Goal: Book appointment/travel/reservation

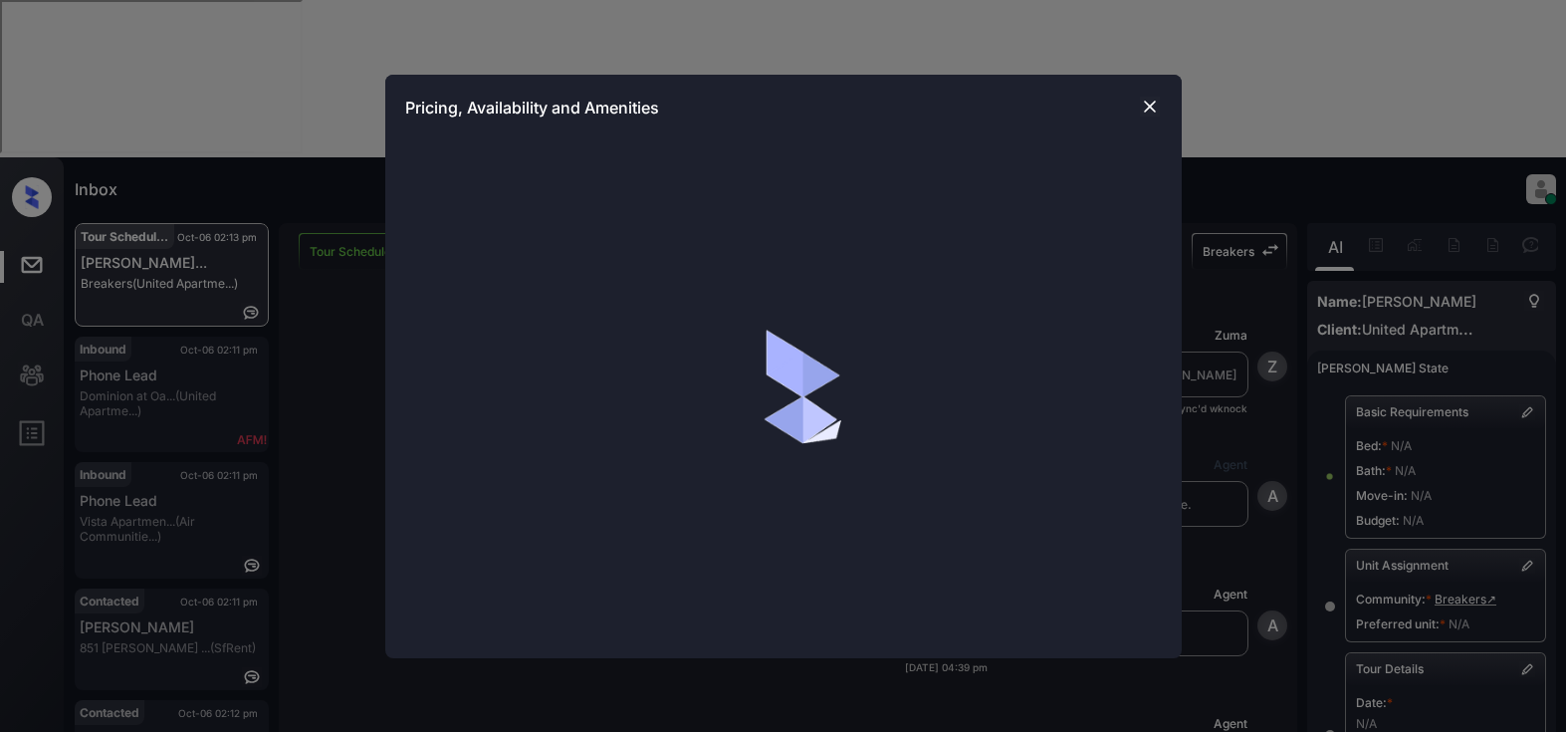
scroll to position [5569, 0]
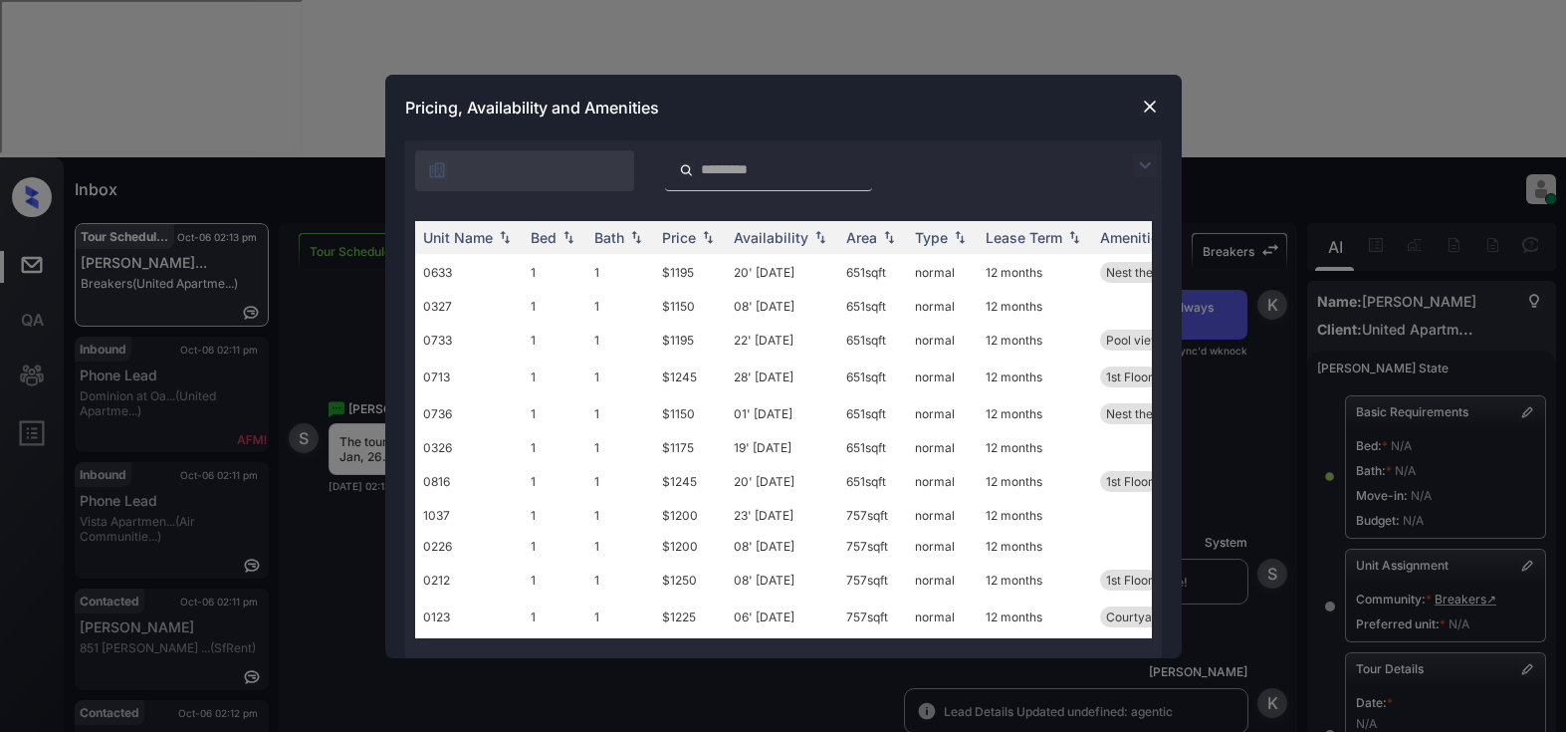
click at [1136, 166] on img at bounding box center [1145, 165] width 24 height 24
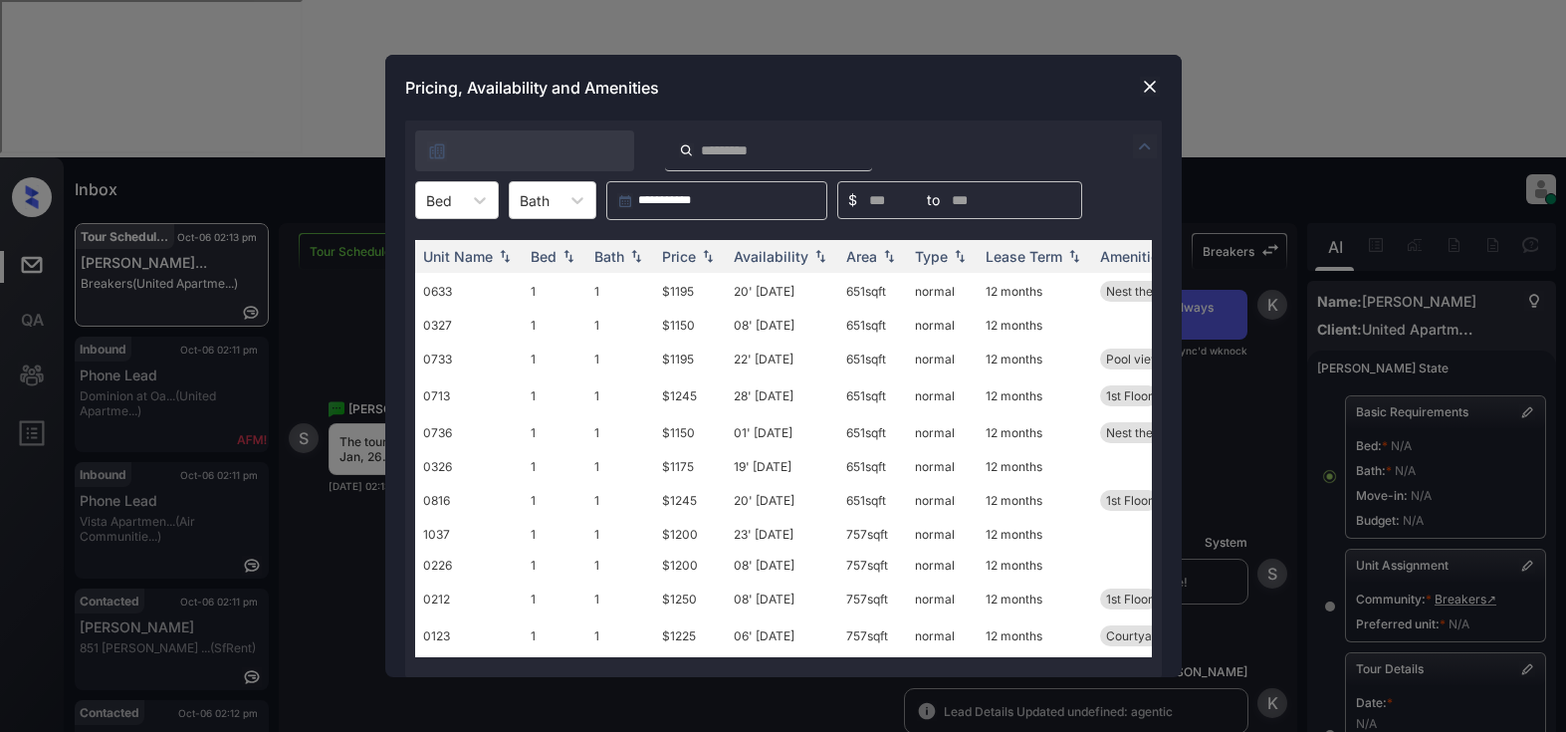
click at [1145, 84] on img at bounding box center [1150, 87] width 20 height 20
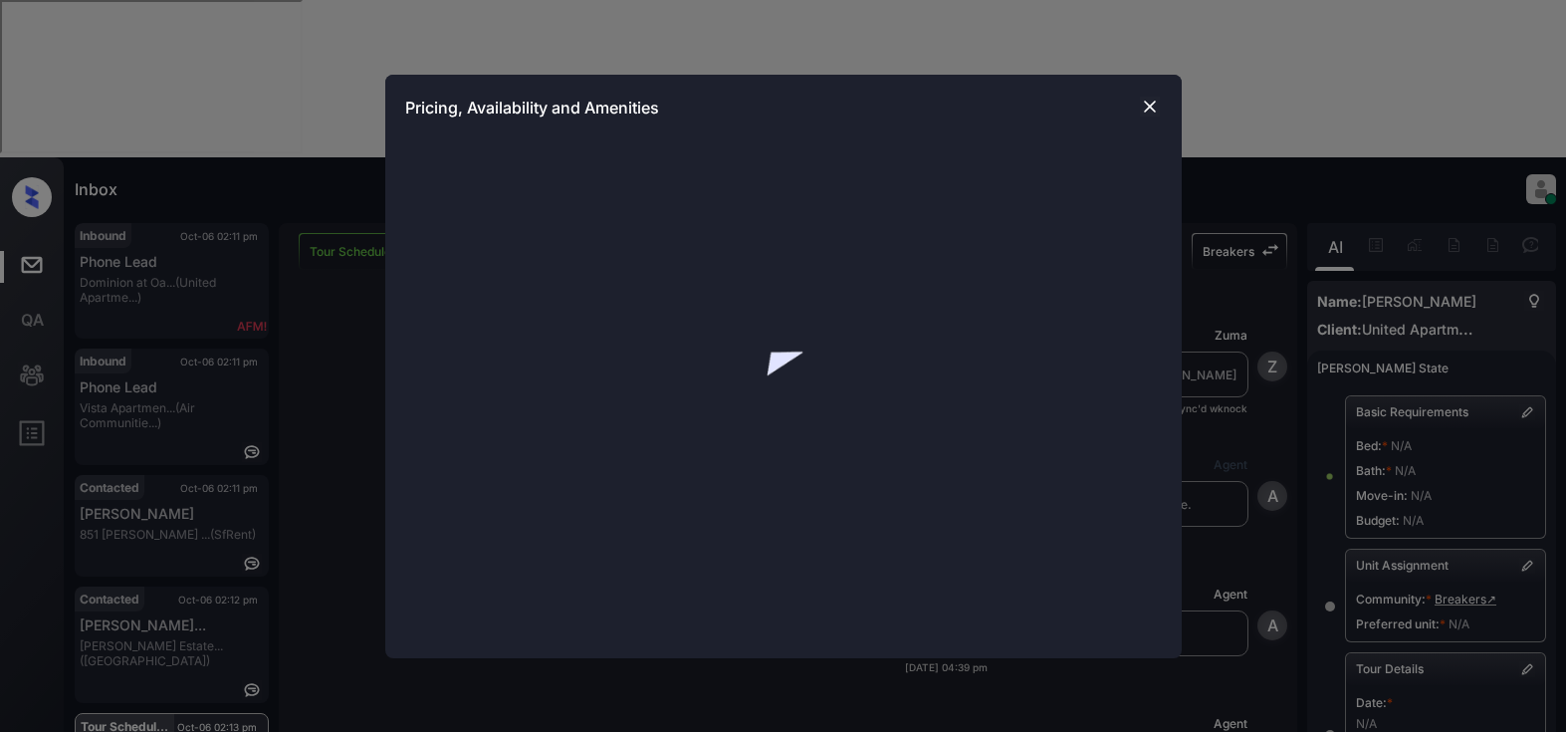
scroll to position [1686, 0]
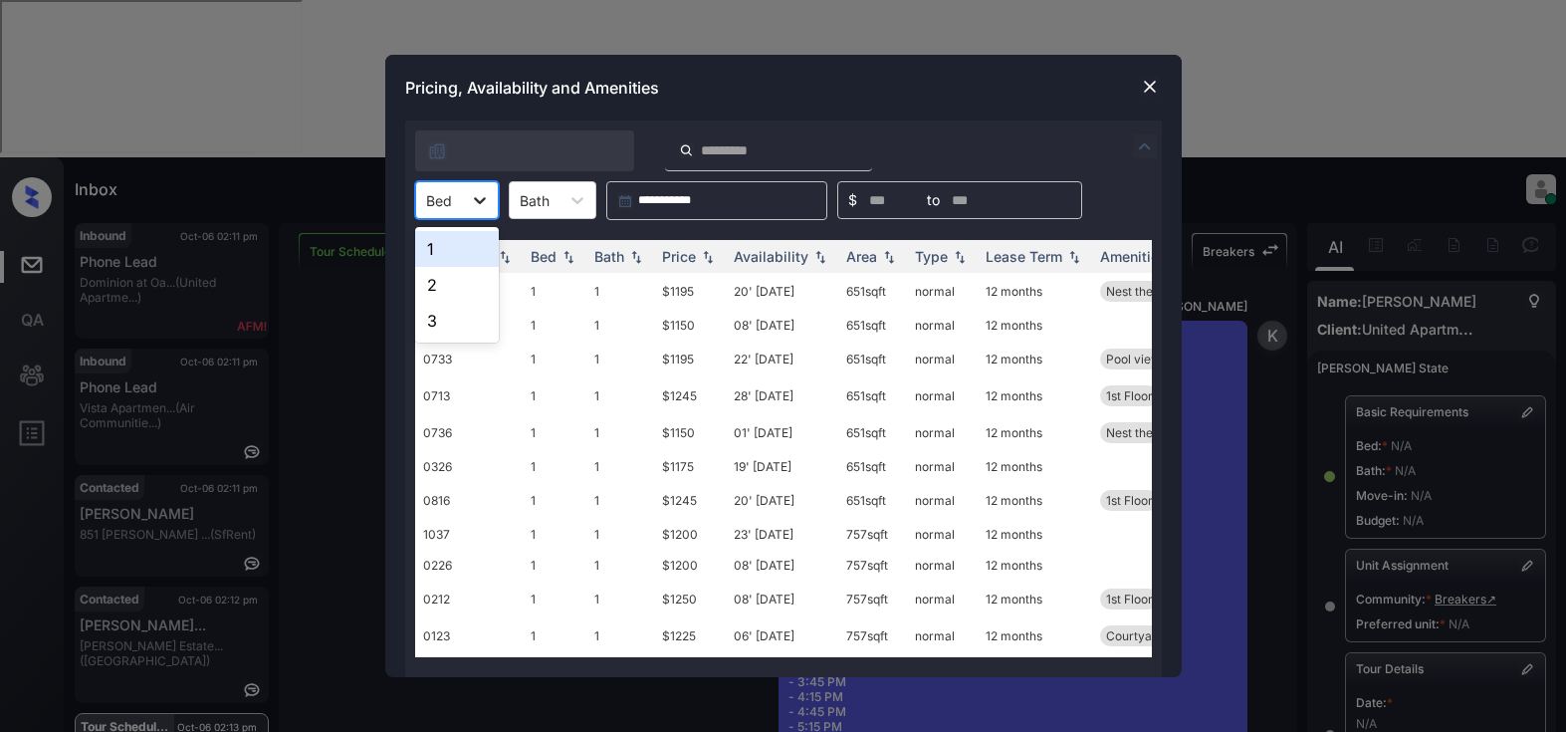
click at [471, 202] on icon at bounding box center [480, 200] width 20 height 20
click at [432, 257] on div "1" at bounding box center [457, 249] width 84 height 36
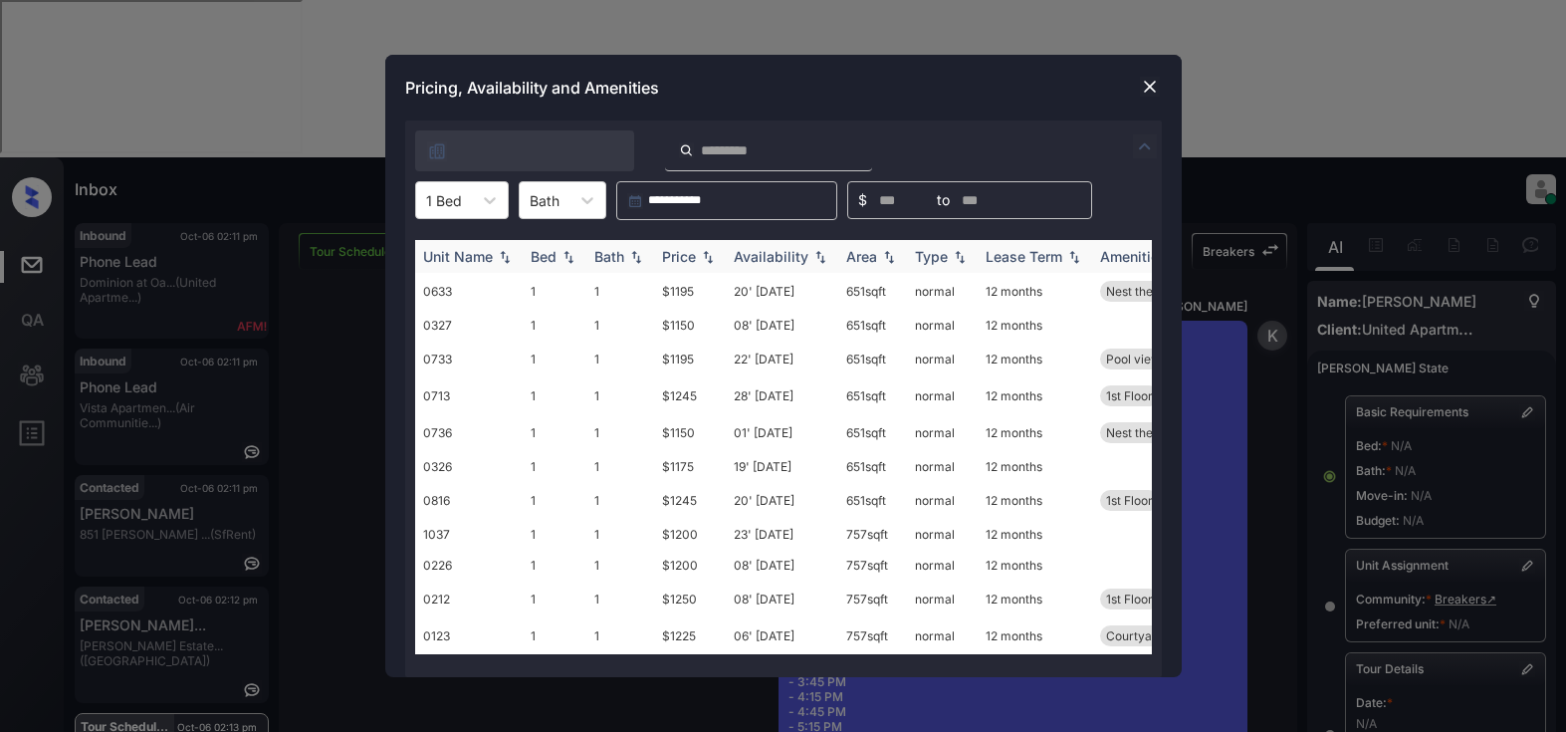
click at [698, 261] on img at bounding box center [708, 257] width 20 height 14
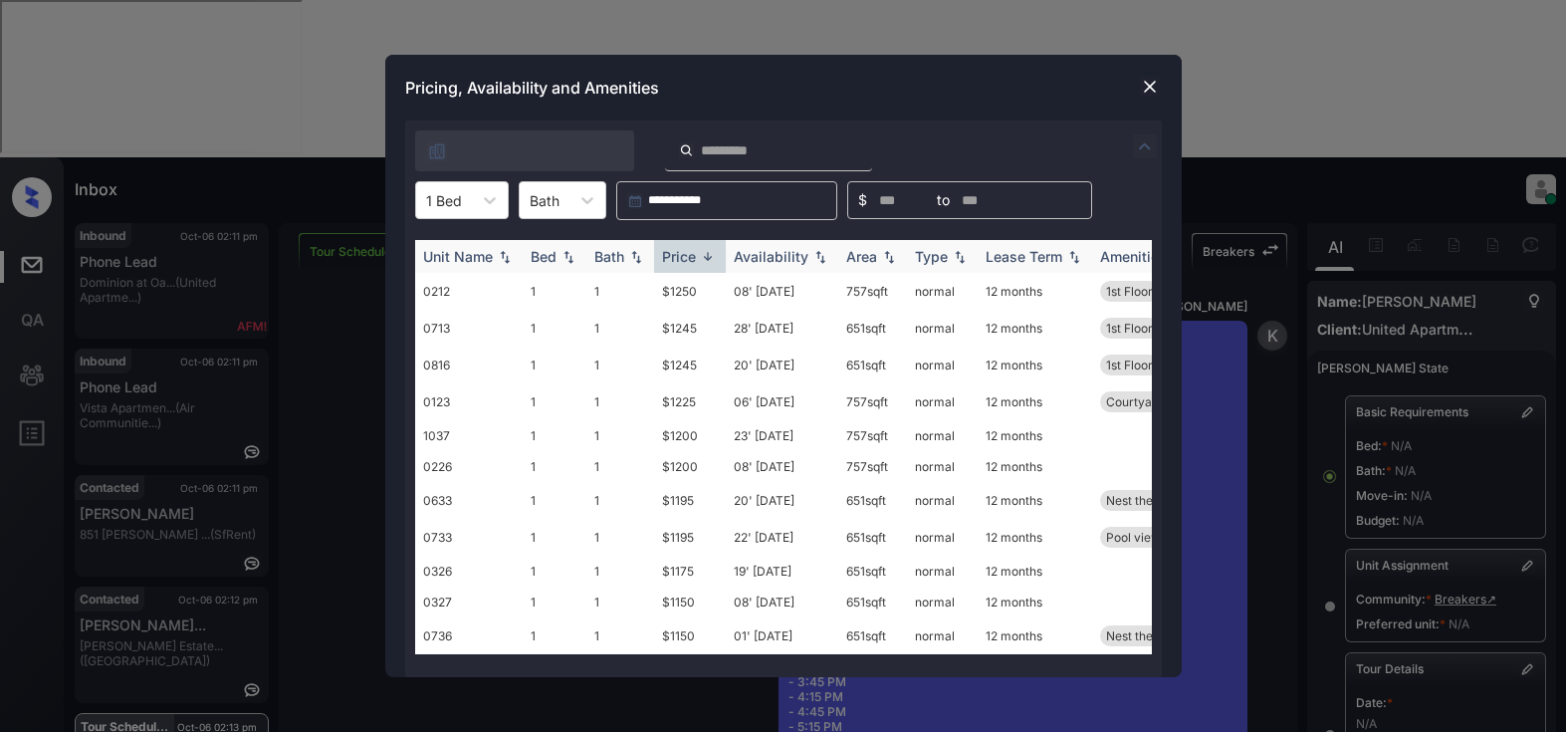
click at [698, 261] on img at bounding box center [708, 256] width 20 height 15
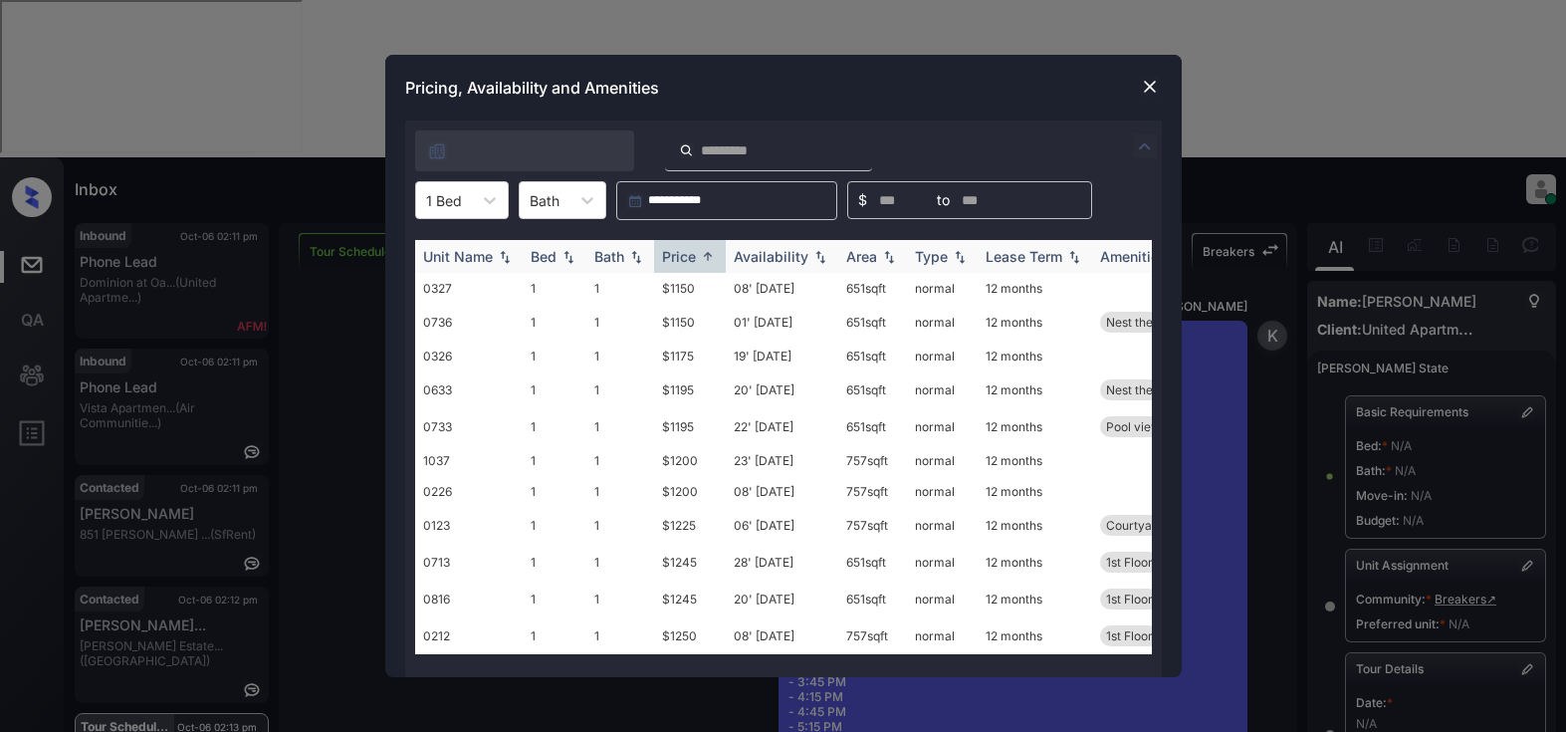
click at [777, 264] on th "Availability" at bounding box center [782, 256] width 112 height 33
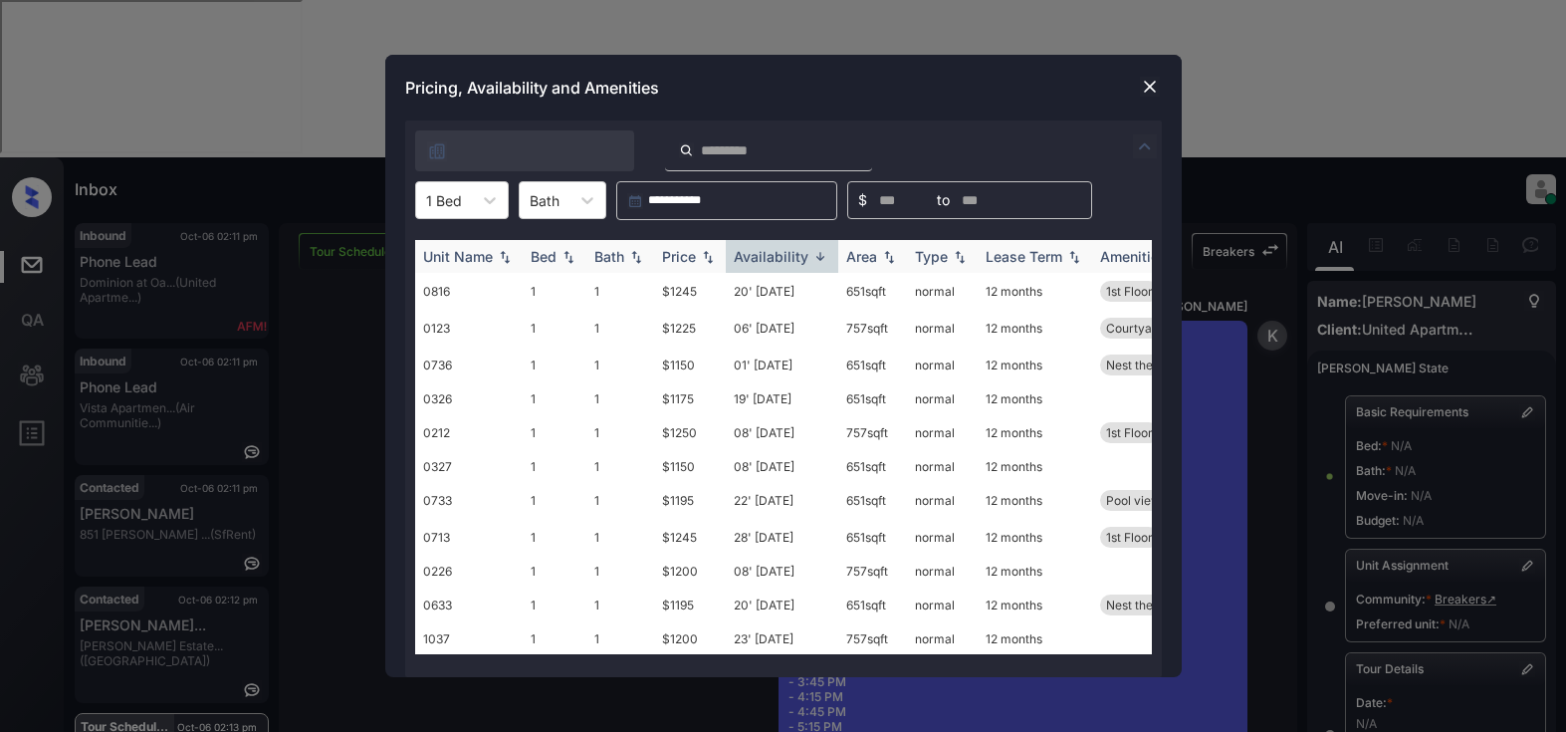
click at [785, 259] on div "Availability" at bounding box center [771, 256] width 75 height 17
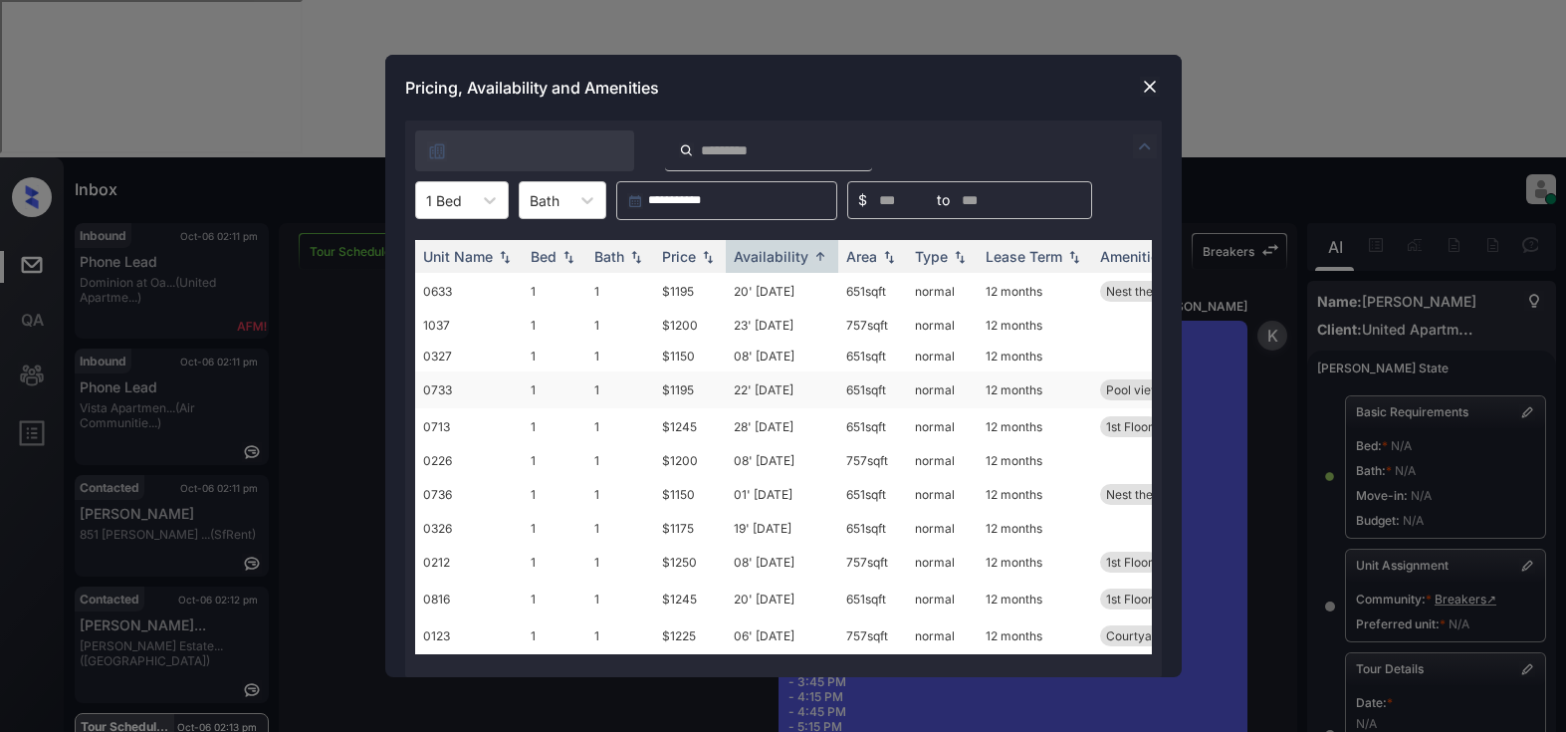
scroll to position [0, 0]
click at [789, 79] on div "Pricing, Availability and Amenities" at bounding box center [783, 88] width 796 height 66
click at [779, 256] on div "Availability" at bounding box center [771, 256] width 75 height 17
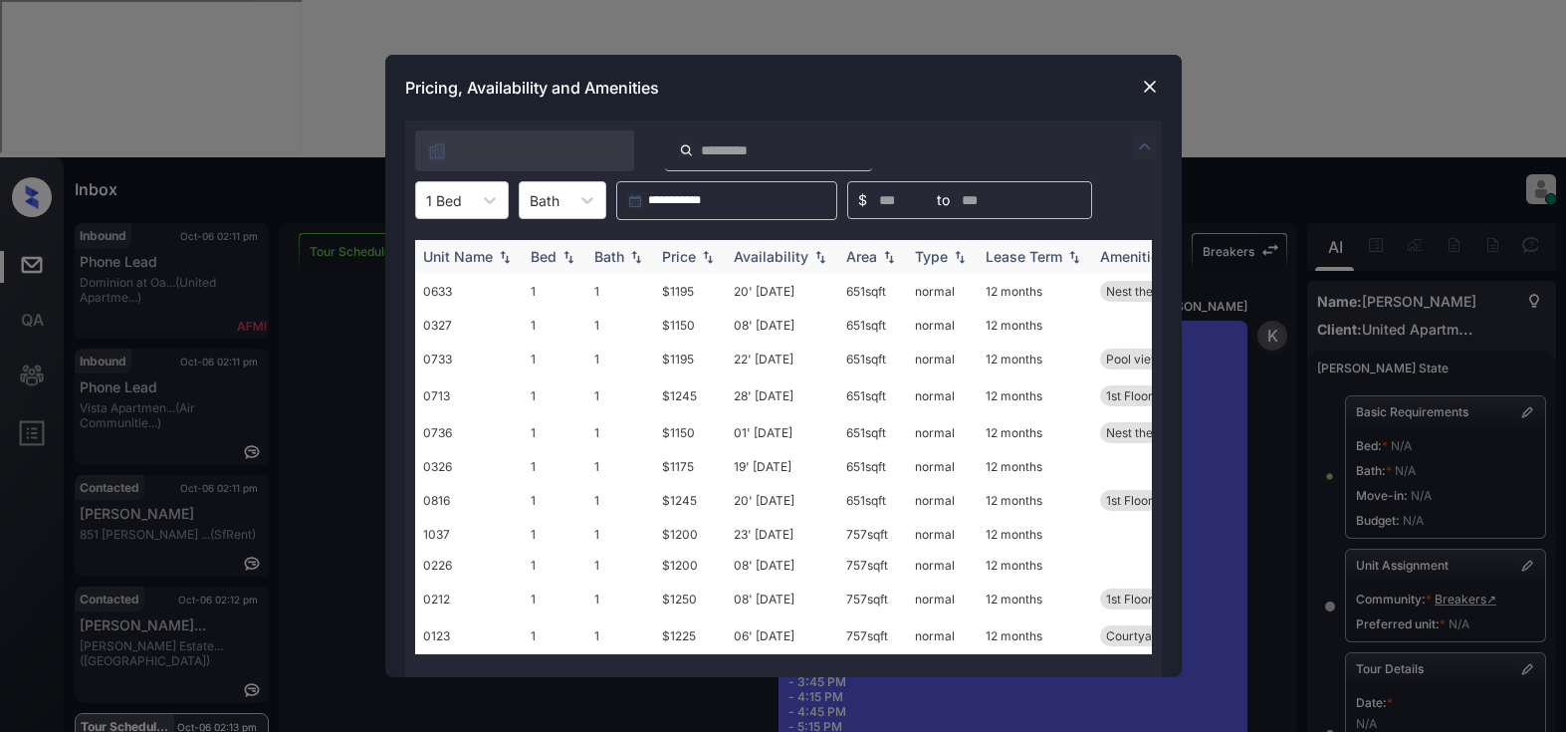
click at [779, 256] on div "Availability" at bounding box center [771, 256] width 75 height 17
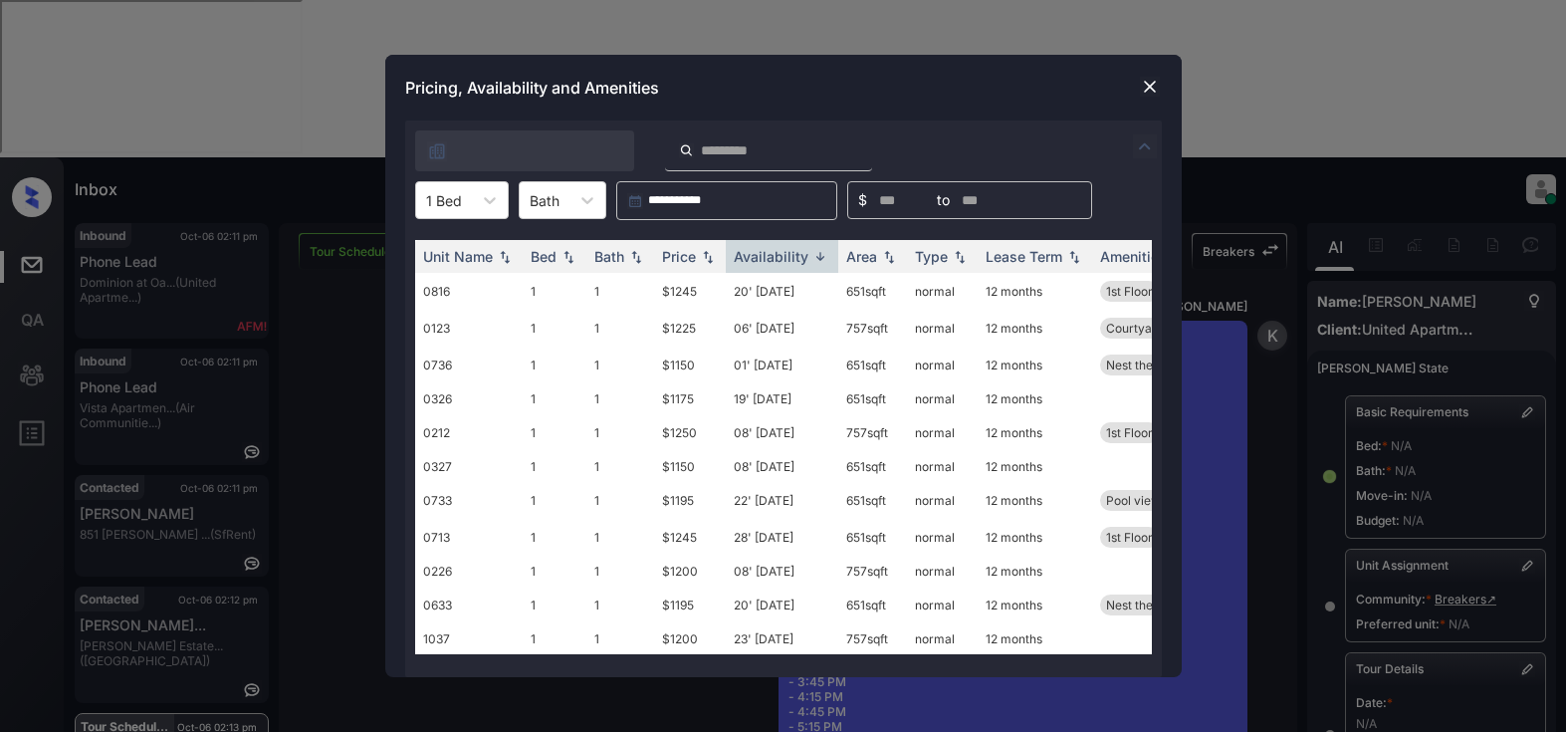
click at [1148, 90] on img at bounding box center [1150, 87] width 20 height 20
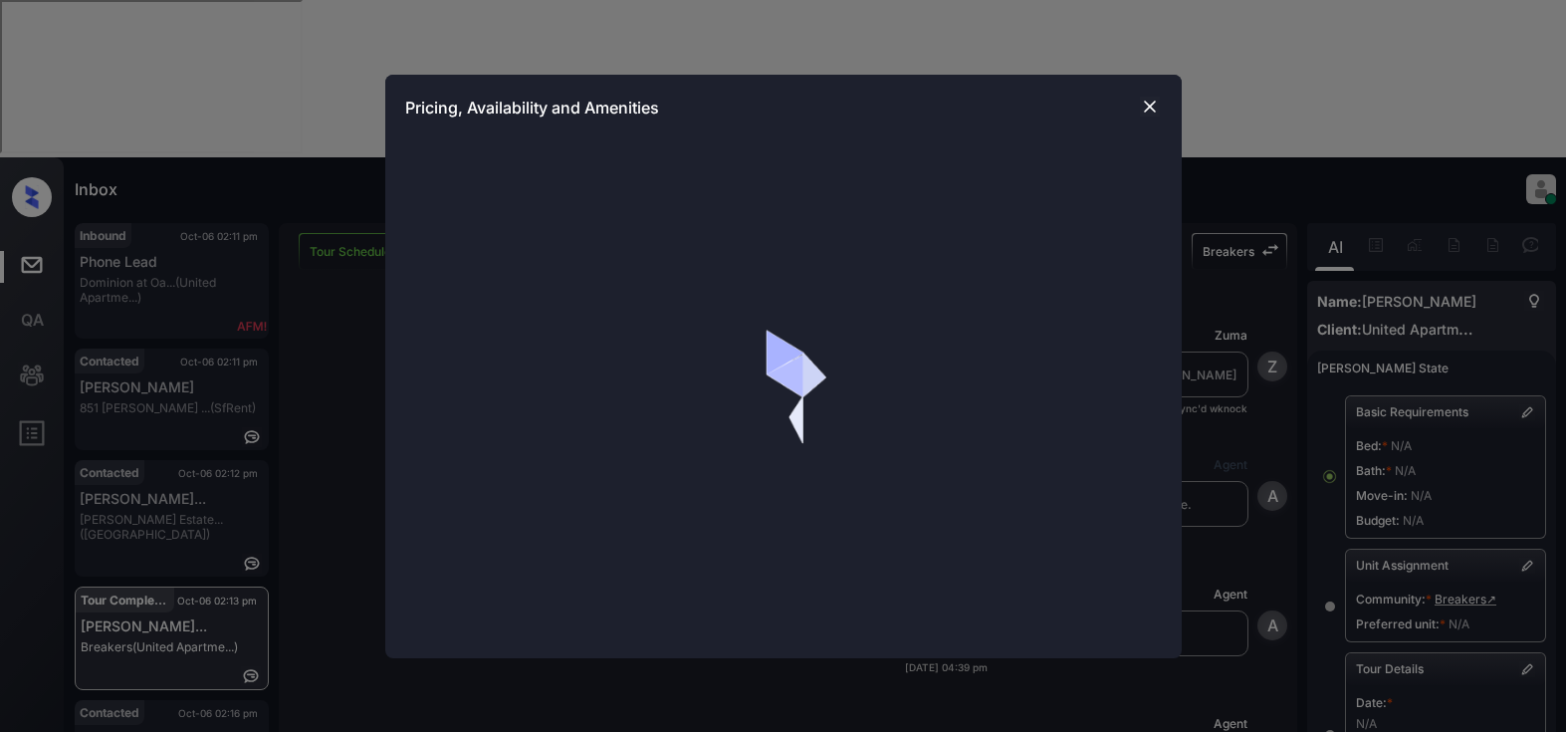
scroll to position [1985, 0]
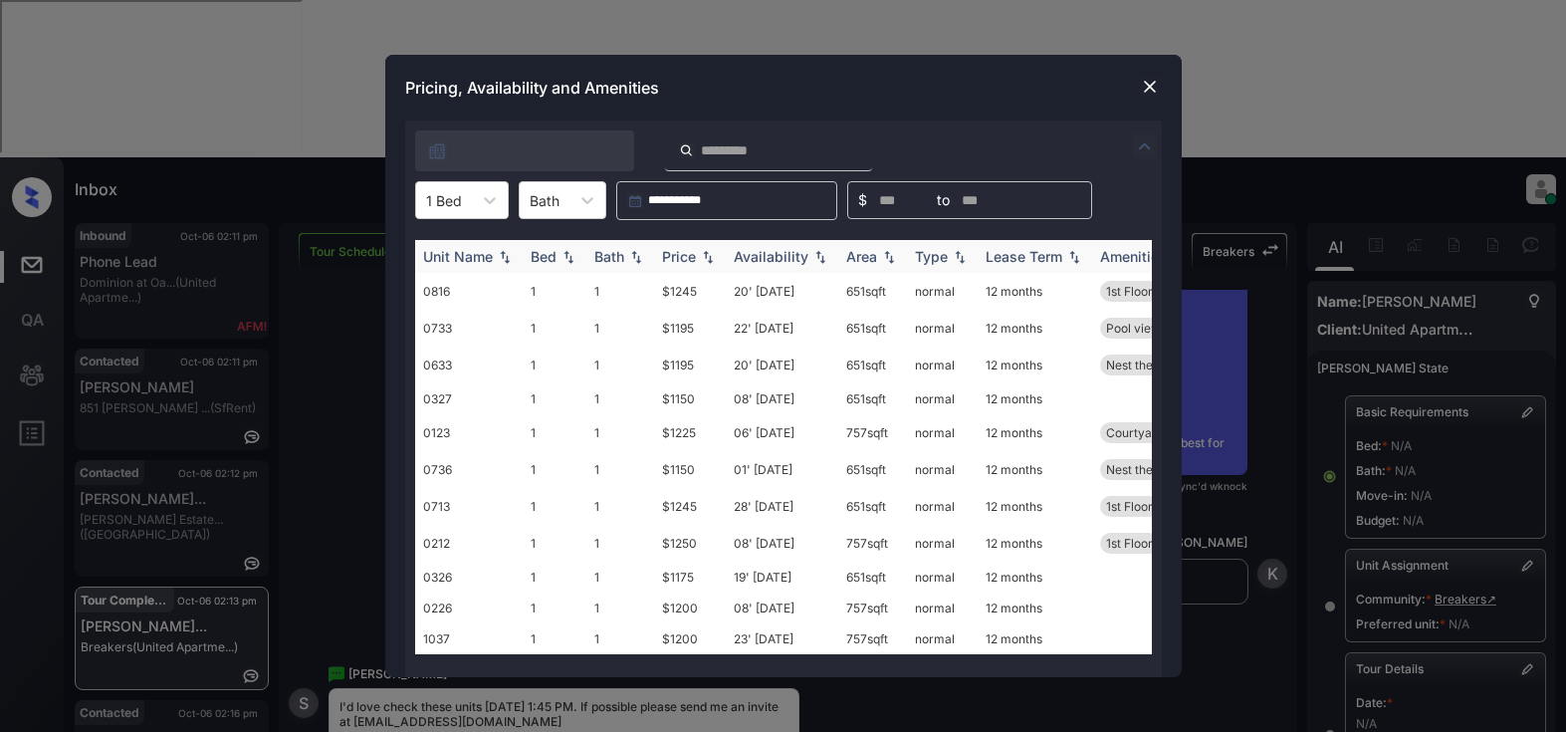
click at [688, 261] on div "Price" at bounding box center [679, 256] width 34 height 17
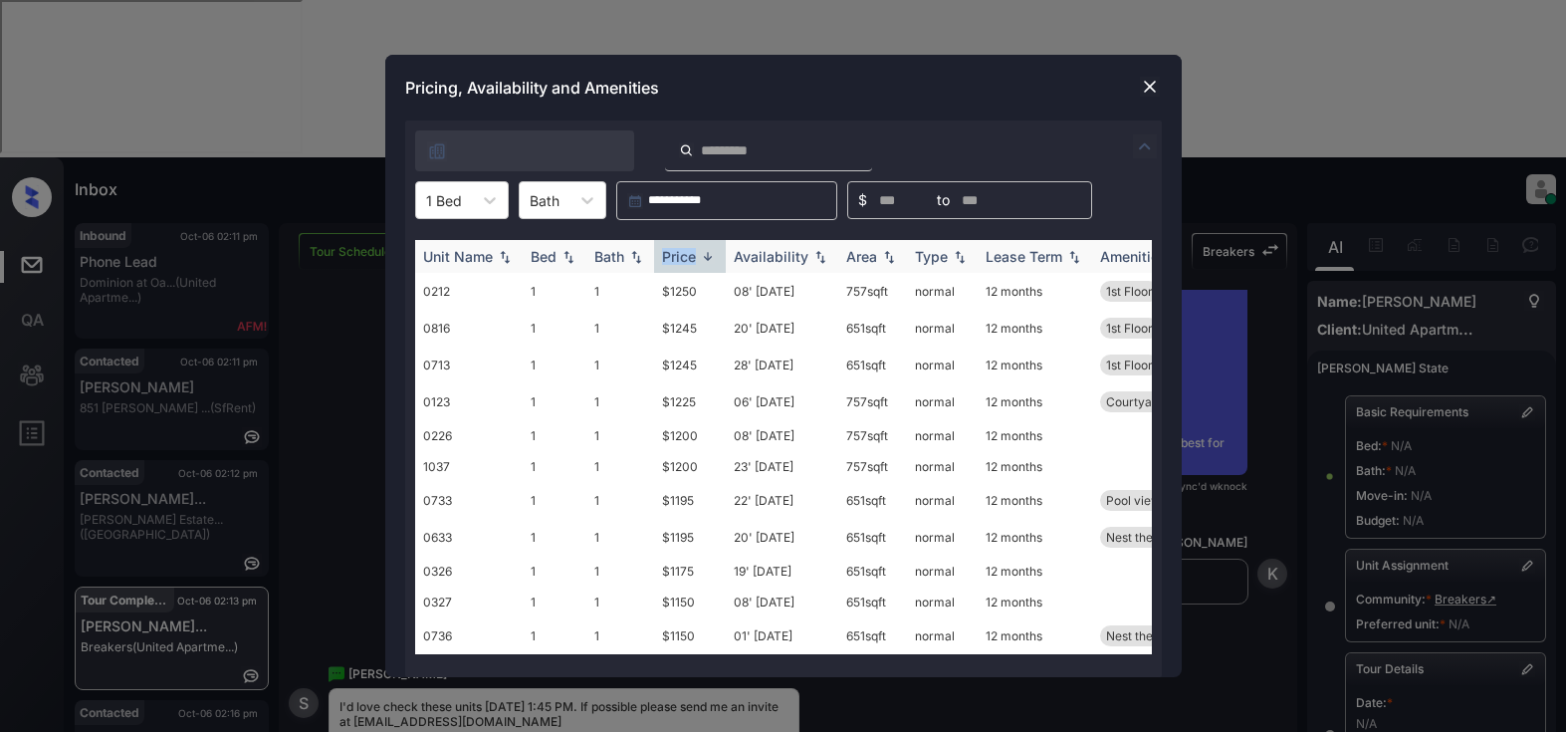
click at [688, 261] on div "Price" at bounding box center [679, 256] width 34 height 17
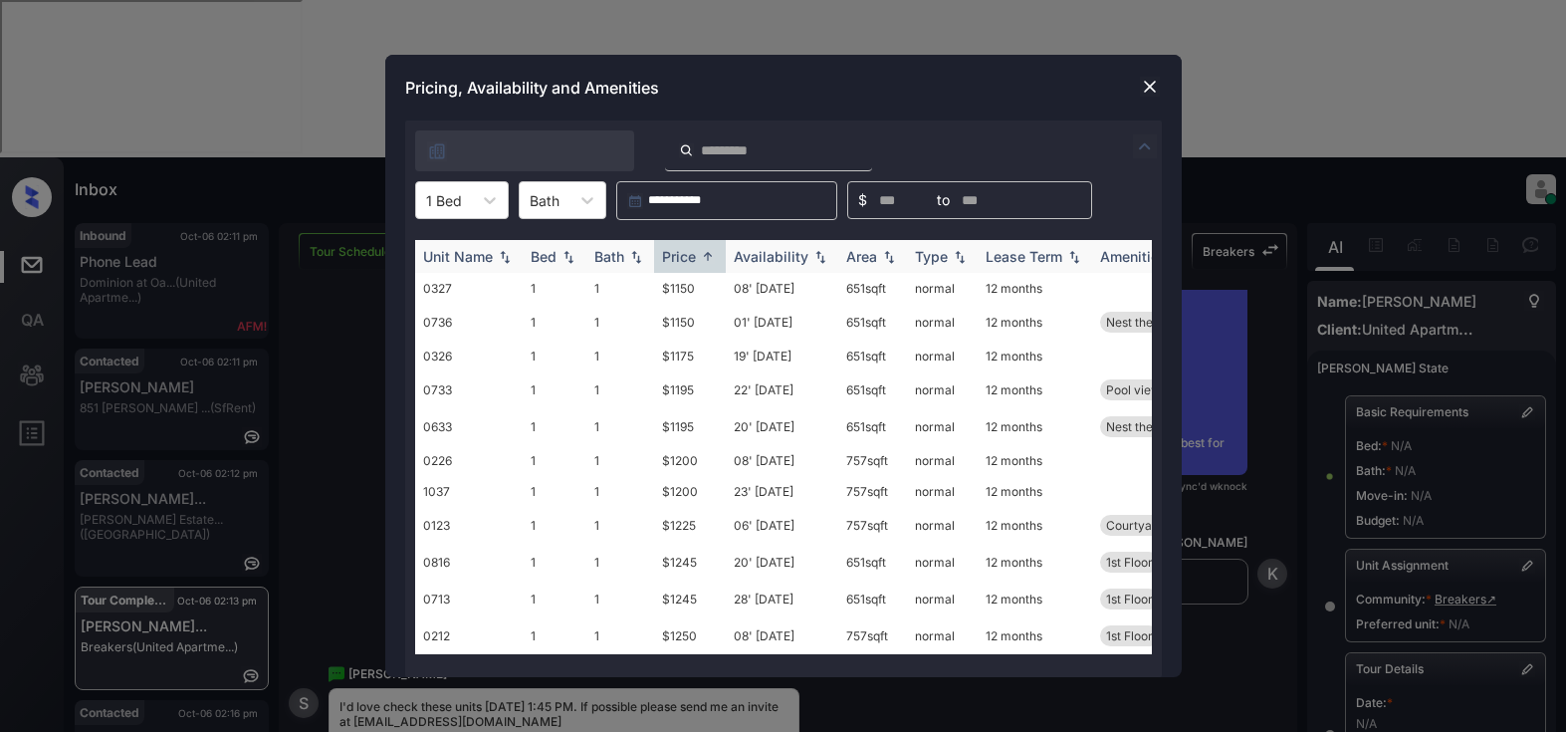
click at [759, 252] on div "Availability" at bounding box center [771, 256] width 75 height 17
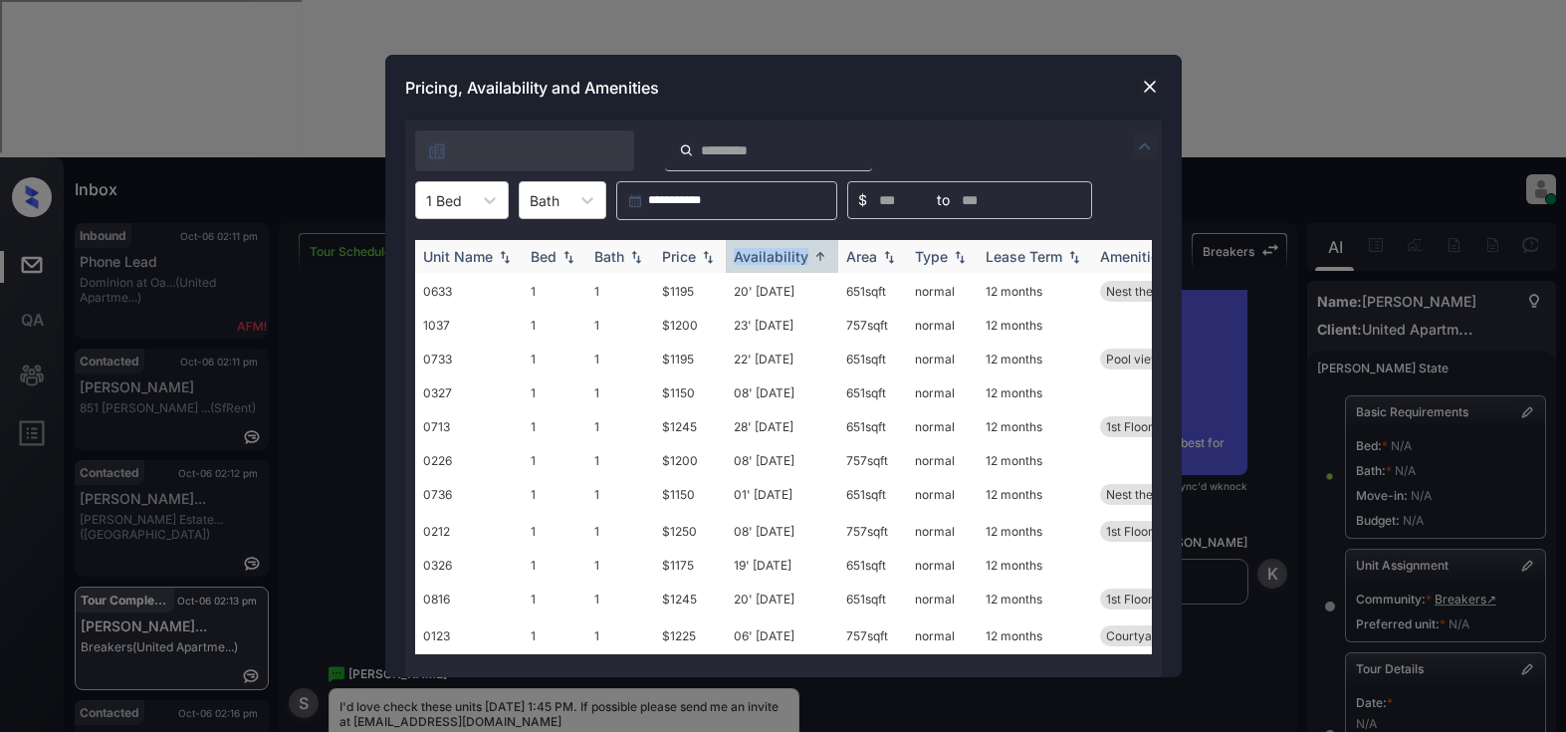
click at [759, 252] on div "Availability" at bounding box center [771, 256] width 75 height 17
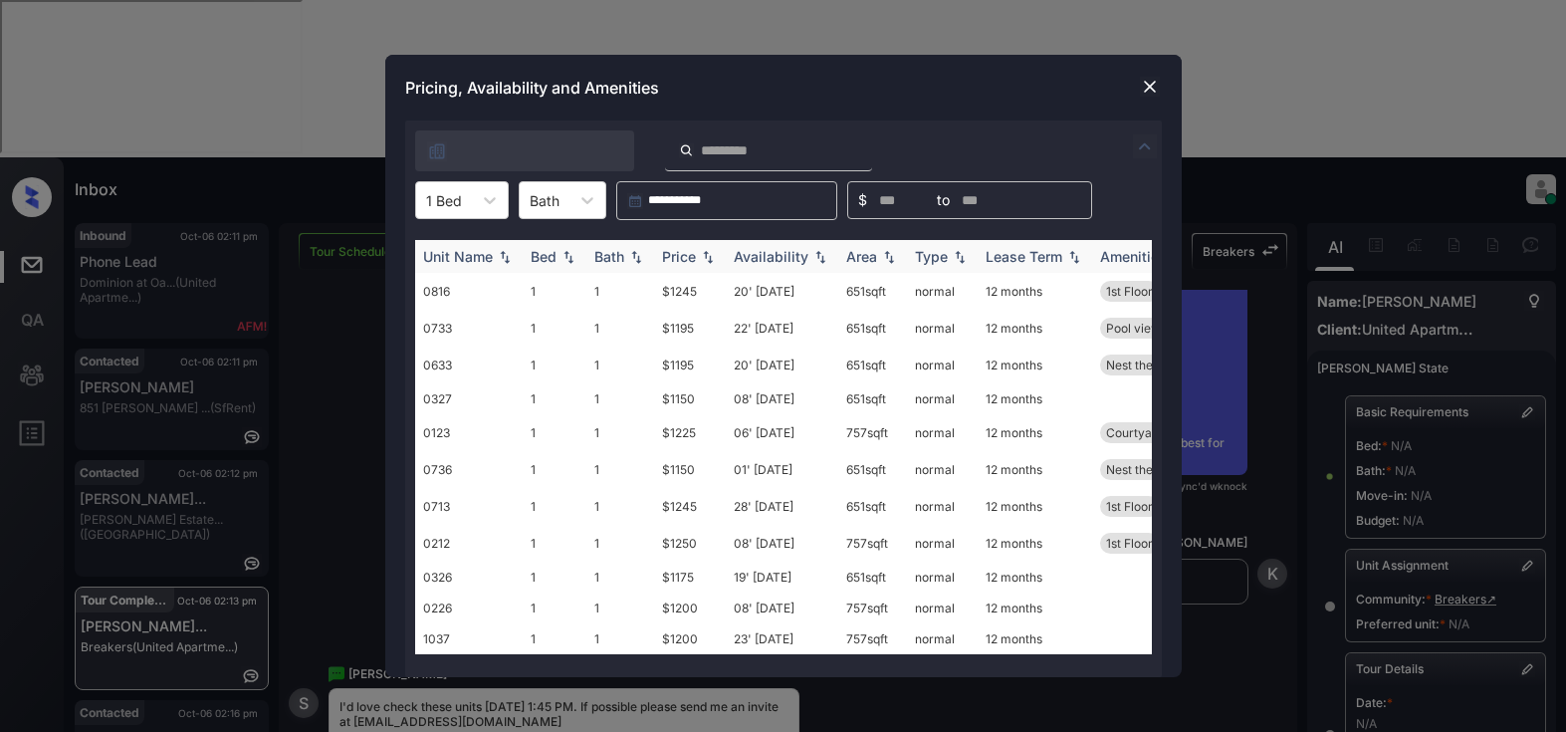
click at [759, 252] on div "Availability" at bounding box center [771, 256] width 75 height 17
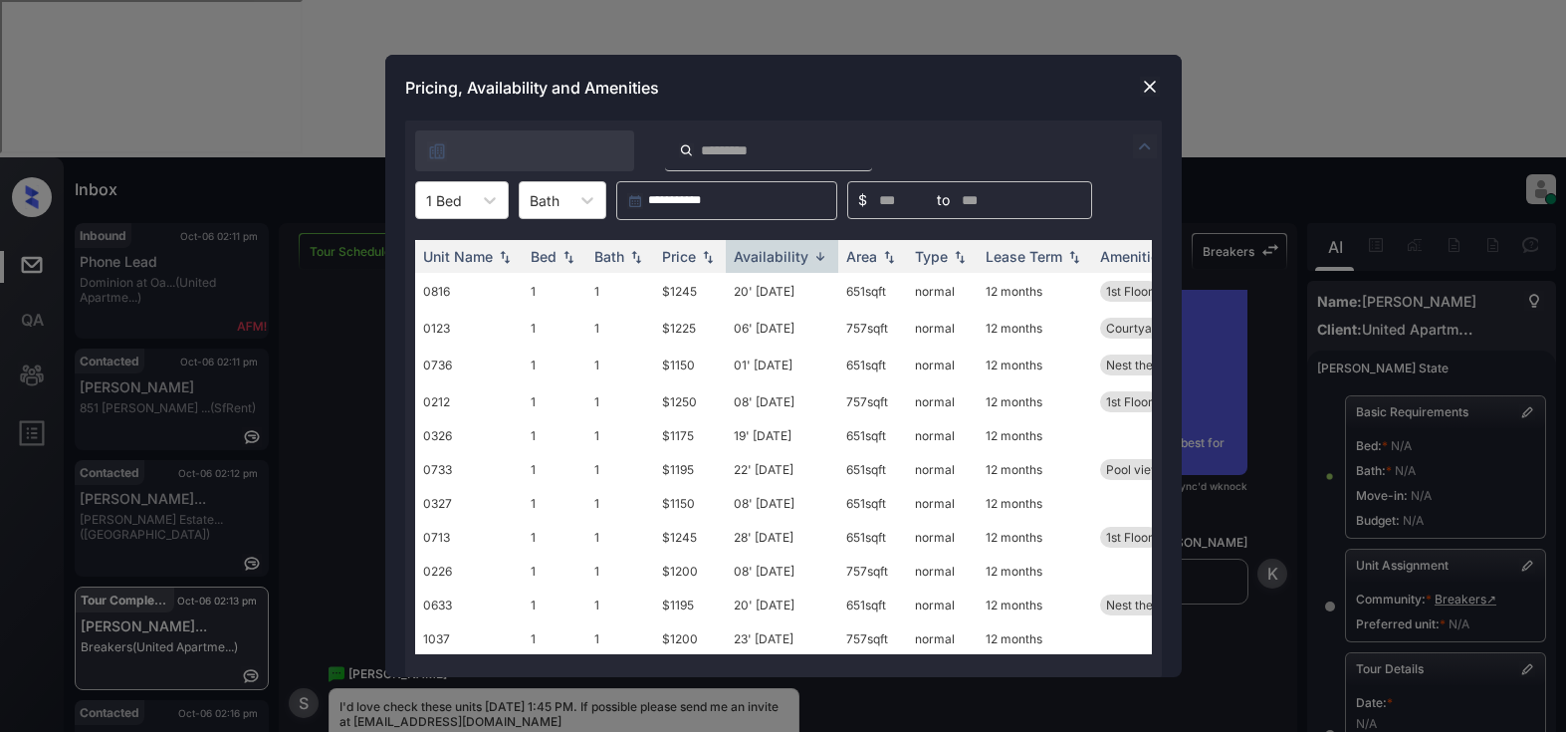
click at [1149, 89] on img at bounding box center [1150, 87] width 20 height 20
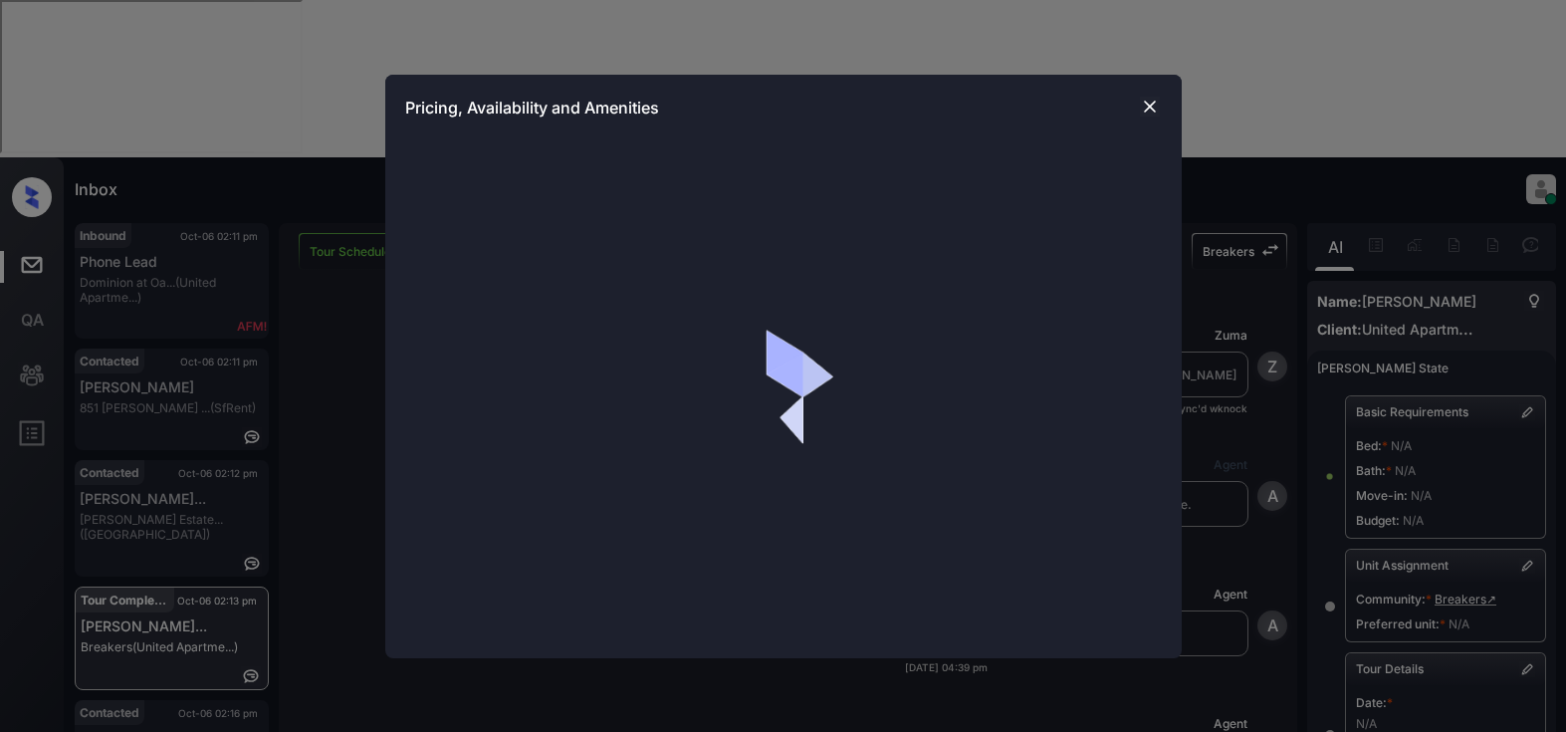
scroll to position [1985, 0]
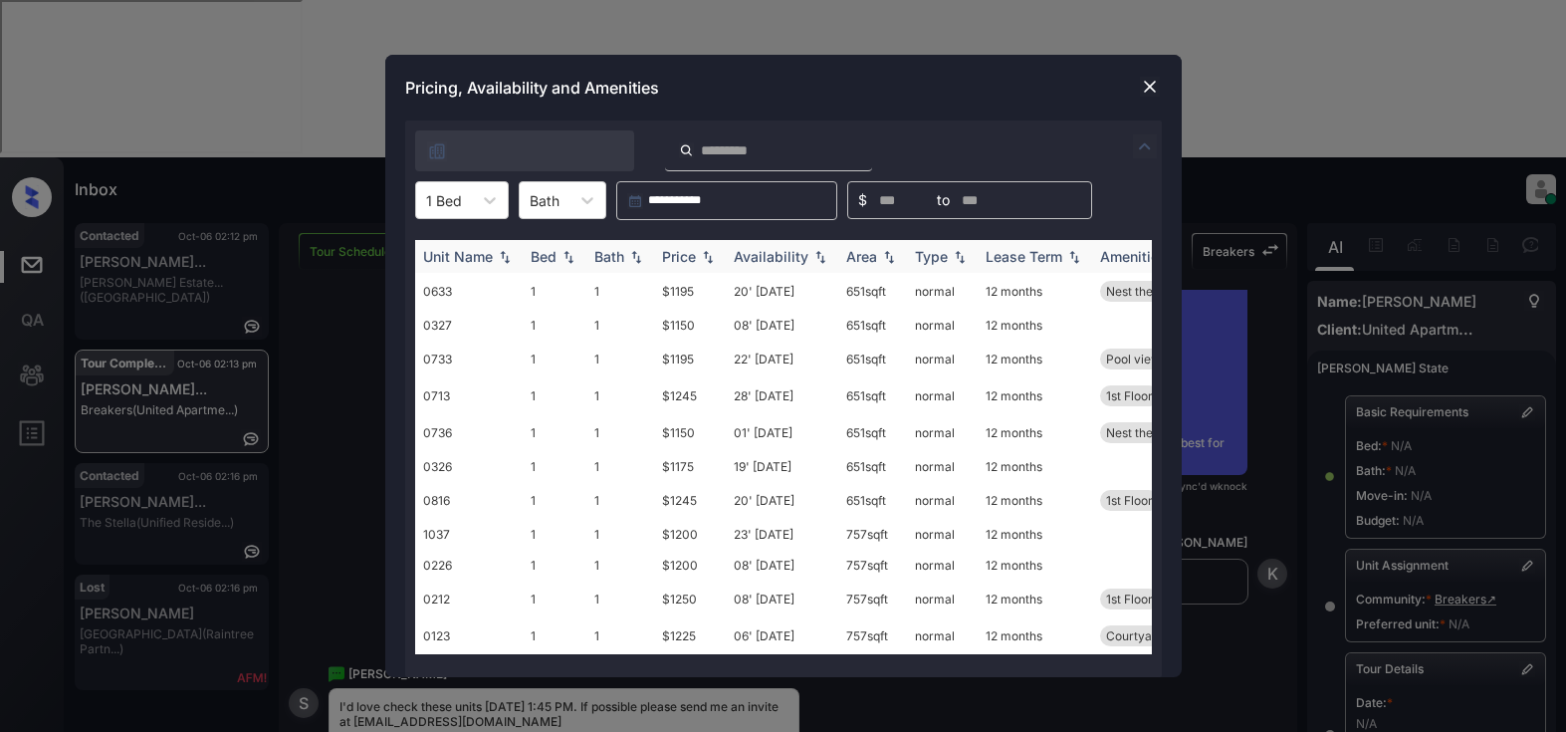
click at [766, 249] on div "Availability" at bounding box center [771, 256] width 75 height 17
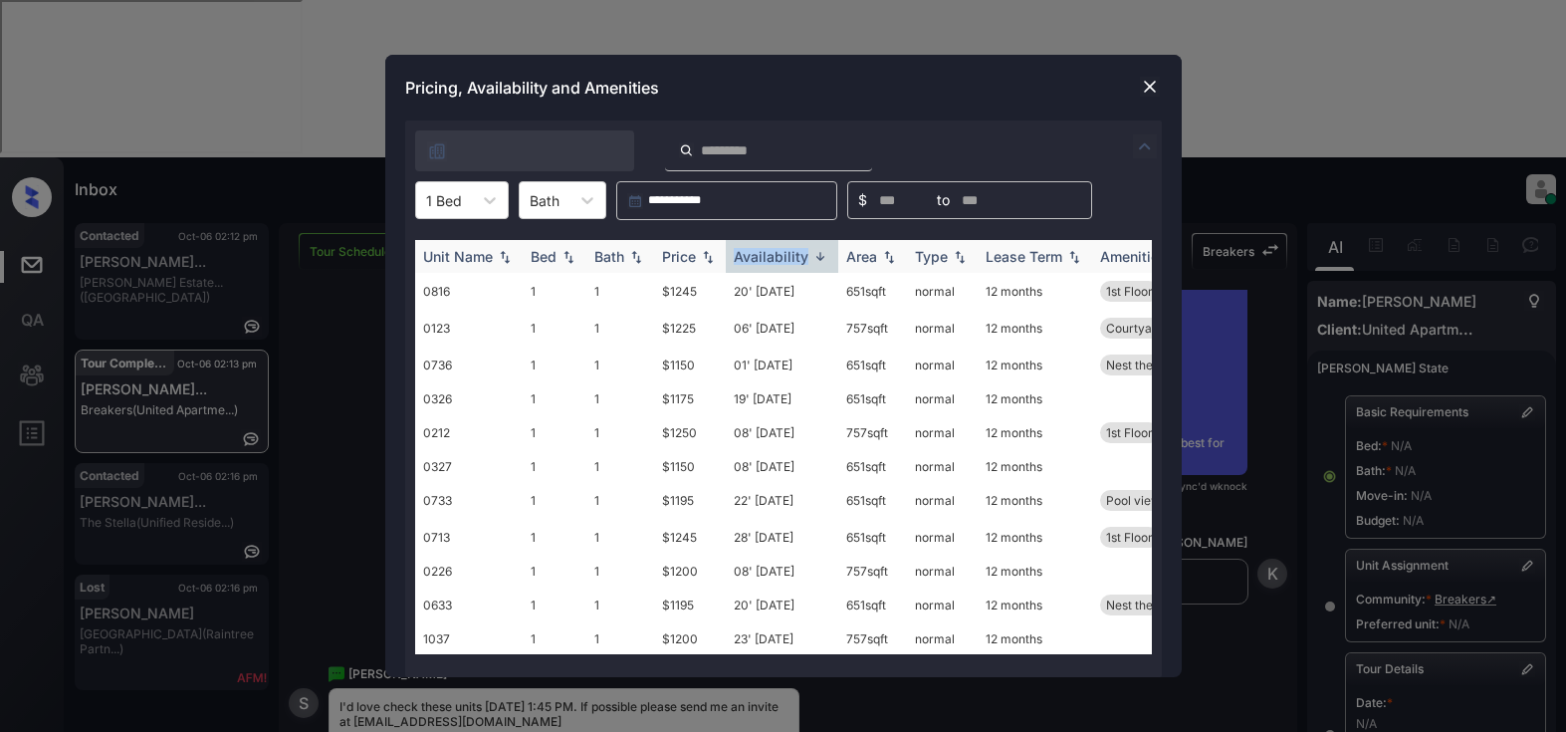
click at [766, 249] on div "Availability" at bounding box center [771, 256] width 75 height 17
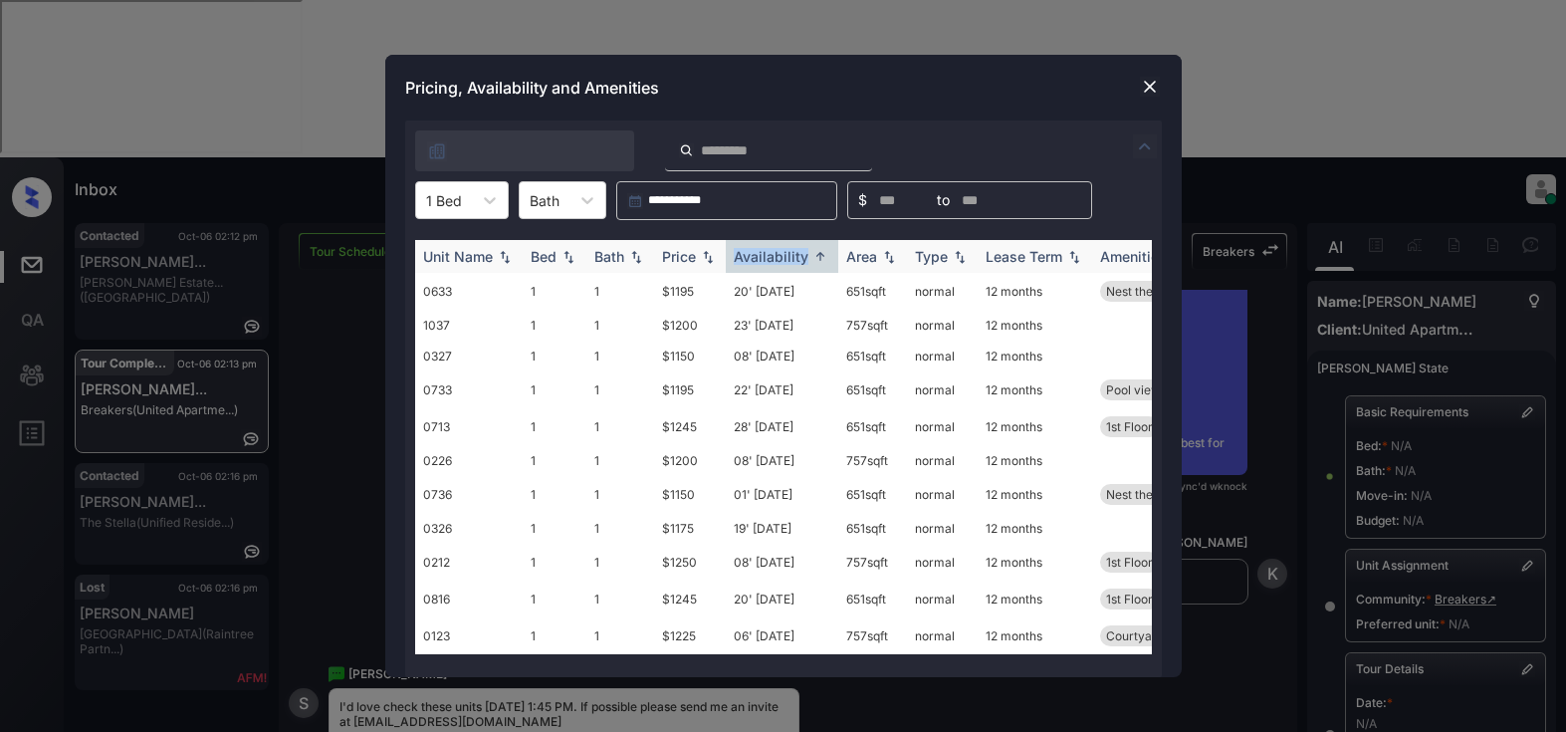
click at [786, 263] on div "Availability" at bounding box center [771, 256] width 75 height 17
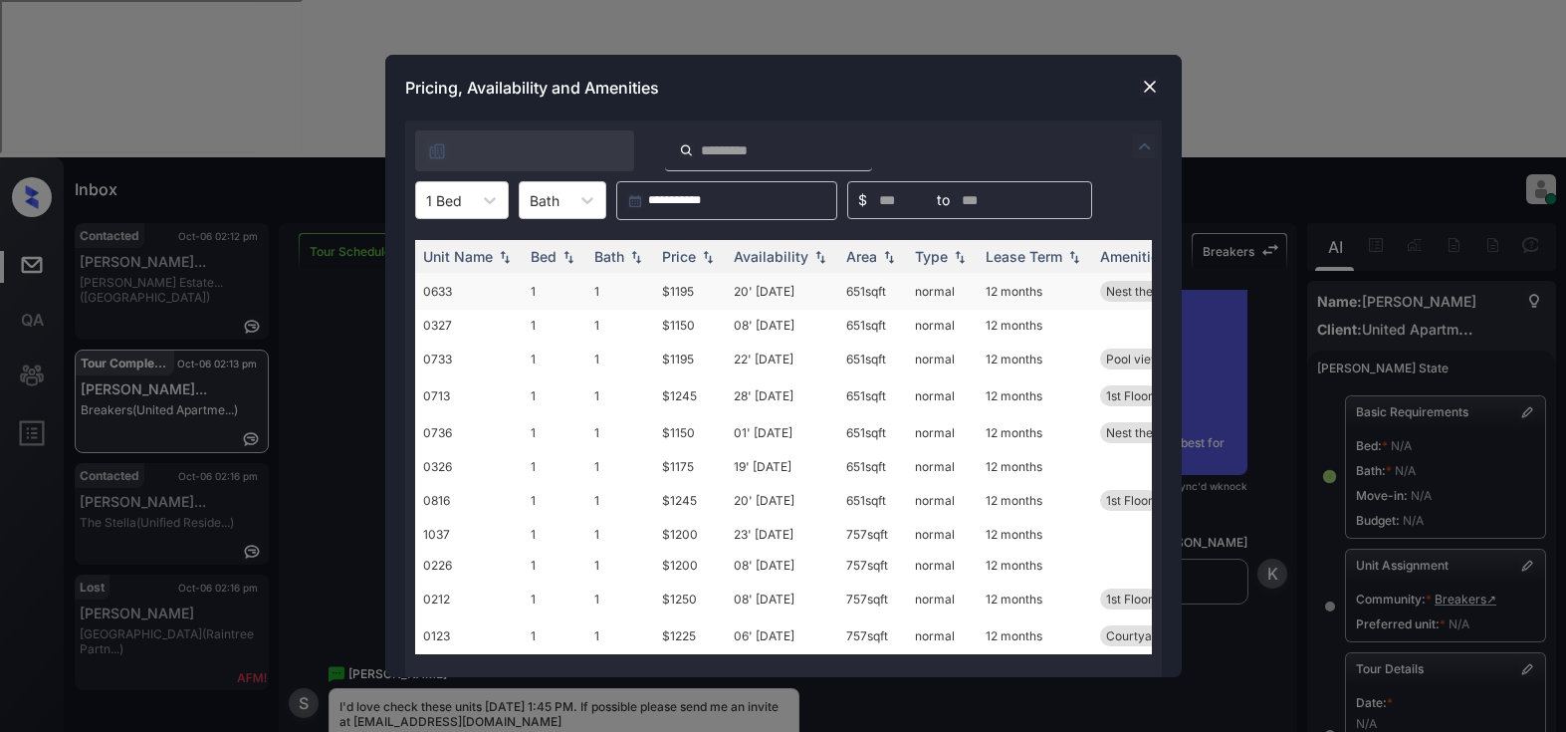
click at [671, 292] on td "$1195" at bounding box center [690, 291] width 72 height 37
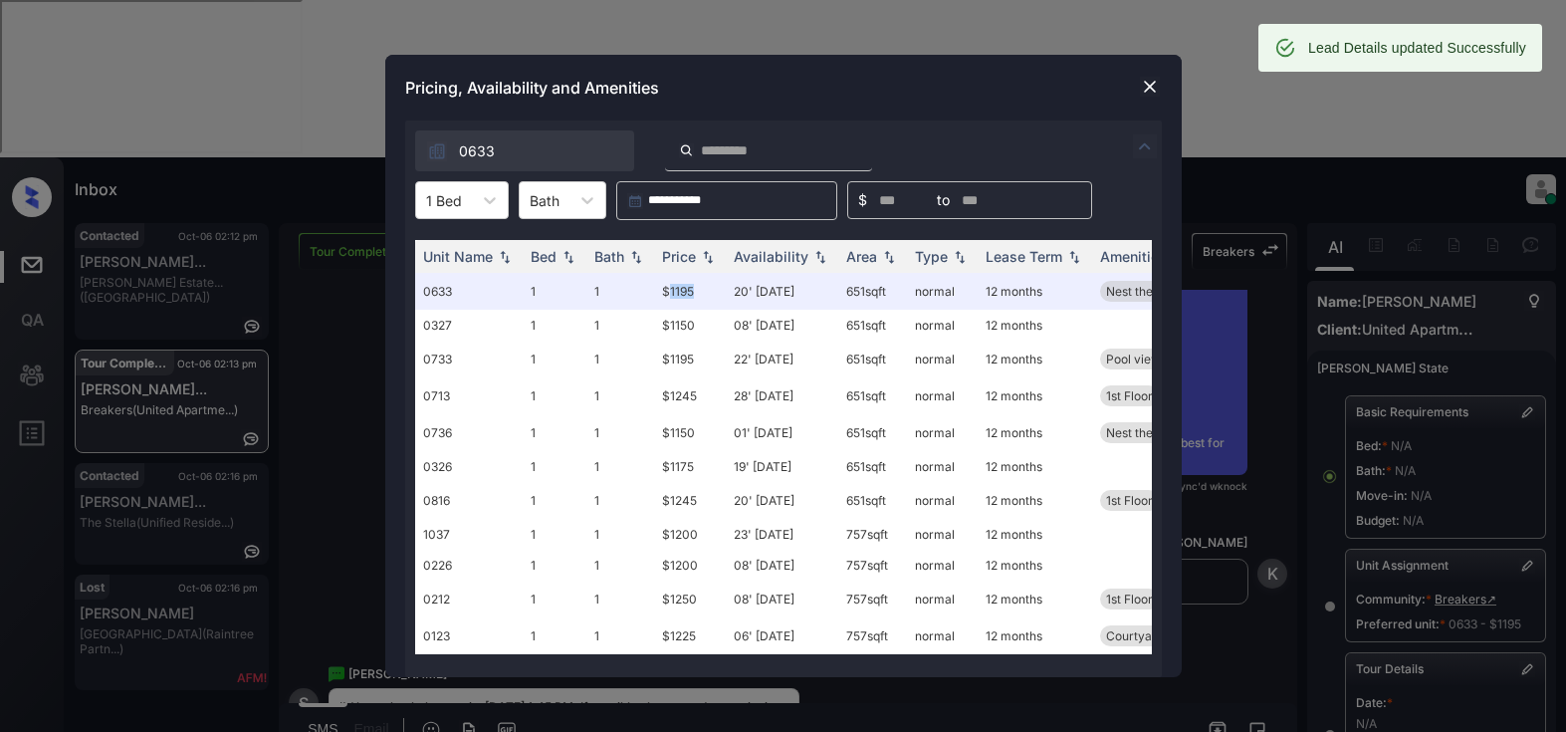
click at [1150, 82] on img at bounding box center [1150, 87] width 20 height 20
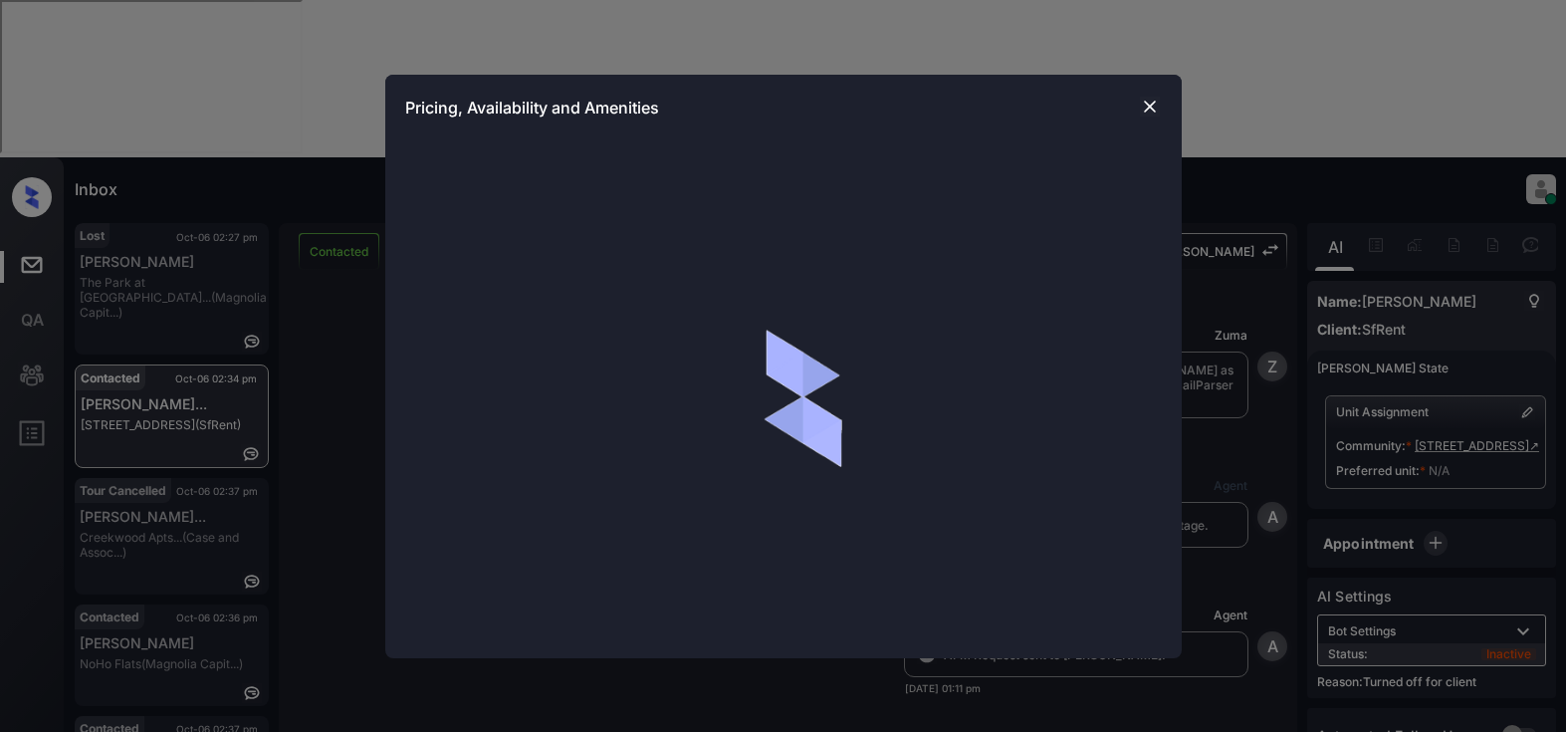
scroll to position [1682, 0]
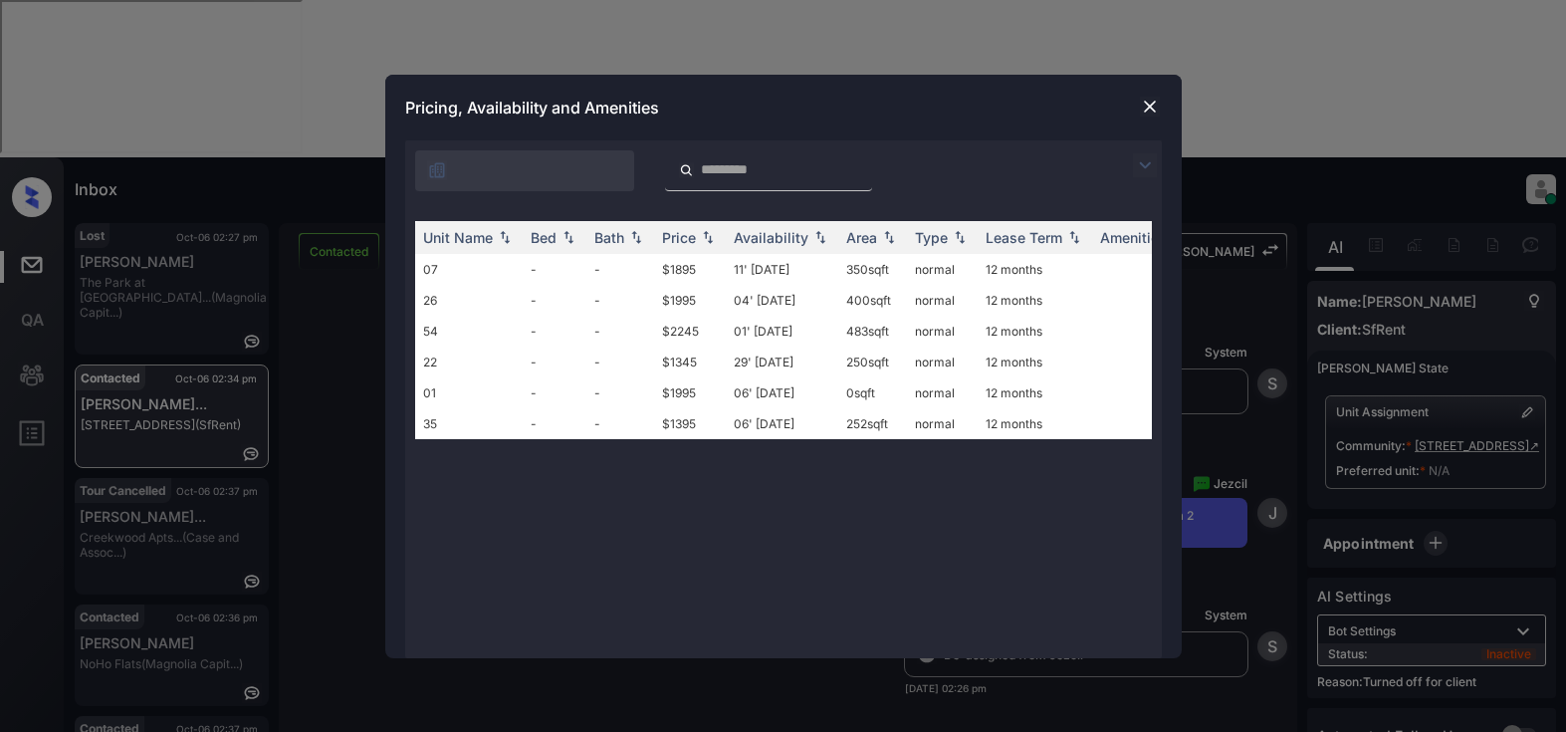
click at [1143, 161] on img at bounding box center [1145, 165] width 24 height 24
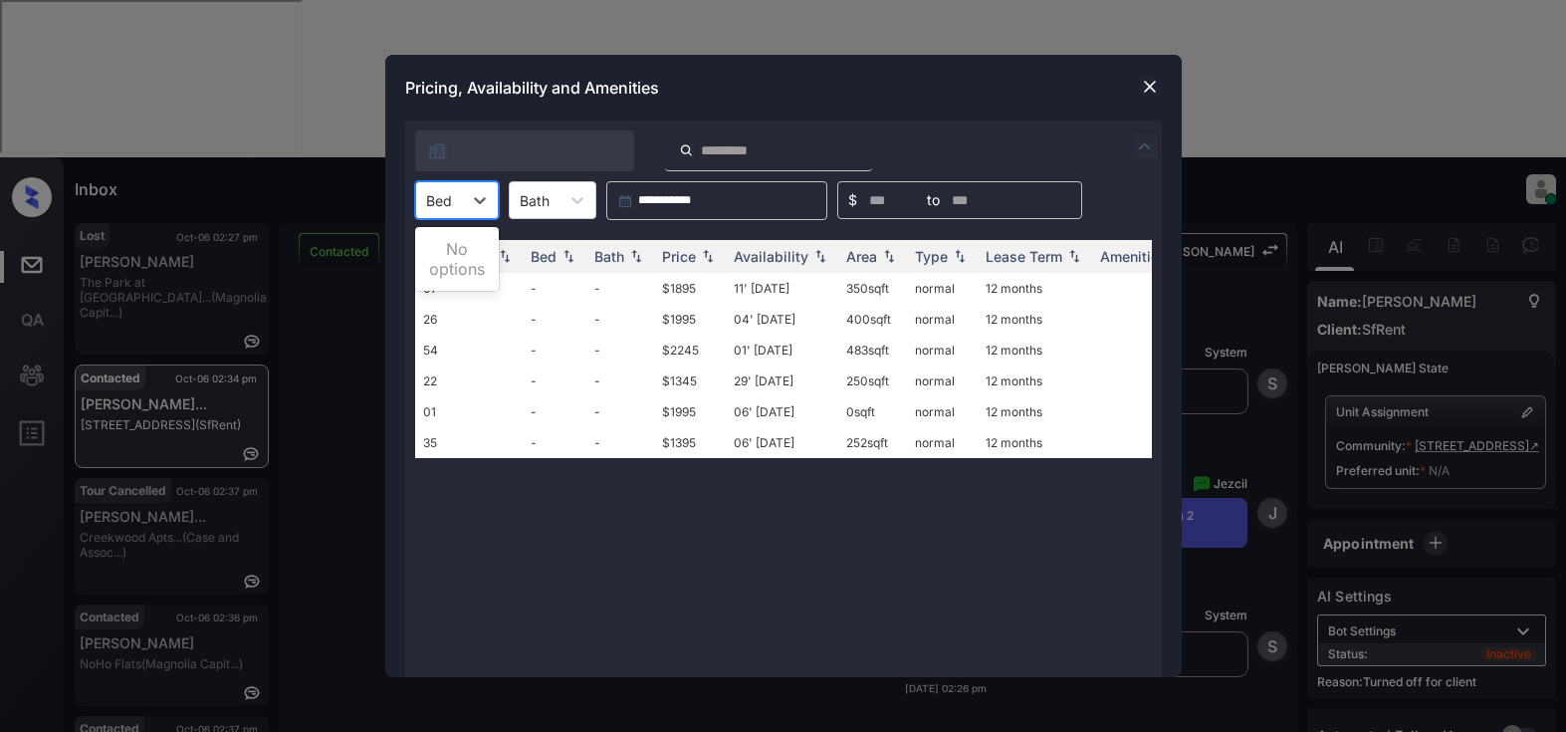
drag, startPoint x: 479, startPoint y: 204, endPoint x: 498, endPoint y: 213, distance: 20.9
click at [486, 203] on icon at bounding box center [480, 200] width 20 height 20
click at [1144, 88] on img at bounding box center [1150, 87] width 20 height 20
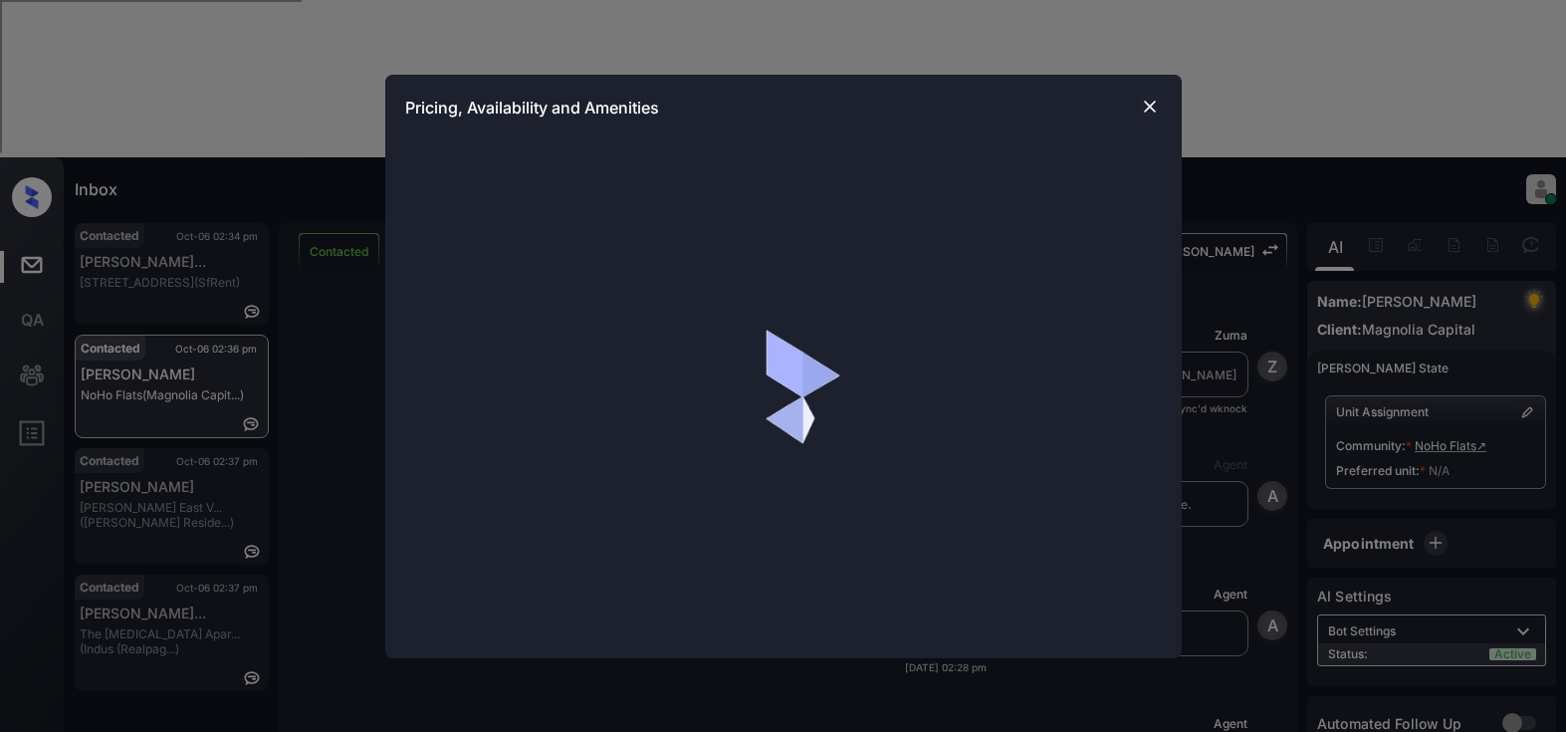
scroll to position [740, 0]
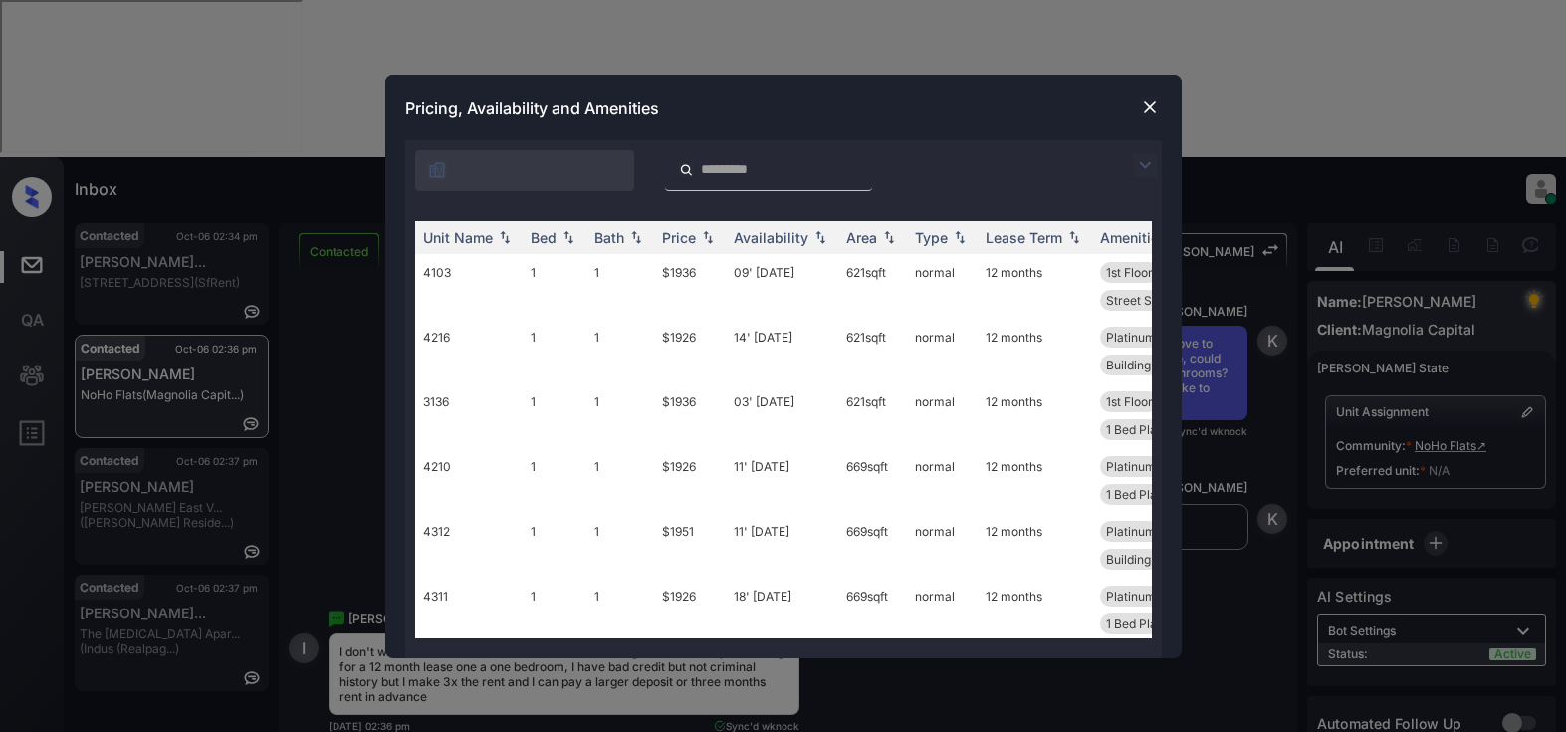
click at [1141, 162] on img at bounding box center [1145, 165] width 24 height 24
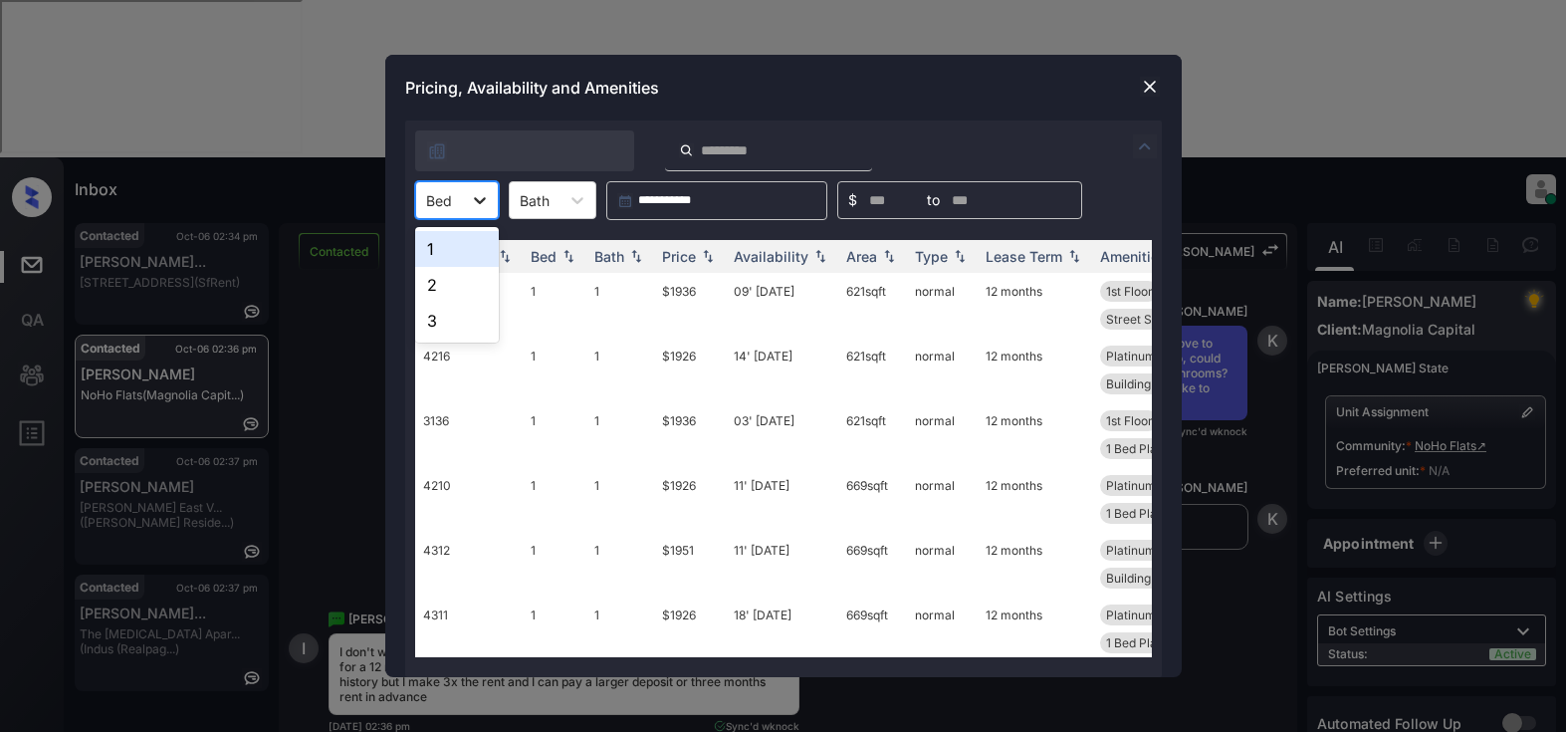
click at [479, 195] on icon at bounding box center [480, 200] width 20 height 20
click at [462, 248] on div "1" at bounding box center [457, 249] width 84 height 36
click at [676, 254] on div "Price" at bounding box center [679, 256] width 34 height 17
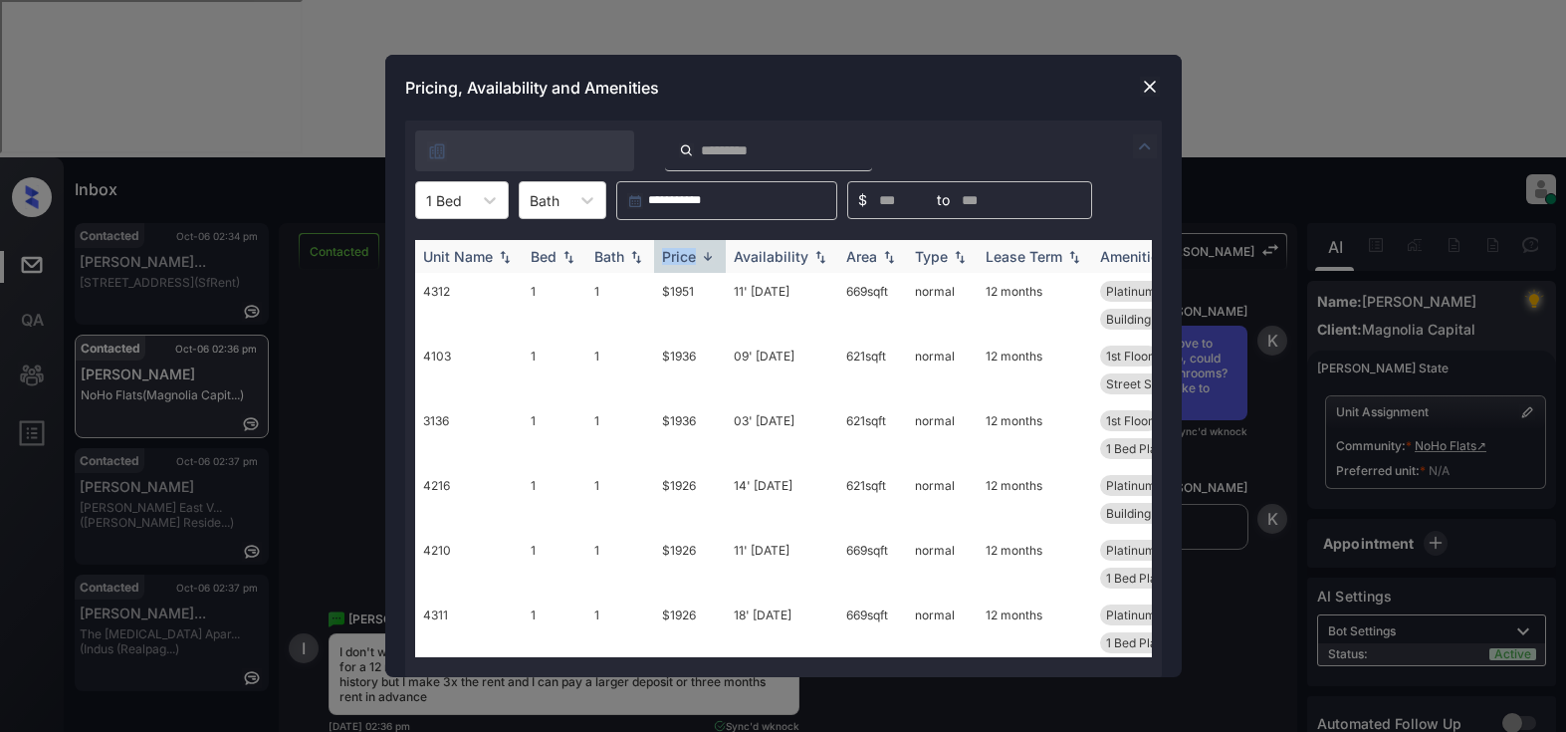
click at [676, 254] on div "Price" at bounding box center [679, 256] width 34 height 17
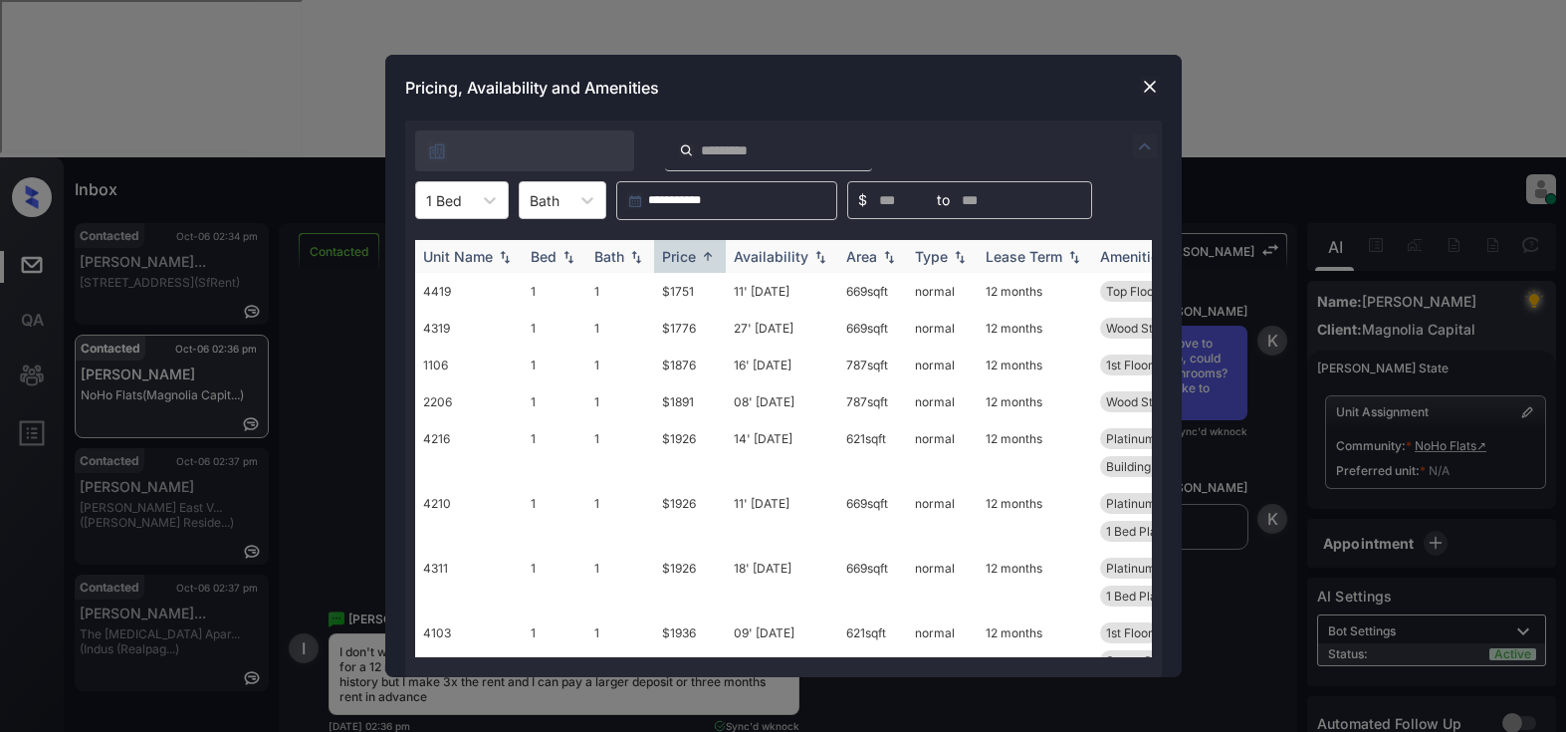
click at [771, 254] on div "Availability" at bounding box center [771, 256] width 75 height 17
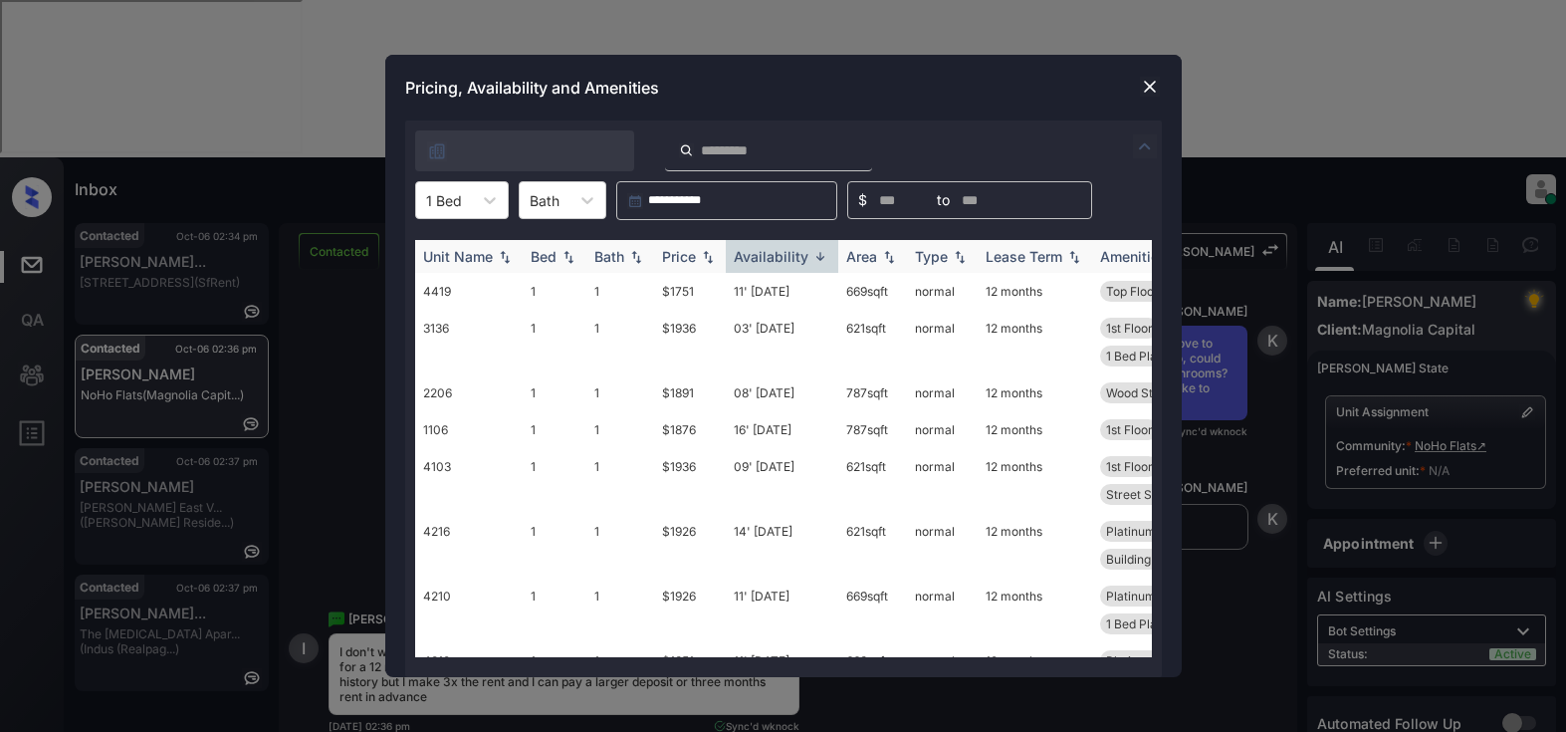
click at [771, 254] on div "Availability" at bounding box center [771, 256] width 75 height 17
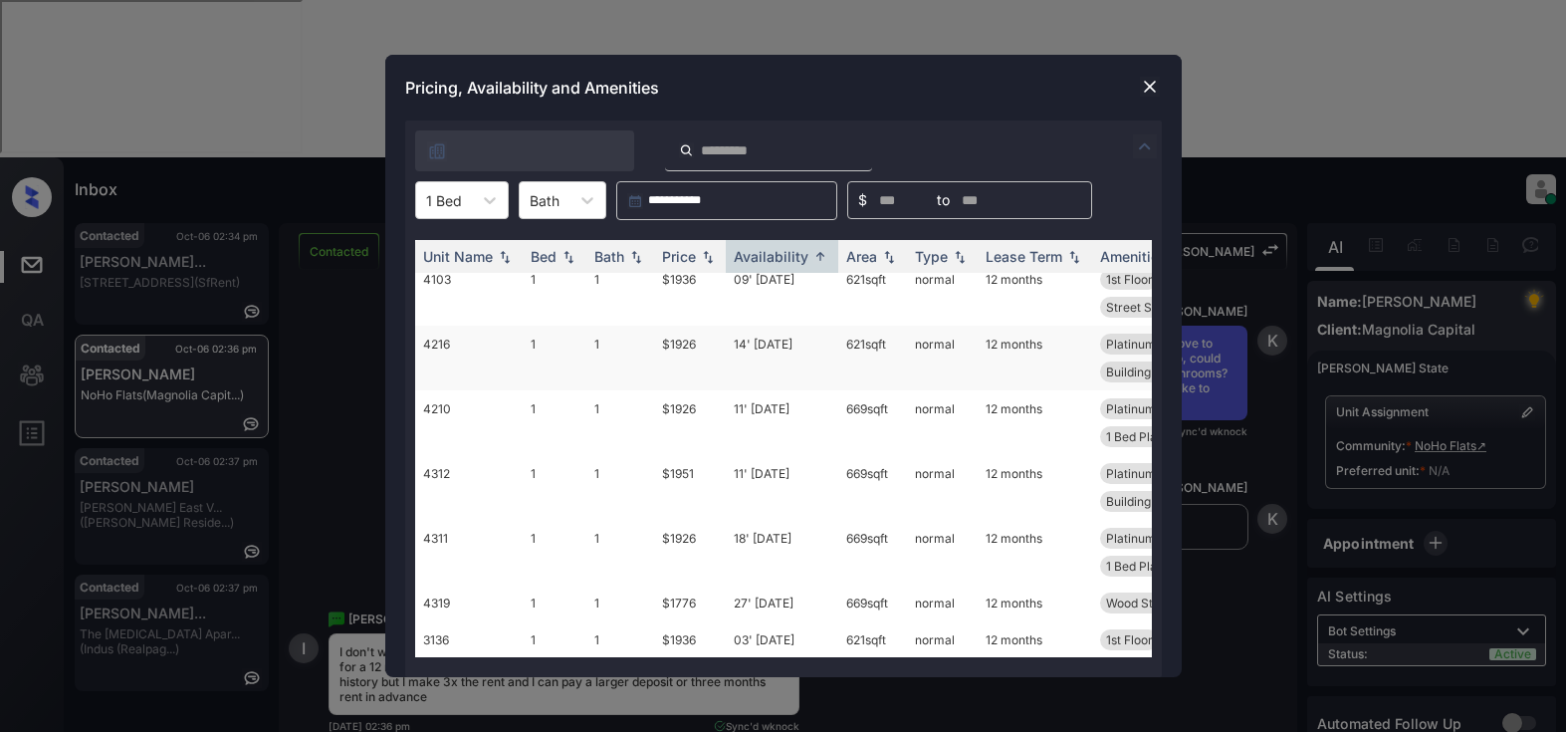
scroll to position [0, 0]
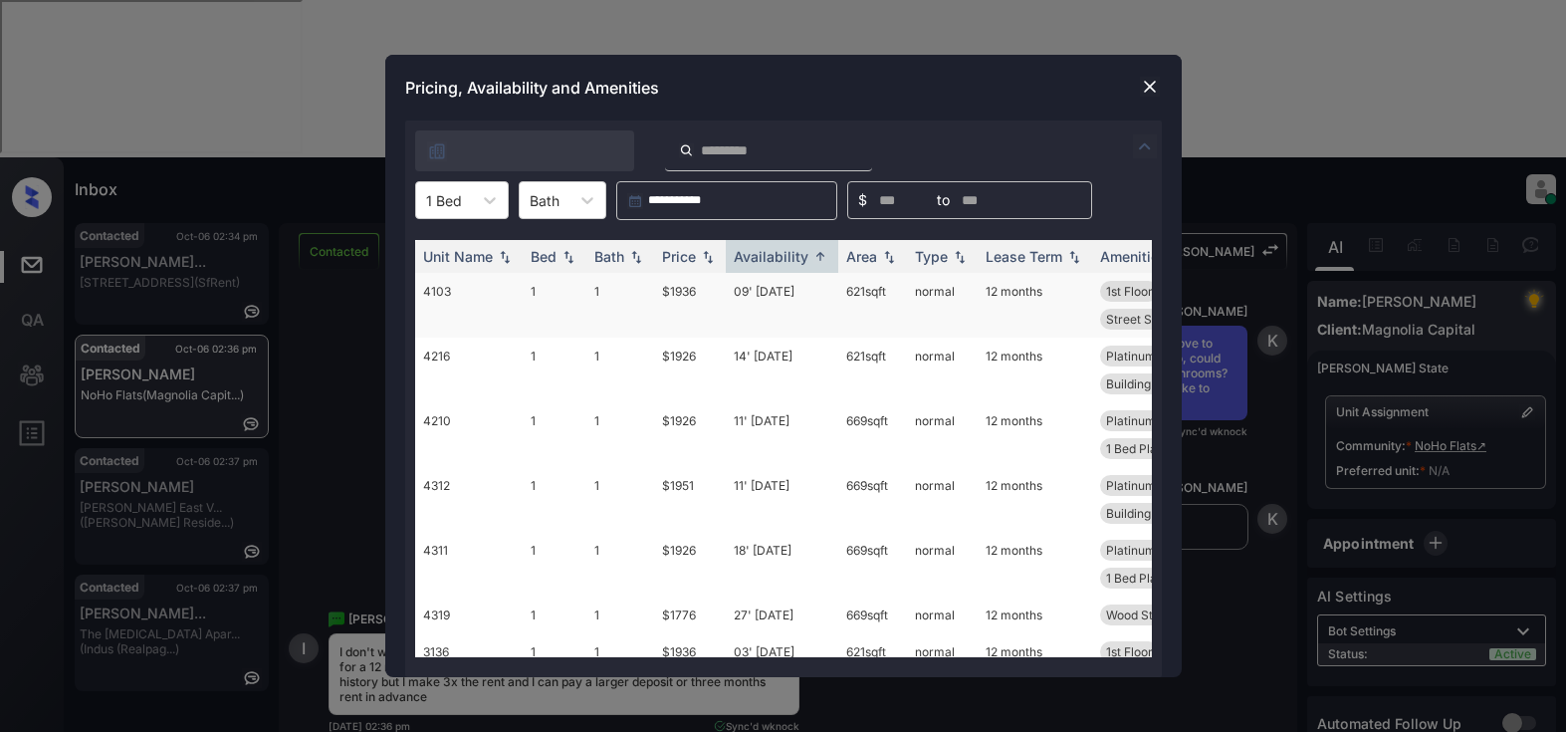
click at [684, 296] on td "$1936" at bounding box center [690, 305] width 72 height 65
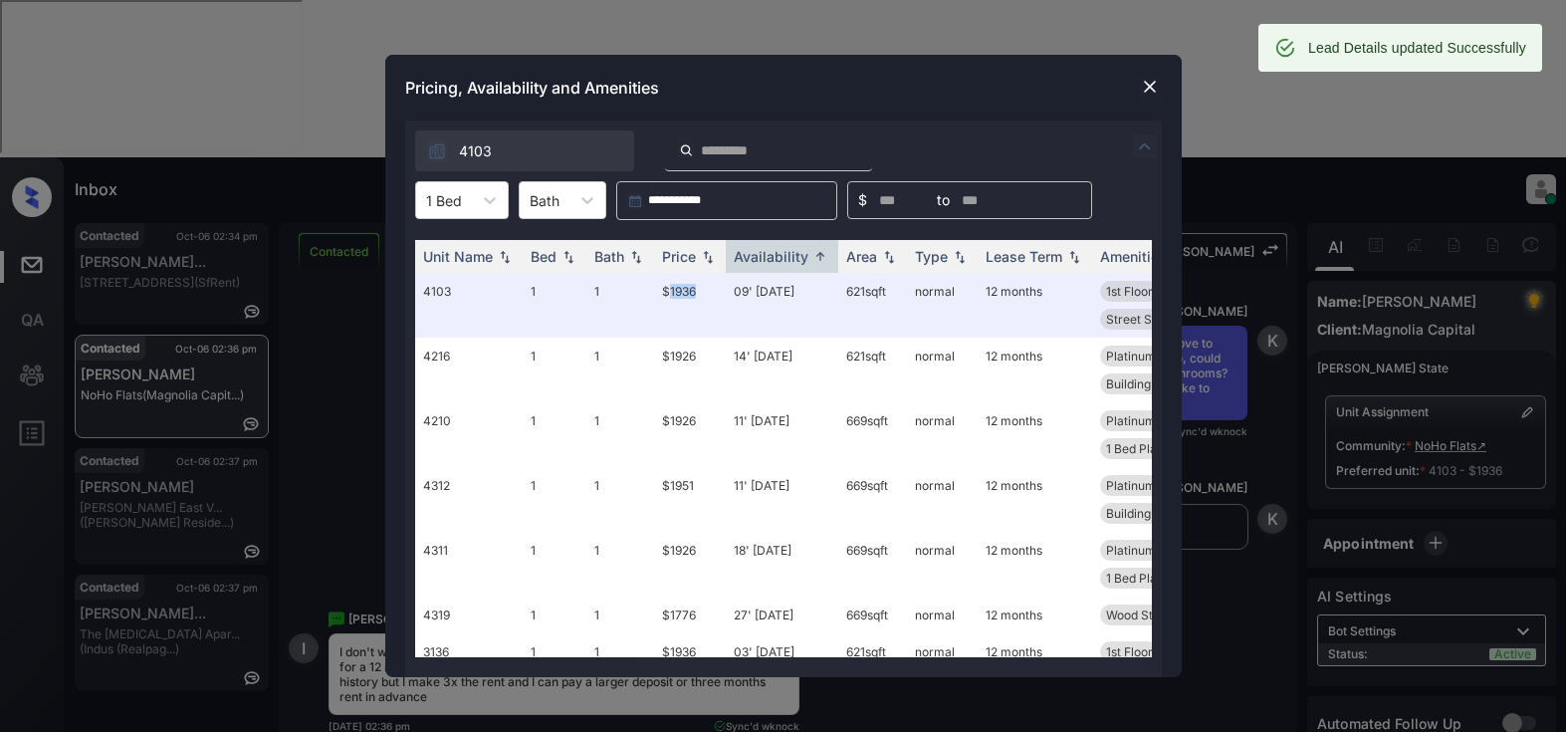
click at [1151, 92] on img at bounding box center [1150, 87] width 20 height 20
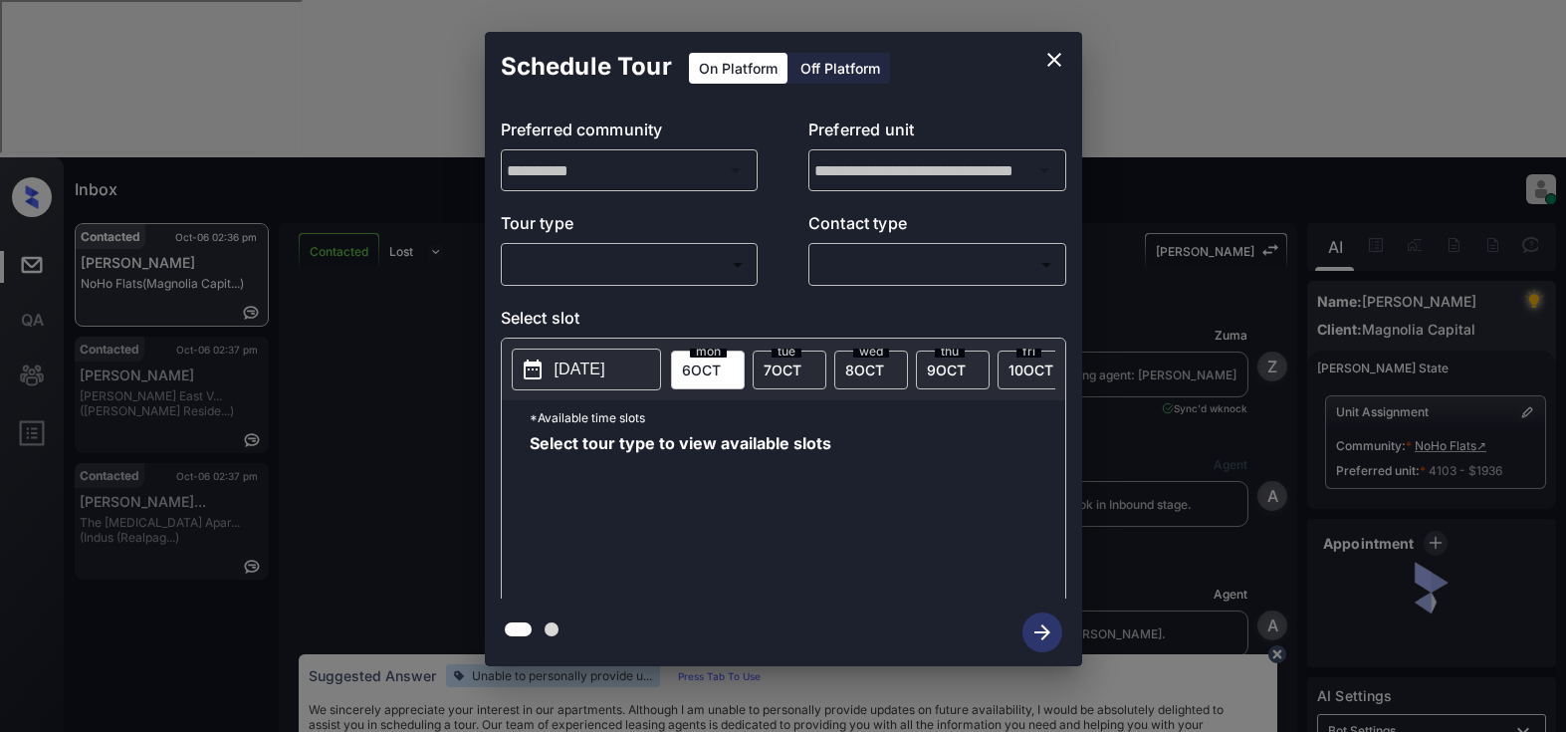
scroll to position [969, 0]
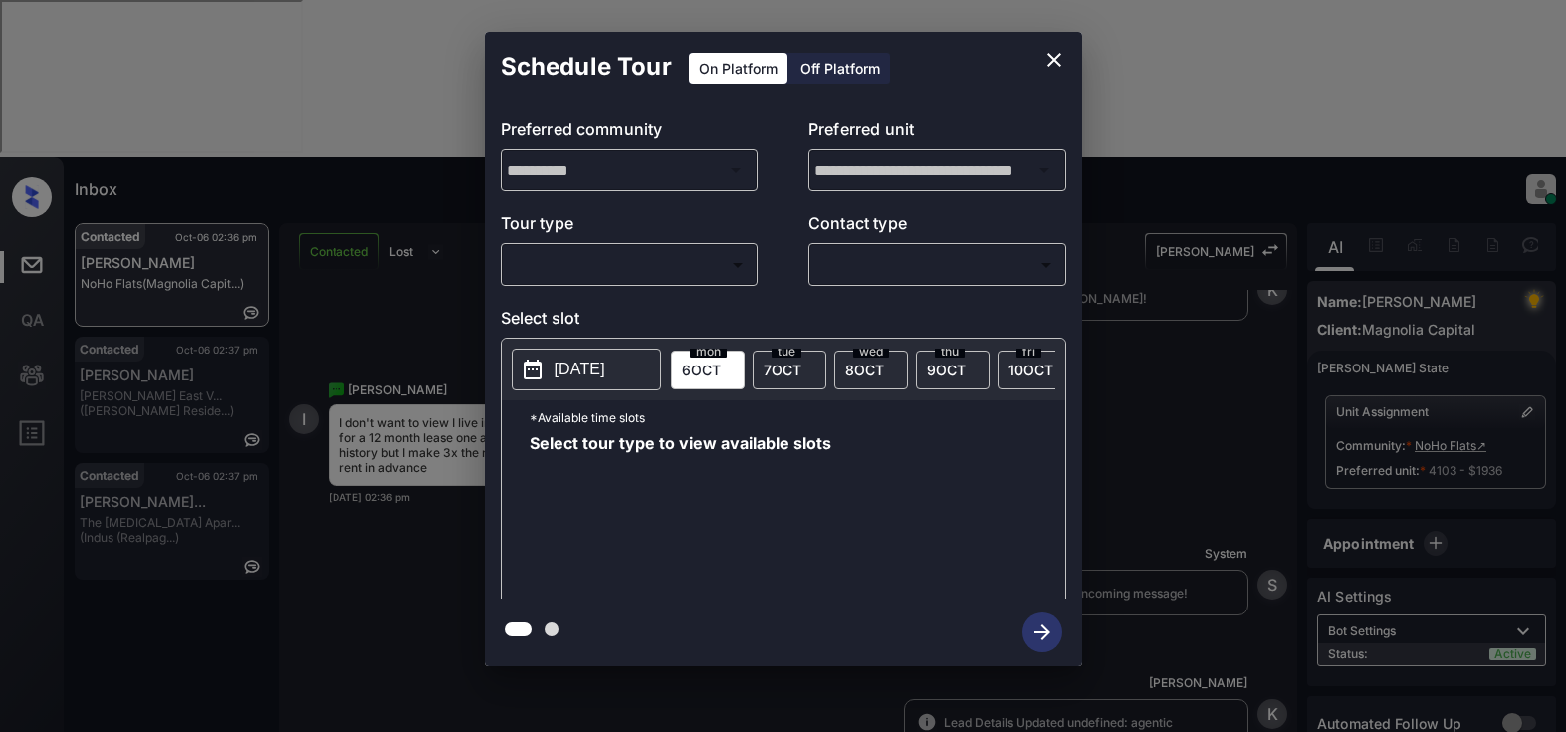
click at [571, 262] on body "Inbox Lyzzelle M. Ceralde Online Set yourself offline Set yourself on break Pro…" at bounding box center [783, 366] width 1566 height 732
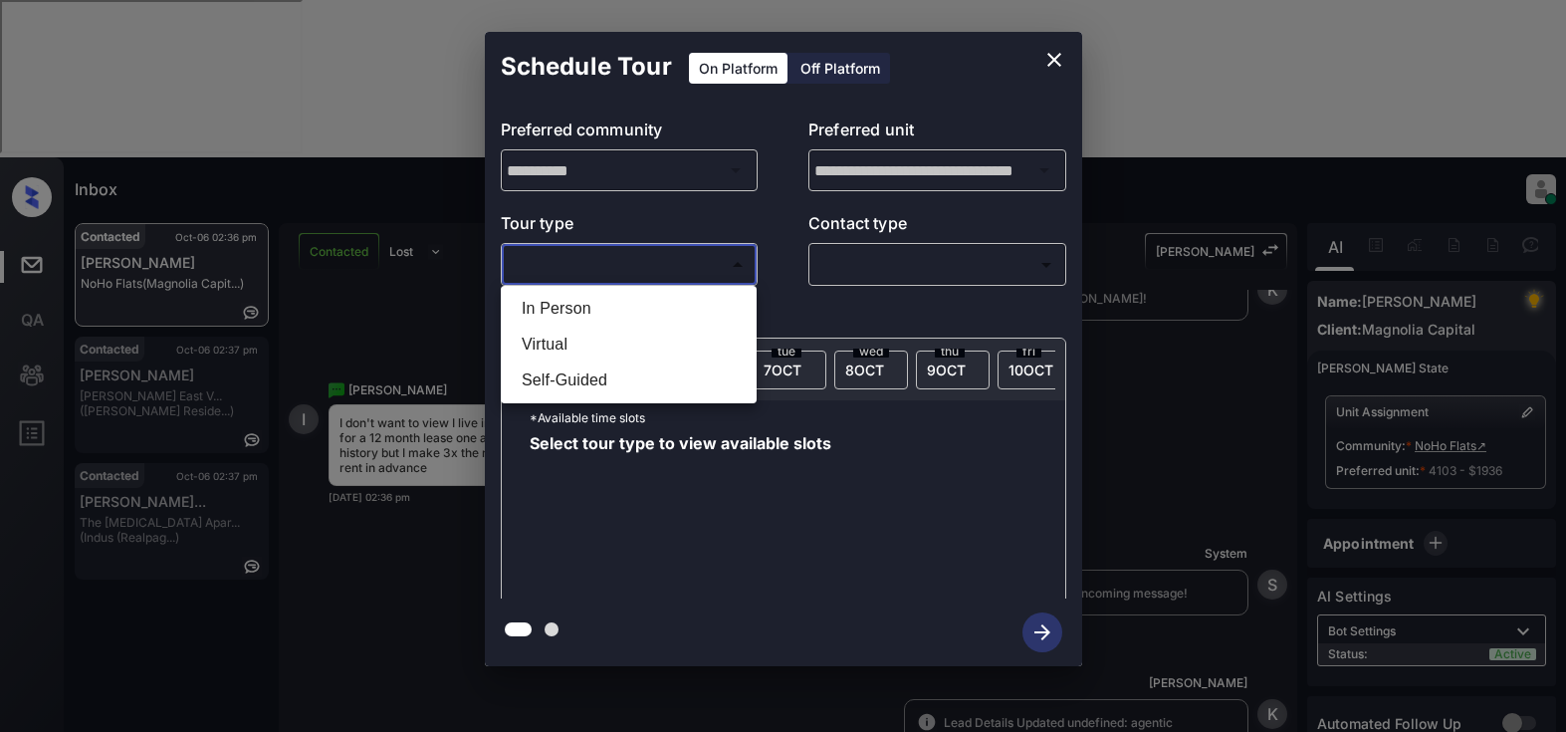
click at [425, 430] on div at bounding box center [783, 366] width 1566 height 732
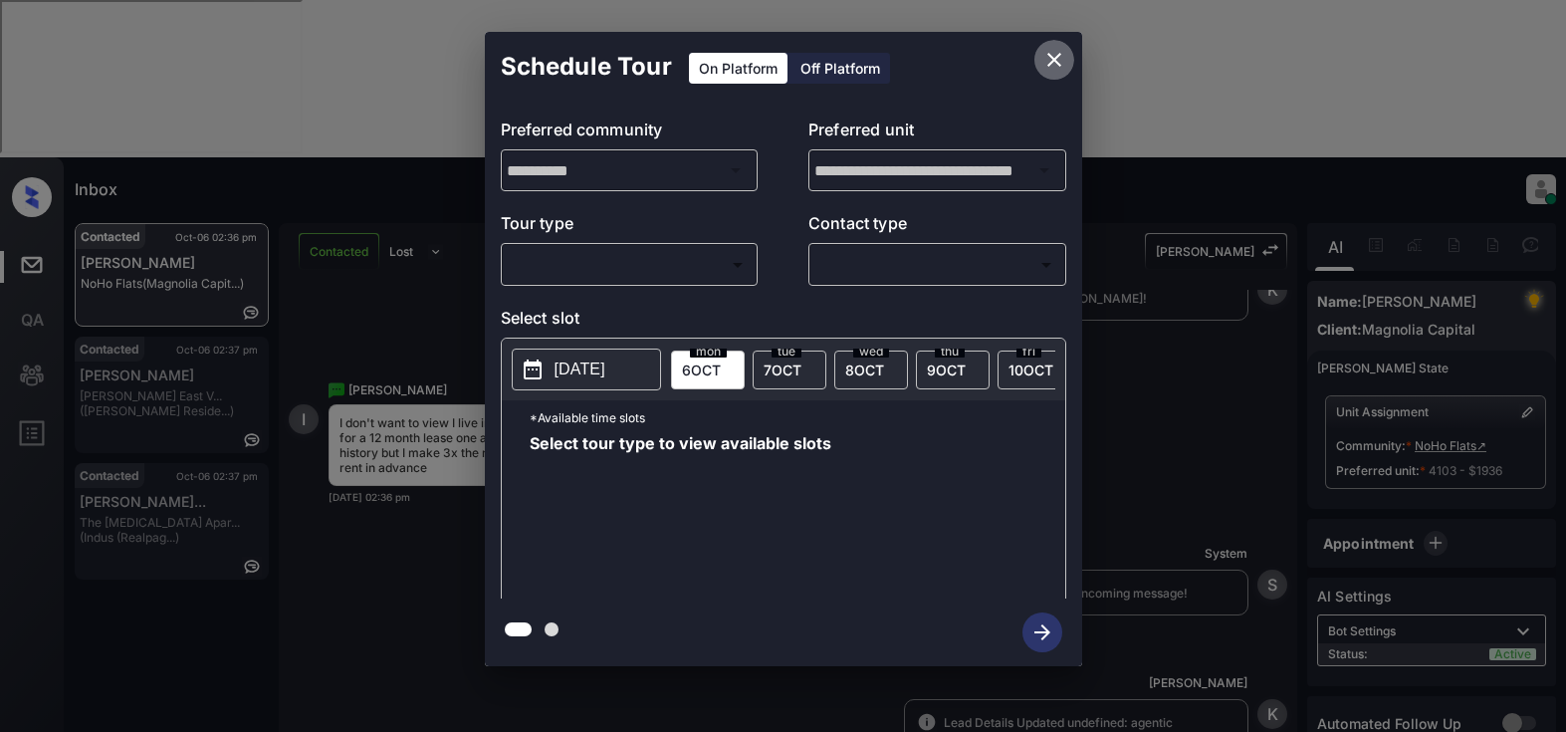
click at [1060, 69] on icon "close" at bounding box center [1054, 60] width 24 height 24
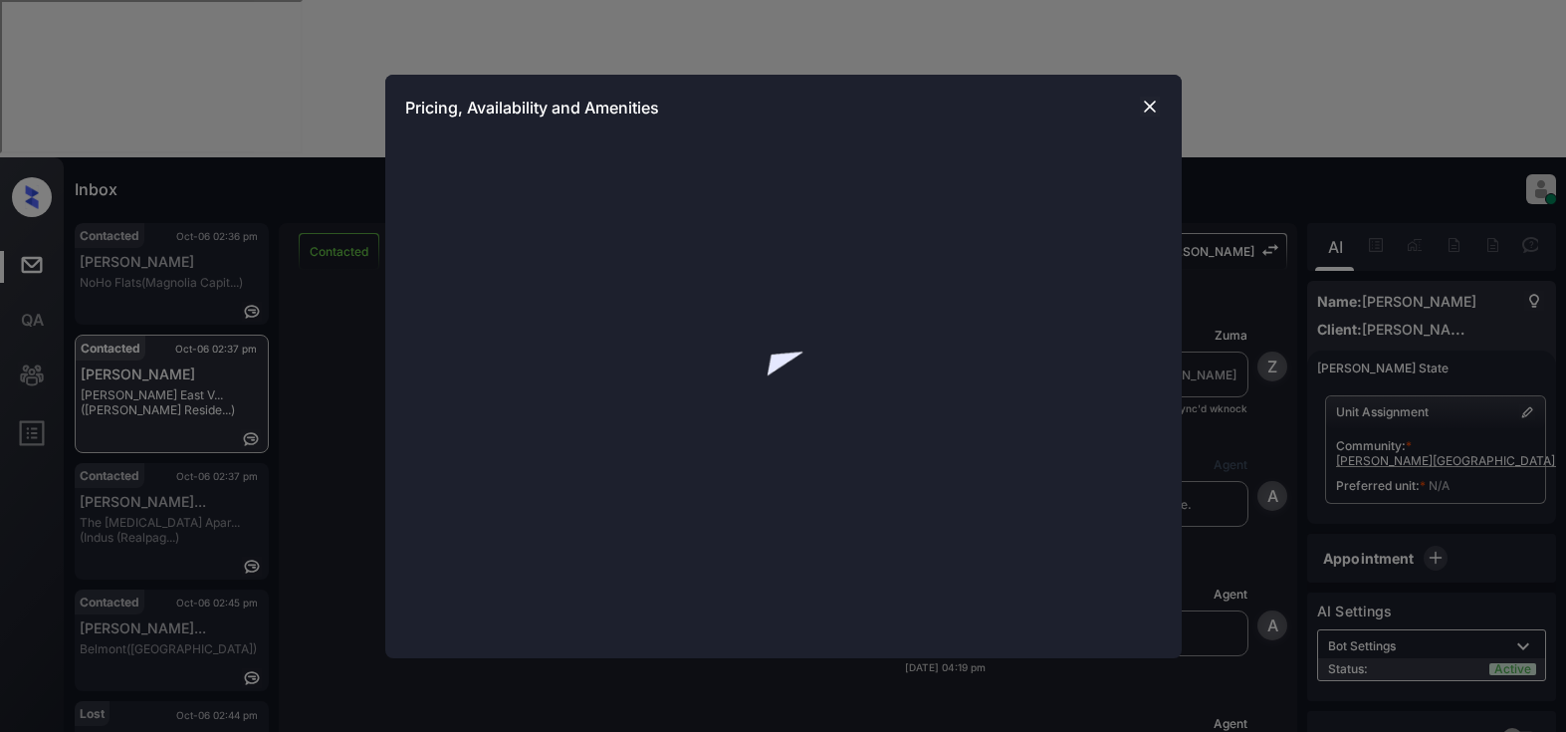
scroll to position [2304, 0]
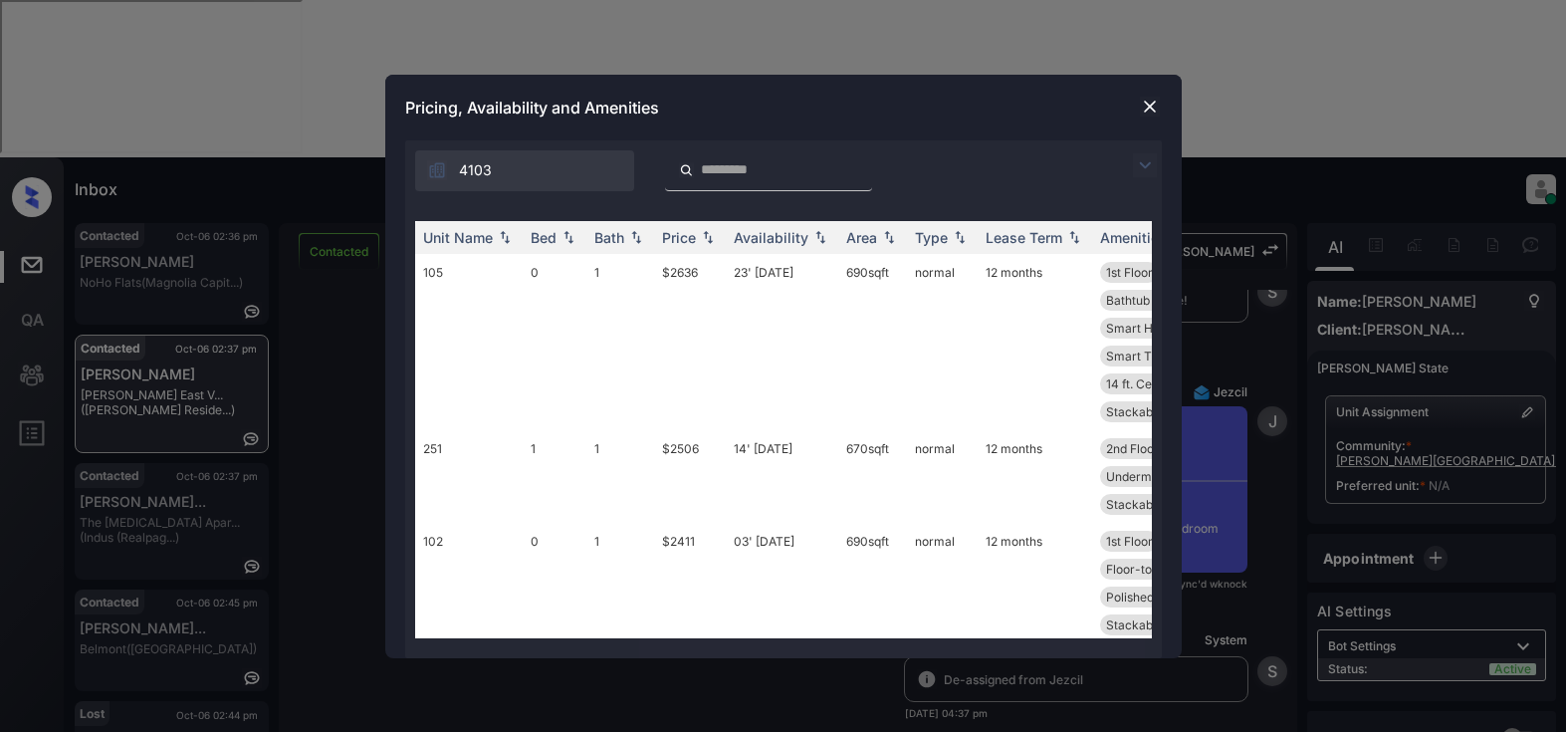
click at [1149, 167] on img at bounding box center [1145, 165] width 24 height 24
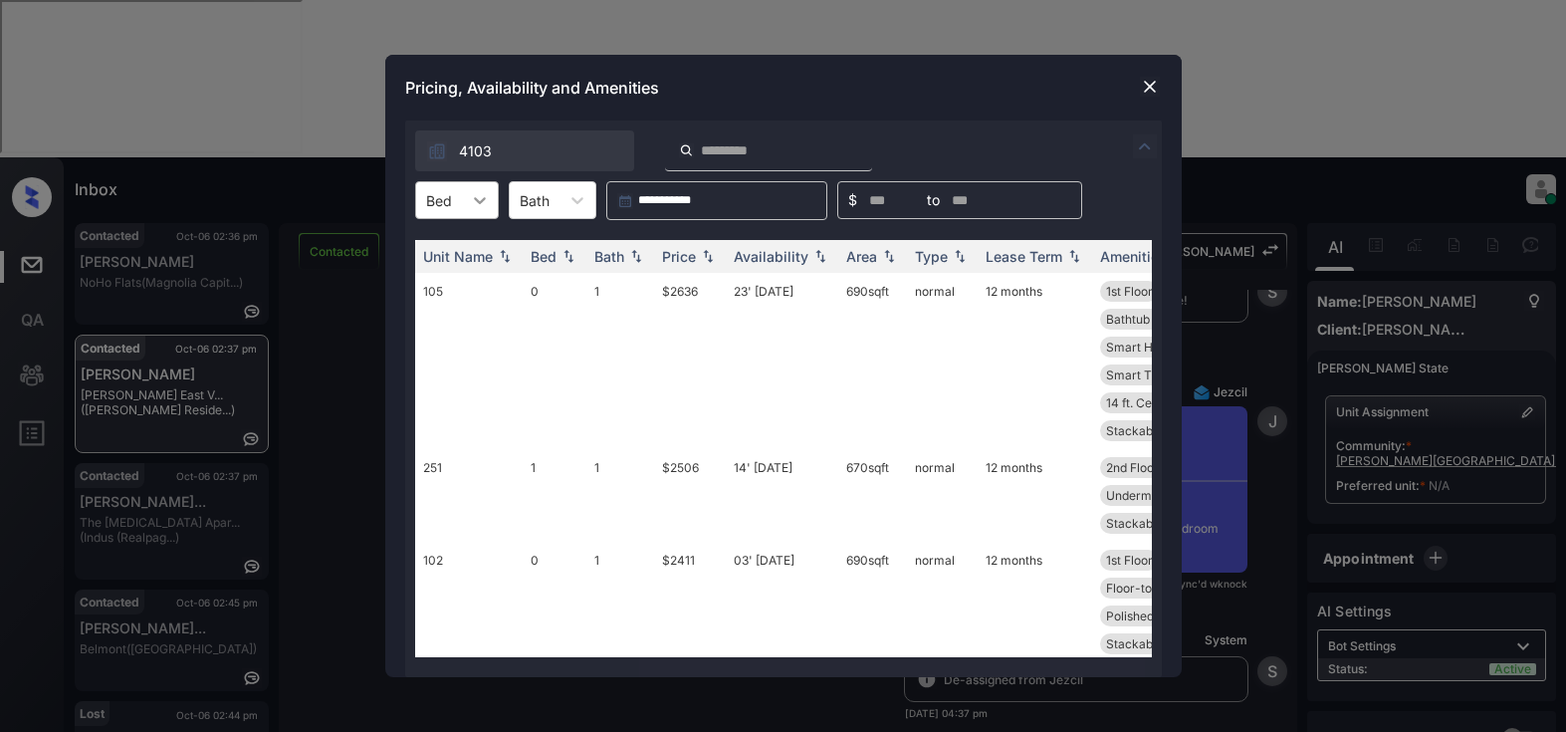
click at [486, 210] on div at bounding box center [480, 200] width 36 height 36
click at [454, 239] on div "0" at bounding box center [457, 249] width 84 height 36
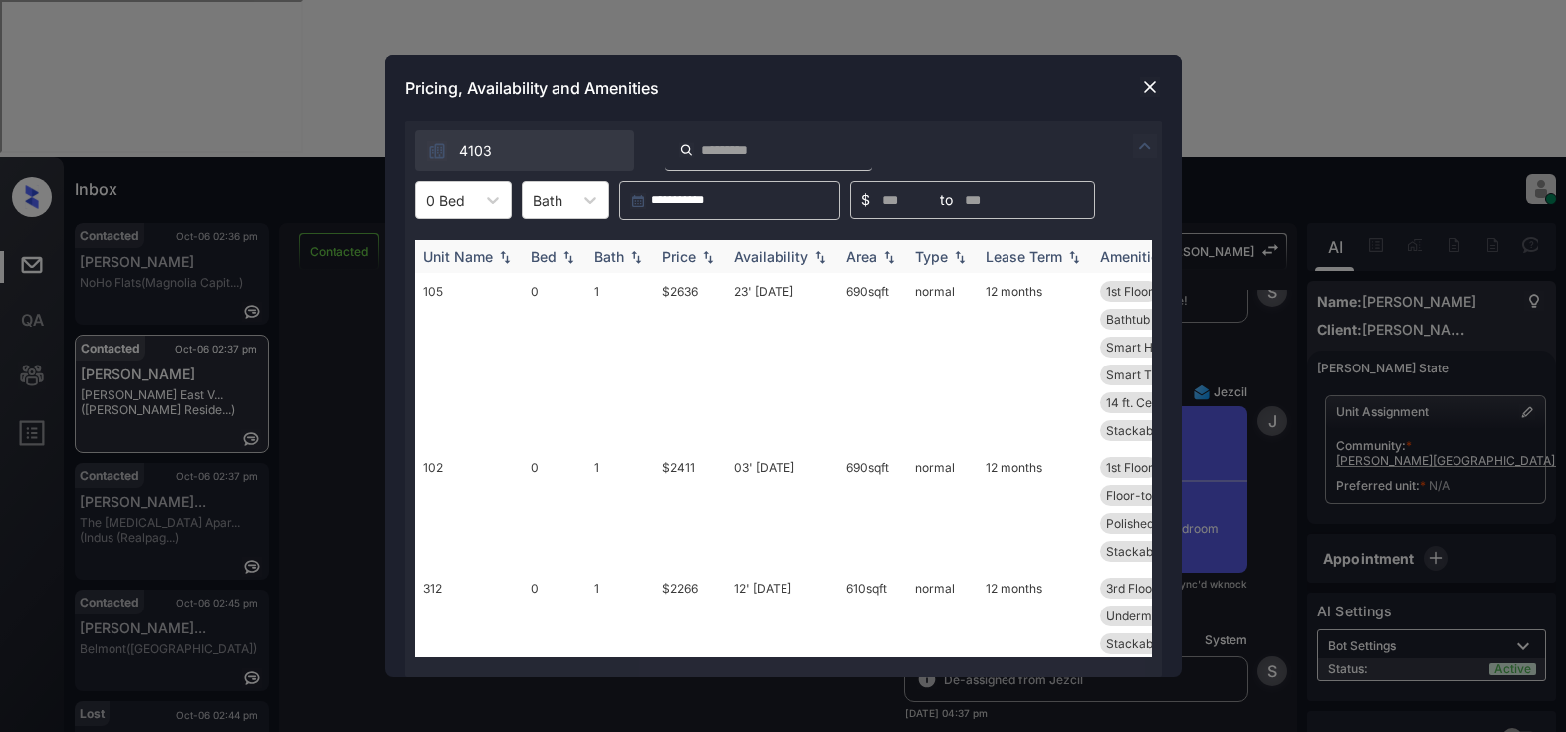
click at [701, 259] on img at bounding box center [708, 257] width 20 height 14
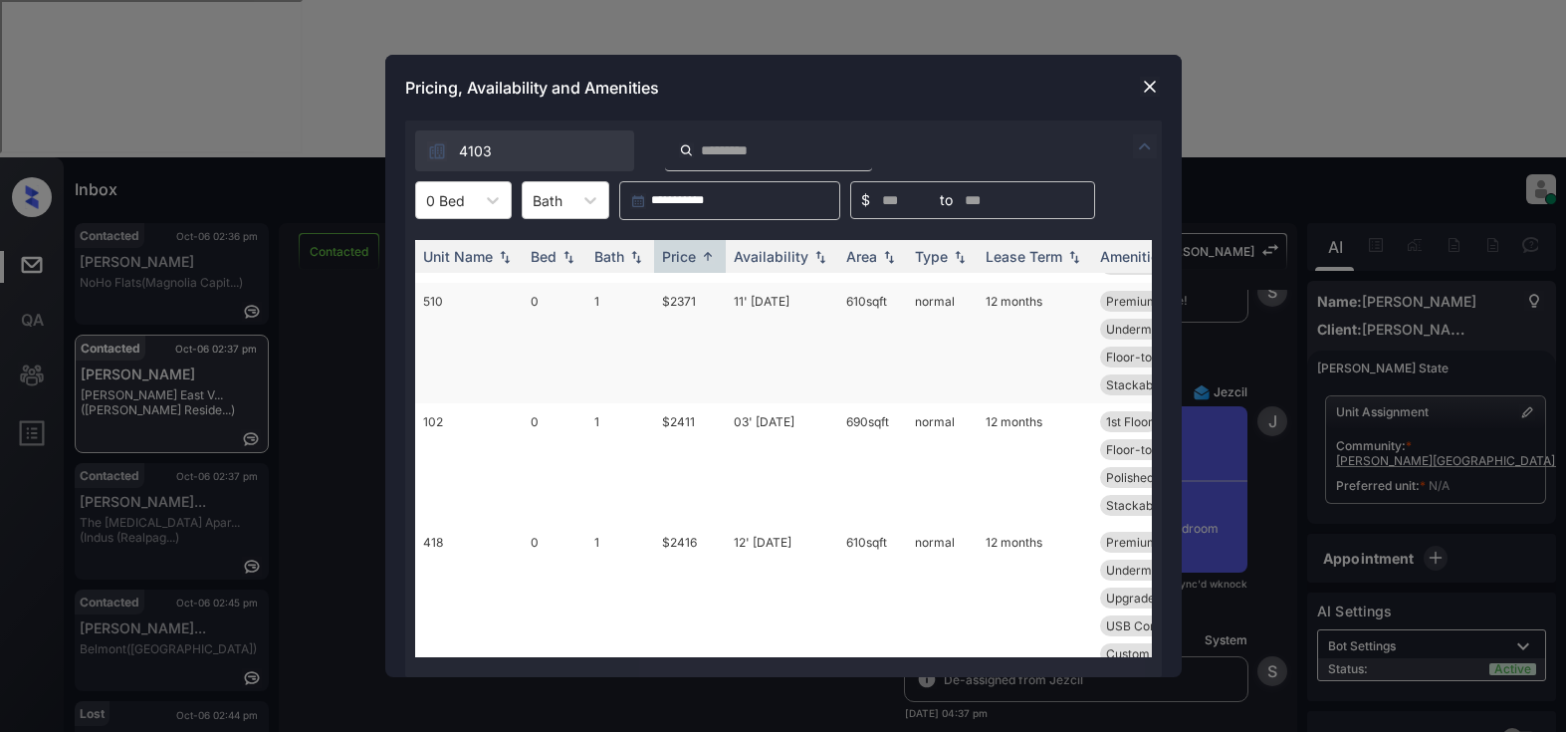
scroll to position [299, 0]
click at [672, 421] on td "$2411" at bounding box center [690, 460] width 72 height 120
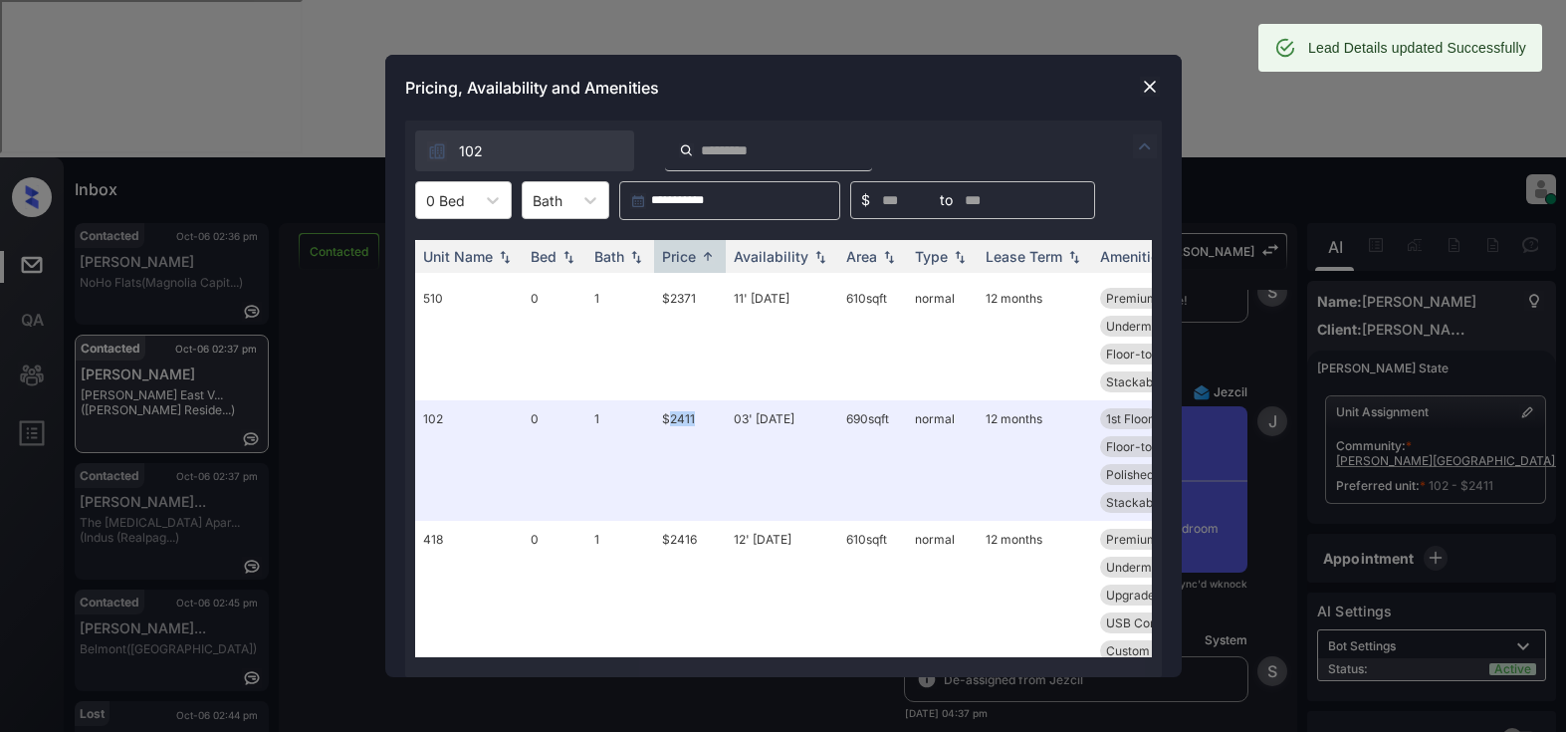
click at [1147, 90] on img at bounding box center [1150, 87] width 20 height 20
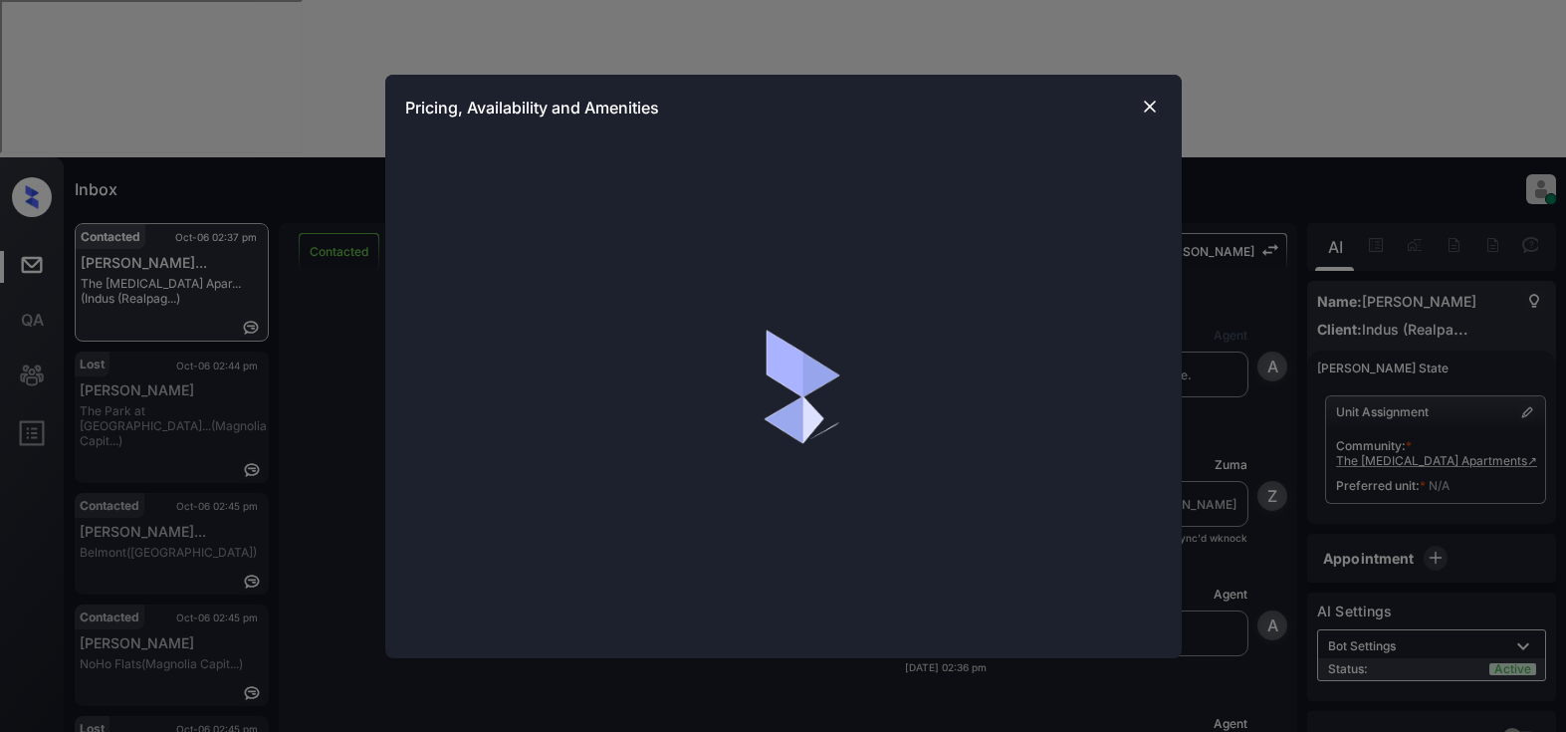
scroll to position [1013, 0]
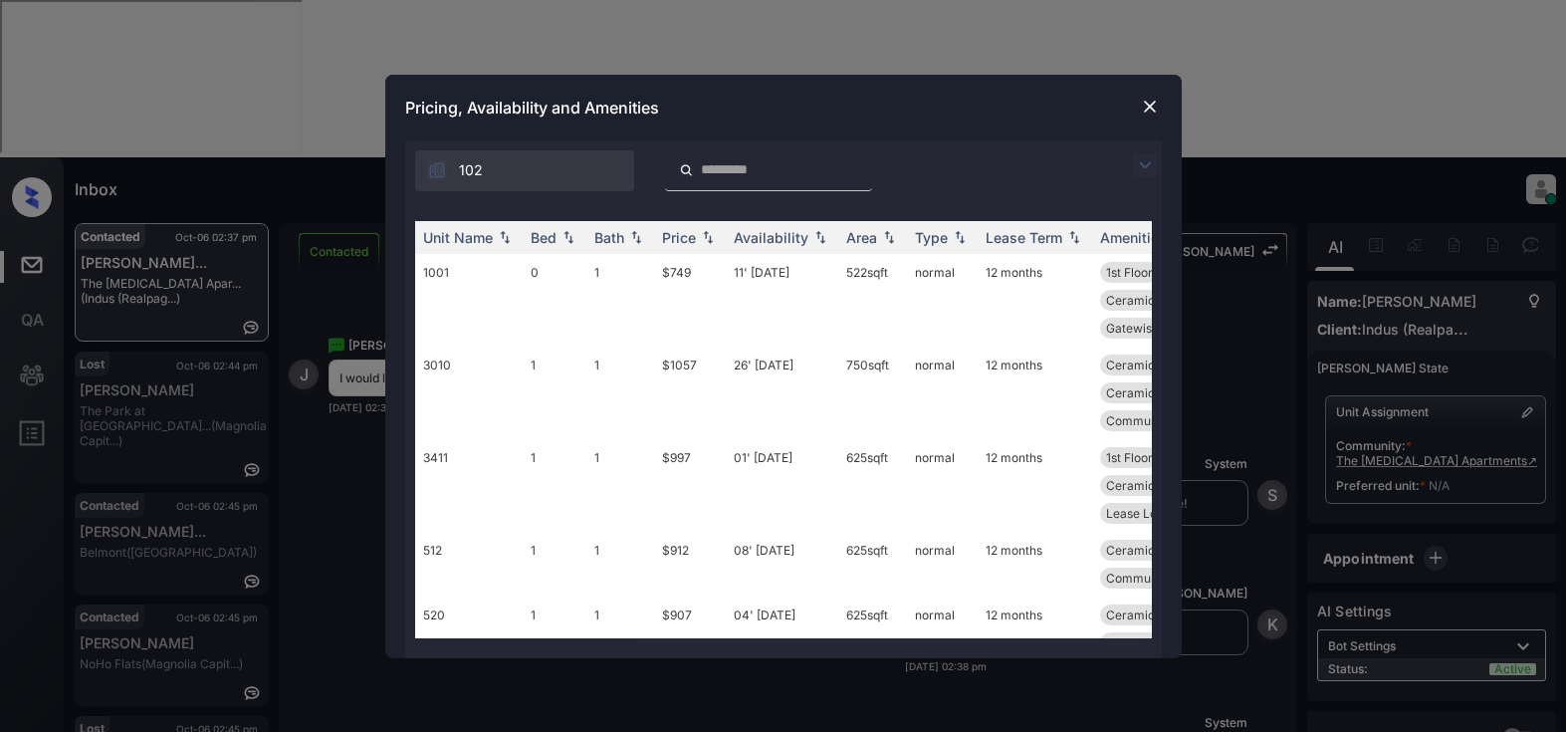
click at [1146, 169] on img at bounding box center [1145, 165] width 24 height 24
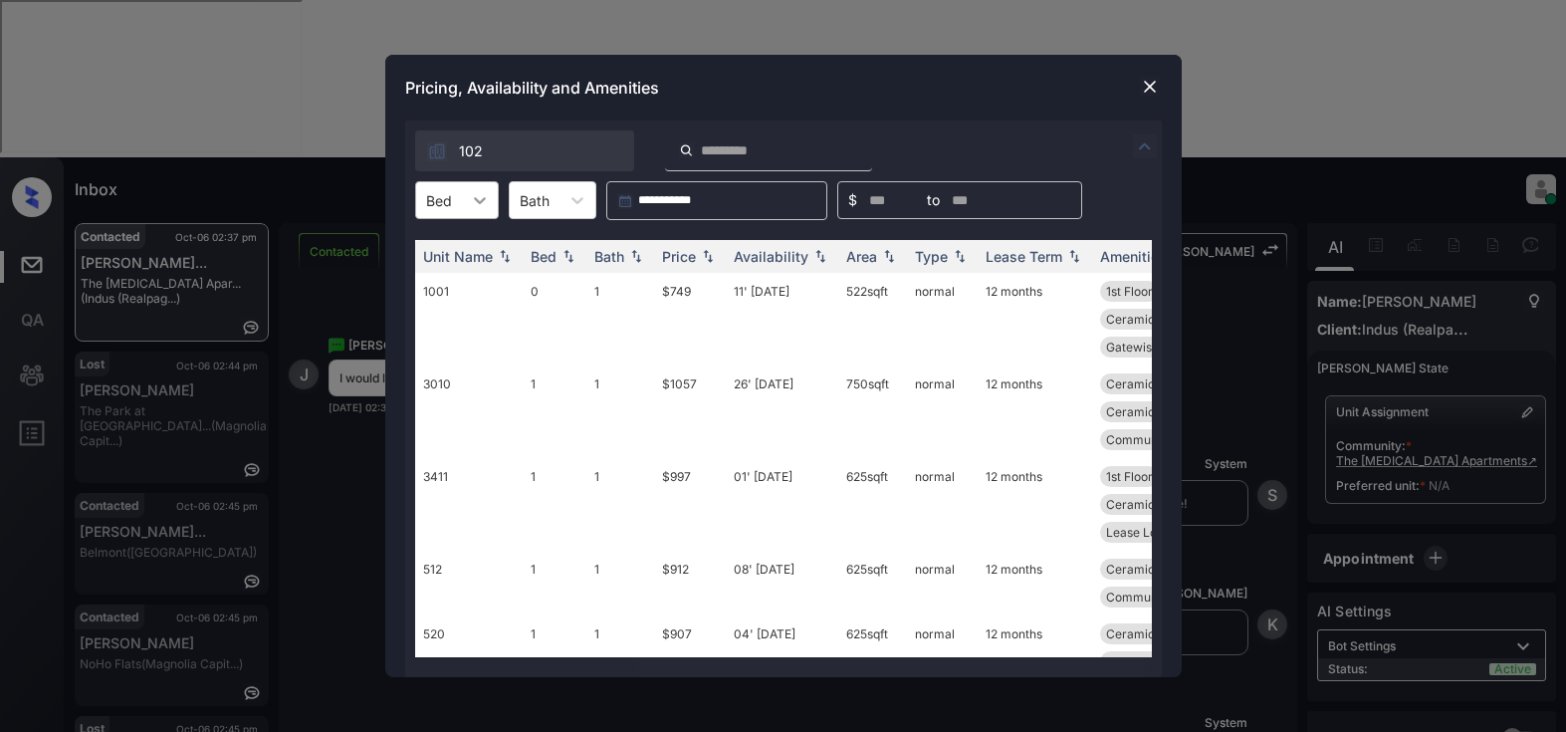
click at [486, 199] on icon at bounding box center [480, 200] width 20 height 20
drag, startPoint x: 449, startPoint y: 243, endPoint x: 495, endPoint y: 238, distance: 46.1
click at [456, 243] on div "0" at bounding box center [457, 249] width 84 height 36
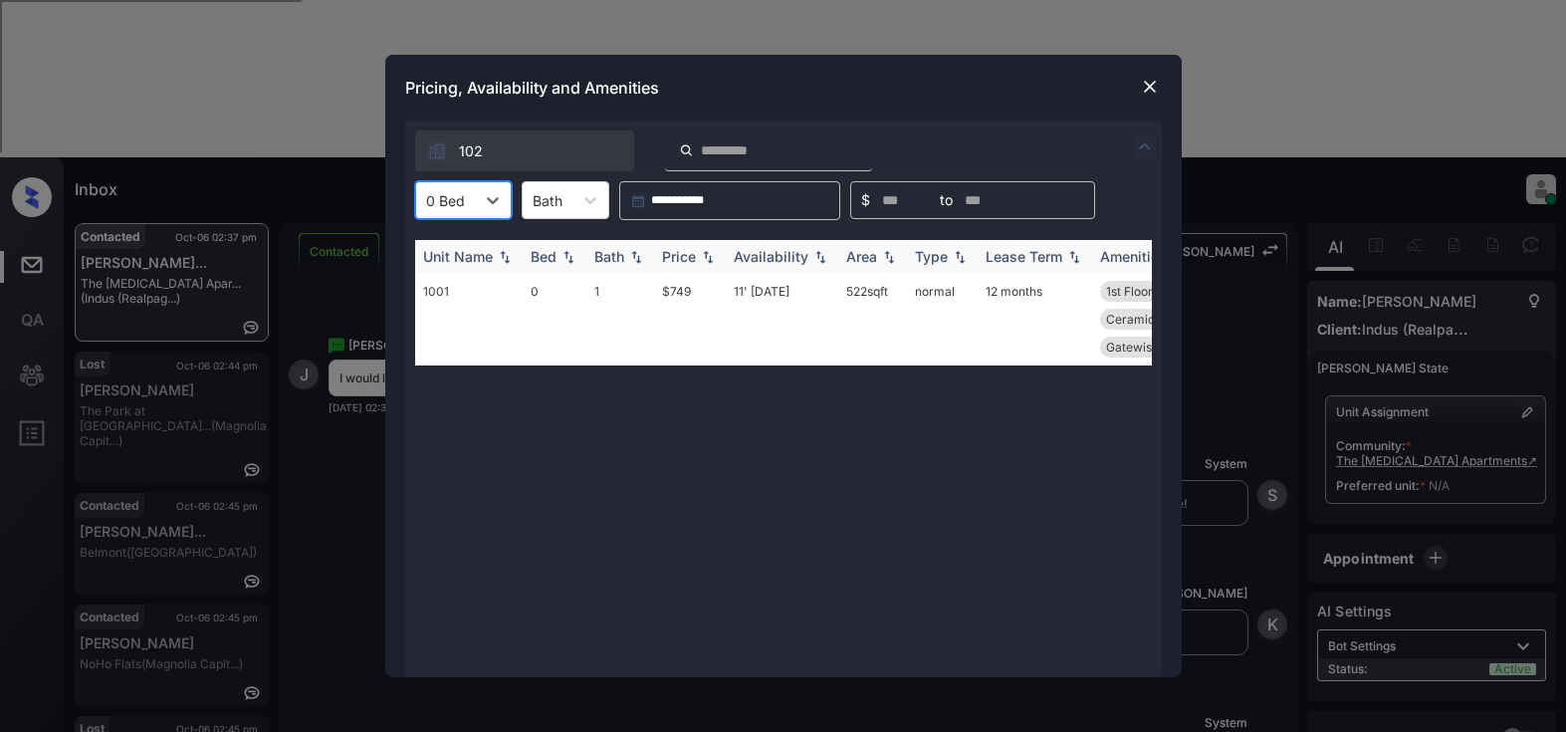
click at [696, 251] on div "Price" at bounding box center [679, 256] width 34 height 17
drag, startPoint x: 696, startPoint y: 251, endPoint x: 731, endPoint y: 236, distance: 37.9
click at [697, 251] on div "Price" at bounding box center [690, 256] width 56 height 17
click at [673, 299] on td "$749" at bounding box center [690, 319] width 72 height 93
drag, startPoint x: 672, startPoint y: 298, endPoint x: 720, endPoint y: 282, distance: 50.4
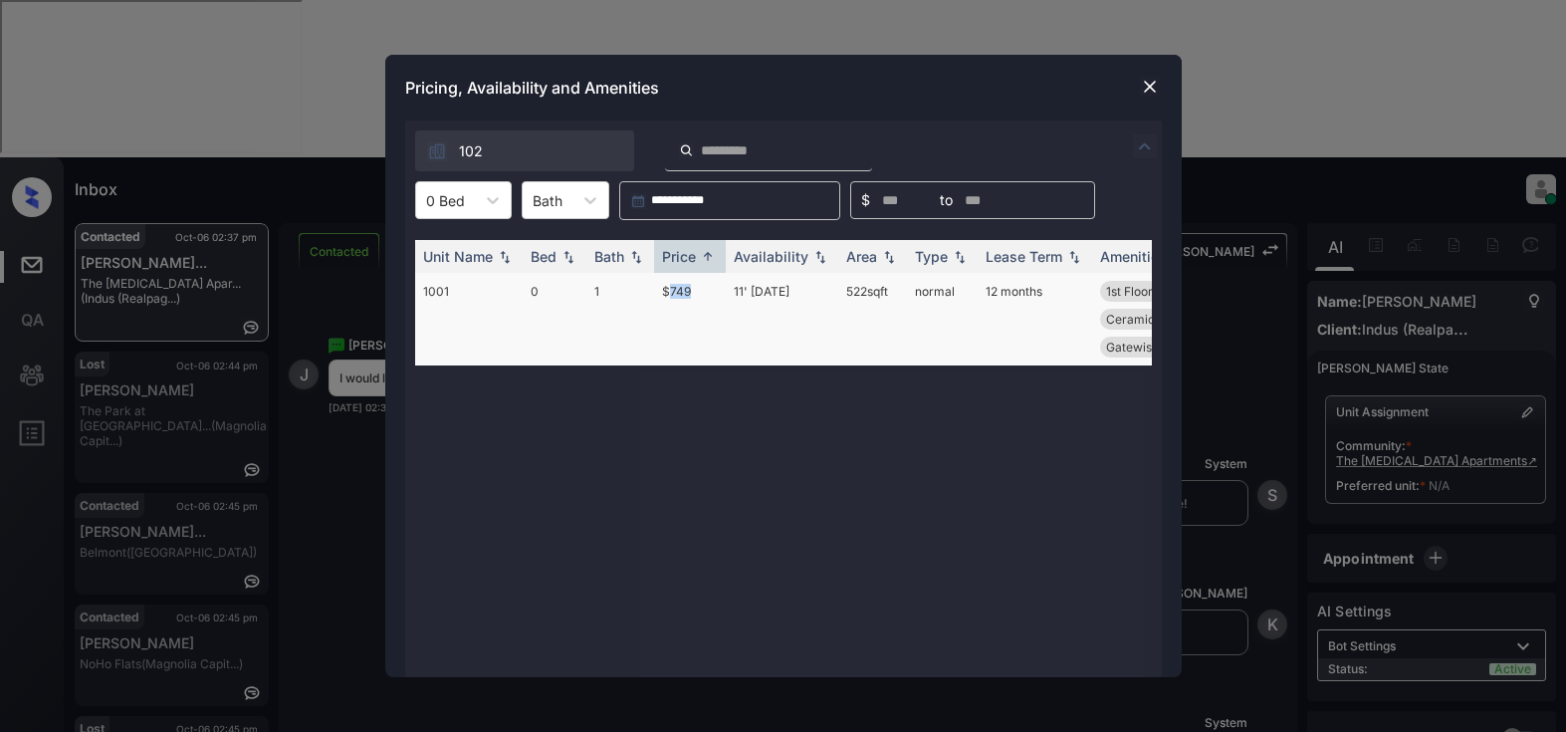
click at [674, 298] on td "$749" at bounding box center [690, 319] width 72 height 93
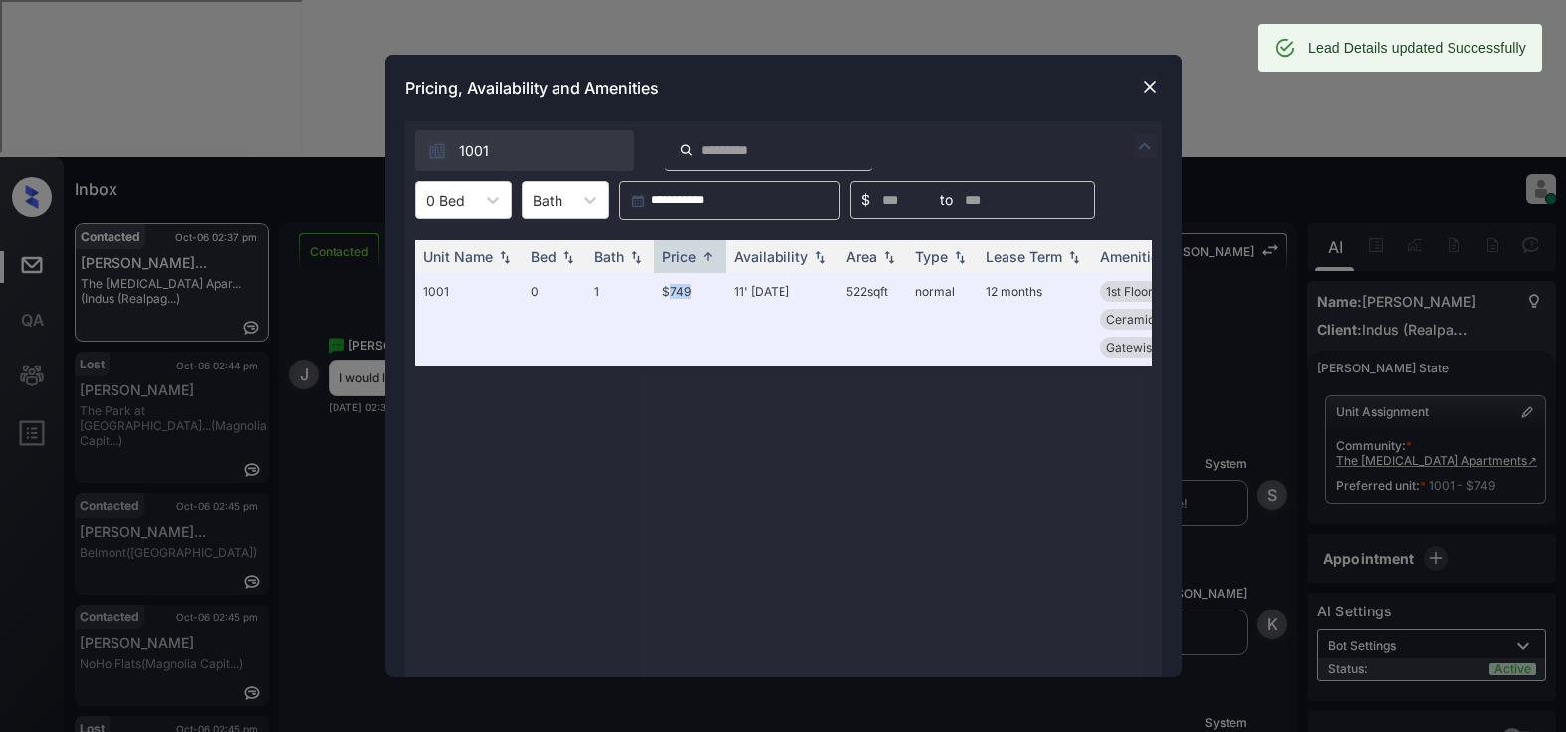
click at [1152, 84] on img at bounding box center [1150, 87] width 20 height 20
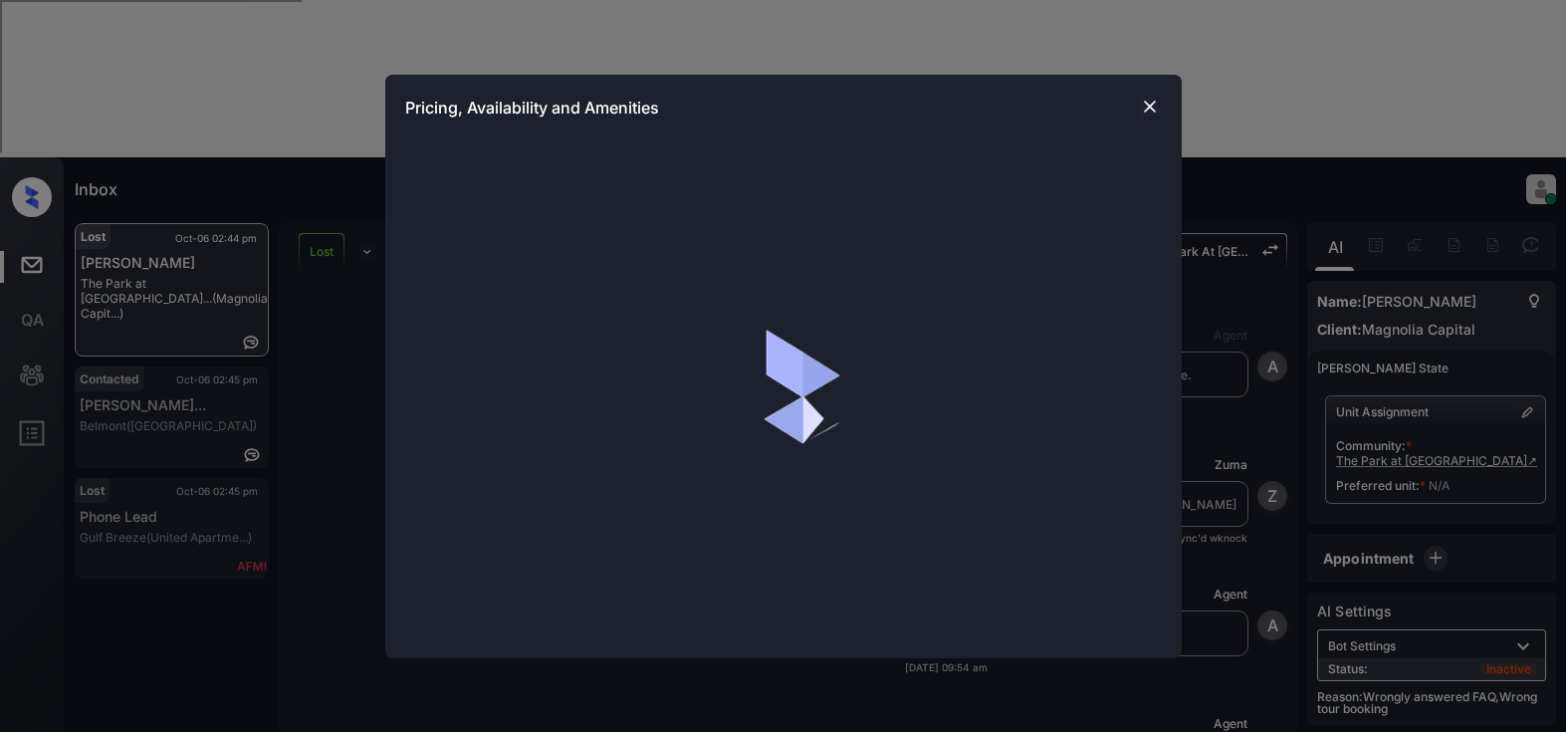
scroll to position [31053, 0]
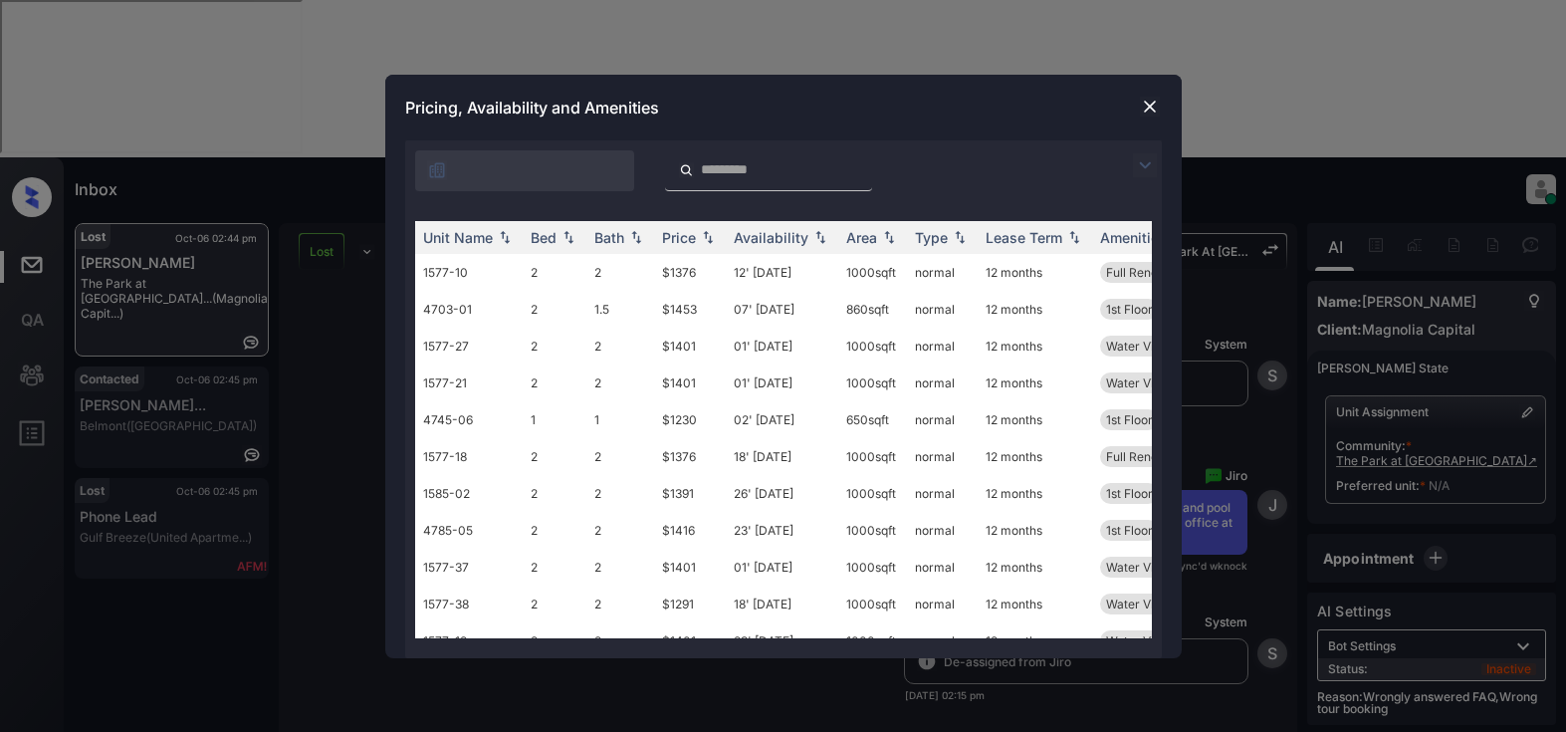
click at [1145, 158] on img at bounding box center [1145, 165] width 24 height 24
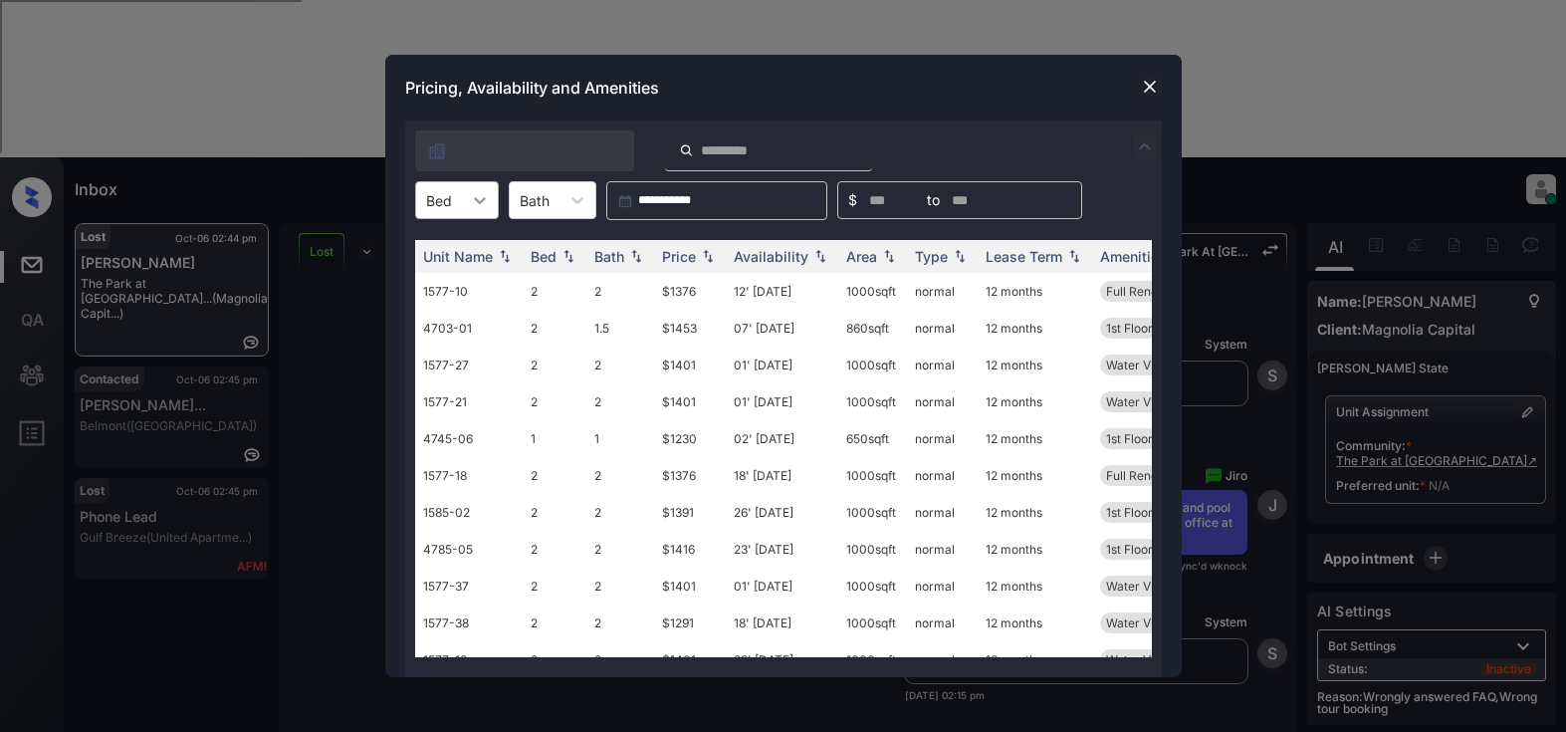
click at [482, 190] on div at bounding box center [480, 200] width 36 height 36
drag, startPoint x: 435, startPoint y: 290, endPoint x: 448, endPoint y: 288, distance: 13.1
click at [440, 290] on div "2" at bounding box center [457, 285] width 84 height 36
click at [682, 249] on div "Price" at bounding box center [679, 256] width 34 height 17
drag, startPoint x: 682, startPoint y: 249, endPoint x: 707, endPoint y: 238, distance: 27.2
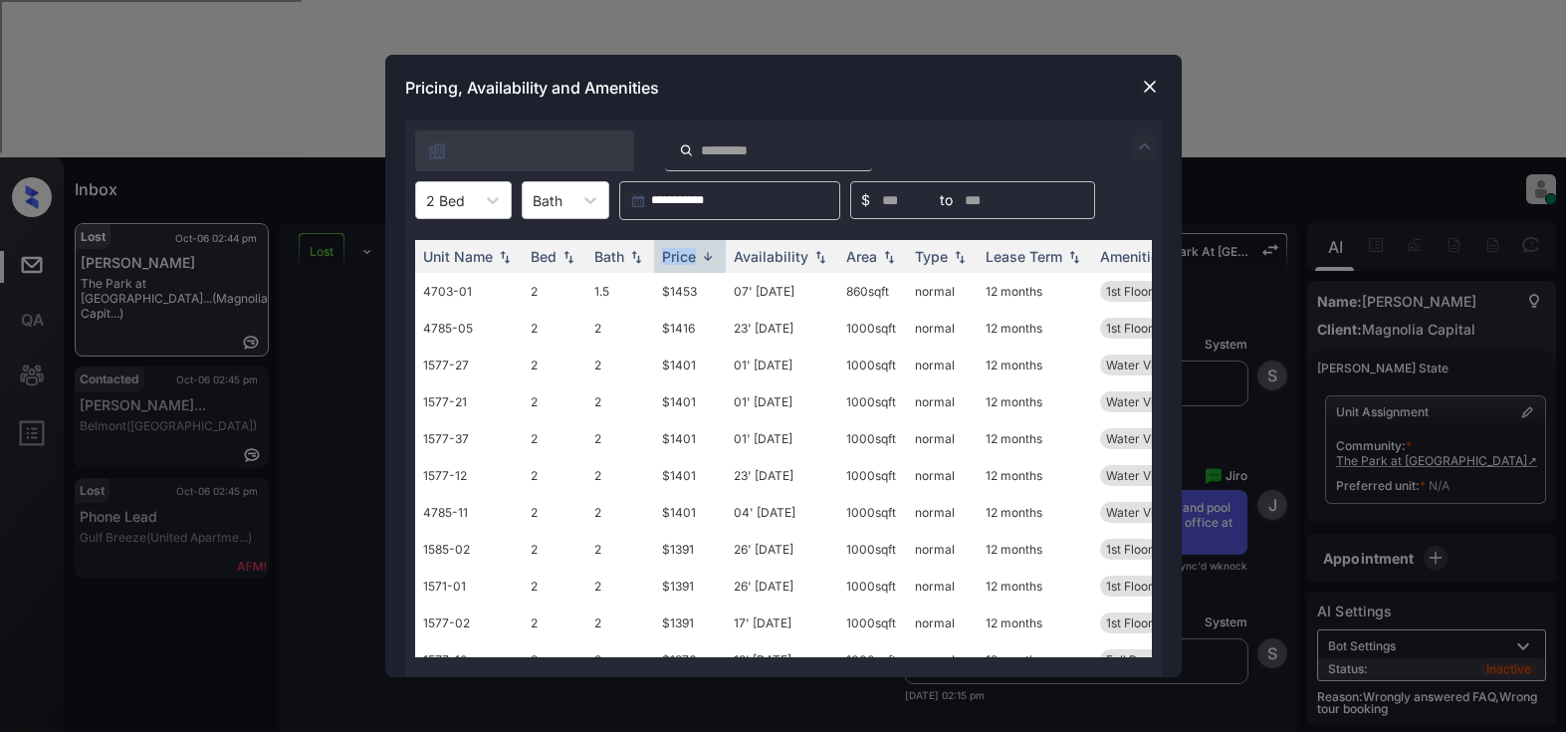
click at [683, 249] on div "Price" at bounding box center [679, 256] width 34 height 17
click at [784, 256] on div "Availability" at bounding box center [771, 256] width 75 height 17
click at [674, 554] on td "$1401" at bounding box center [690, 549] width 72 height 37
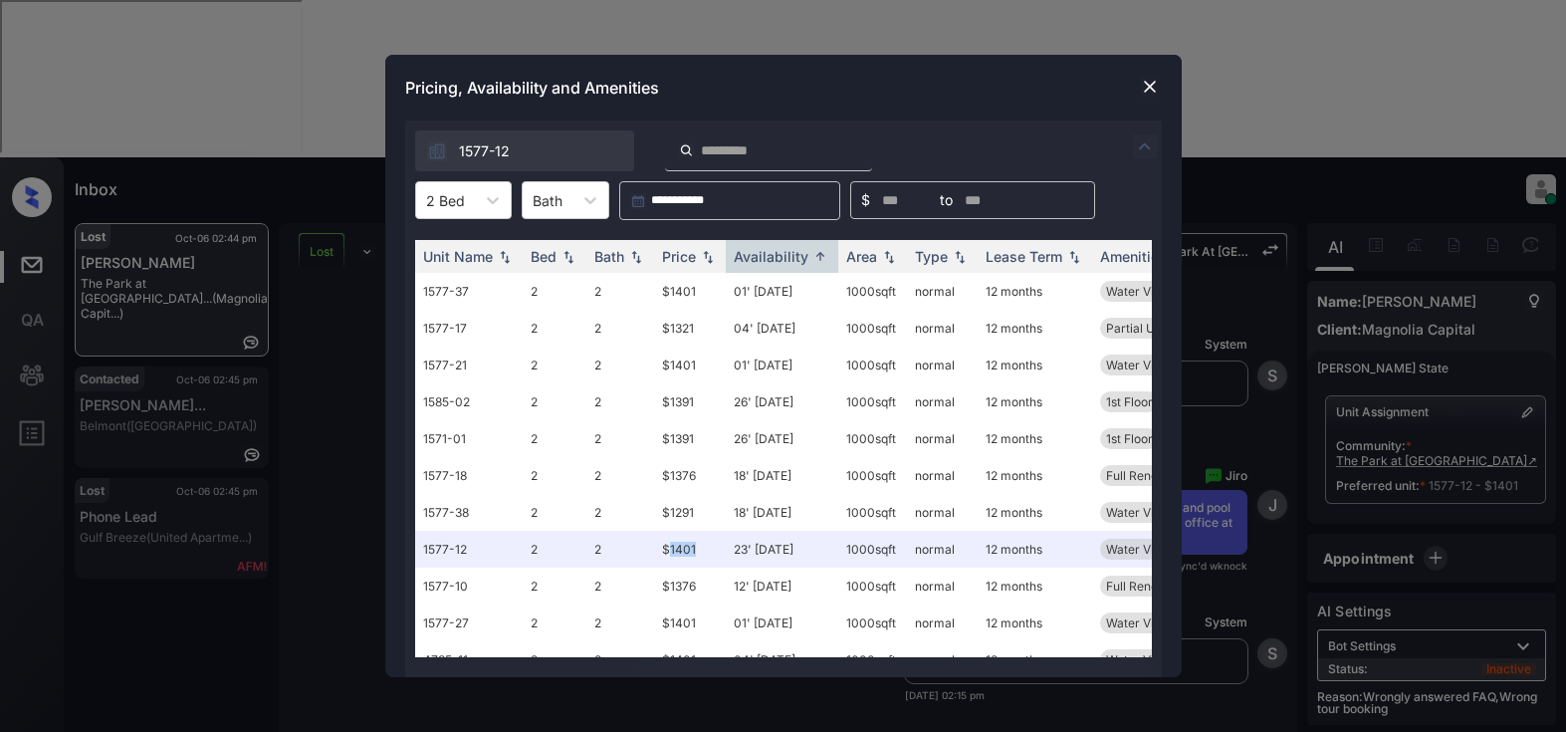
click at [1141, 87] on img at bounding box center [1150, 87] width 20 height 20
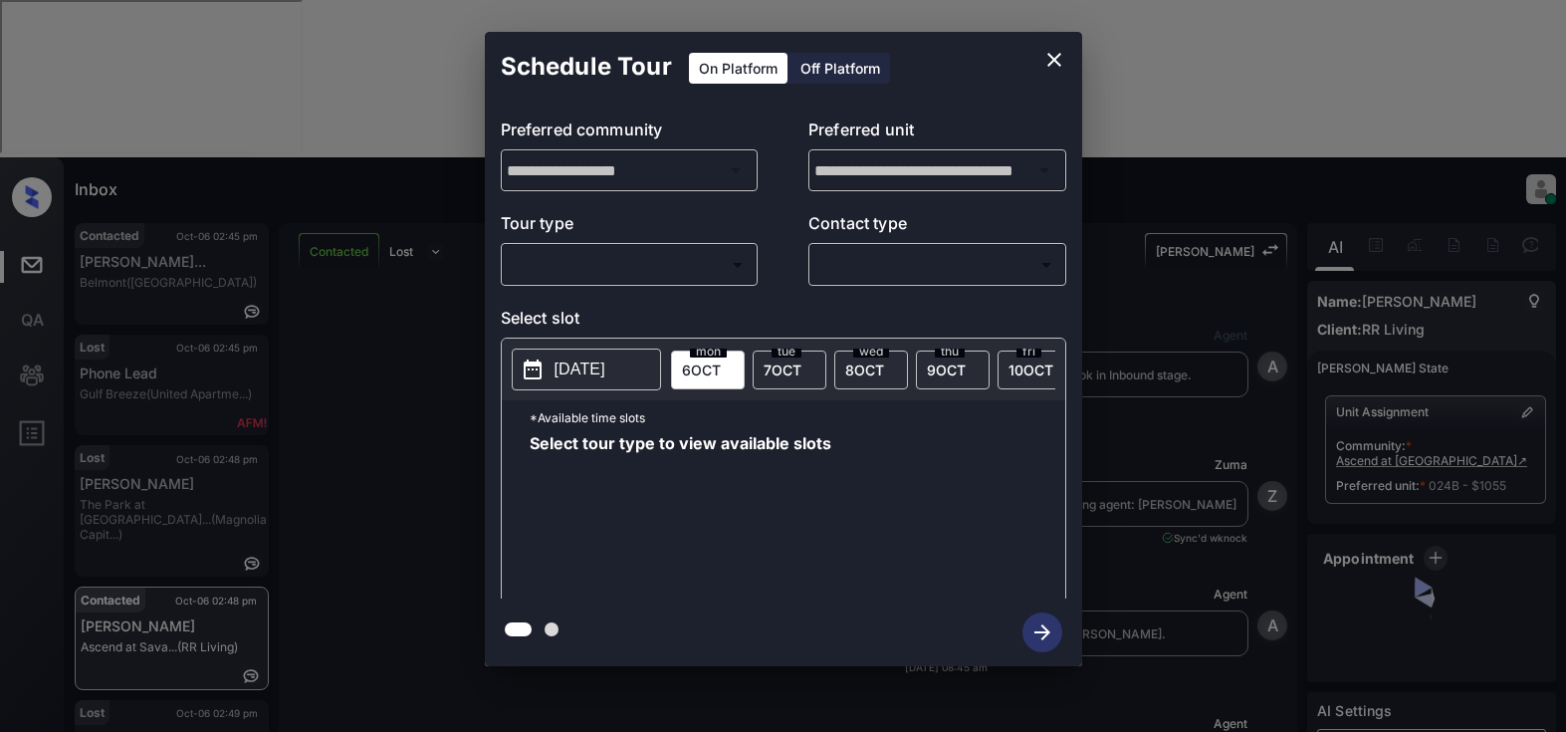
scroll to position [2973, 0]
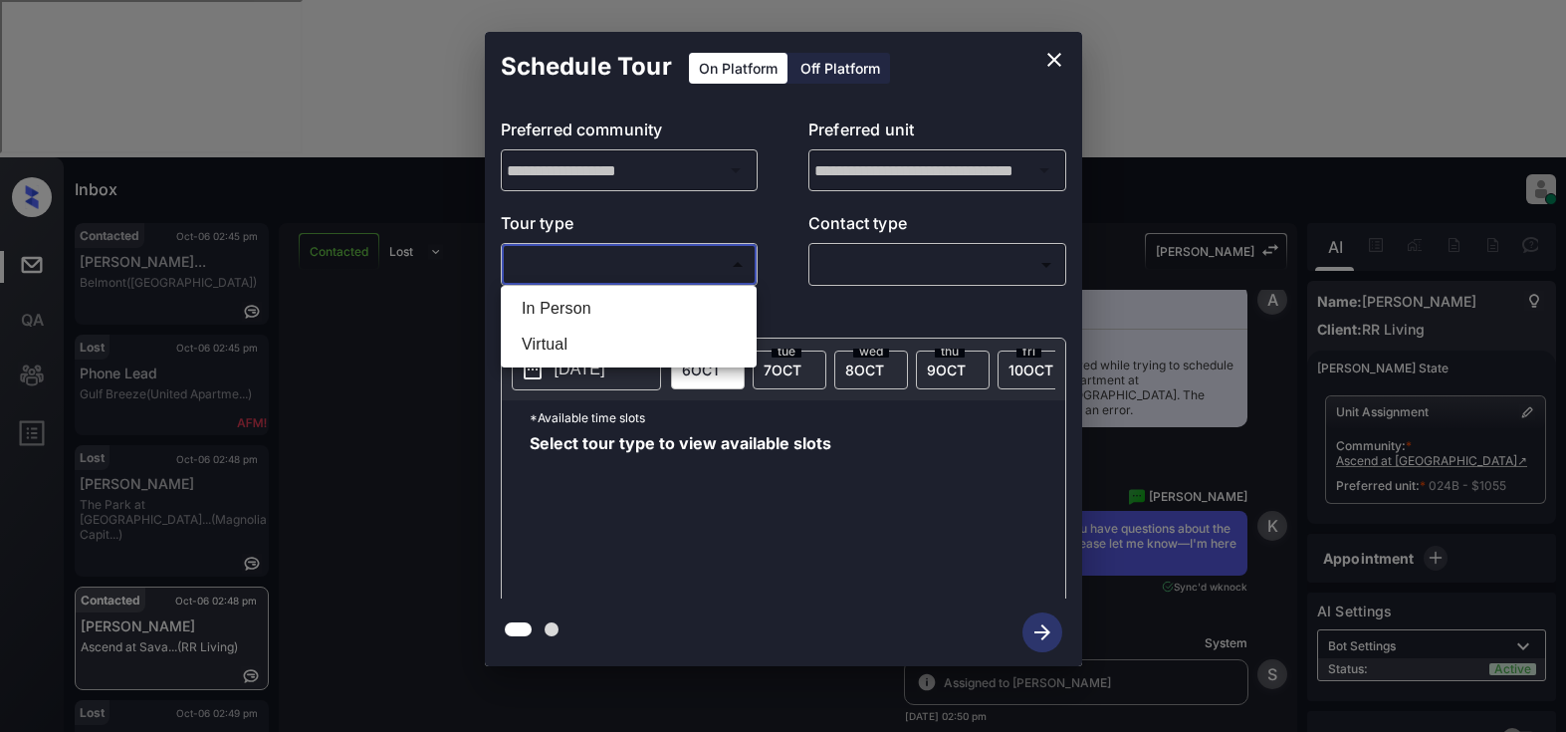
click at [672, 262] on body "Inbox Lyzzelle [PERSON_NAME] Online Set yourself offline Set yourself on break …" at bounding box center [783, 366] width 1566 height 732
drag, startPoint x: 561, startPoint y: 309, endPoint x: 700, endPoint y: 317, distance: 138.6
click at [574, 309] on li "In Person" at bounding box center [629, 309] width 246 height 36
type input "********"
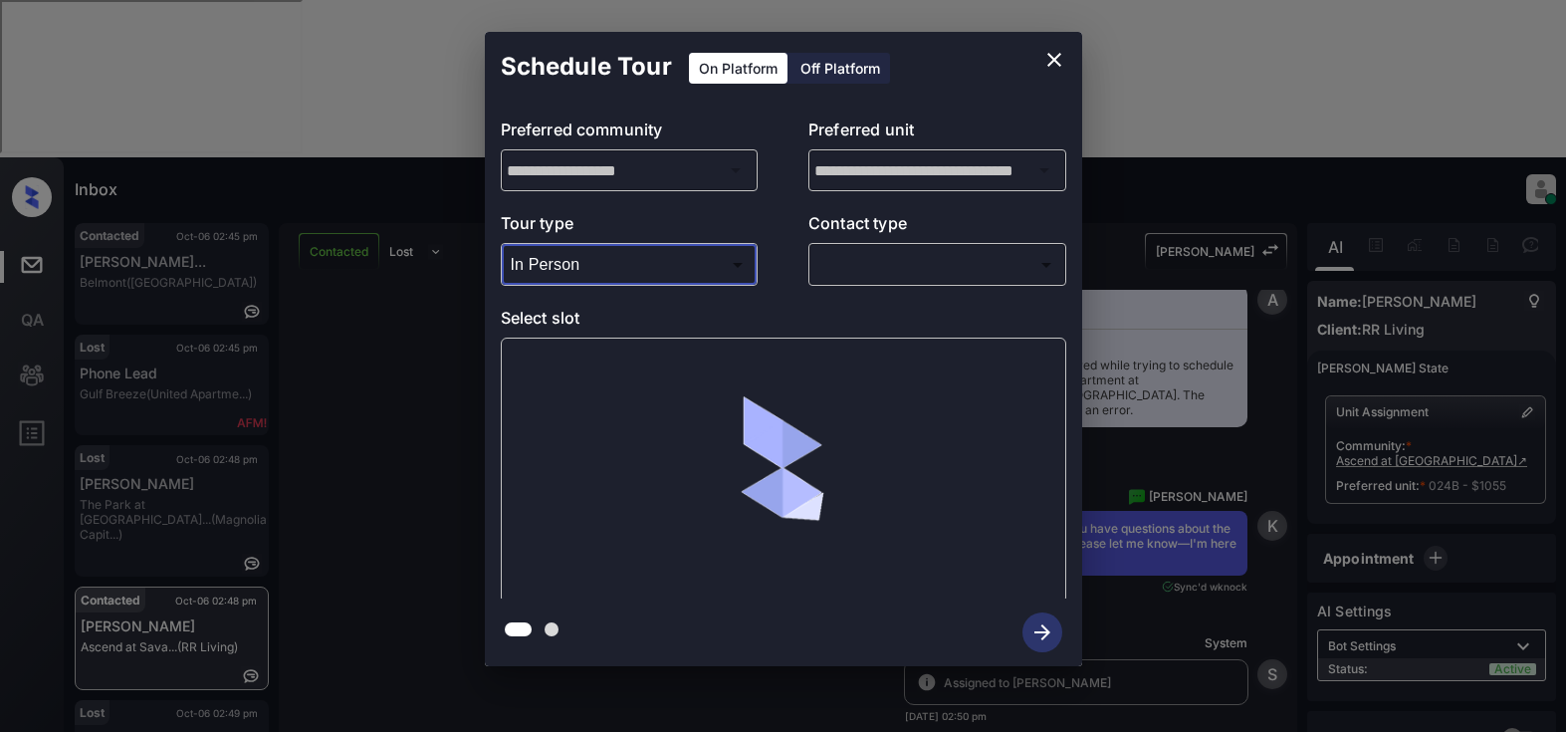
click at [892, 270] on body "Inbox Lyzzelle M. Ceralde Online Set yourself offline Set yourself on break Pro…" at bounding box center [783, 366] width 1566 height 732
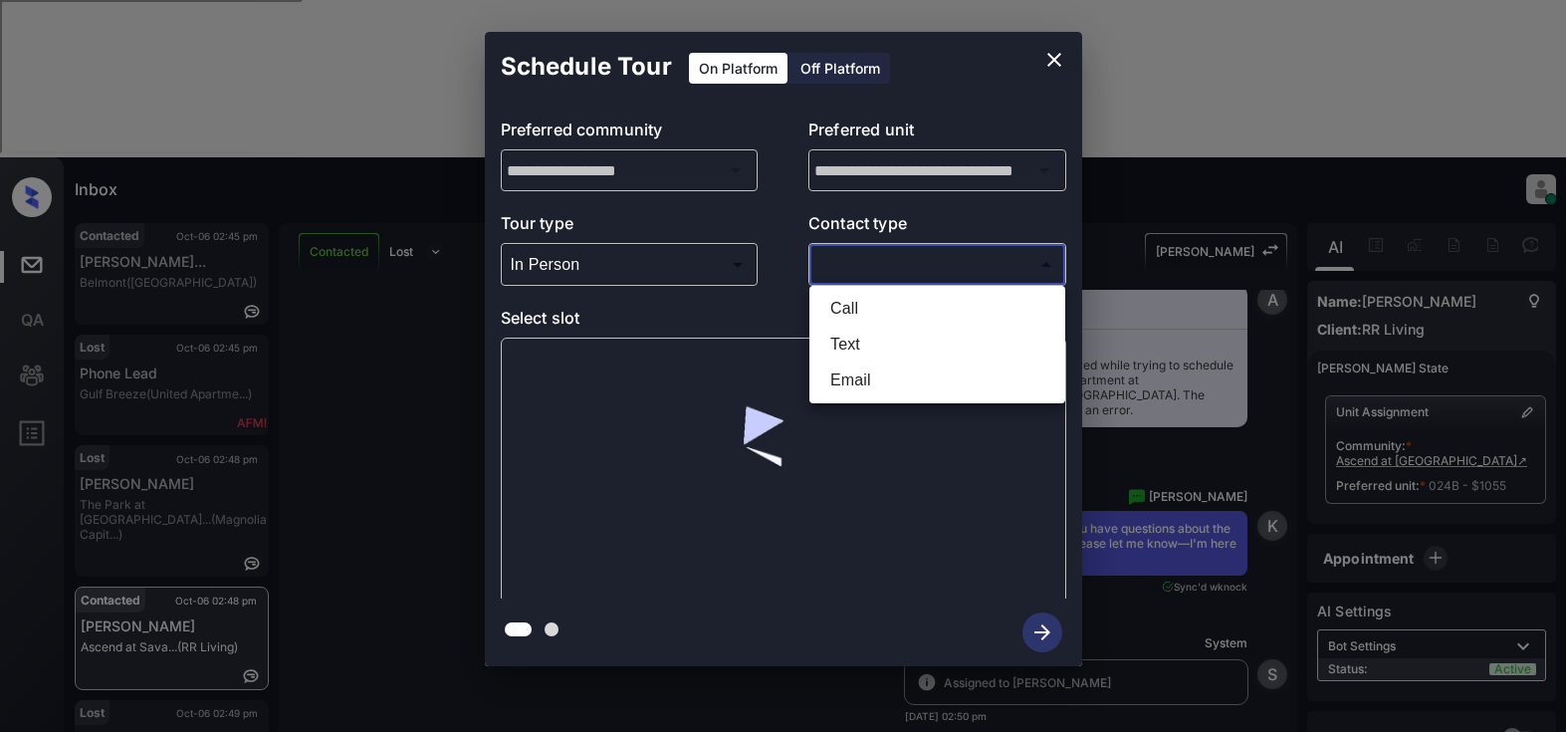
click at [864, 337] on li "Text" at bounding box center [937, 345] width 246 height 36
type input "****"
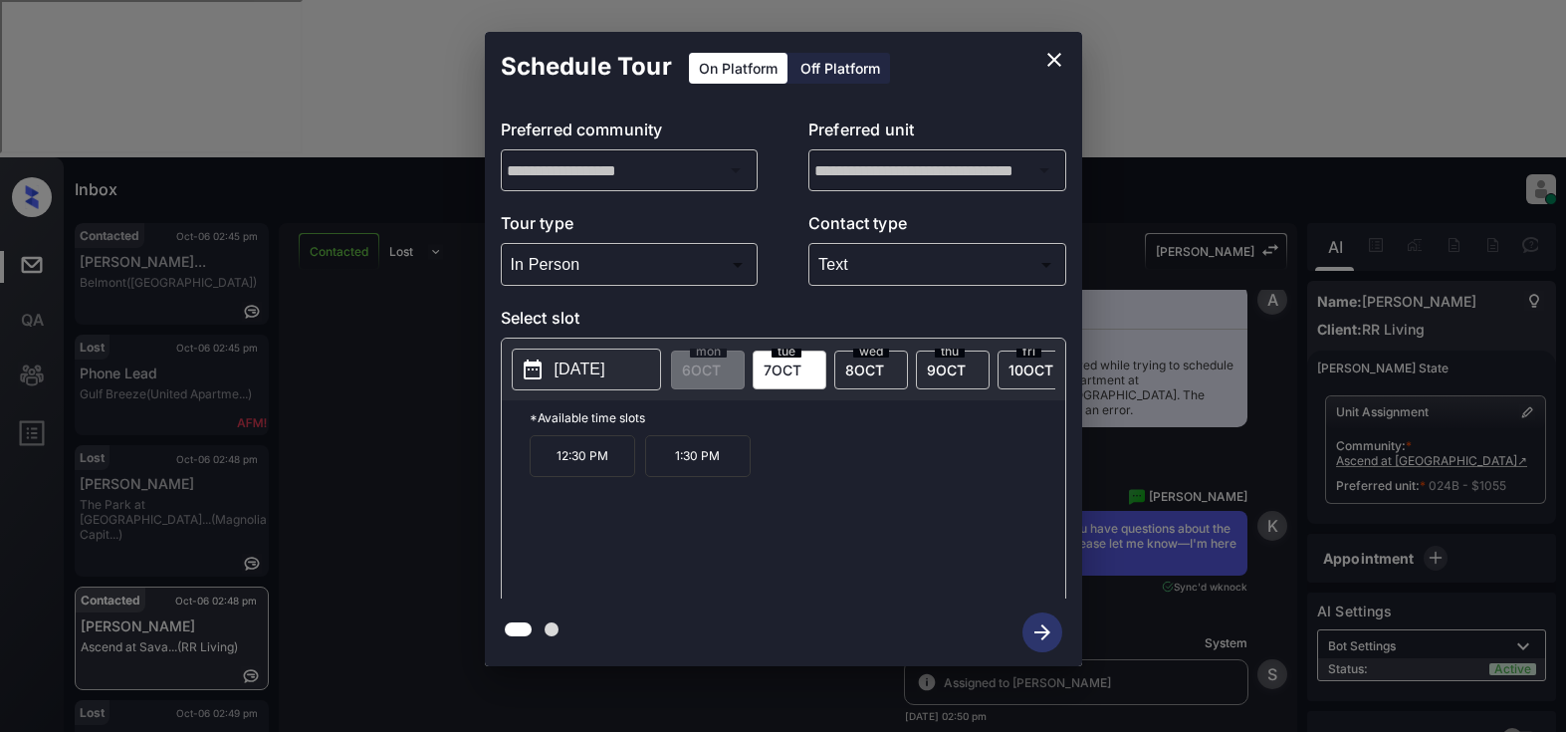
click at [782, 366] on span "7 OCT" at bounding box center [783, 369] width 38 height 17
click at [573, 365] on p "[DATE]" at bounding box center [579, 369] width 51 height 24
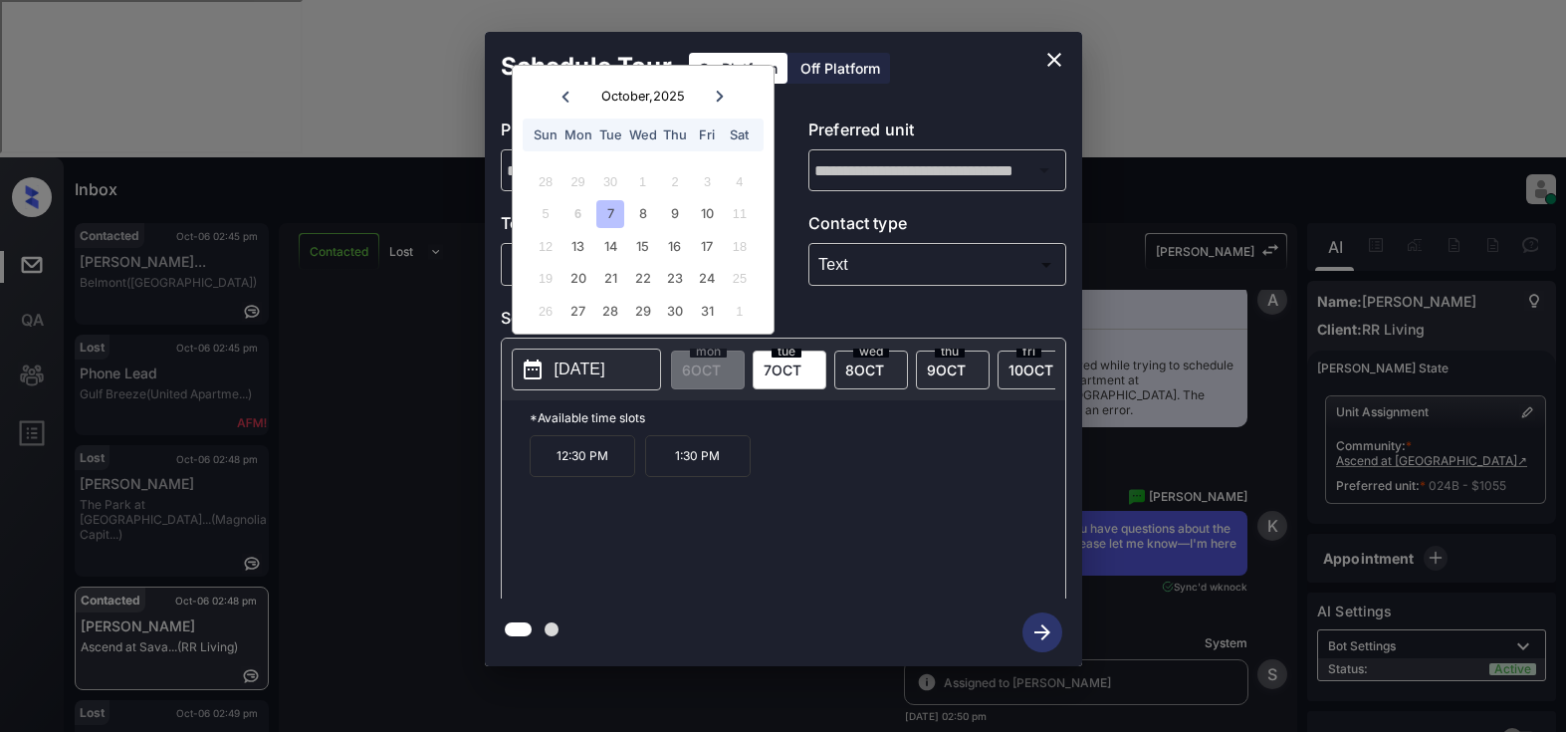
click at [601, 207] on div "7" at bounding box center [609, 213] width 27 height 27
click at [649, 218] on div "8" at bounding box center [642, 213] width 27 height 27
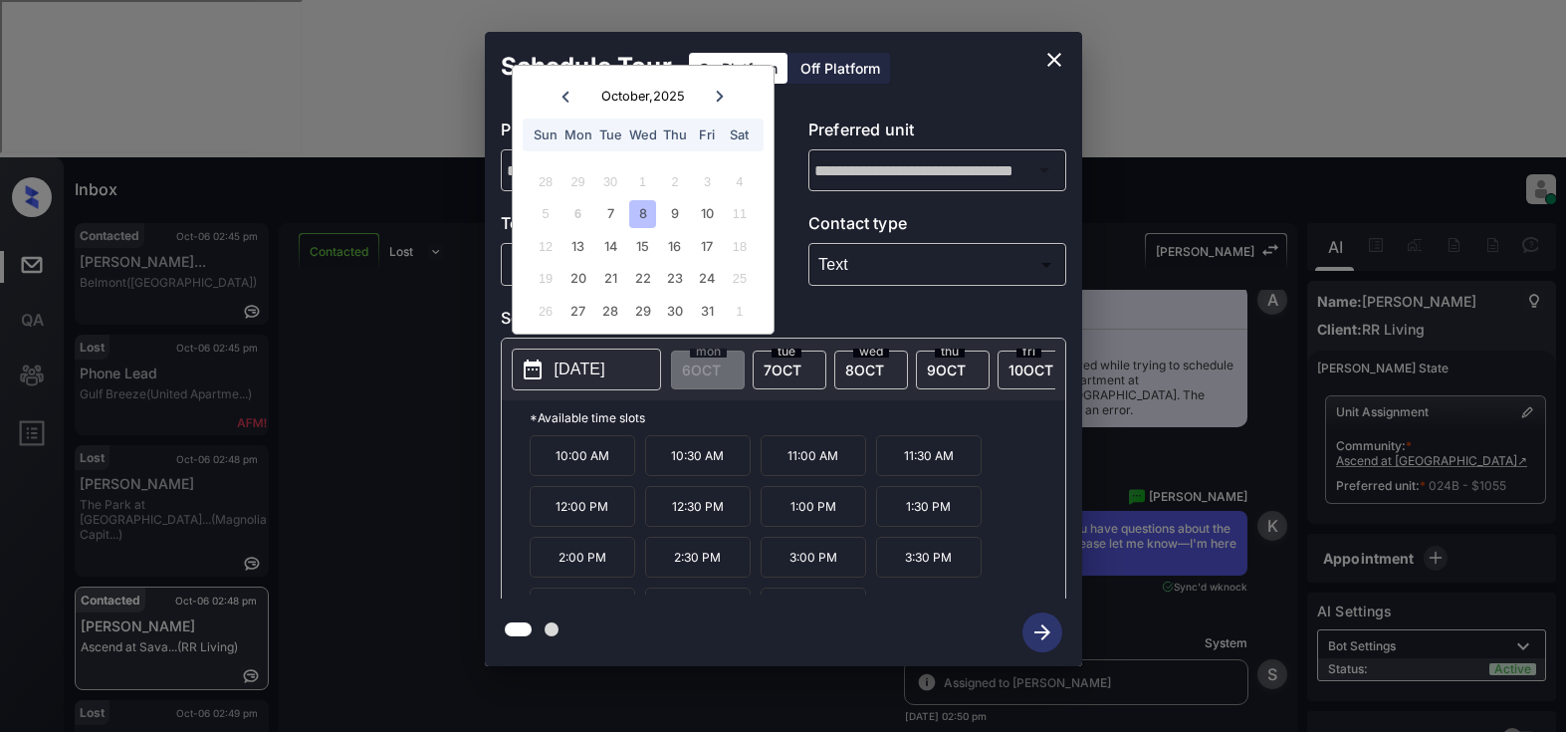
click at [1052, 56] on icon "close" at bounding box center [1054, 60] width 24 height 24
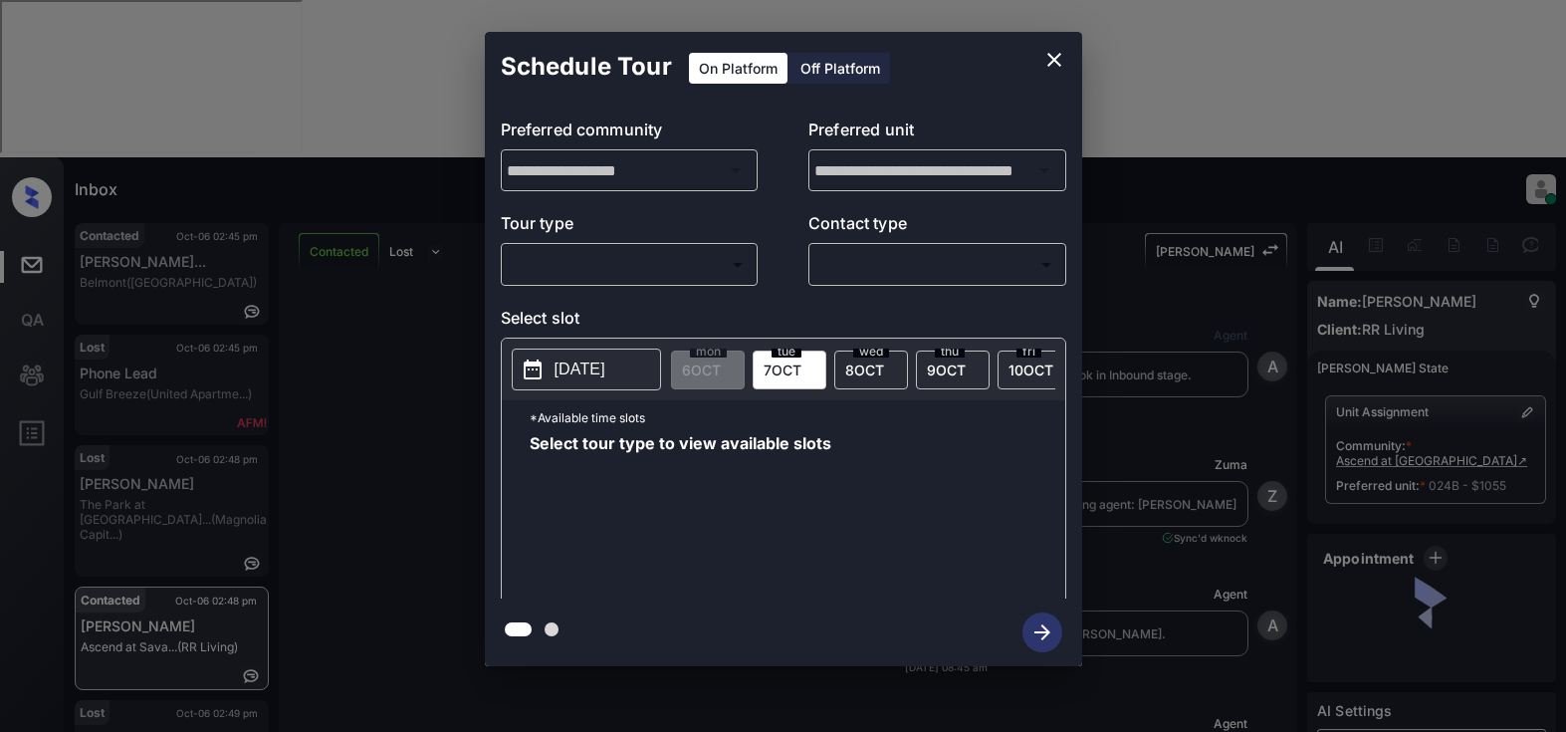
scroll to position [2973, 0]
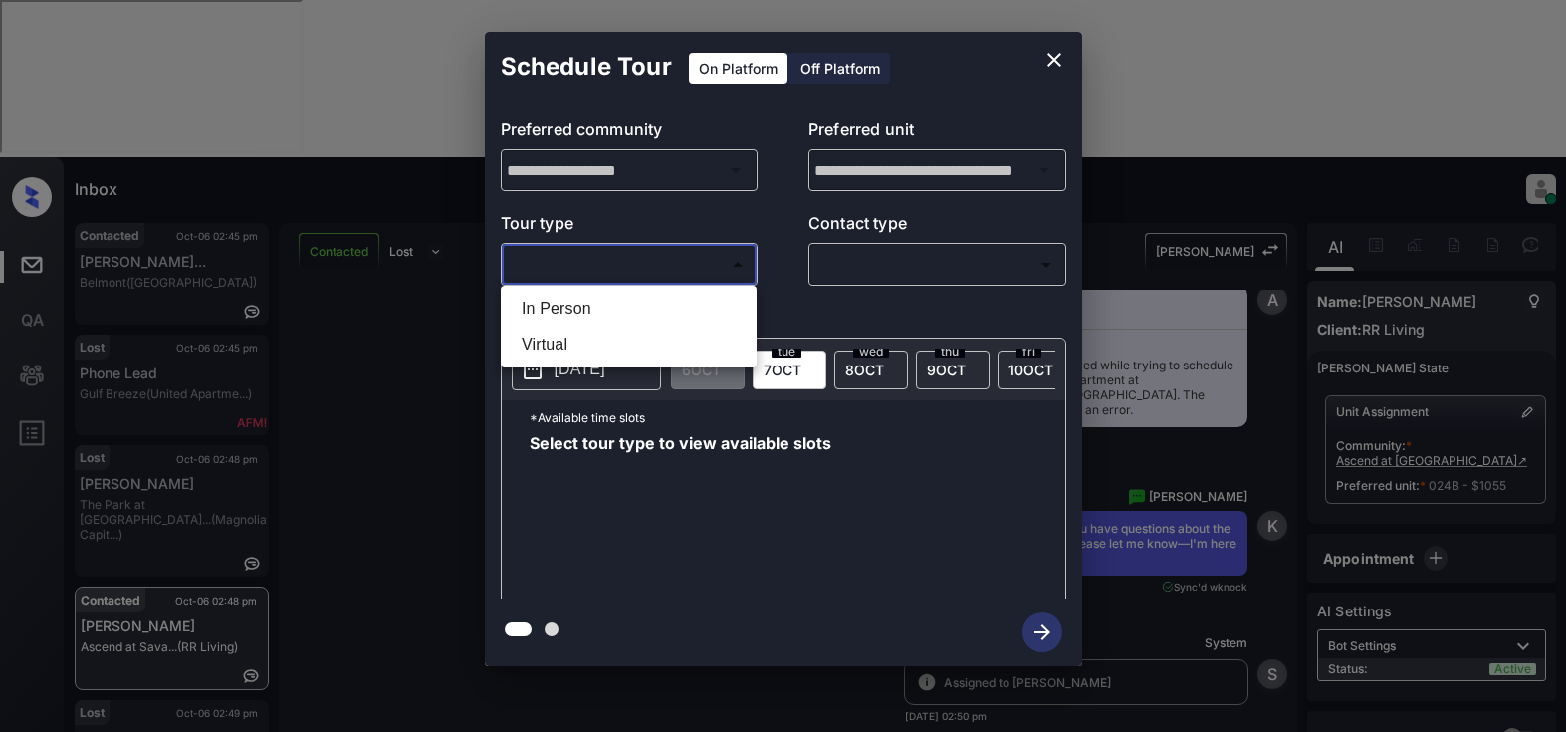
click at [647, 275] on body "Inbox Lyzzelle [PERSON_NAME] Online Set yourself offline Set yourself on break …" at bounding box center [783, 366] width 1566 height 732
drag, startPoint x: 604, startPoint y: 314, endPoint x: 721, endPoint y: 304, distance: 116.9
click at [610, 313] on li "In Person" at bounding box center [629, 309] width 246 height 36
type input "********"
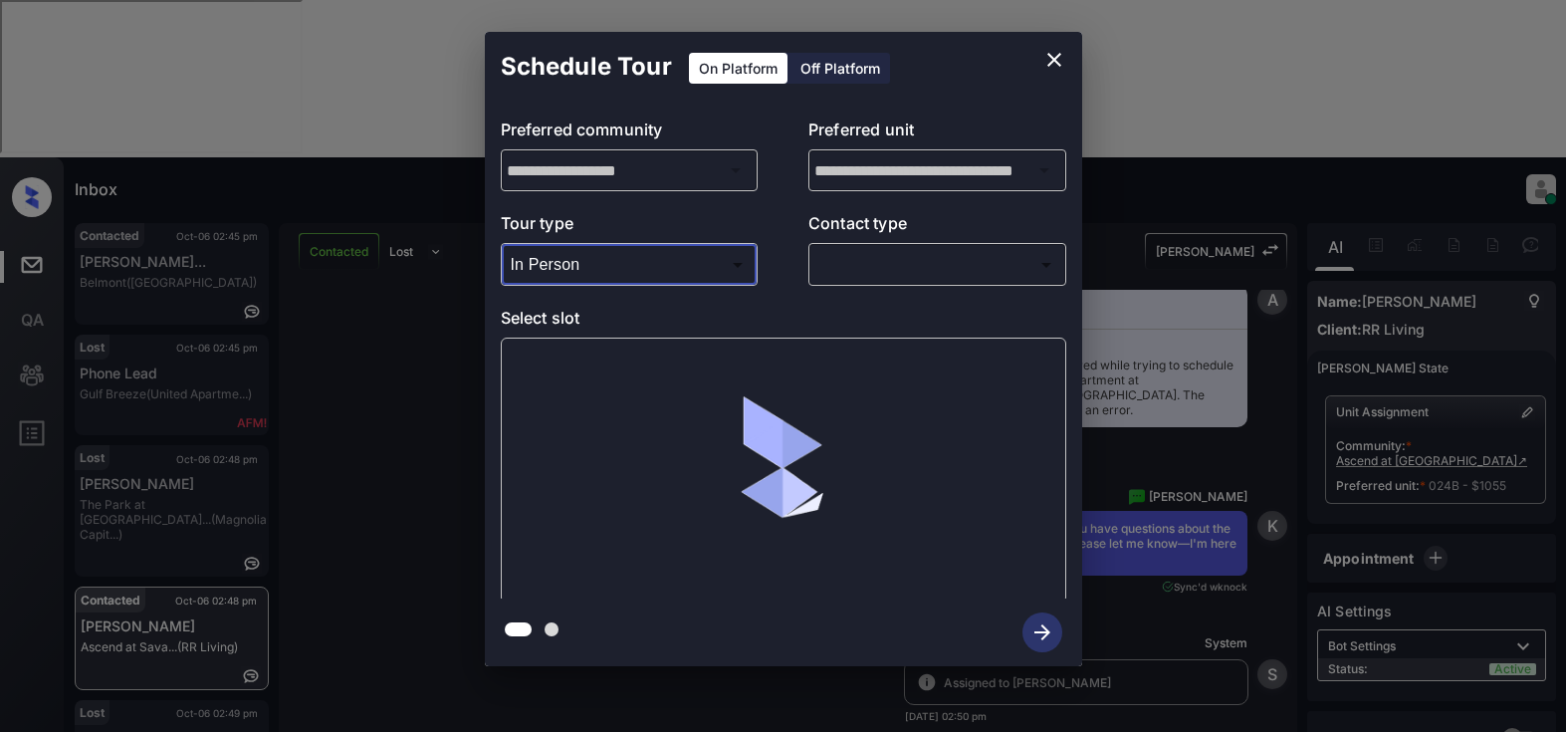
click at [863, 269] on body "Inbox Lyzzelle [PERSON_NAME] Online Set yourself offline Set yourself on break …" at bounding box center [783, 366] width 1566 height 732
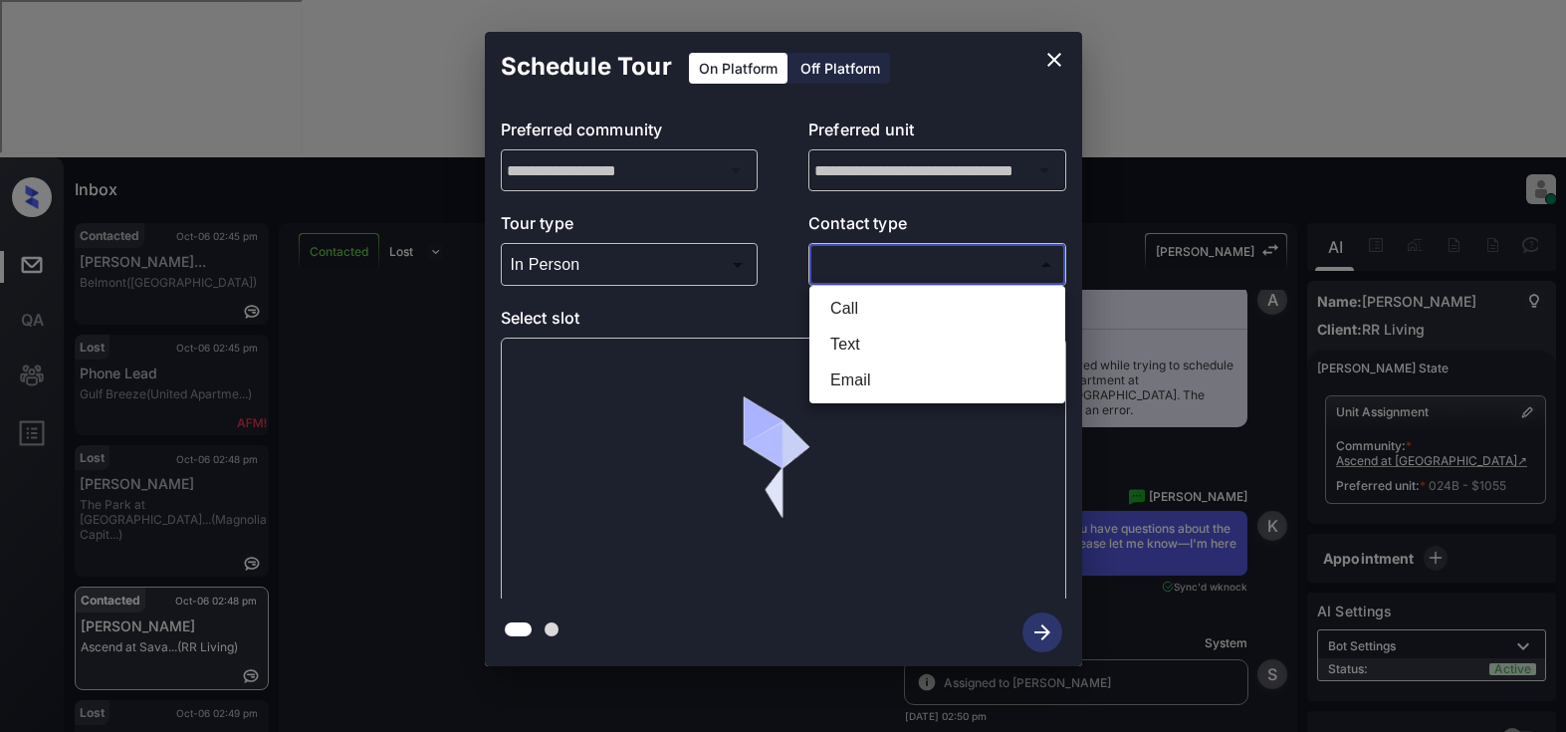
click at [862, 344] on li "Text" at bounding box center [937, 345] width 246 height 36
type input "****"
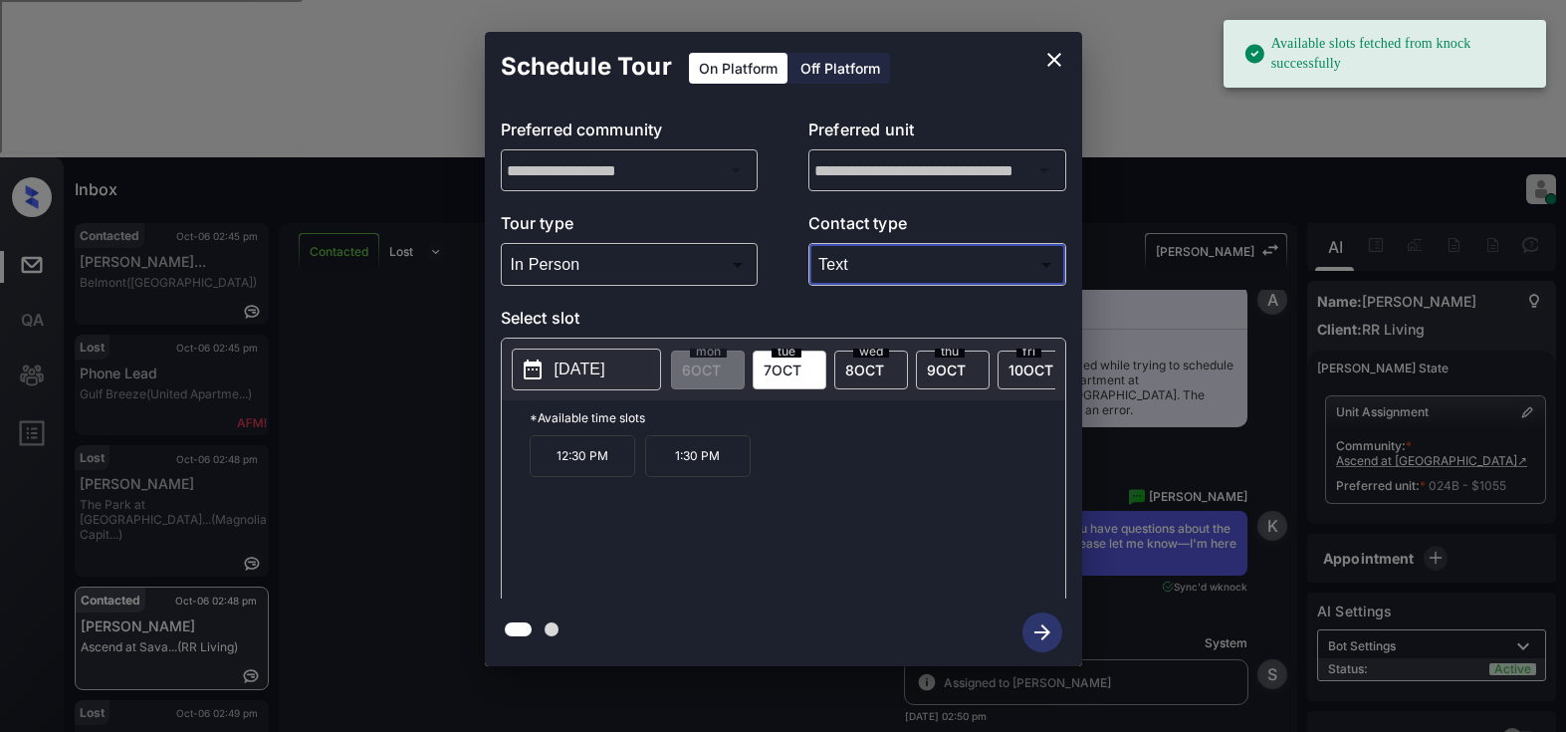
click at [575, 375] on p "2025-10-07" at bounding box center [579, 369] width 51 height 24
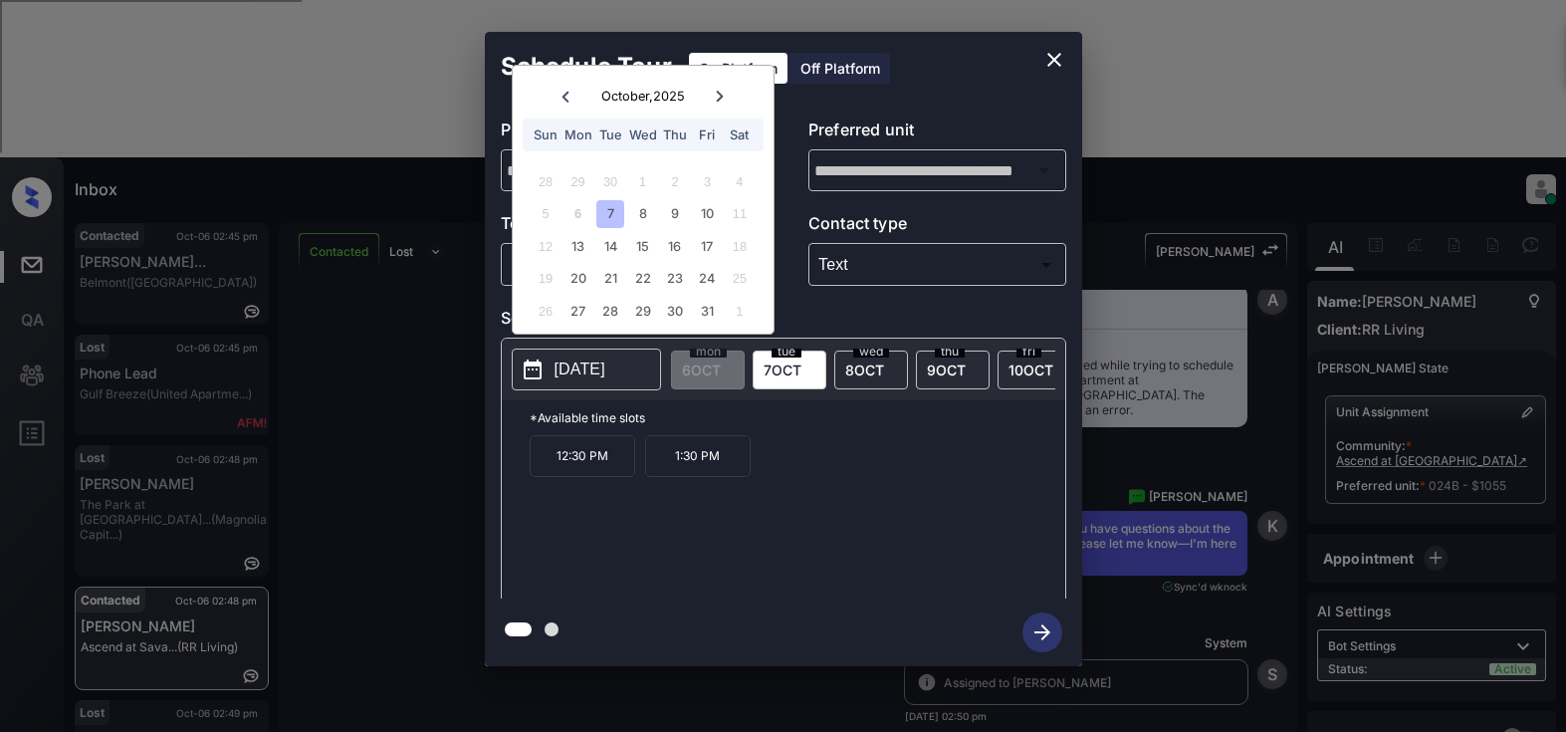
click at [614, 216] on div "7" at bounding box center [609, 213] width 27 height 27
click at [1051, 61] on icon "close" at bounding box center [1054, 60] width 24 height 24
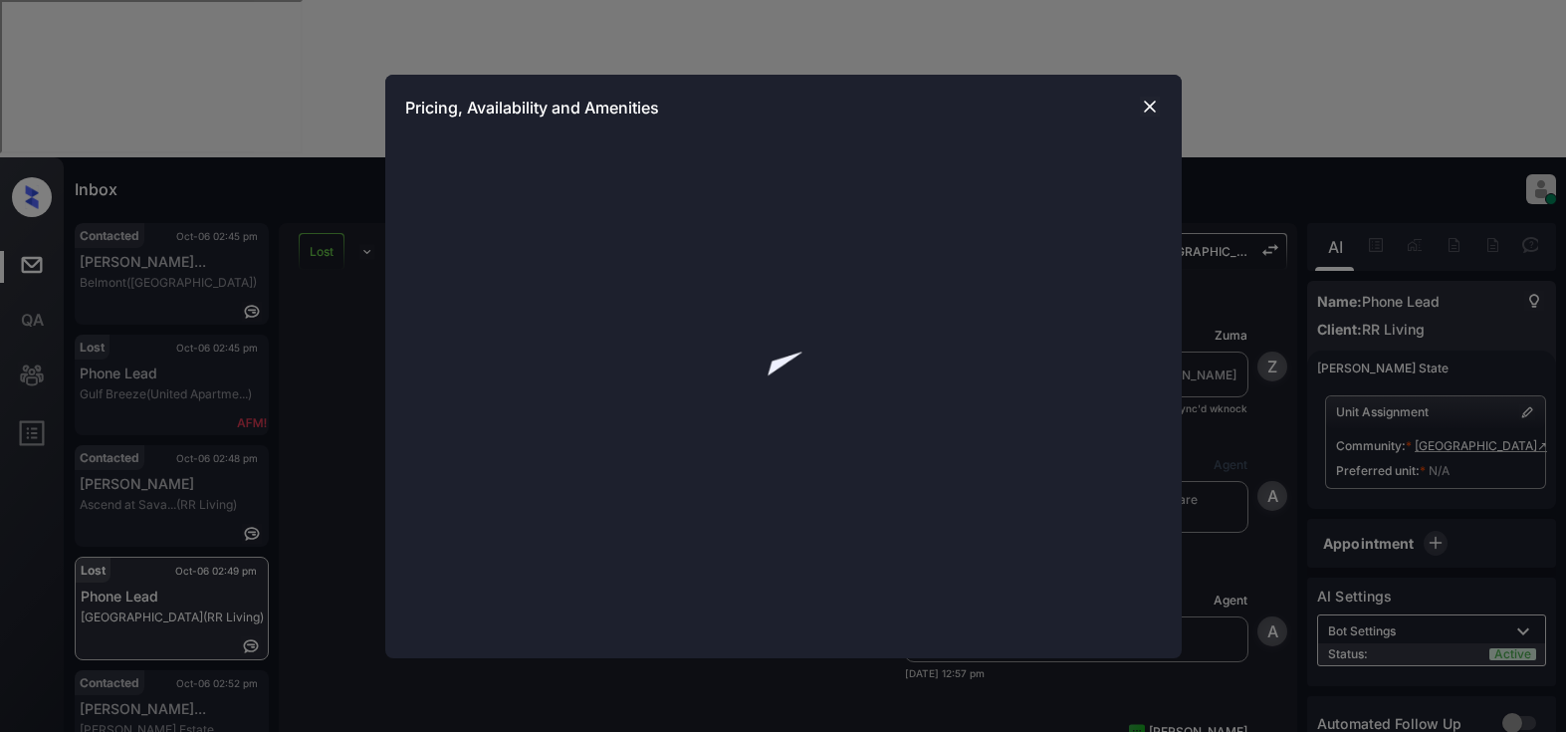
scroll to position [3081, 0]
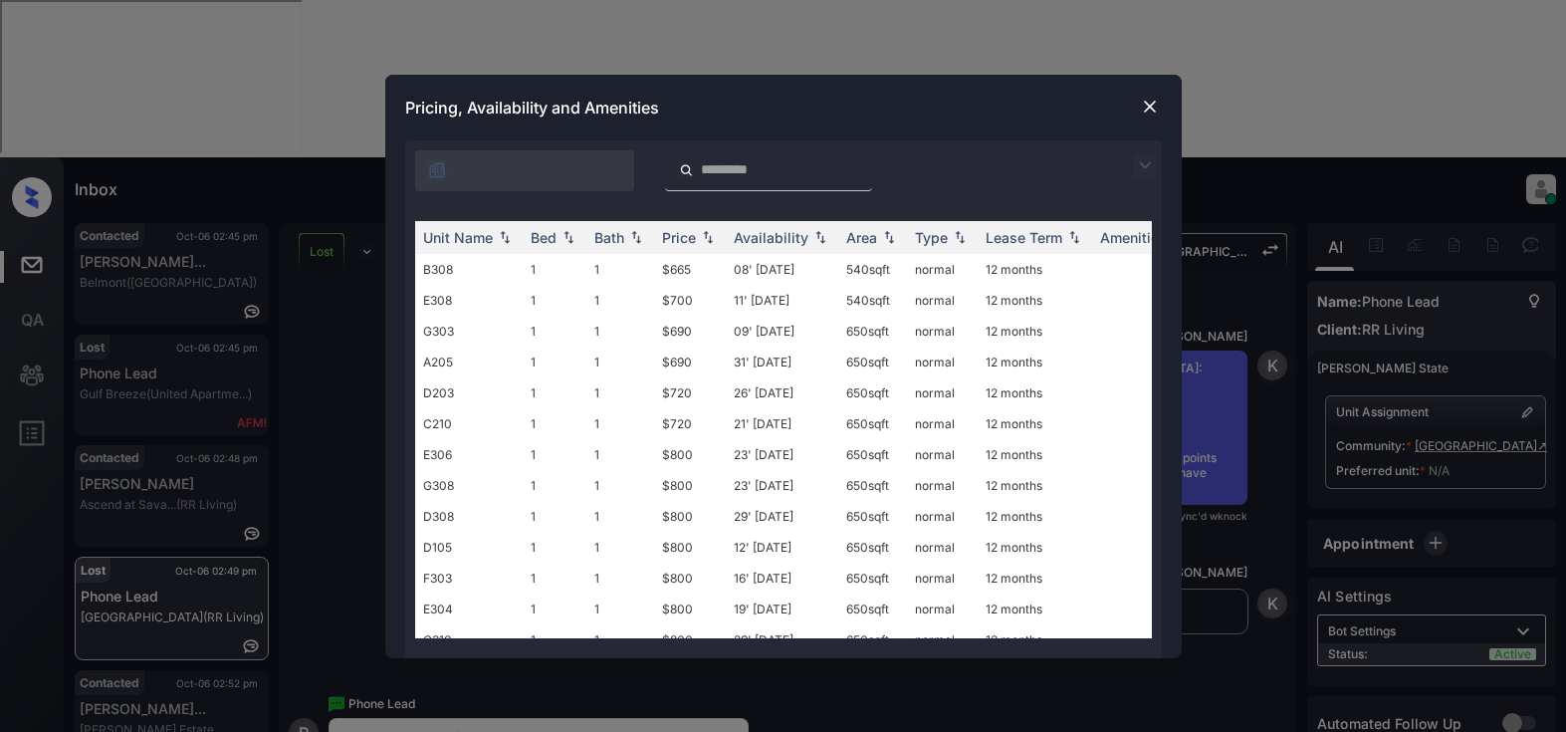
click at [1144, 168] on img at bounding box center [1145, 165] width 24 height 24
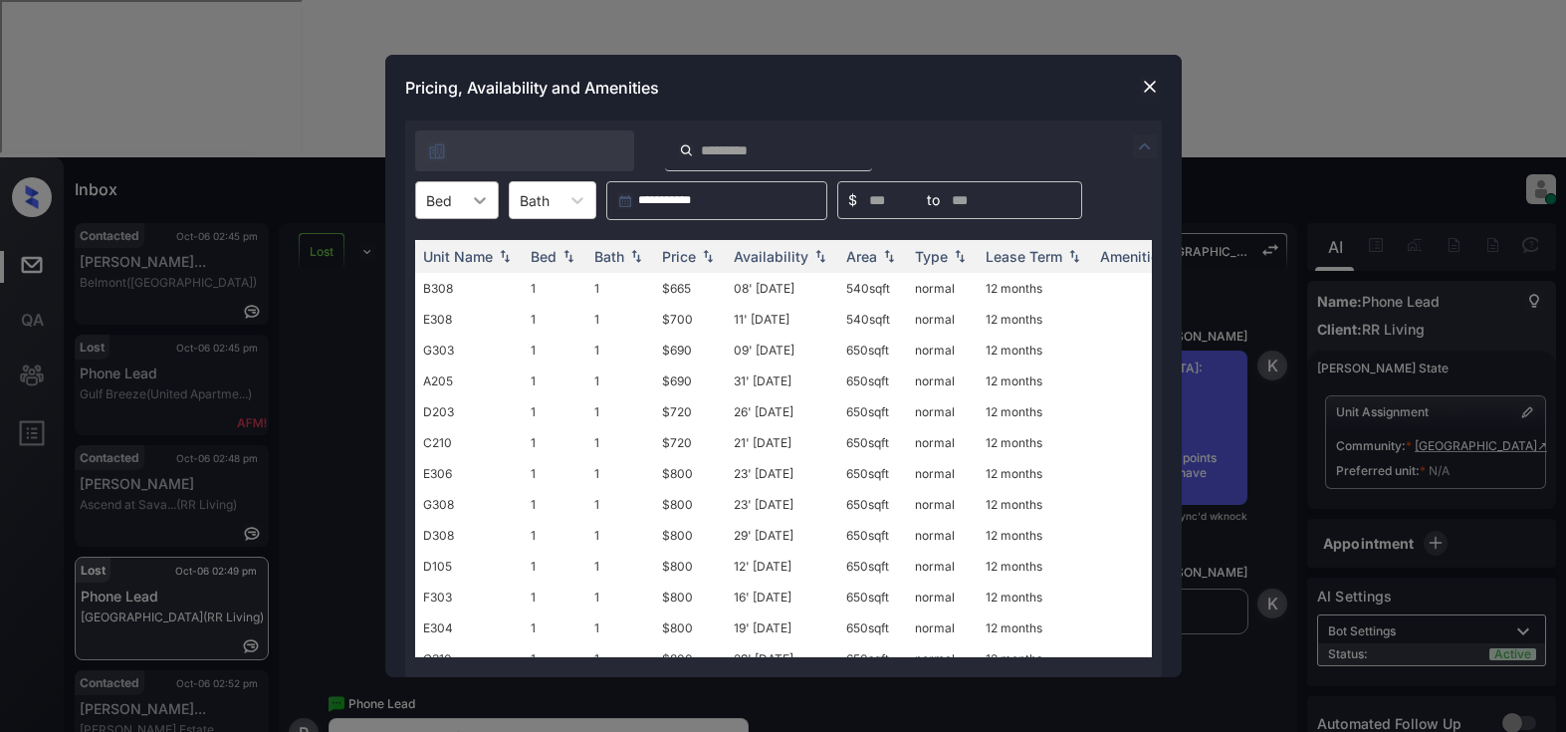
drag, startPoint x: 481, startPoint y: 198, endPoint x: 494, endPoint y: 201, distance: 13.3
click at [487, 198] on icon at bounding box center [480, 200] width 20 height 20
drag, startPoint x: 439, startPoint y: 252, endPoint x: 626, endPoint y: 232, distance: 188.2
click at [444, 251] on div "1" at bounding box center [457, 249] width 84 height 36
click at [684, 253] on div "Price" at bounding box center [679, 256] width 34 height 17
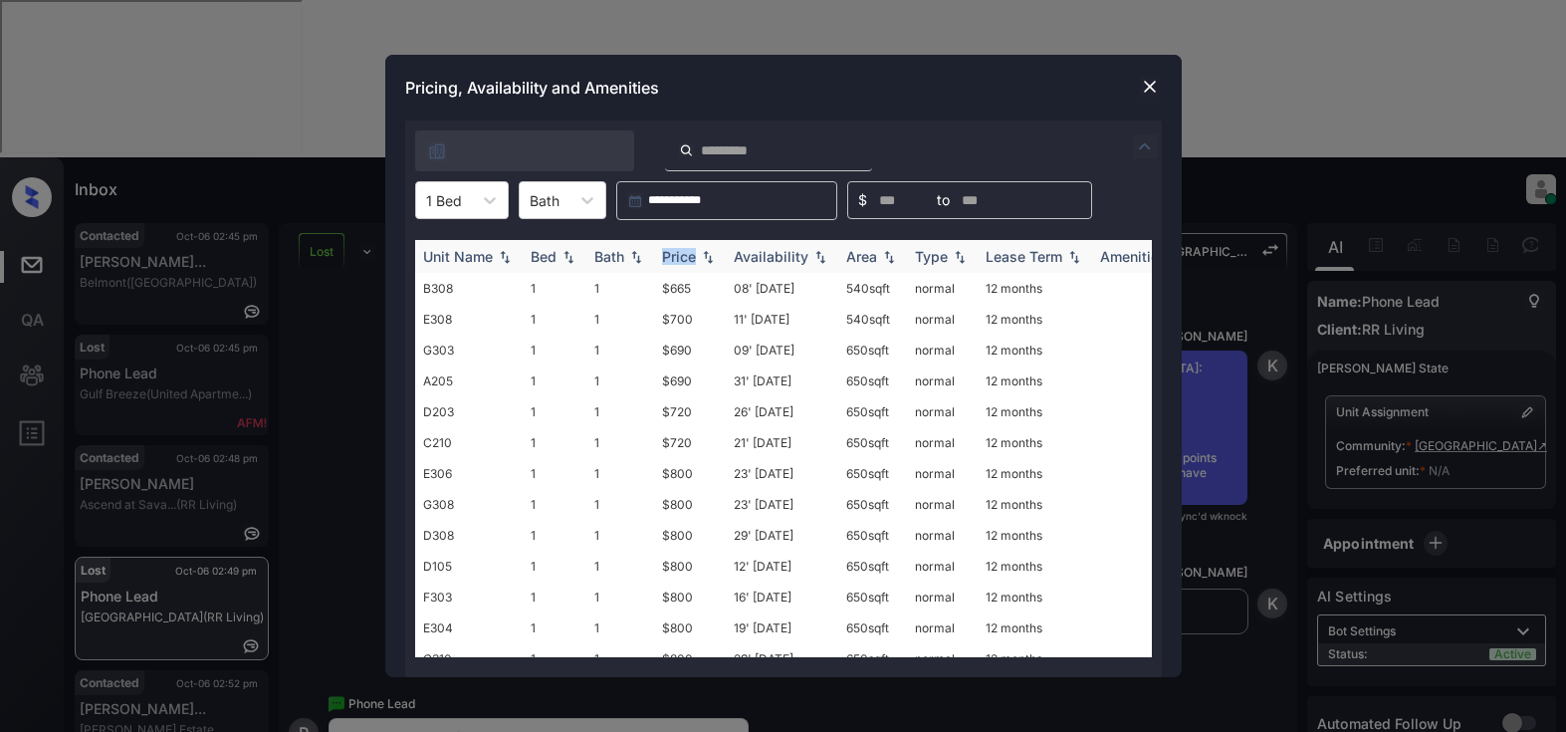
drag, startPoint x: 684, startPoint y: 253, endPoint x: 694, endPoint y: 252, distance: 10.0
click at [687, 253] on div "Price" at bounding box center [679, 256] width 34 height 17
click at [676, 318] on td "$690" at bounding box center [690, 319] width 72 height 31
drag, startPoint x: 676, startPoint y: 318, endPoint x: 718, endPoint y: 298, distance: 46.3
click at [678, 318] on td "$690" at bounding box center [690, 319] width 72 height 31
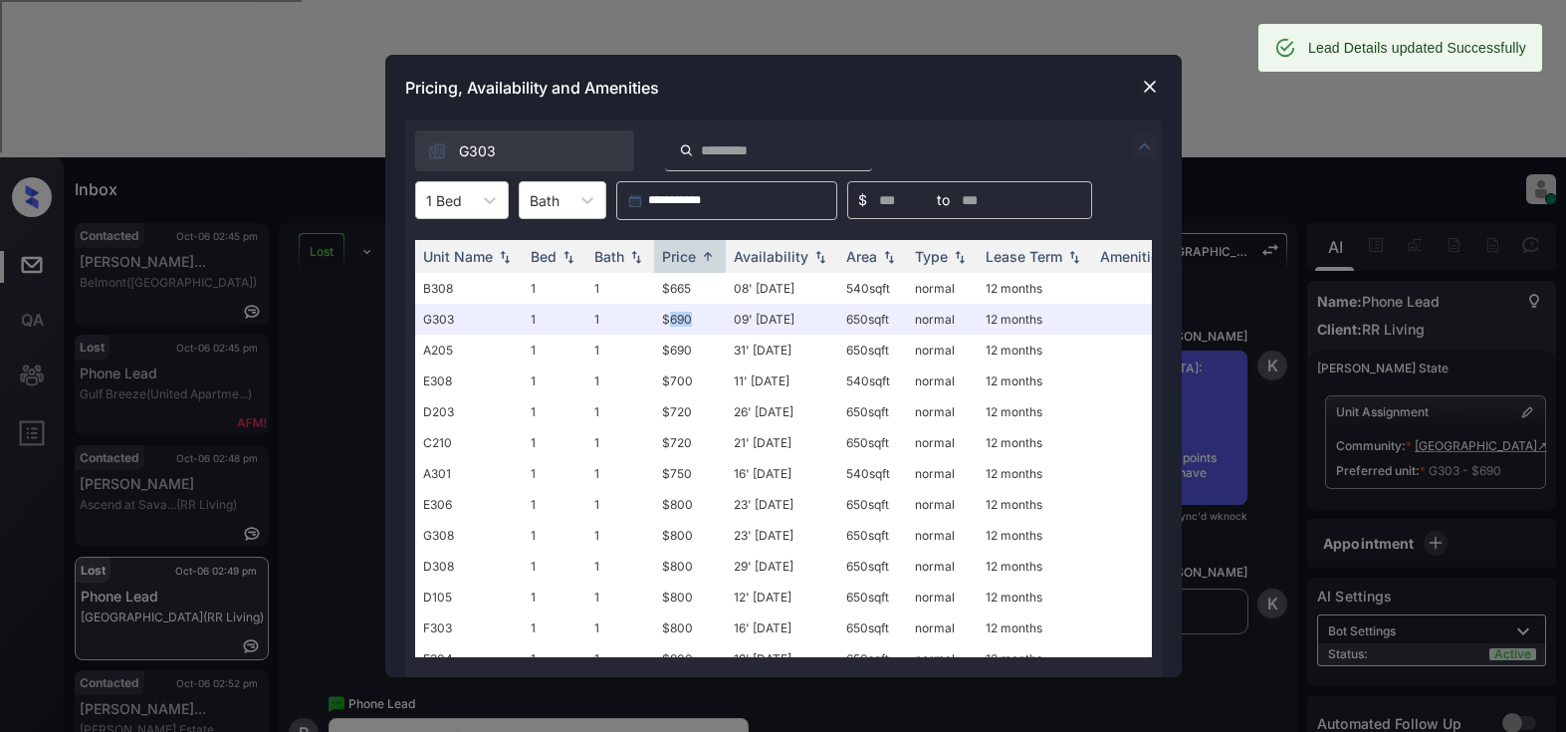
click at [1147, 84] on img at bounding box center [1150, 87] width 20 height 20
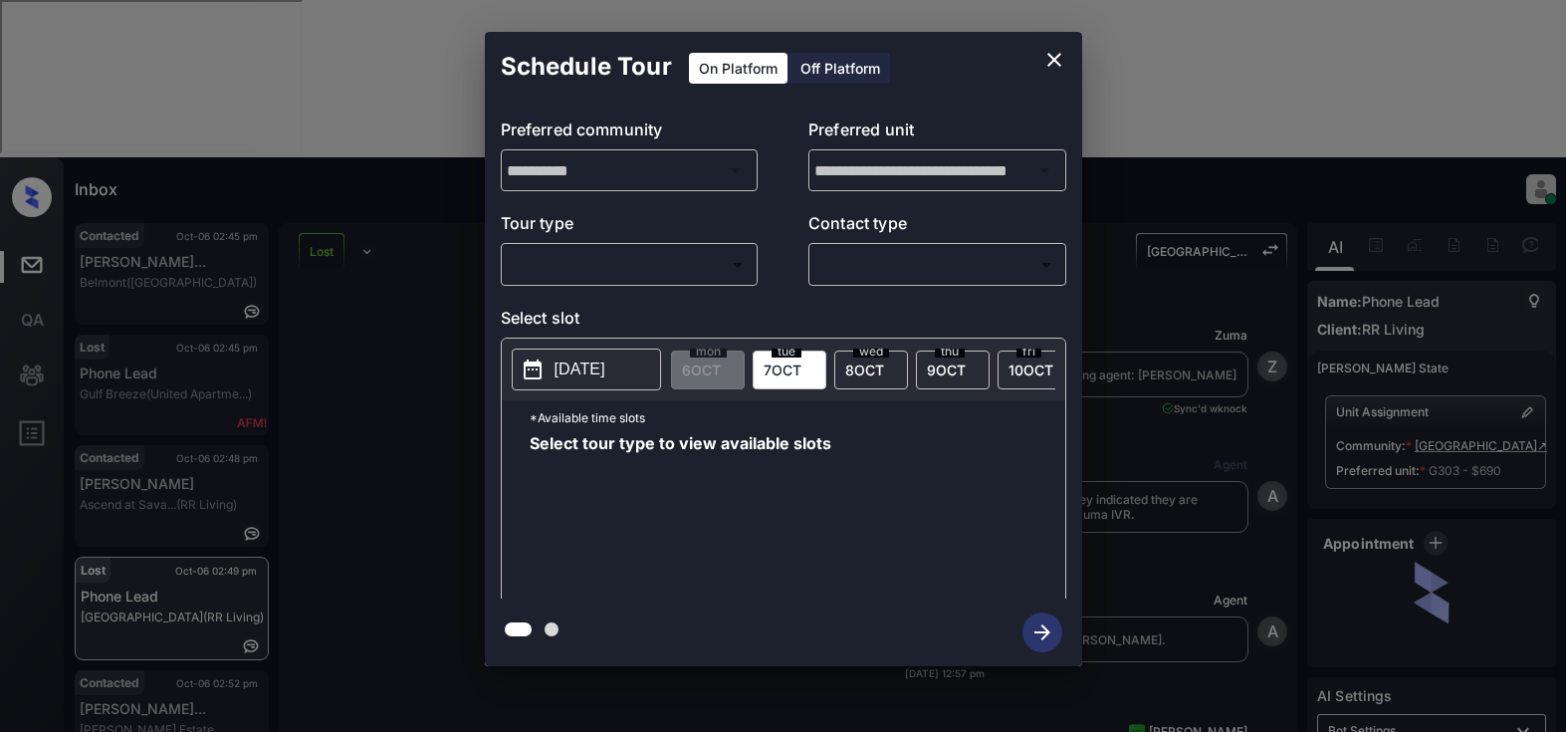
scroll to position [3409, 0]
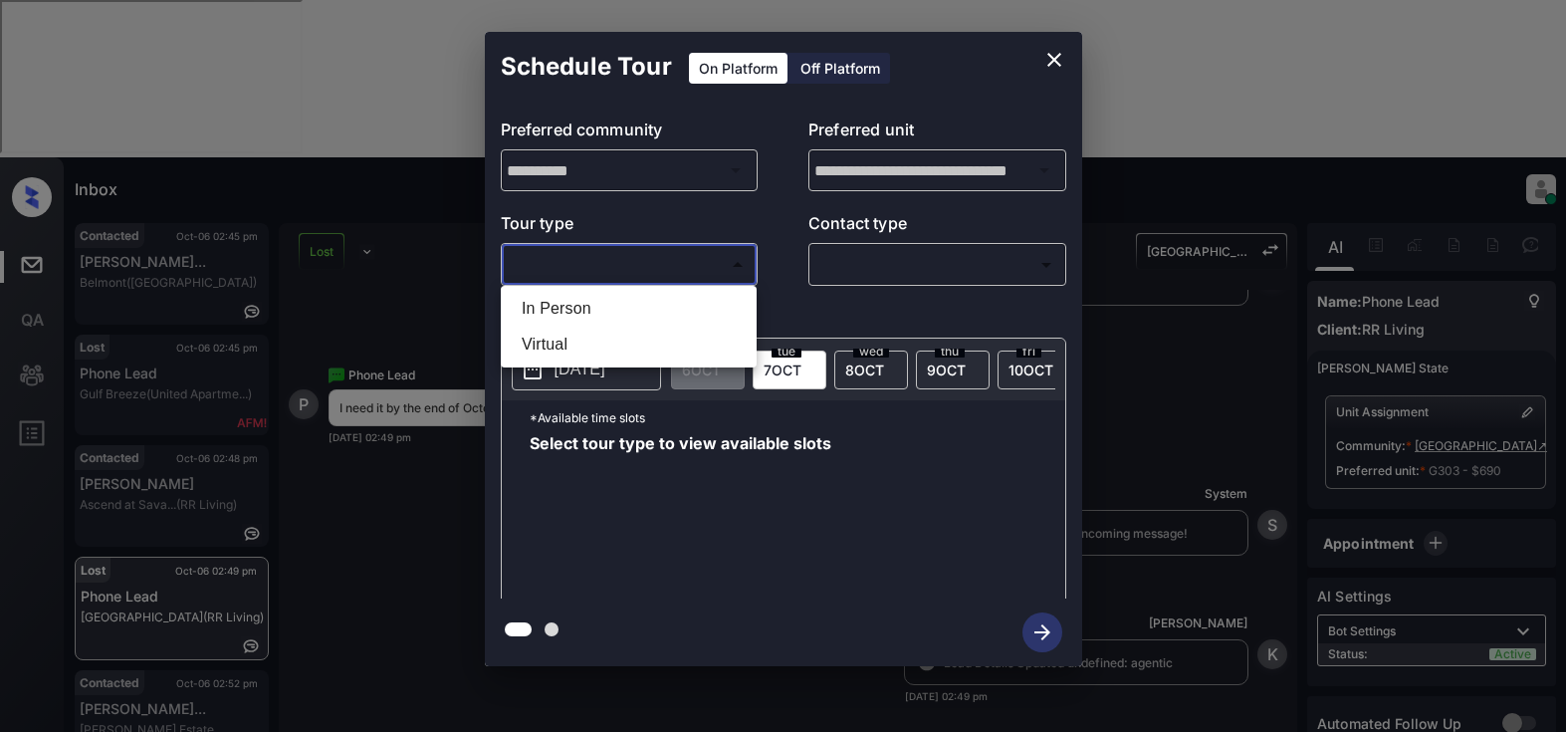
click at [528, 257] on body "Inbox Lyzzelle [PERSON_NAME] Online Set yourself offline Set yourself on break …" at bounding box center [783, 366] width 1566 height 732
drag, startPoint x: 557, startPoint y: 307, endPoint x: 664, endPoint y: 304, distance: 106.6
click at [562, 307] on li "In Person" at bounding box center [629, 309] width 246 height 36
type input "********"
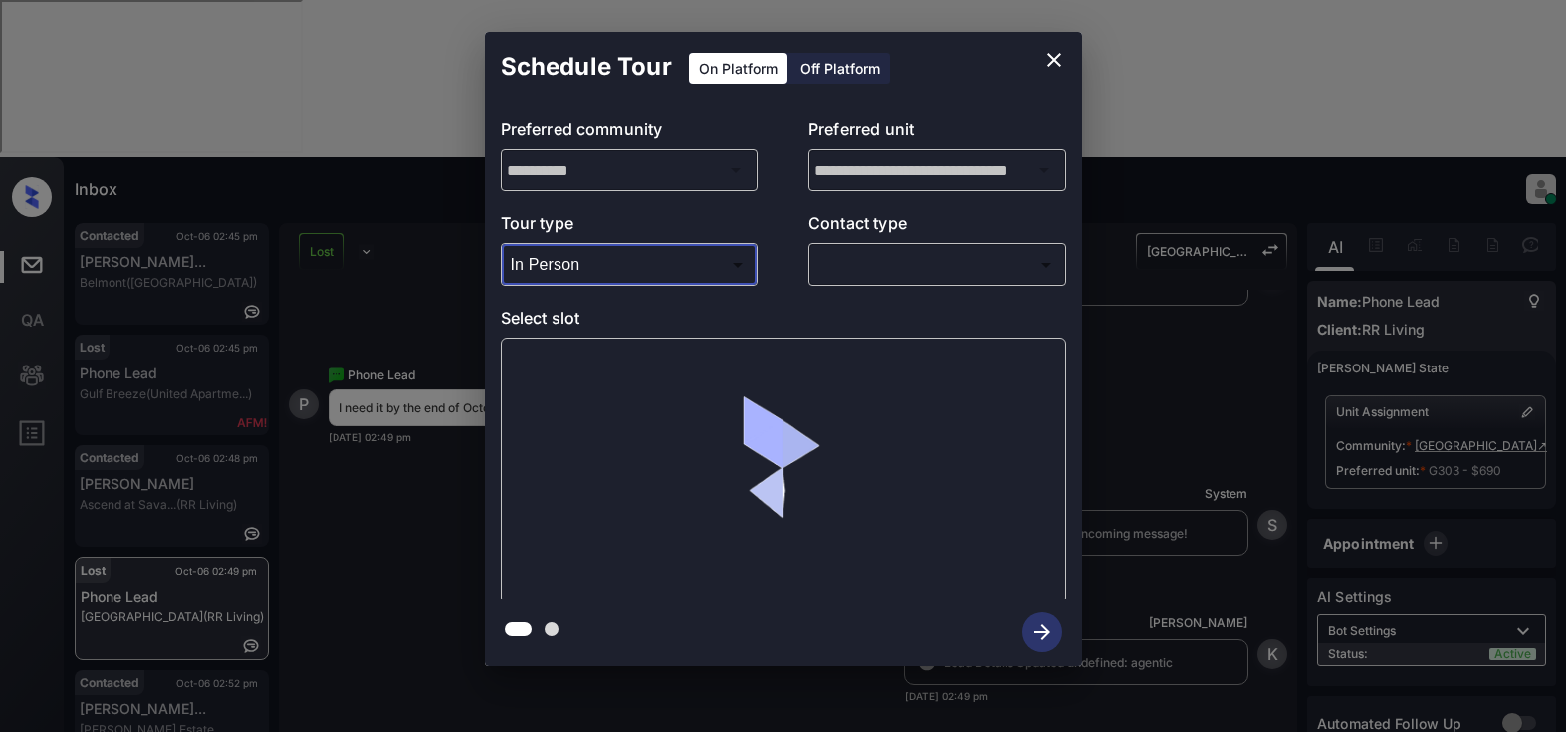
click at [843, 262] on body "Inbox Lyzzelle [PERSON_NAME] Online Set yourself offline Set yourself on break …" at bounding box center [783, 366] width 1566 height 732
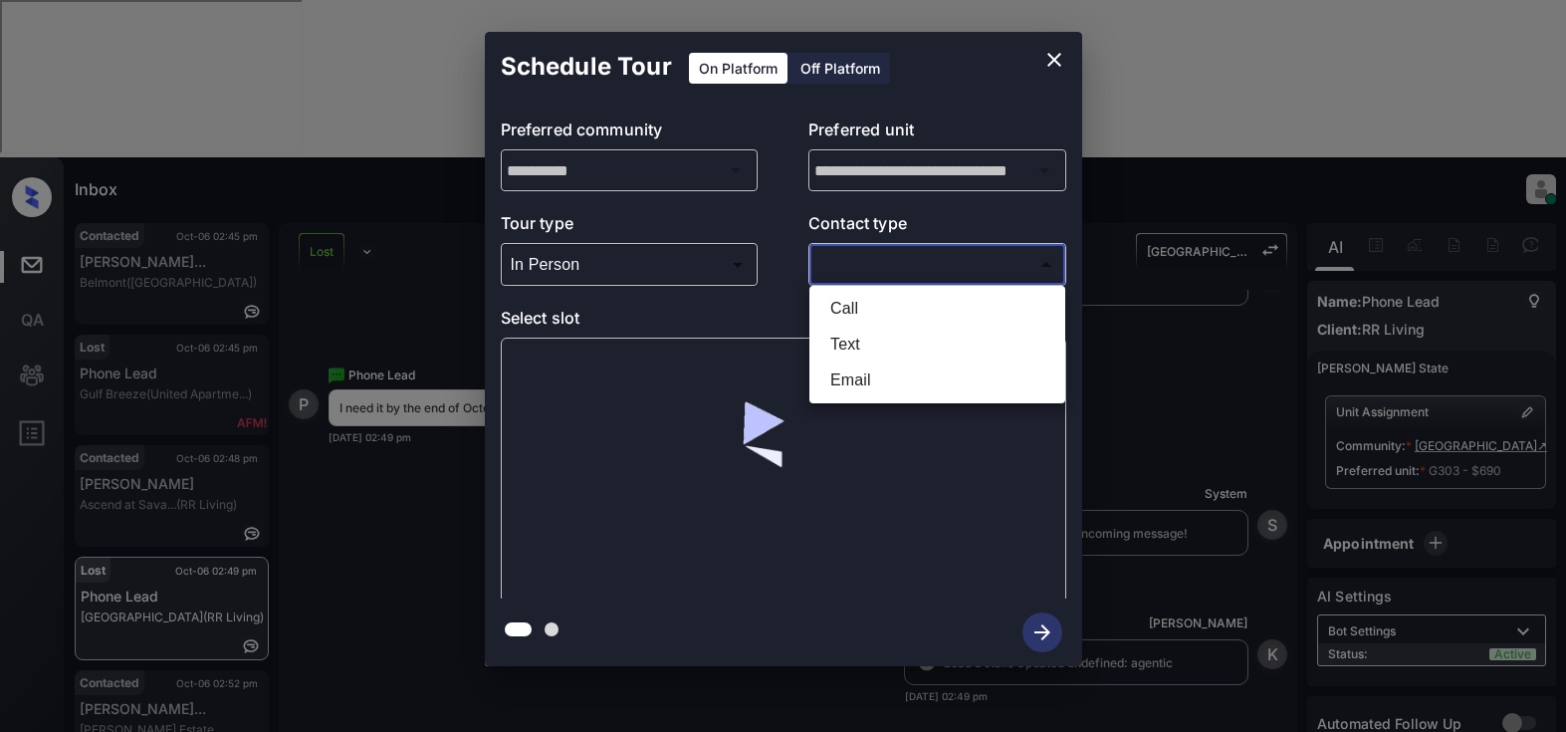
click at [853, 343] on li "Text" at bounding box center [937, 345] width 246 height 36
type input "****"
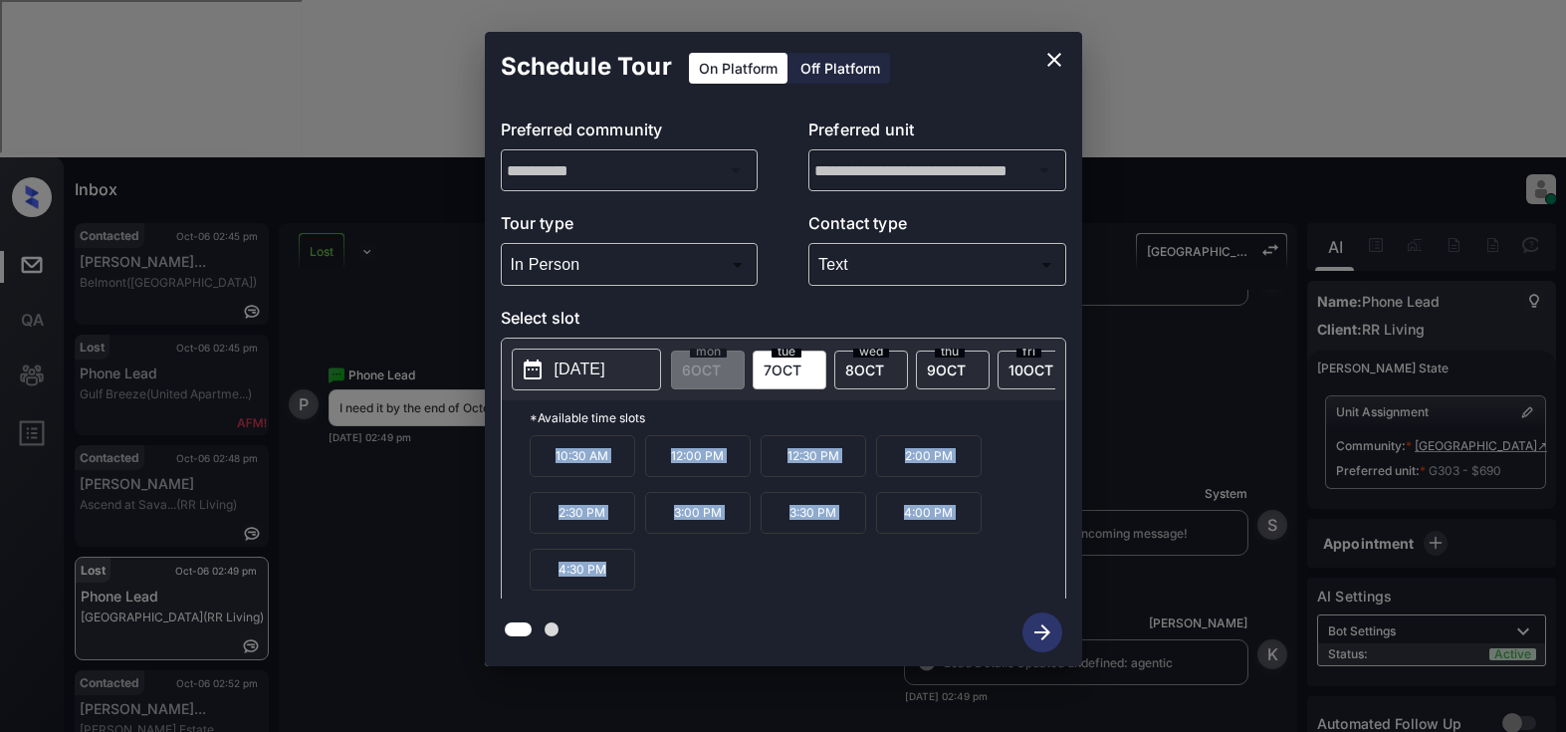
drag, startPoint x: 540, startPoint y: 466, endPoint x: 624, endPoint y: 588, distance: 148.8
click at [624, 588] on div "10:30 AM 12:00 PM 12:30 PM 2:00 PM 2:30 PM 3:00 PM 3:30 PM 4:00 PM 4:30 PM" at bounding box center [798, 514] width 536 height 159
copy div "10:30 AM 12:00 PM 12:30 PM 2:00 PM 2:30 PM 3:00 PM 3:30 PM 4:00 PM 4:30 PM"
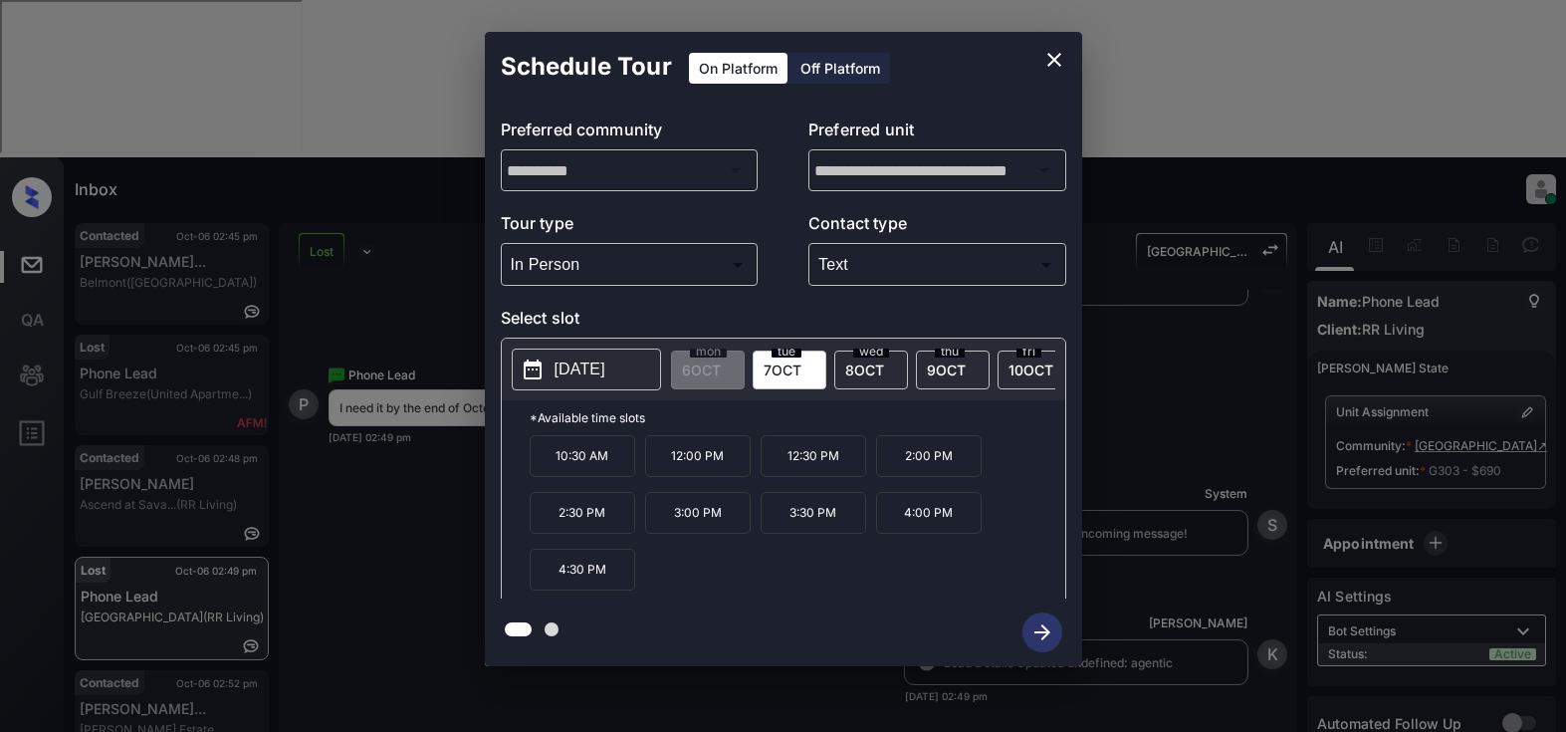
click at [322, 661] on div "**********" at bounding box center [783, 349] width 1566 height 698
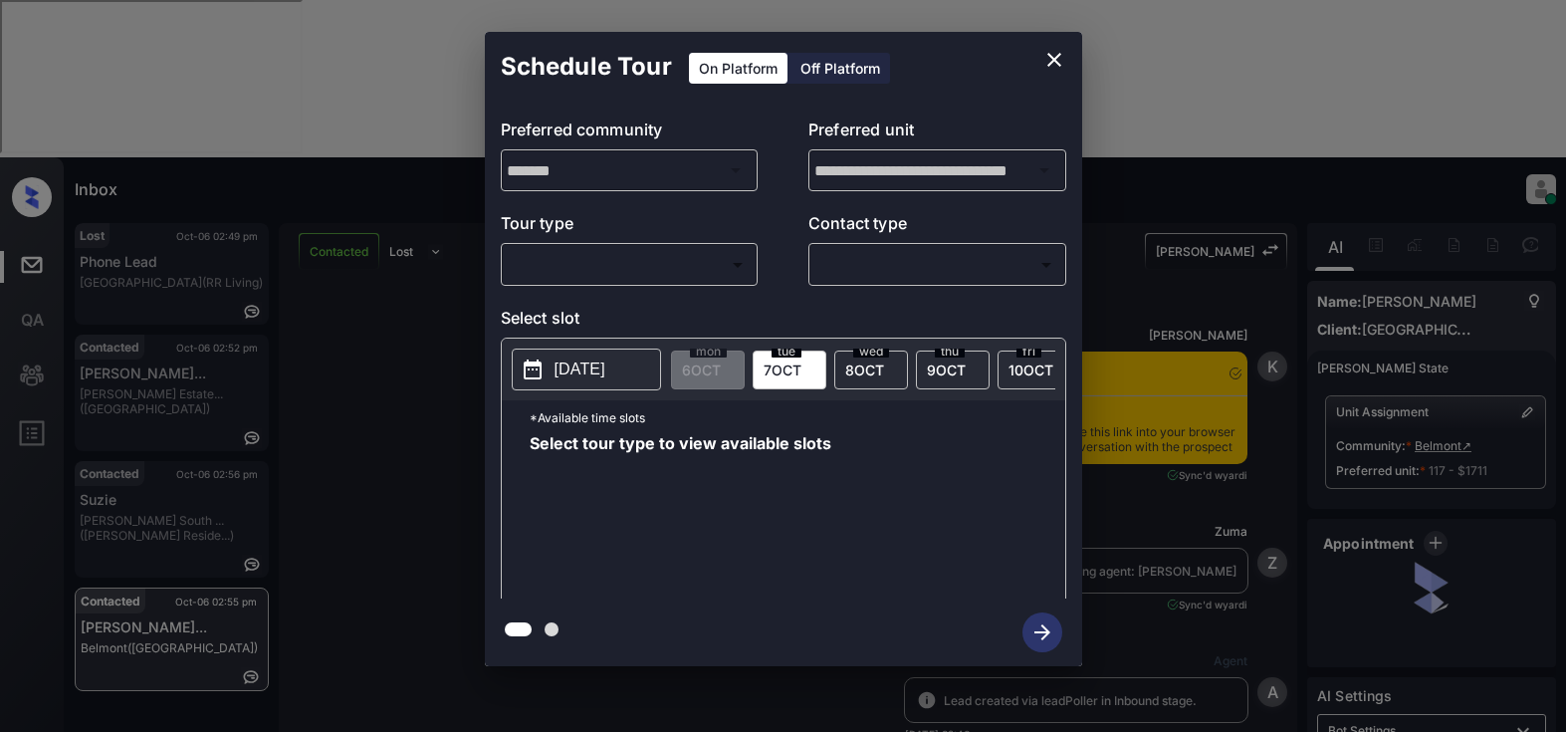
scroll to position [8233, 0]
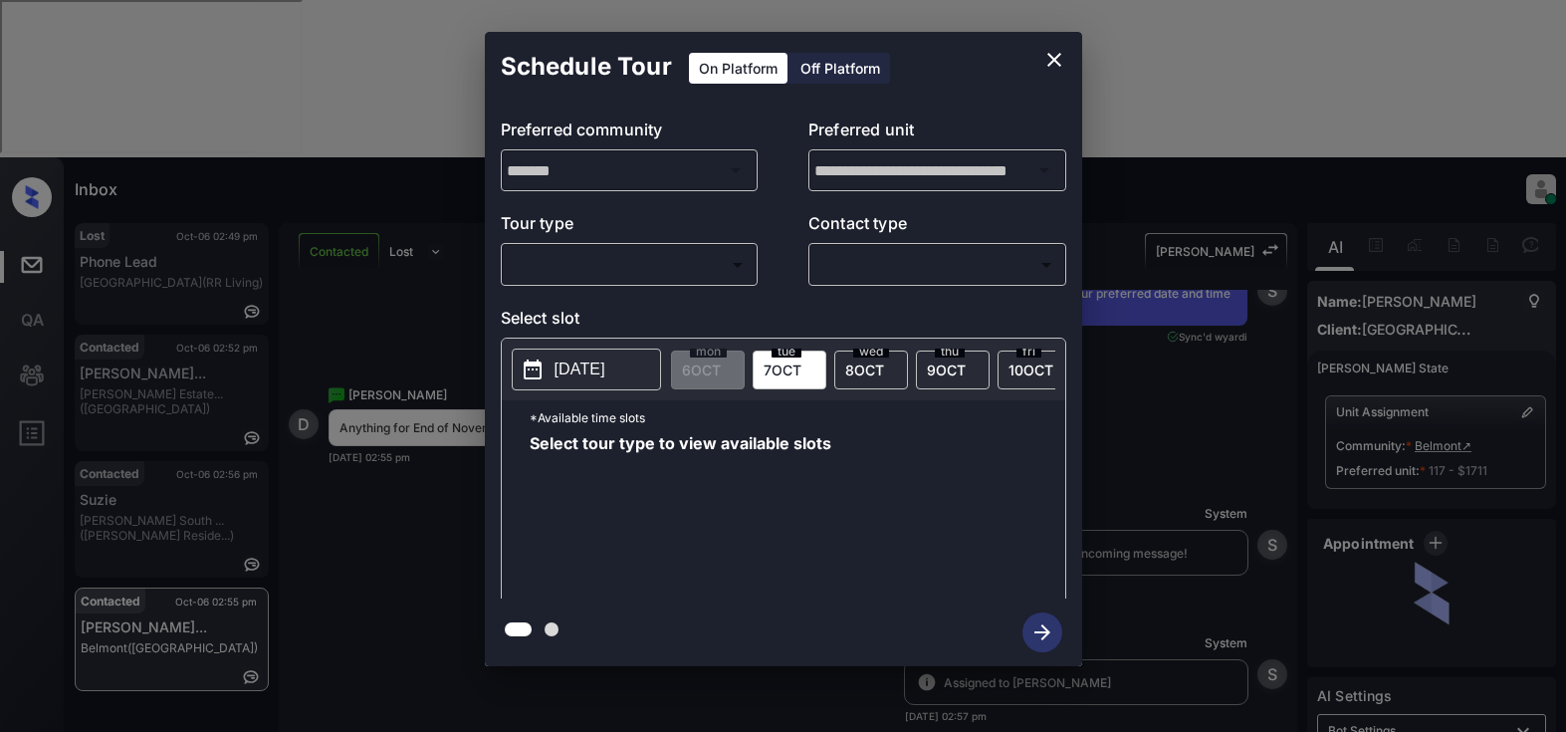
click at [578, 264] on body "Inbox Lyzzelle M. Ceralde Online Set yourself offline Set yourself on break Pro…" at bounding box center [783, 366] width 1566 height 732
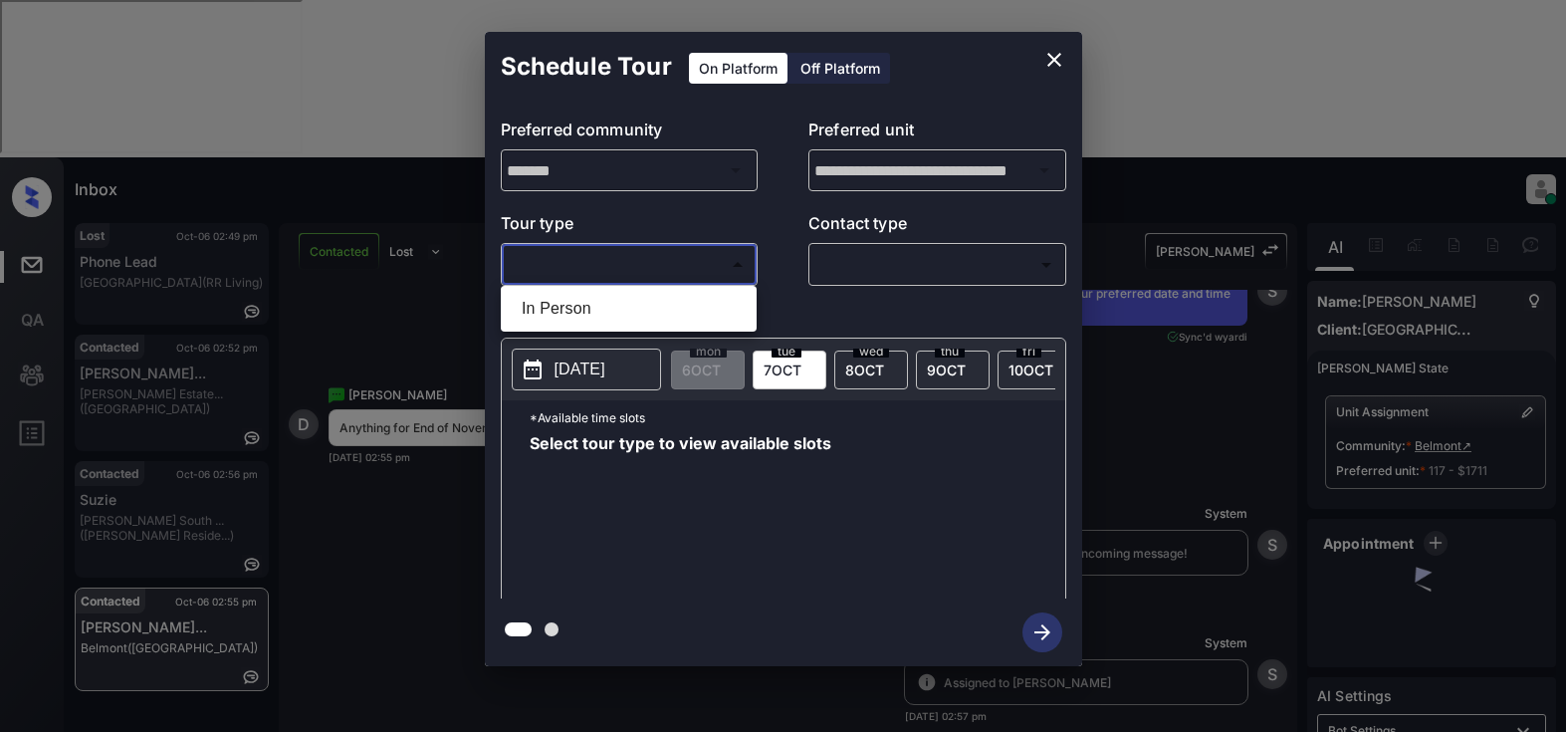
click at [577, 307] on li "In Person" at bounding box center [629, 309] width 246 height 36
type input "********"
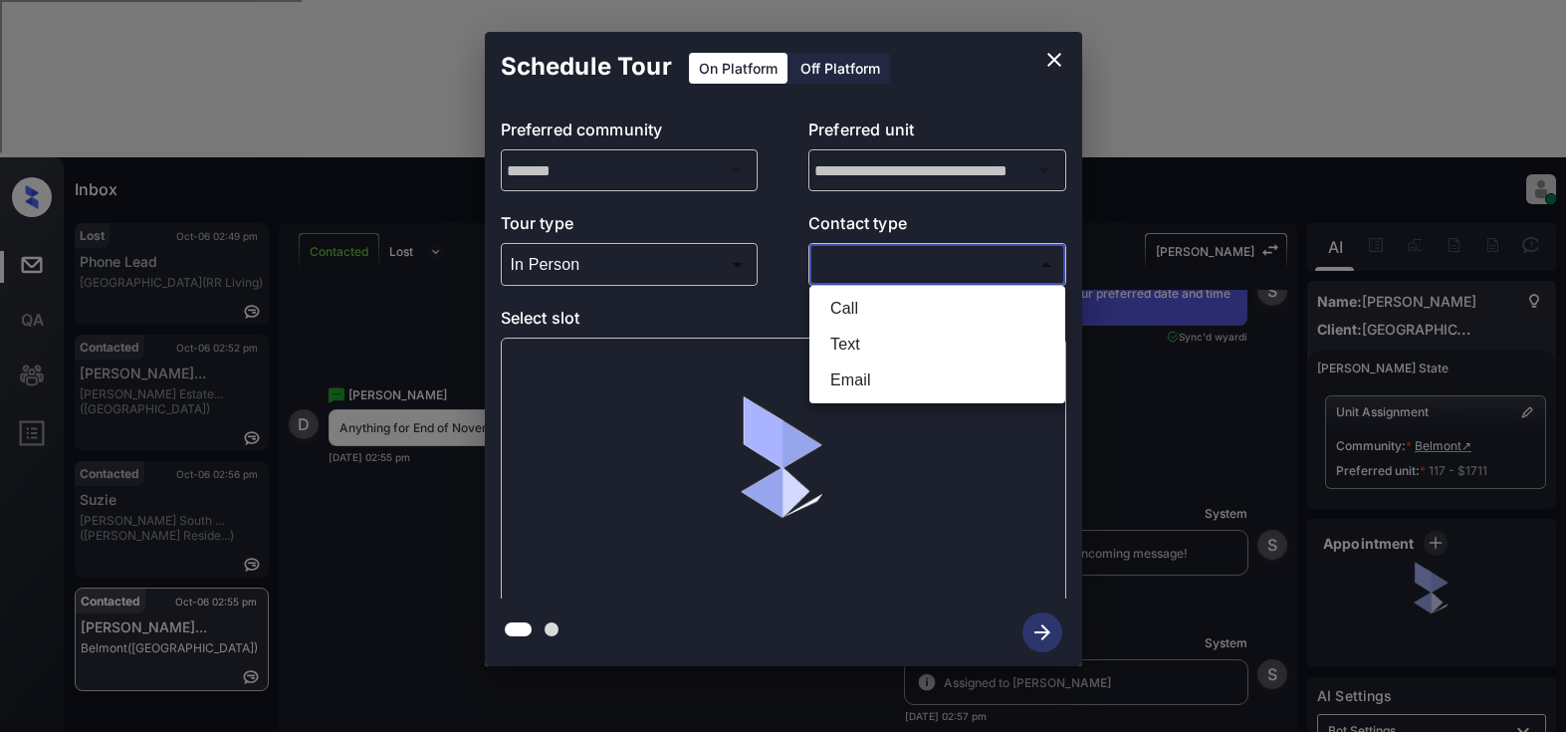
drag, startPoint x: 828, startPoint y: 264, endPoint x: 973, endPoint y: 265, distance: 144.3
click at [840, 264] on body "Inbox Lyzzelle M. Ceralde Online Set yourself offline Set yourself on break Pro…" at bounding box center [783, 366] width 1566 height 732
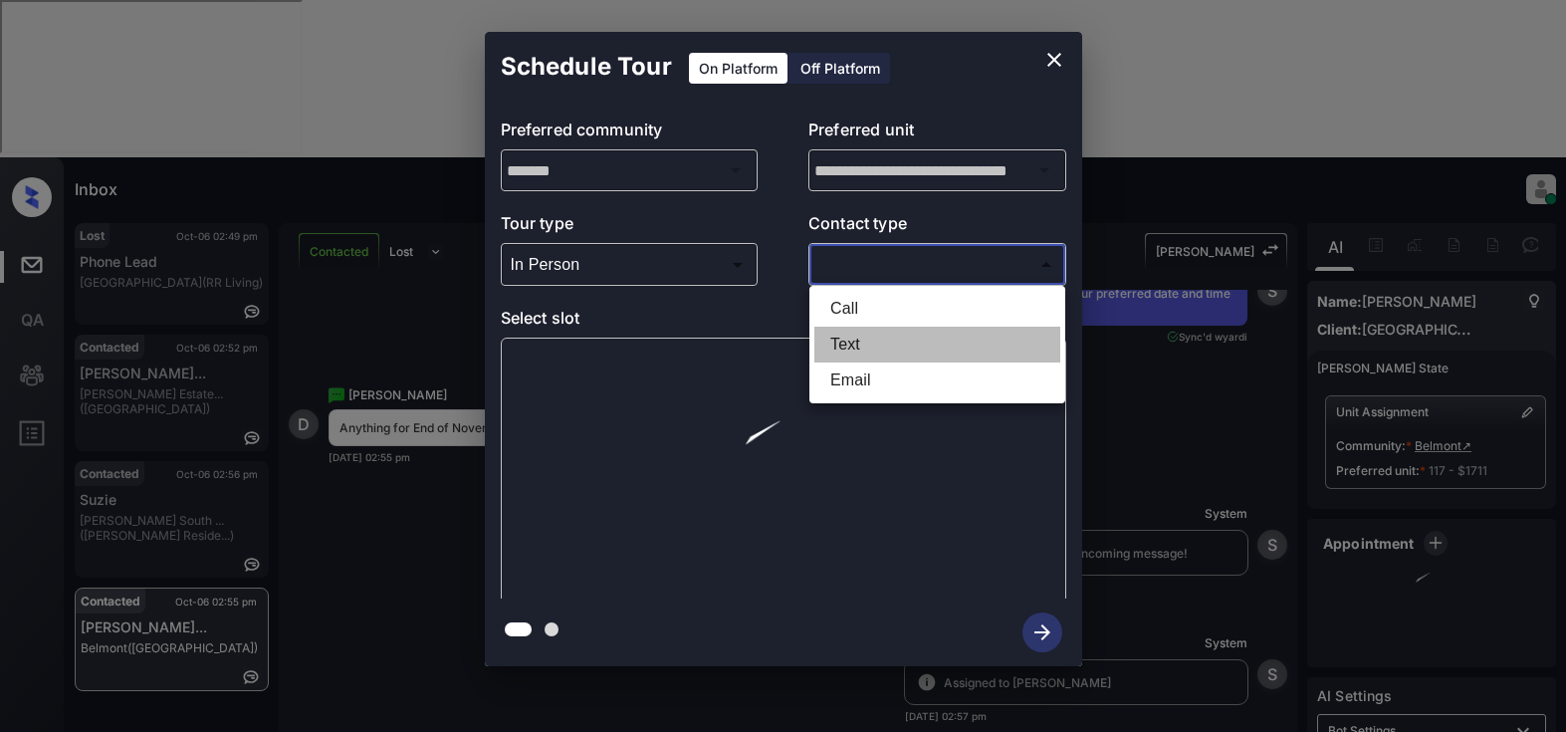
click at [872, 345] on li "Text" at bounding box center [937, 345] width 246 height 36
type input "****"
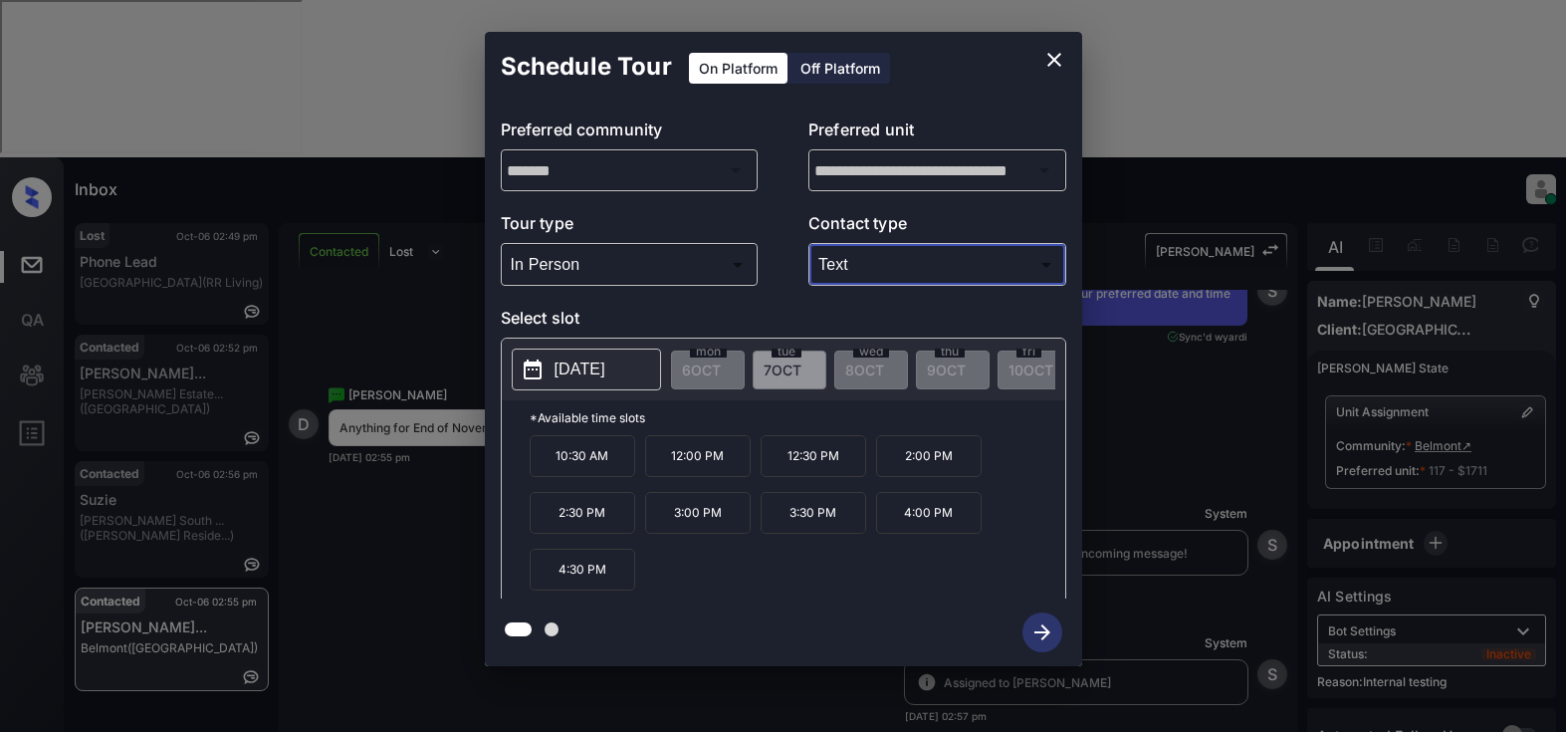
click at [586, 365] on p "[DATE]" at bounding box center [579, 369] width 51 height 24
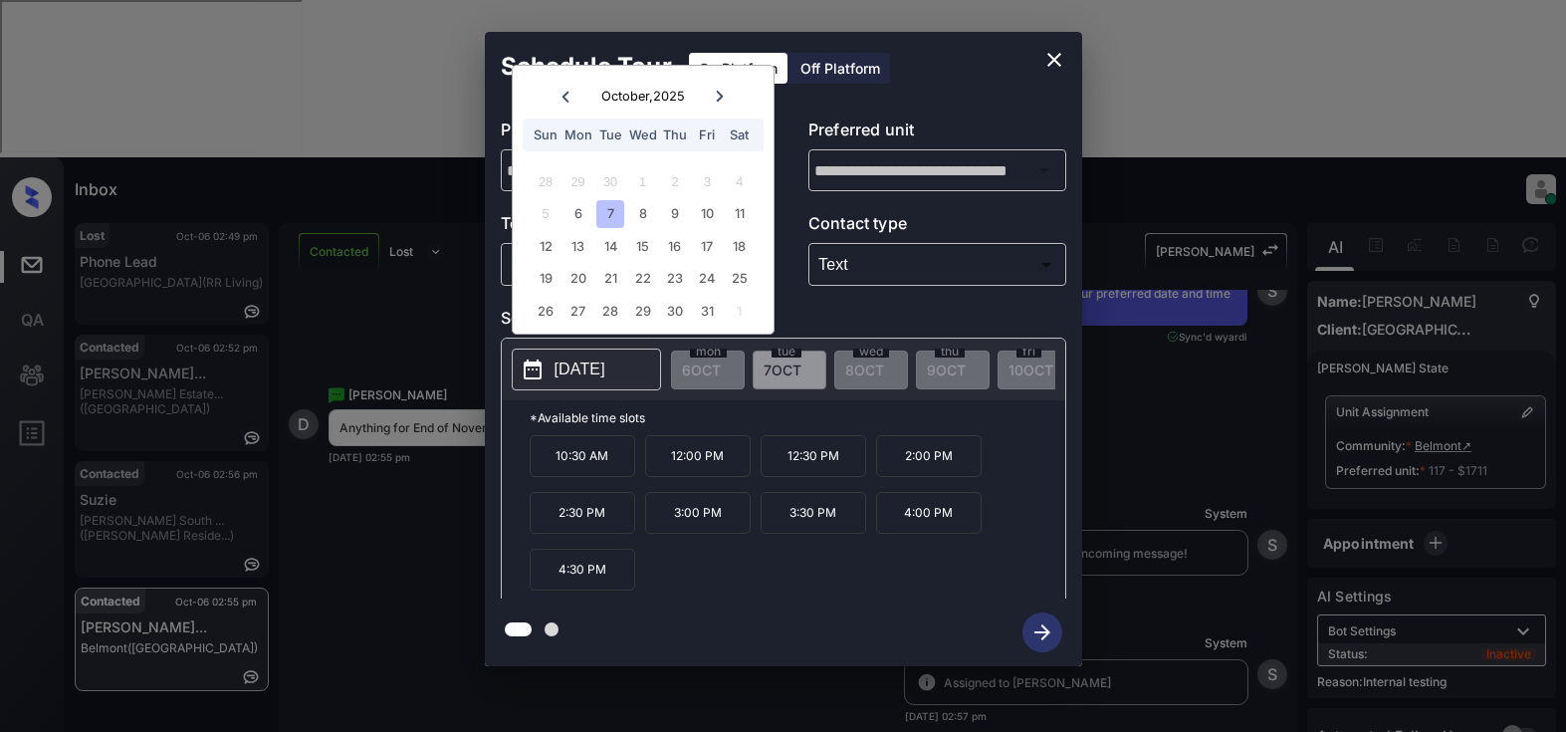
click at [711, 94] on div at bounding box center [720, 96] width 27 height 25
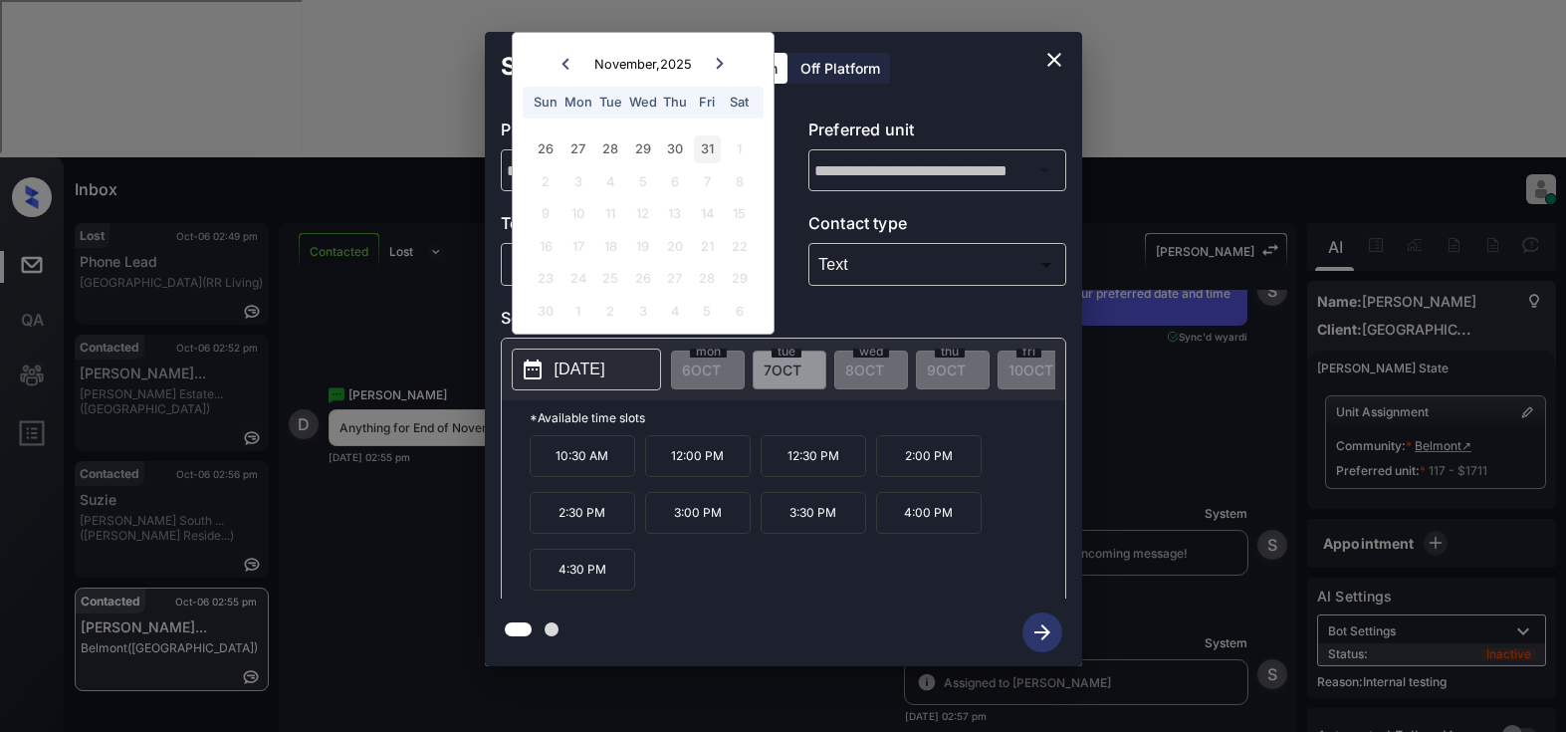
click at [707, 152] on div "31" at bounding box center [707, 148] width 27 height 27
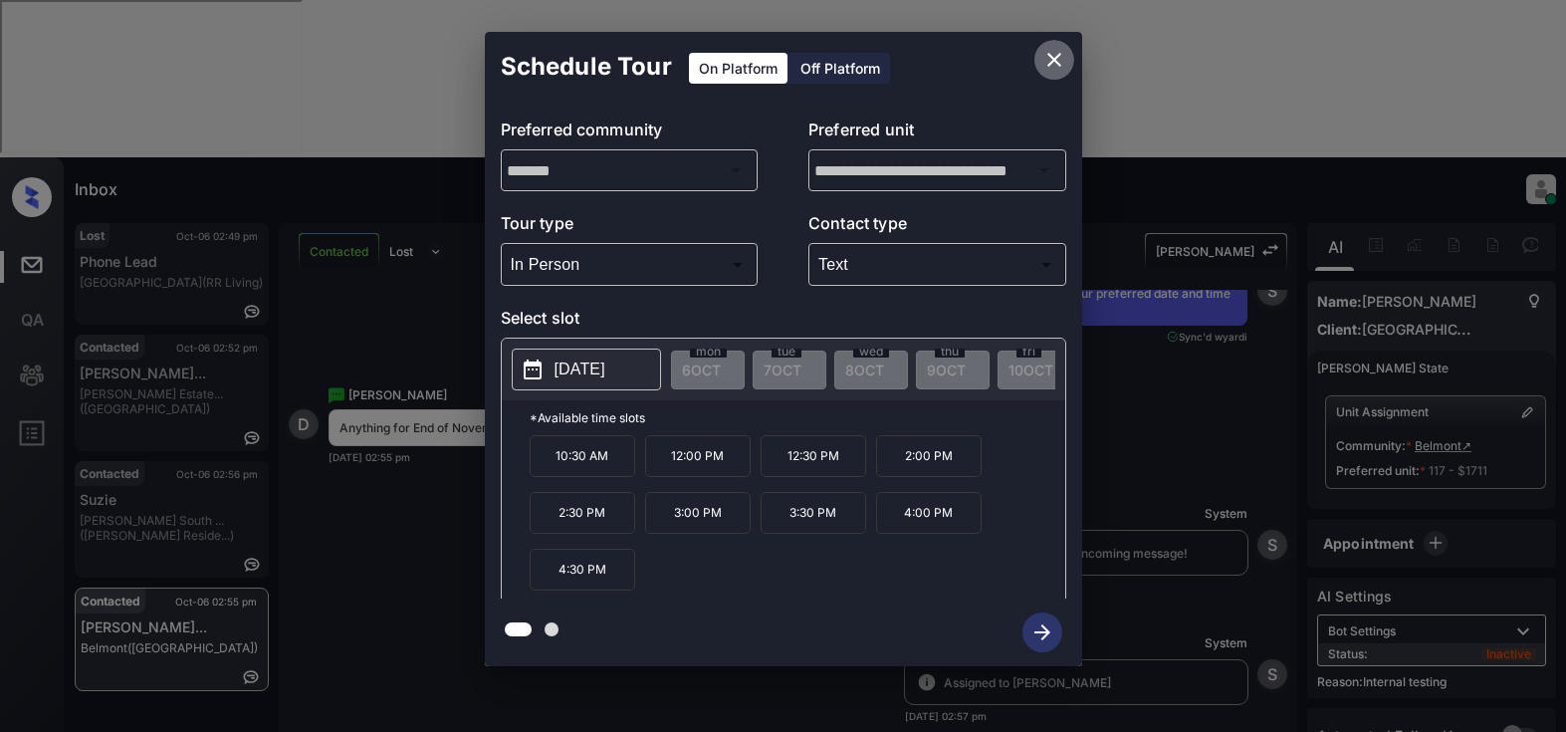
click at [1045, 65] on icon "close" at bounding box center [1054, 60] width 24 height 24
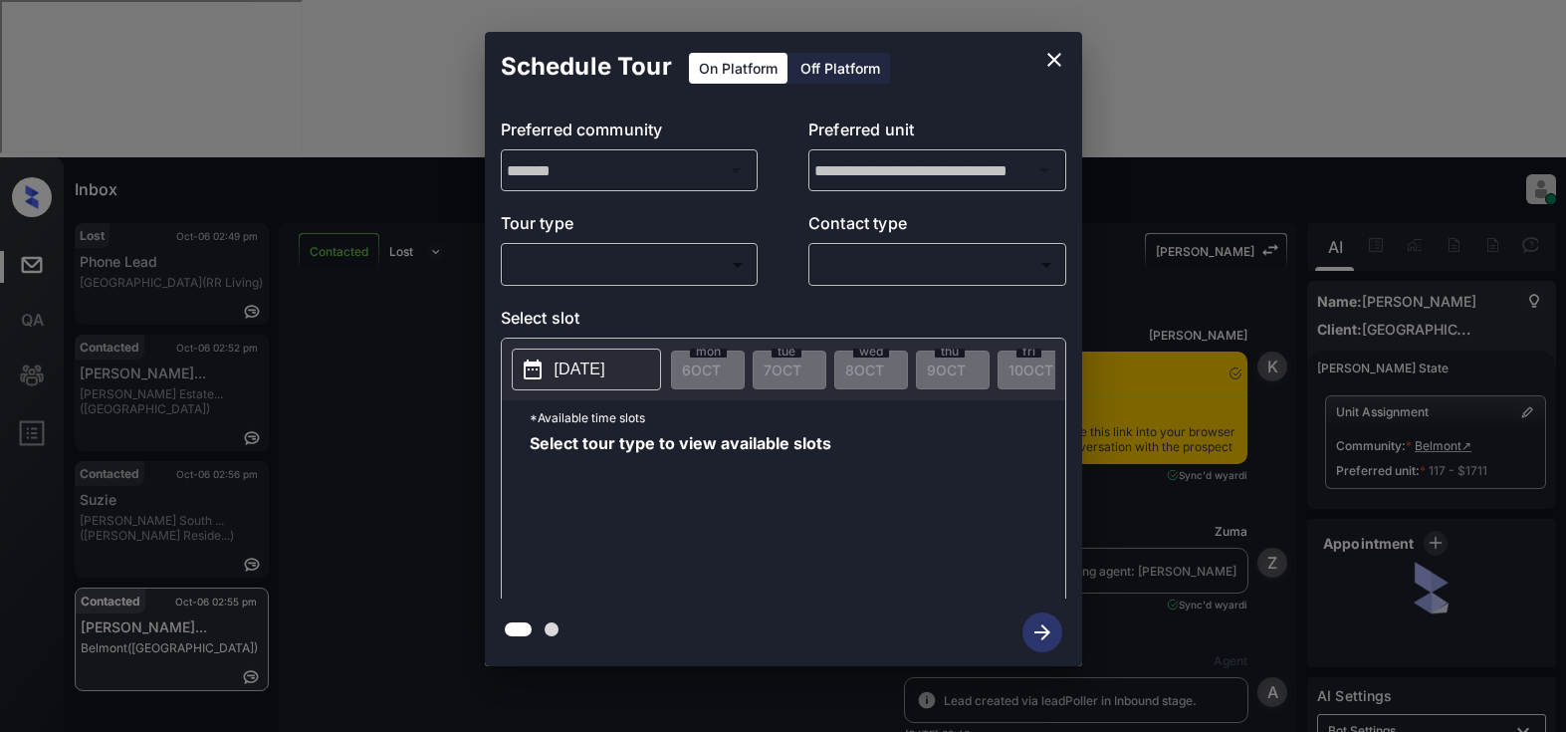
scroll to position [8233, 0]
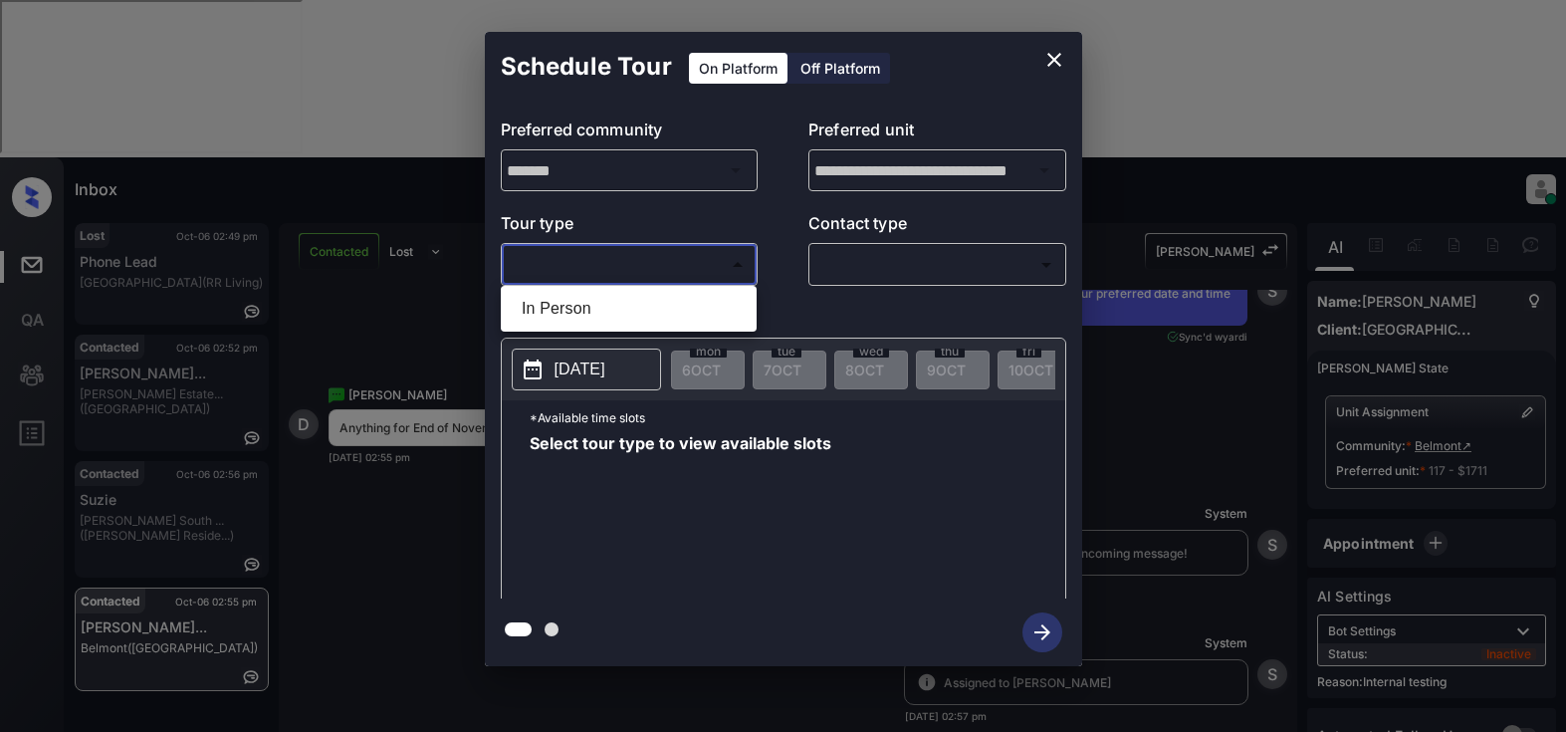
click at [572, 260] on body "Inbox Lyzzelle [PERSON_NAME] Online Set yourself offline Set yourself on break …" at bounding box center [783, 366] width 1566 height 732
drag, startPoint x: 546, startPoint y: 302, endPoint x: 690, endPoint y: 296, distance: 144.5
click at [556, 304] on li "In Person" at bounding box center [629, 309] width 246 height 36
type input "********"
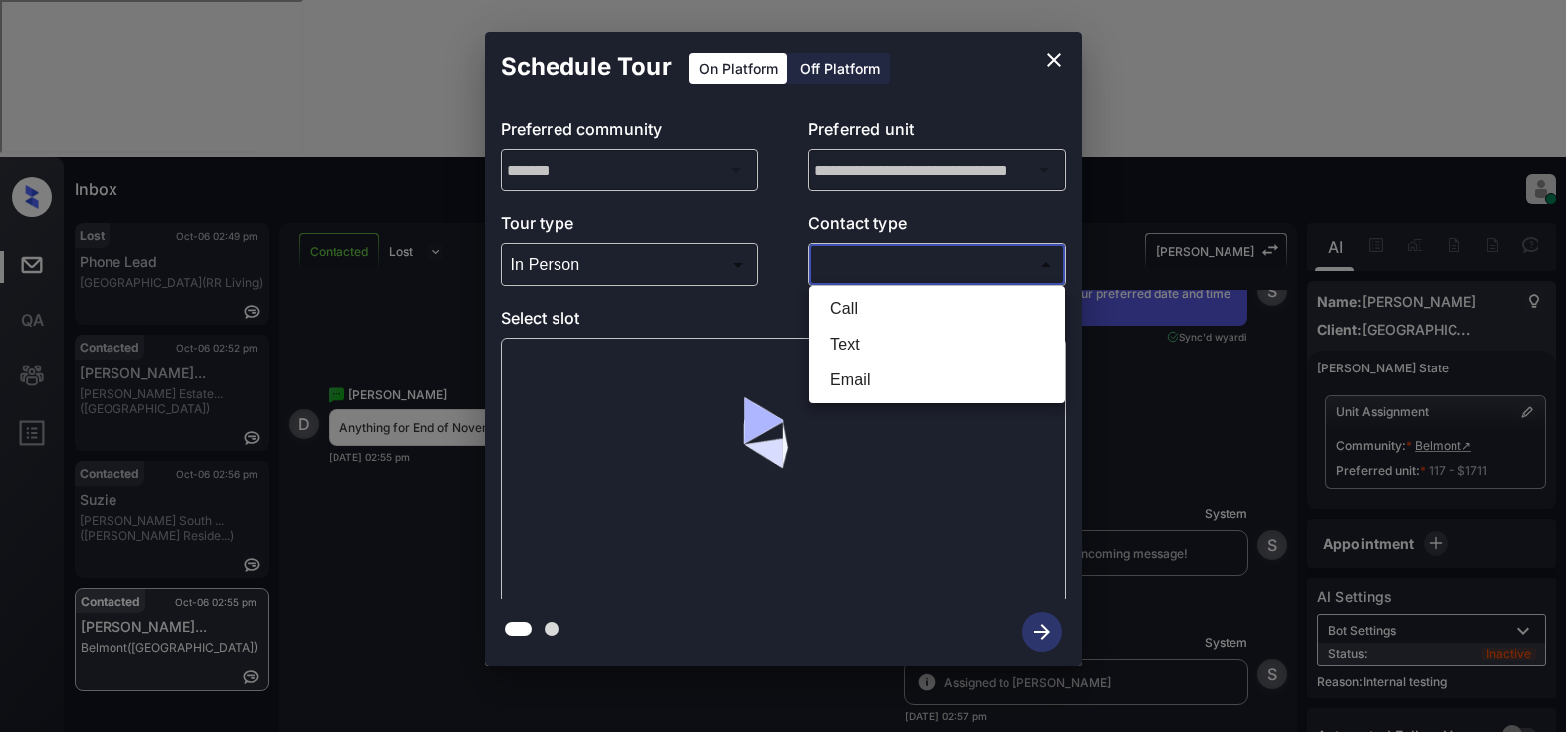
click at [875, 252] on body "Inbox Lyzzelle M. Ceralde Online Set yourself offline Set yourself on break Pro…" at bounding box center [783, 366] width 1566 height 732
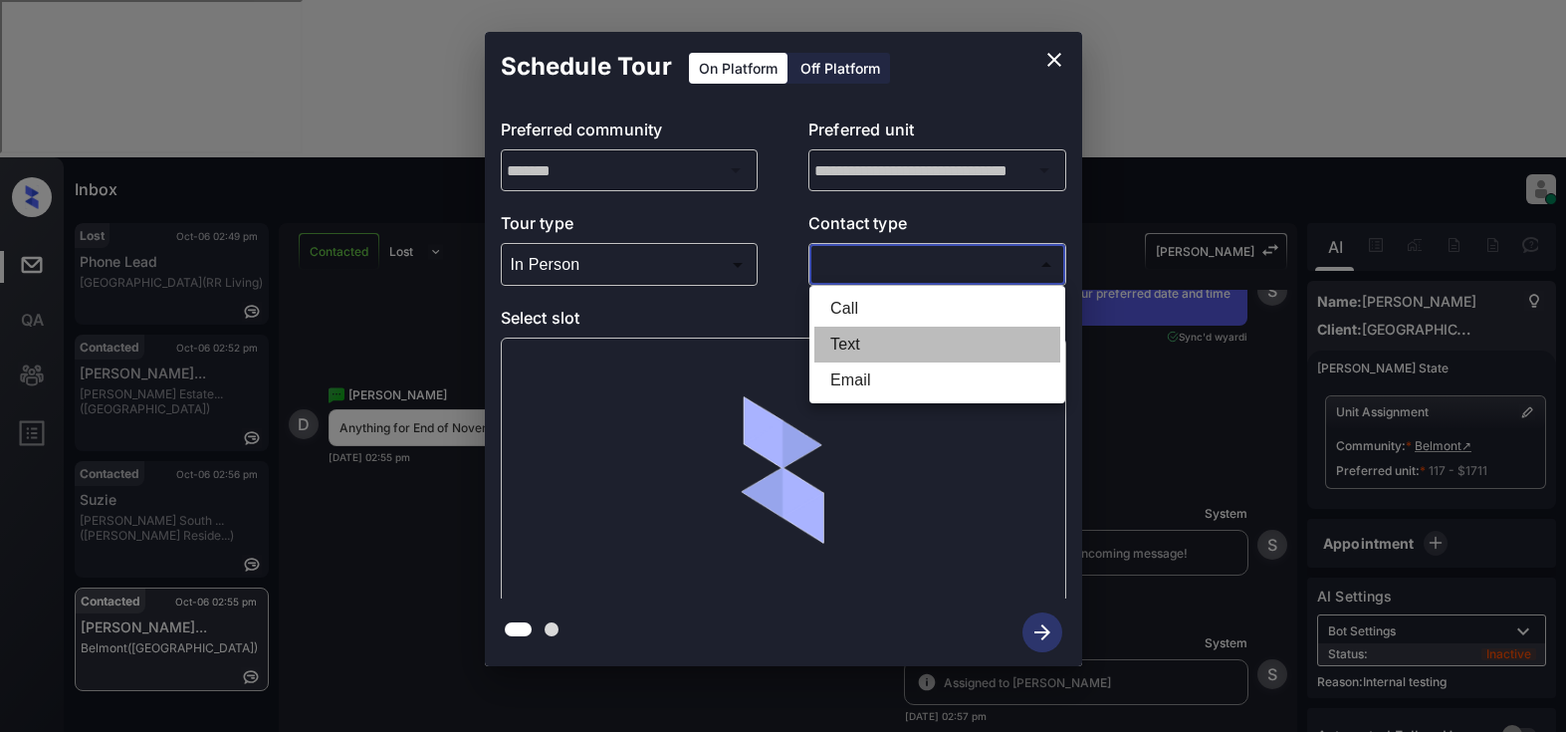
click at [865, 350] on li "Text" at bounding box center [937, 345] width 246 height 36
type input "****"
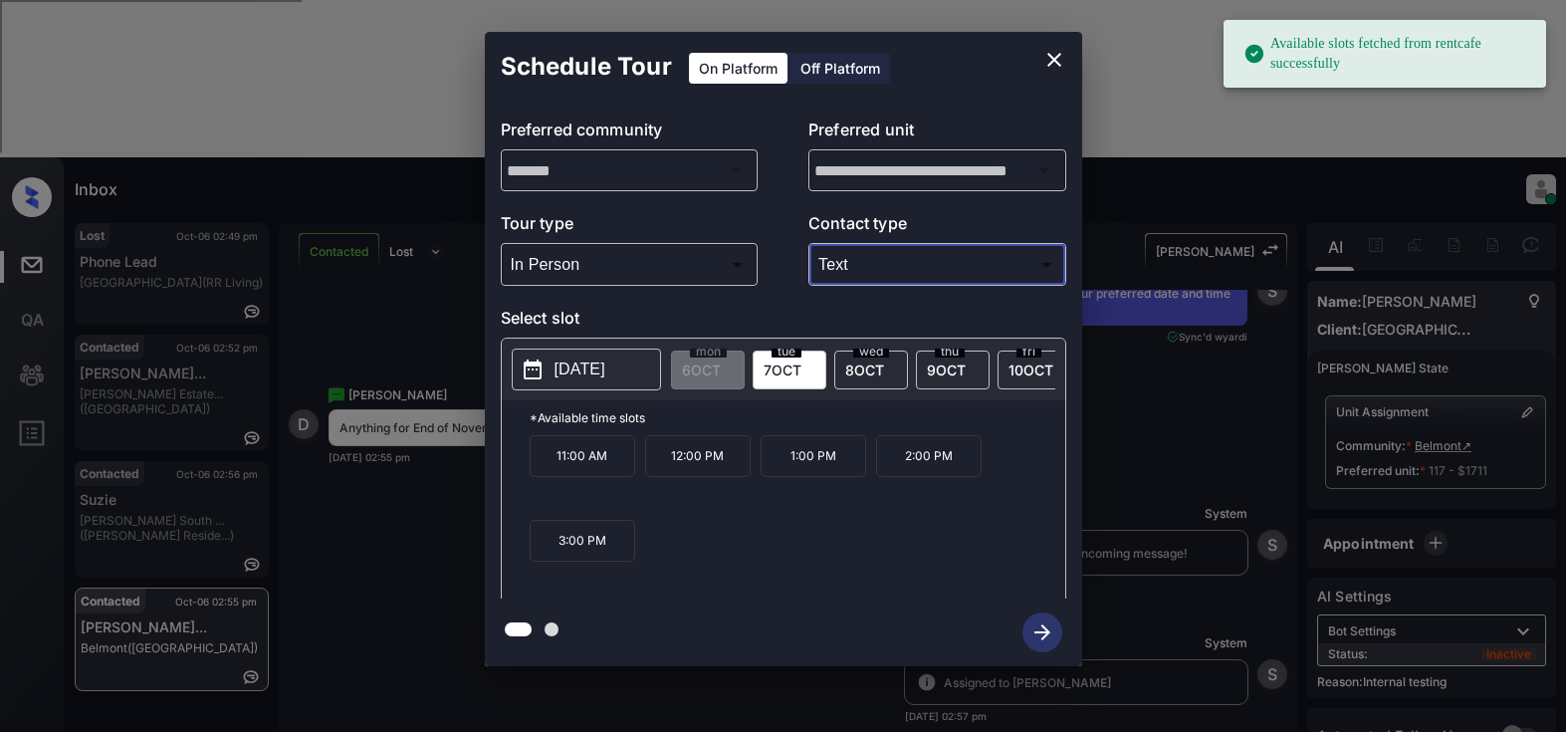
click at [569, 375] on p "[DATE]" at bounding box center [579, 369] width 51 height 24
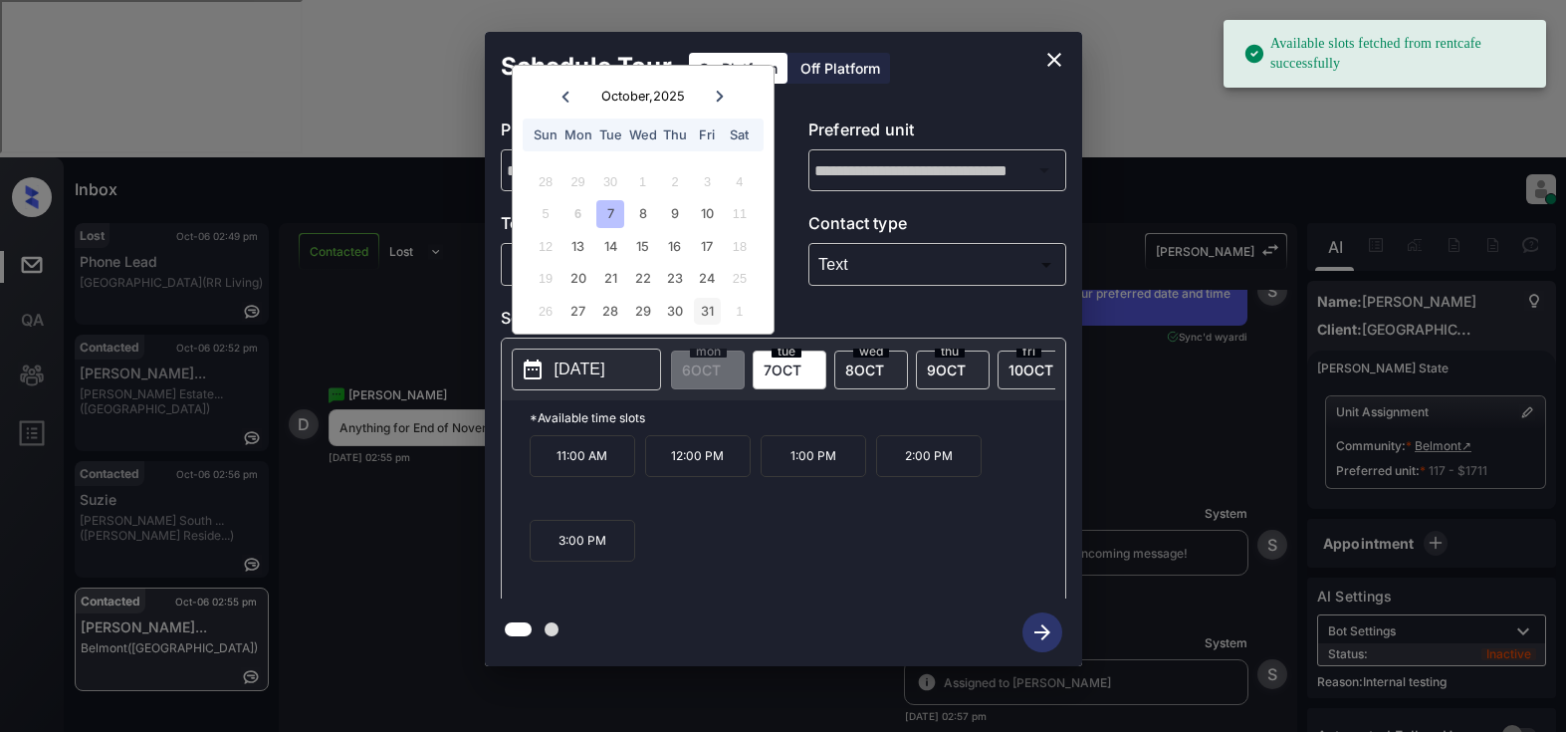
click at [711, 315] on div "31" at bounding box center [707, 311] width 27 height 27
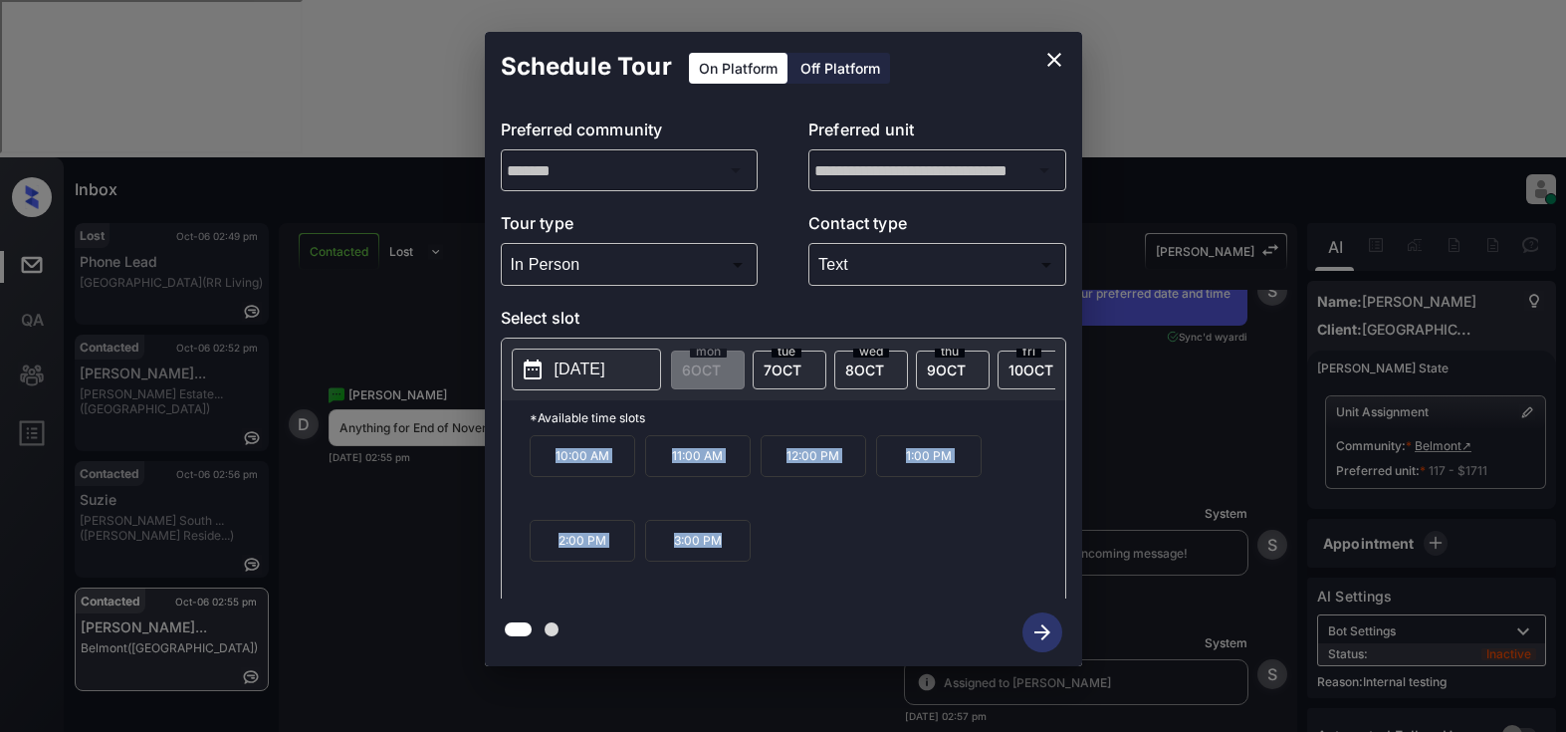
drag, startPoint x: 545, startPoint y: 455, endPoint x: 716, endPoint y: 563, distance: 202.7
click at [753, 564] on div "10:00 AM 11:00 AM 12:00 PM 1:00 PM 2:00 PM 3:00 PM" at bounding box center [798, 514] width 536 height 159
copy div "10:00 AM 11:00 AM 12:00 PM 1:00 PM 2:00 PM 3:00 PM"
click at [525, 703] on div at bounding box center [783, 366] width 1566 height 732
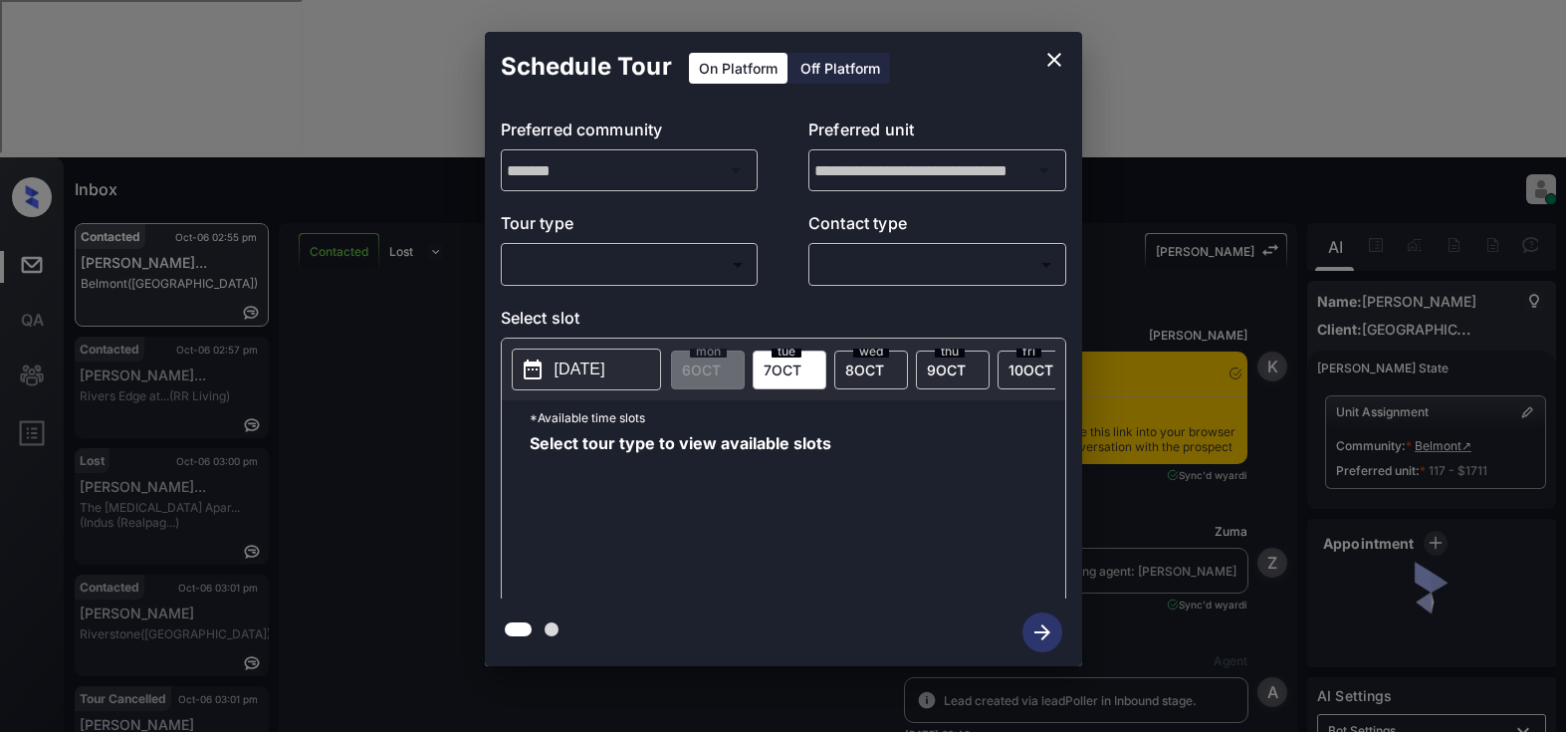
scroll to position [8890, 0]
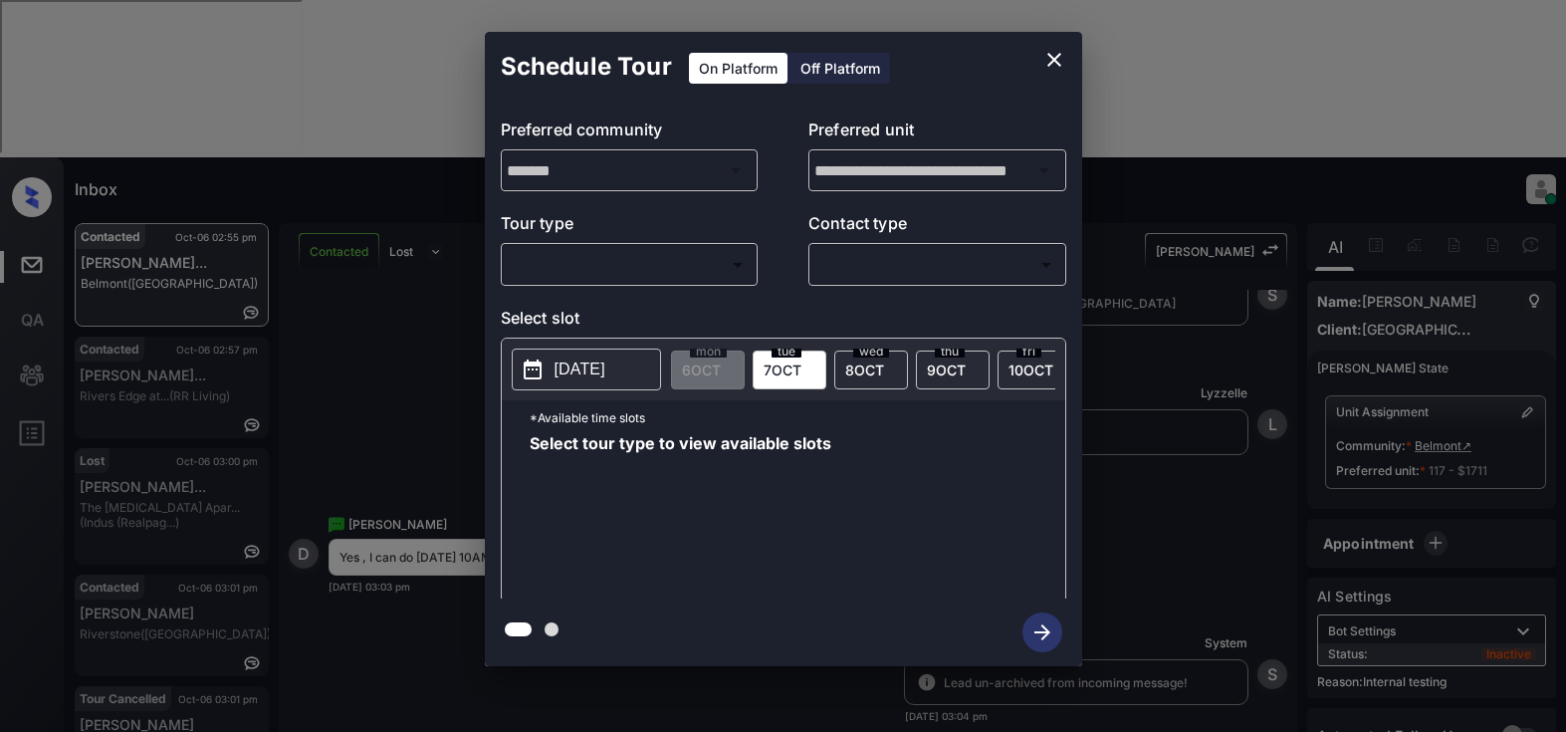
click at [638, 271] on body "Inbox Lyzzelle M. Ceralde Online Set yourself offline Set yourself on break Pro…" at bounding box center [783, 366] width 1566 height 732
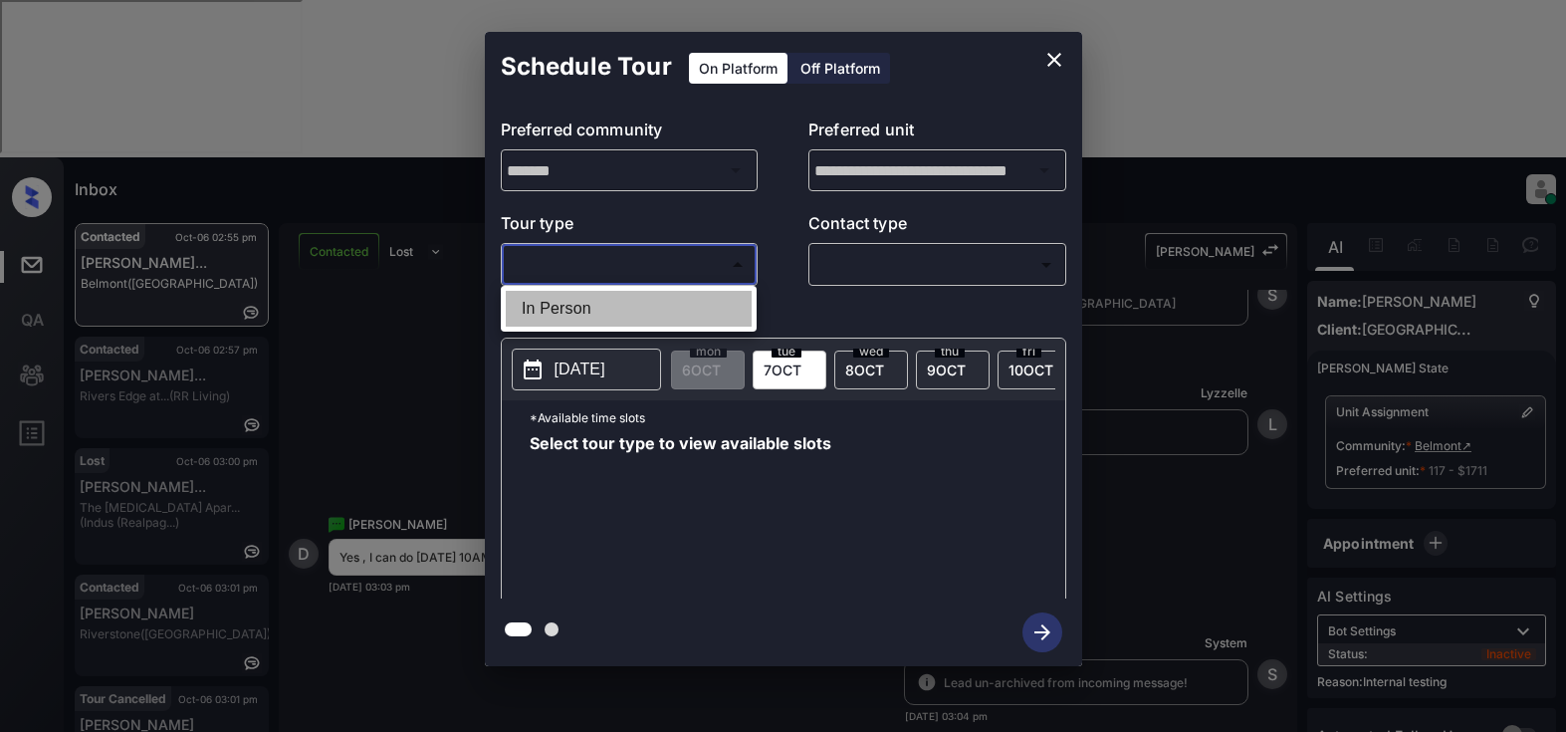
drag, startPoint x: 571, startPoint y: 309, endPoint x: 825, endPoint y: 279, distance: 255.6
click at [595, 305] on li "In Person" at bounding box center [629, 309] width 246 height 36
type input "********"
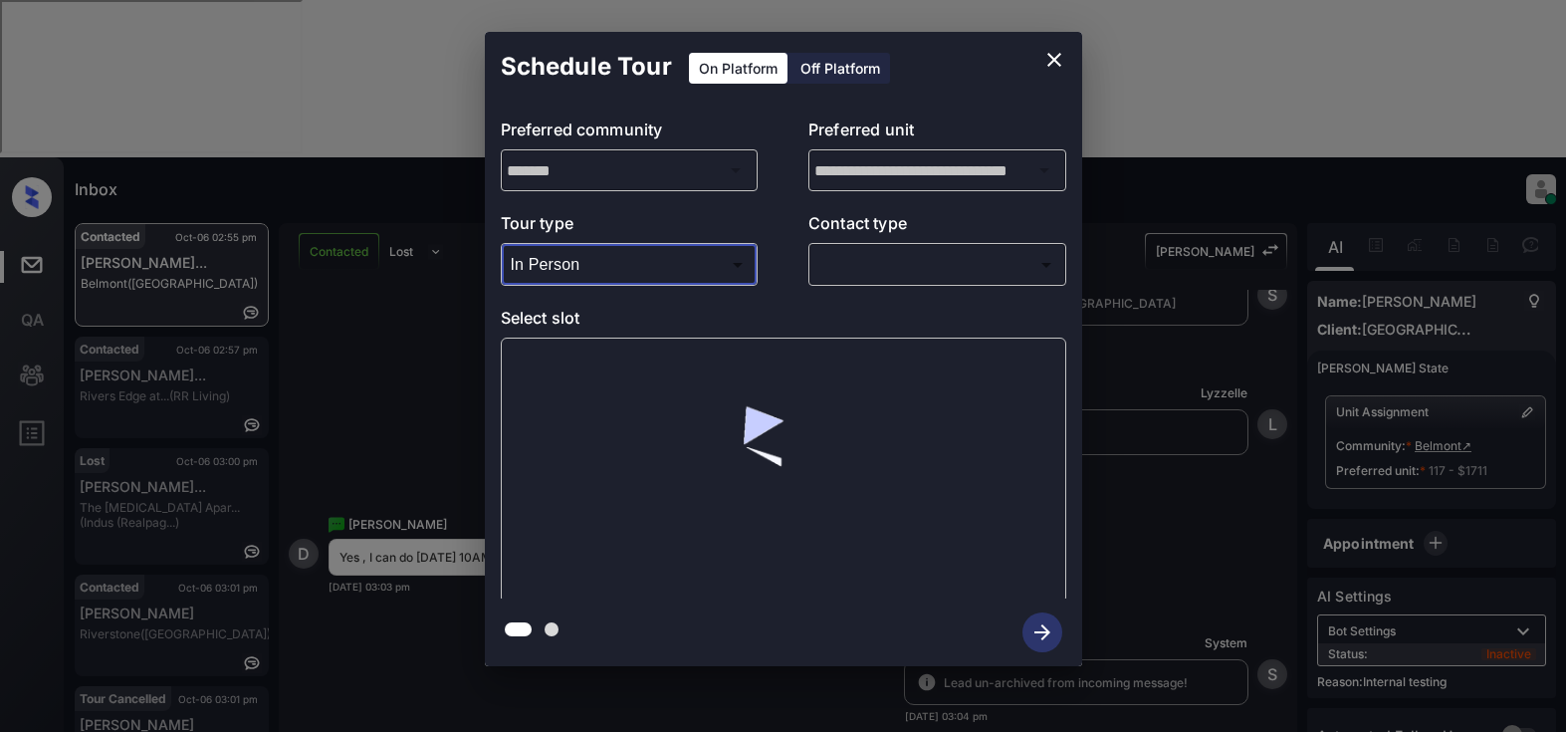
click at [903, 263] on body "Inbox Lyzzelle M. Ceralde Online Set yourself offline Set yourself on break Pro…" at bounding box center [783, 366] width 1566 height 732
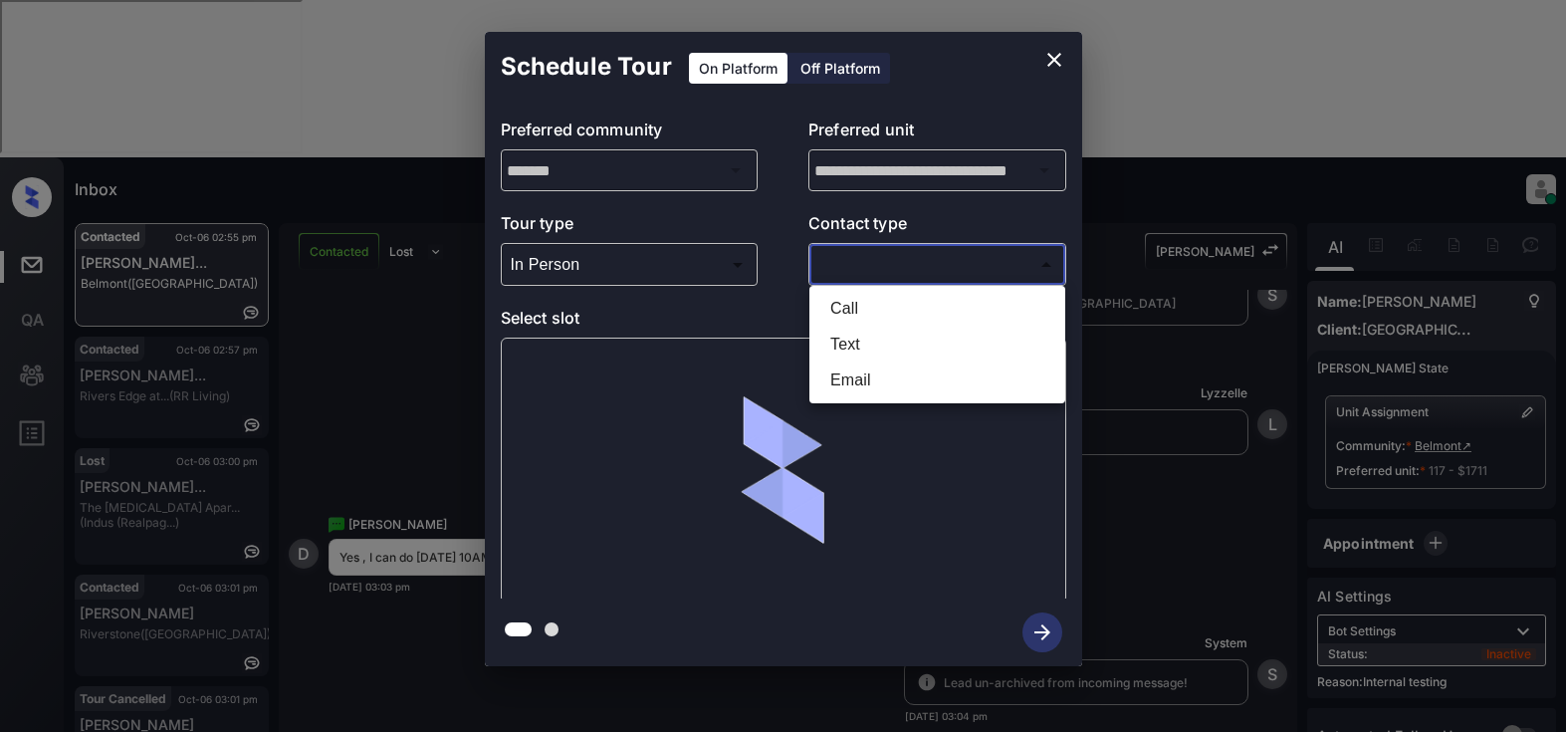
click at [860, 352] on li "Text" at bounding box center [937, 345] width 246 height 36
type input "****"
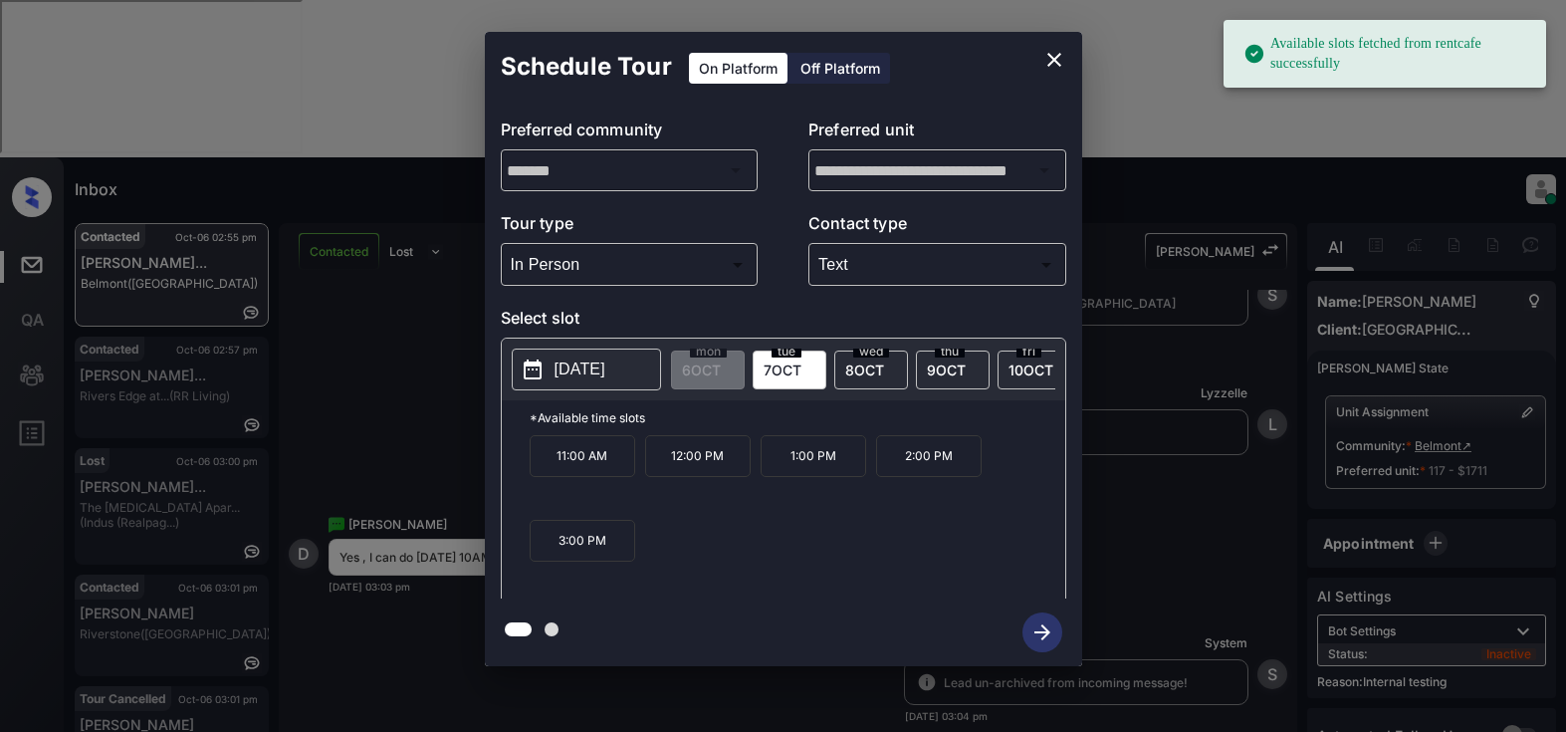
drag, startPoint x: 570, startPoint y: 369, endPoint x: 620, endPoint y: 355, distance: 51.7
click at [572, 368] on p "[DATE]" at bounding box center [579, 369] width 51 height 24
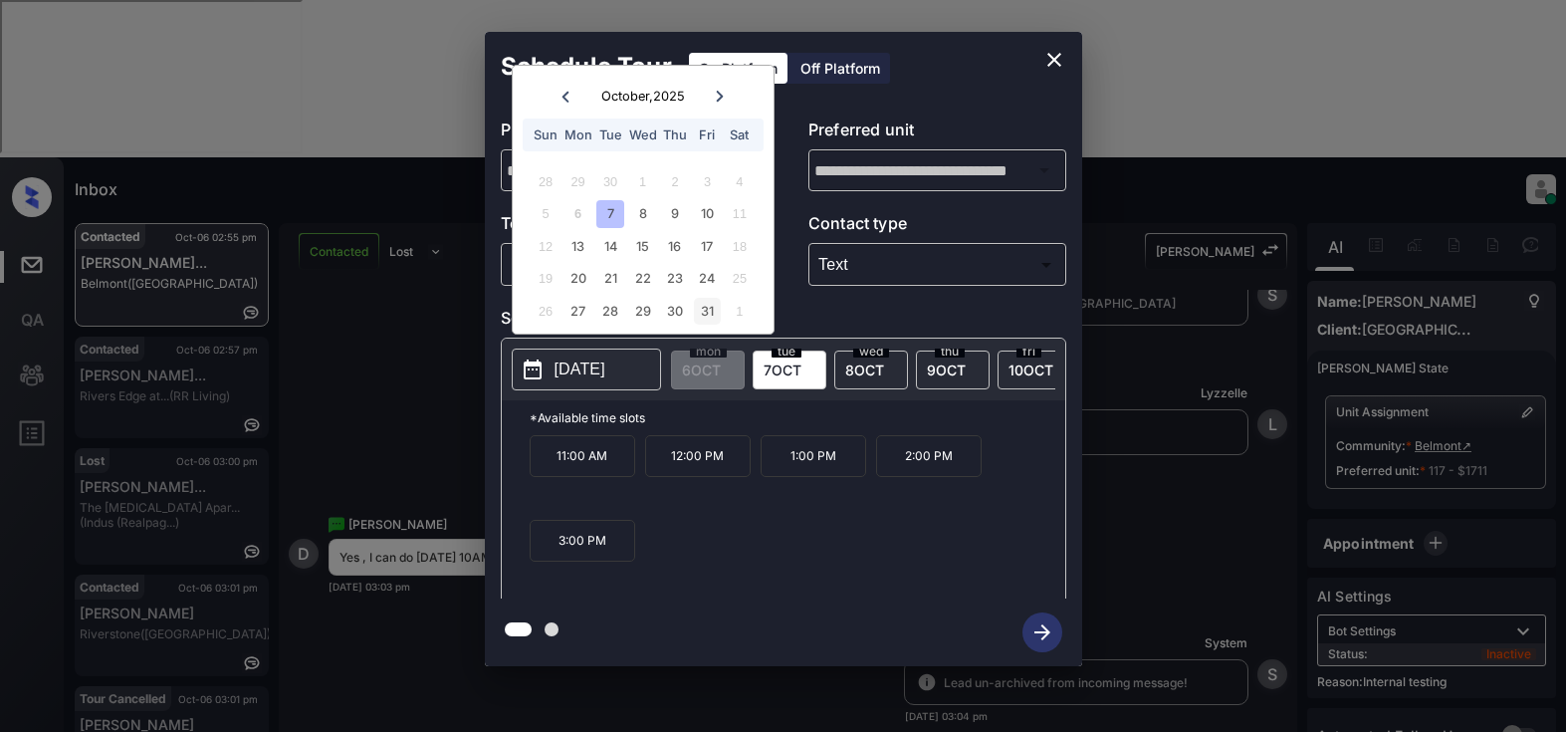
click at [705, 312] on div "31" at bounding box center [707, 311] width 27 height 27
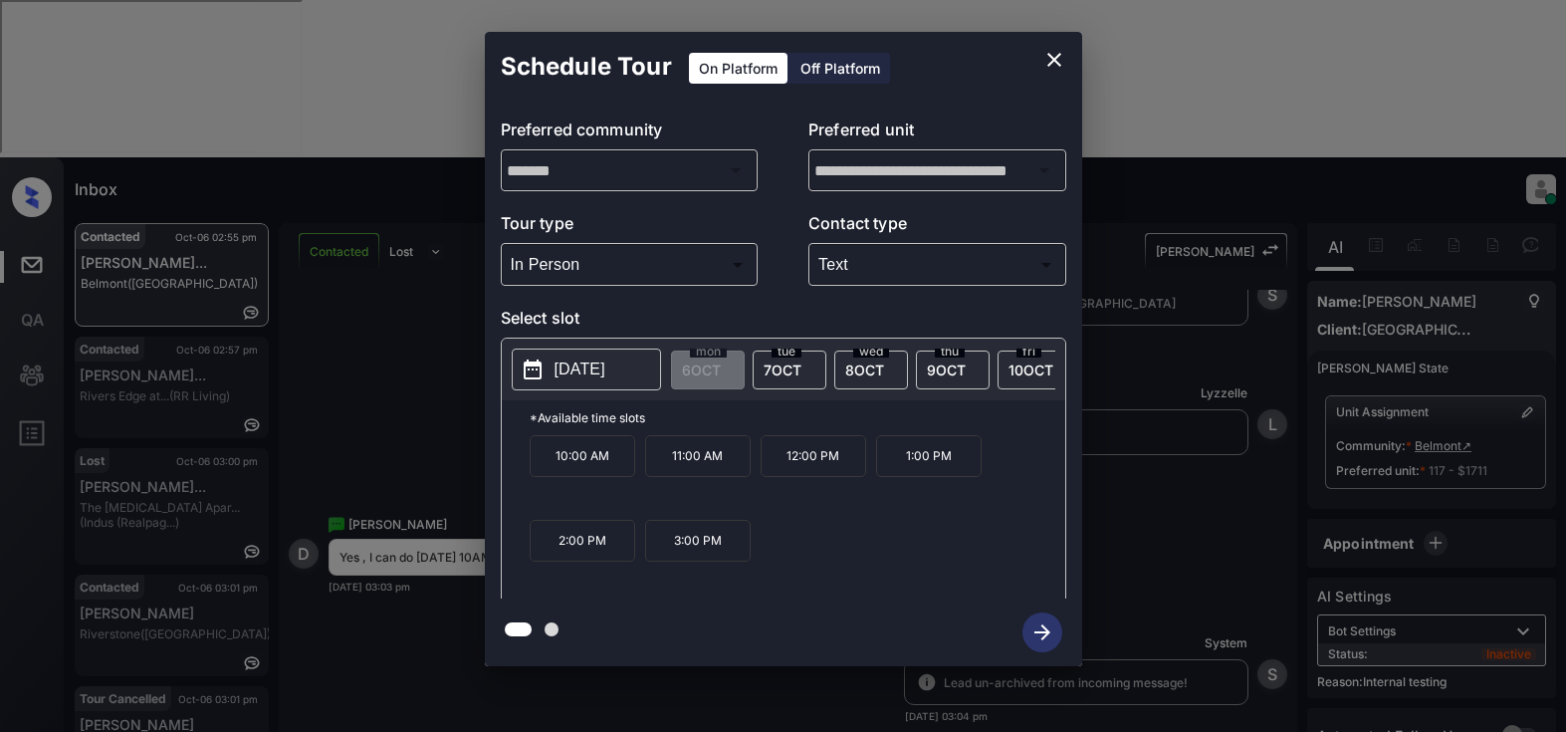
drag, startPoint x: 583, startPoint y: 471, endPoint x: 737, endPoint y: 472, distance: 153.3
click at [585, 471] on p "10:00 AM" at bounding box center [583, 456] width 106 height 42
click at [1056, 639] on icon "button" at bounding box center [1042, 632] width 40 height 40
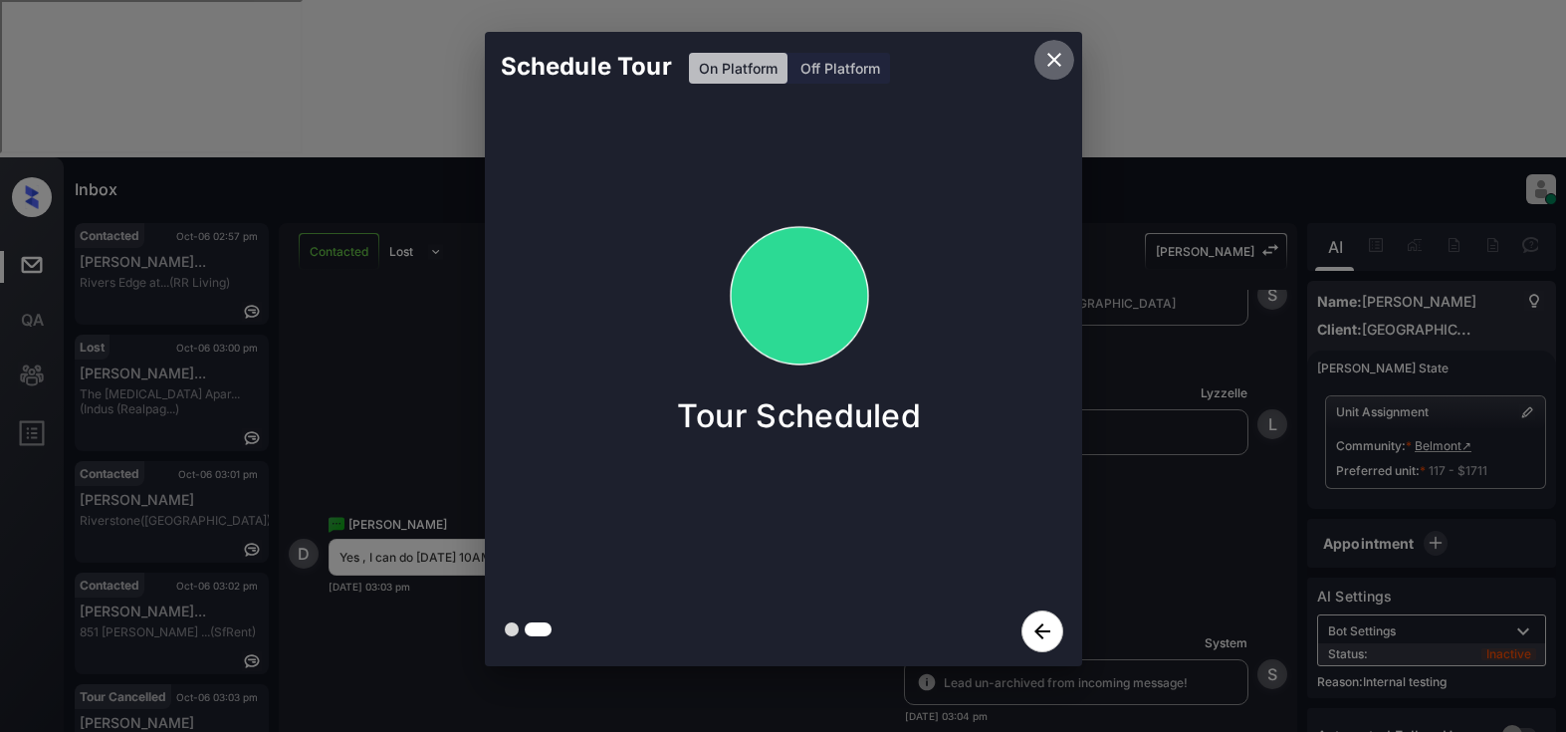
click at [1057, 62] on icon "close" at bounding box center [1054, 60] width 24 height 24
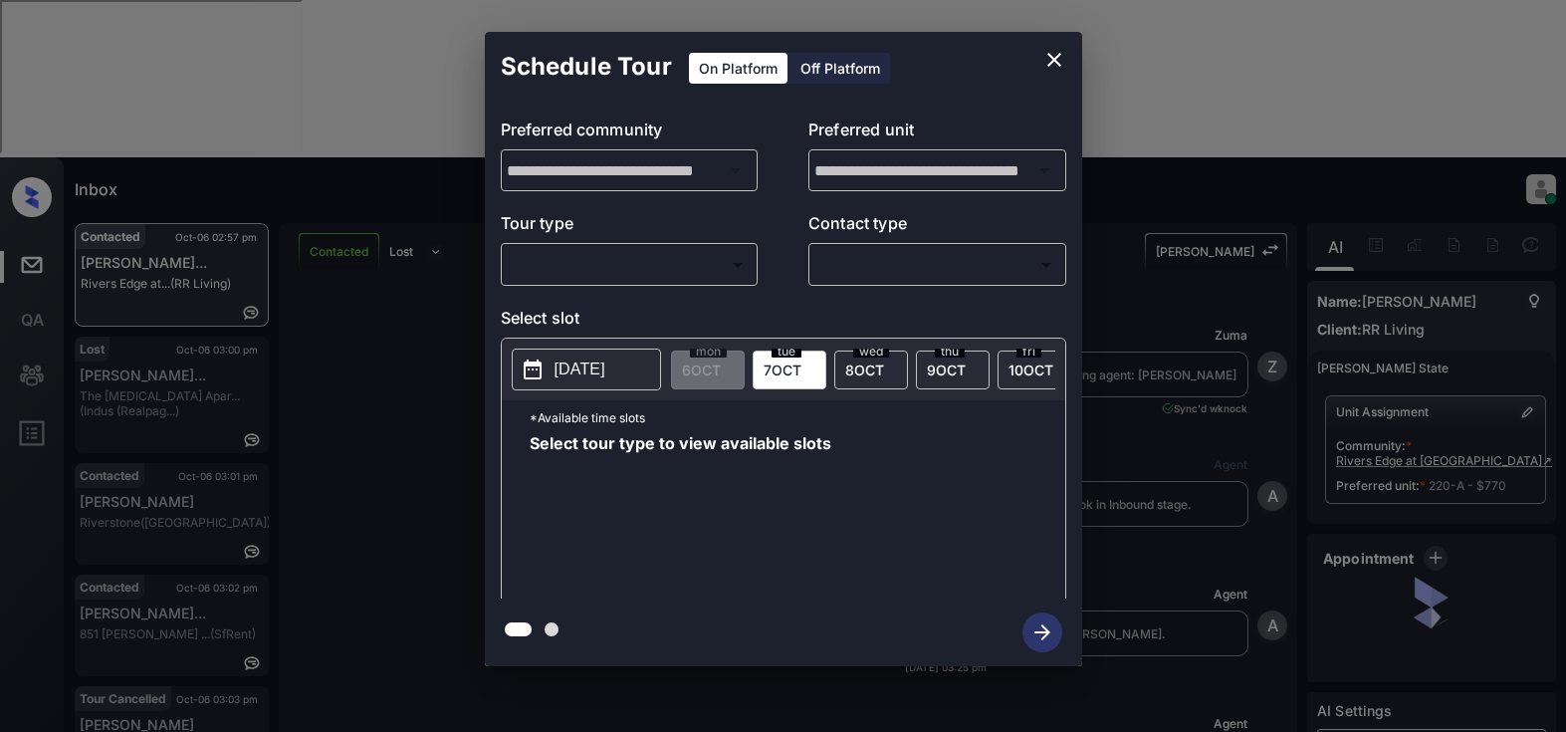
scroll to position [10008, 0]
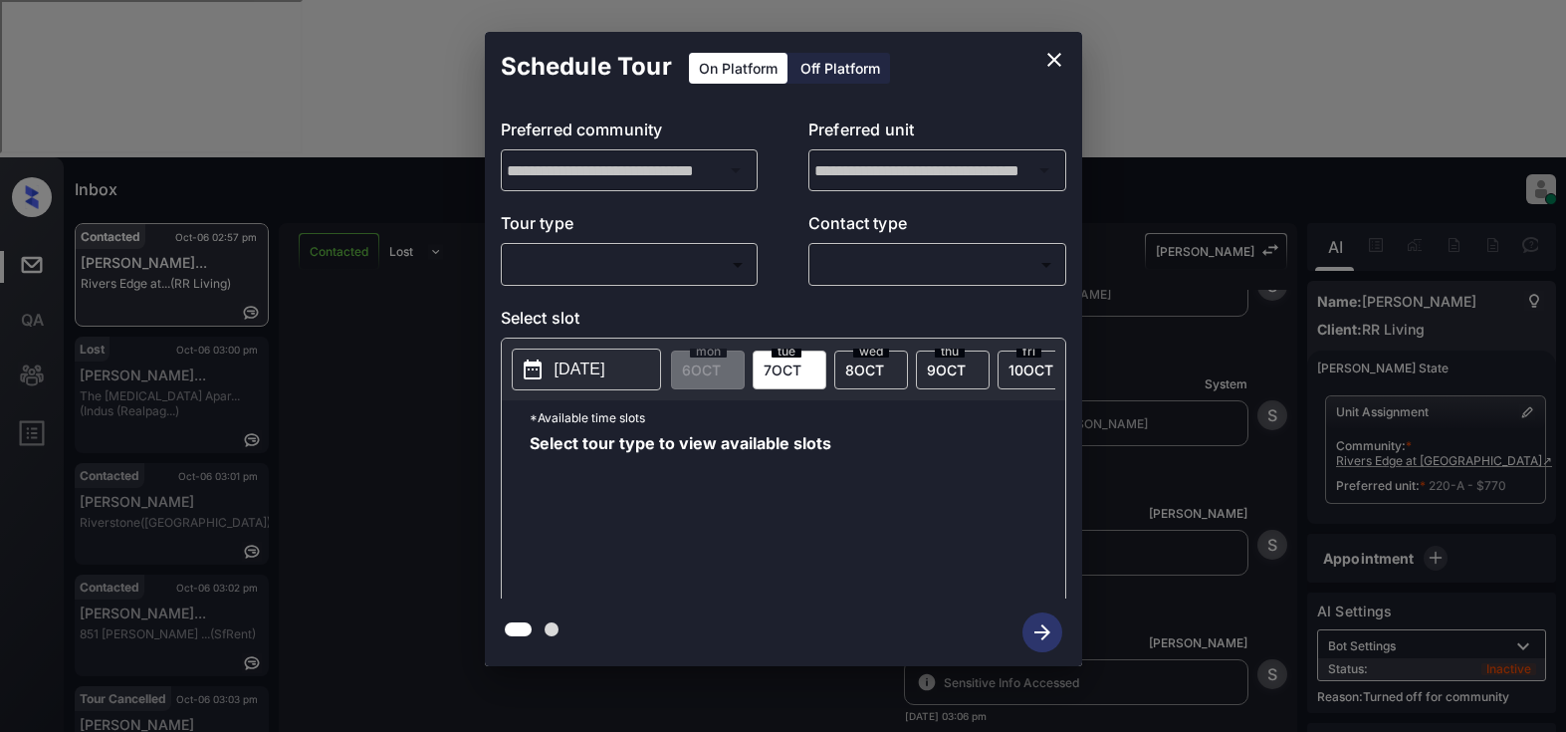
click at [1059, 66] on icon "close" at bounding box center [1054, 60] width 14 height 14
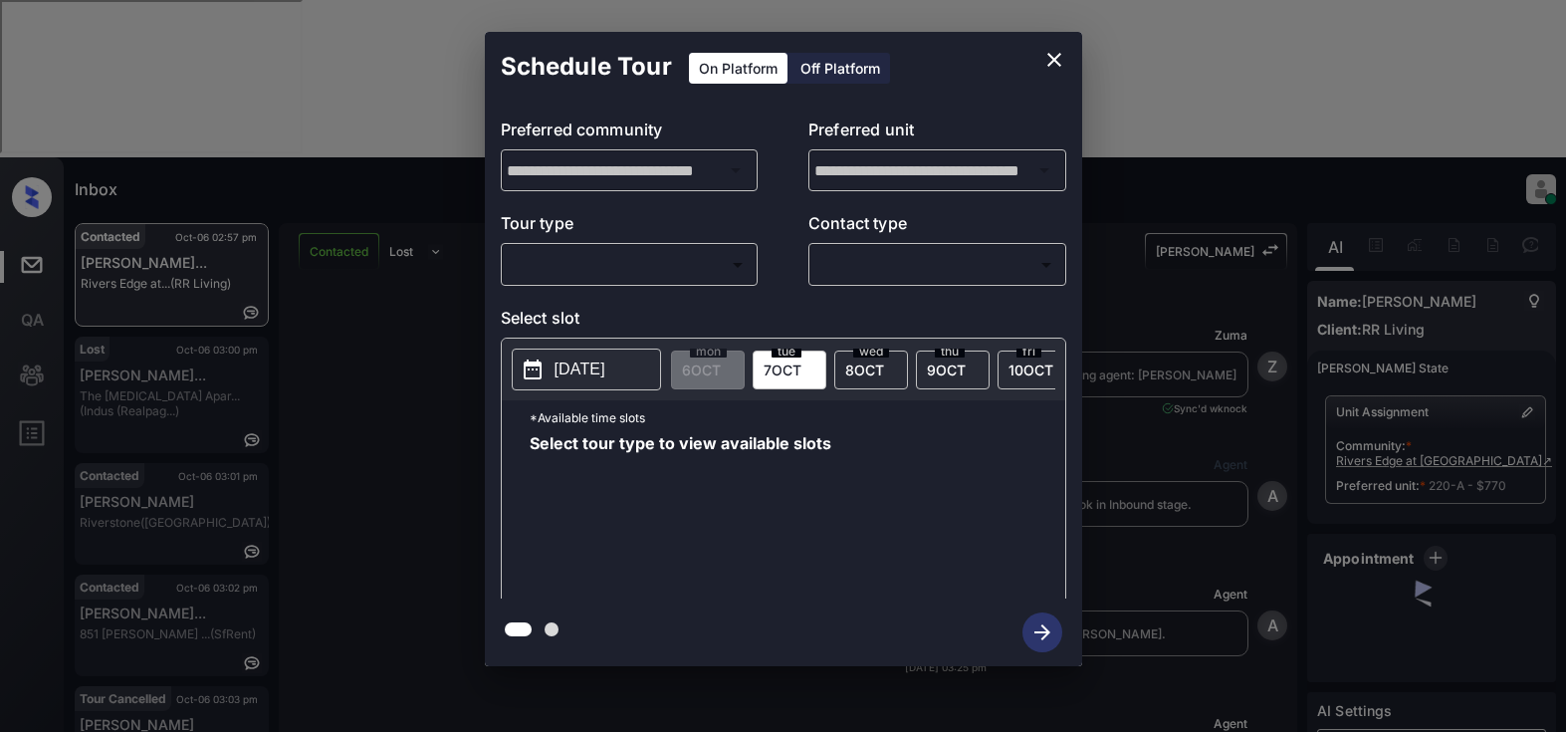
scroll to position [8714, 0]
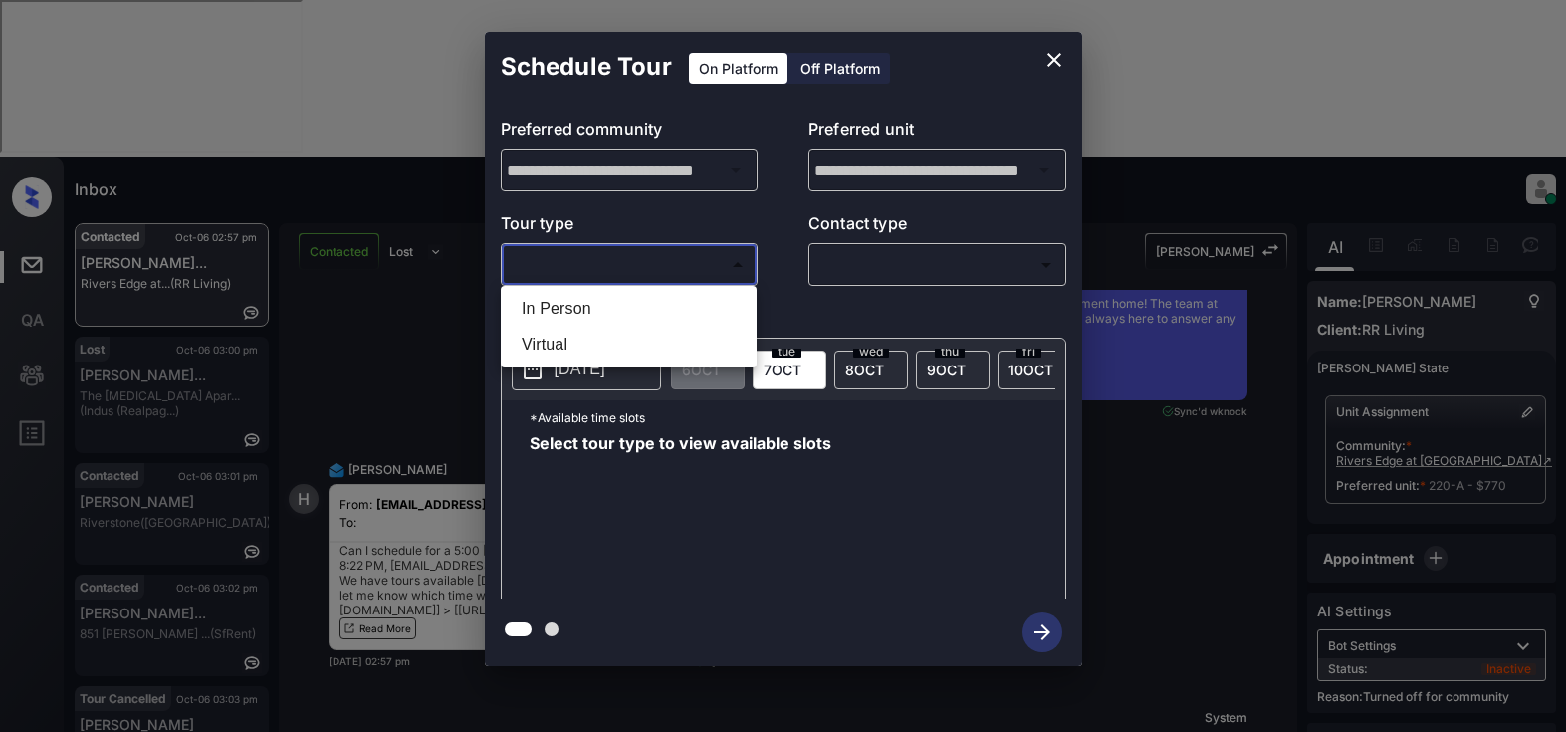
click at [629, 276] on body "Inbox Lyzzelle M. Ceralde Online Set yourself offline Set yourself on break Pro…" at bounding box center [783, 366] width 1566 height 732
drag, startPoint x: 556, startPoint y: 348, endPoint x: 598, endPoint y: 326, distance: 47.7
click at [559, 347] on li "Virtual" at bounding box center [629, 345] width 246 height 36
type input "*******"
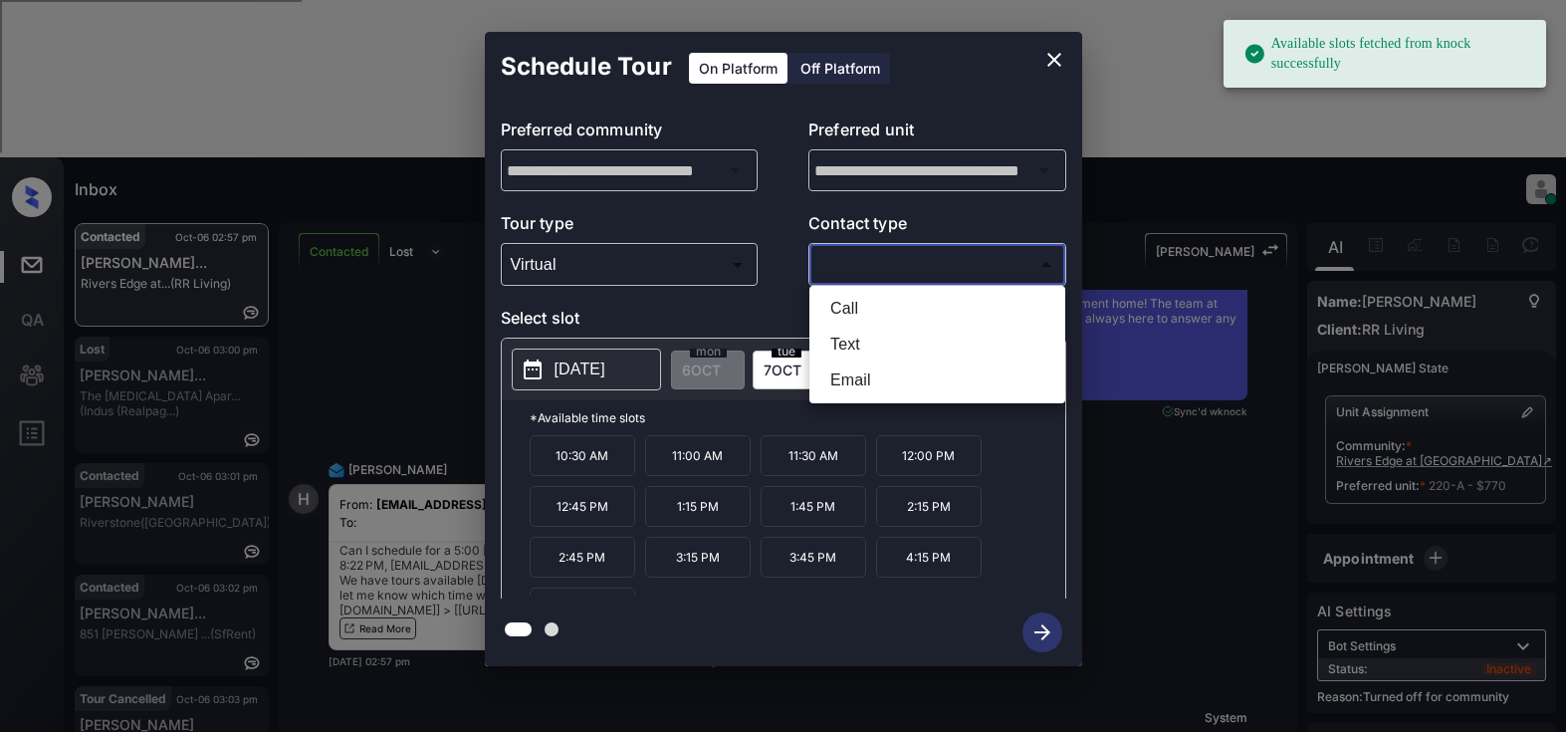
click at [872, 261] on body "Available slots fetched from knock successfully Inbox Lyzzelle M. Ceralde Onlin…" at bounding box center [783, 366] width 1566 height 732
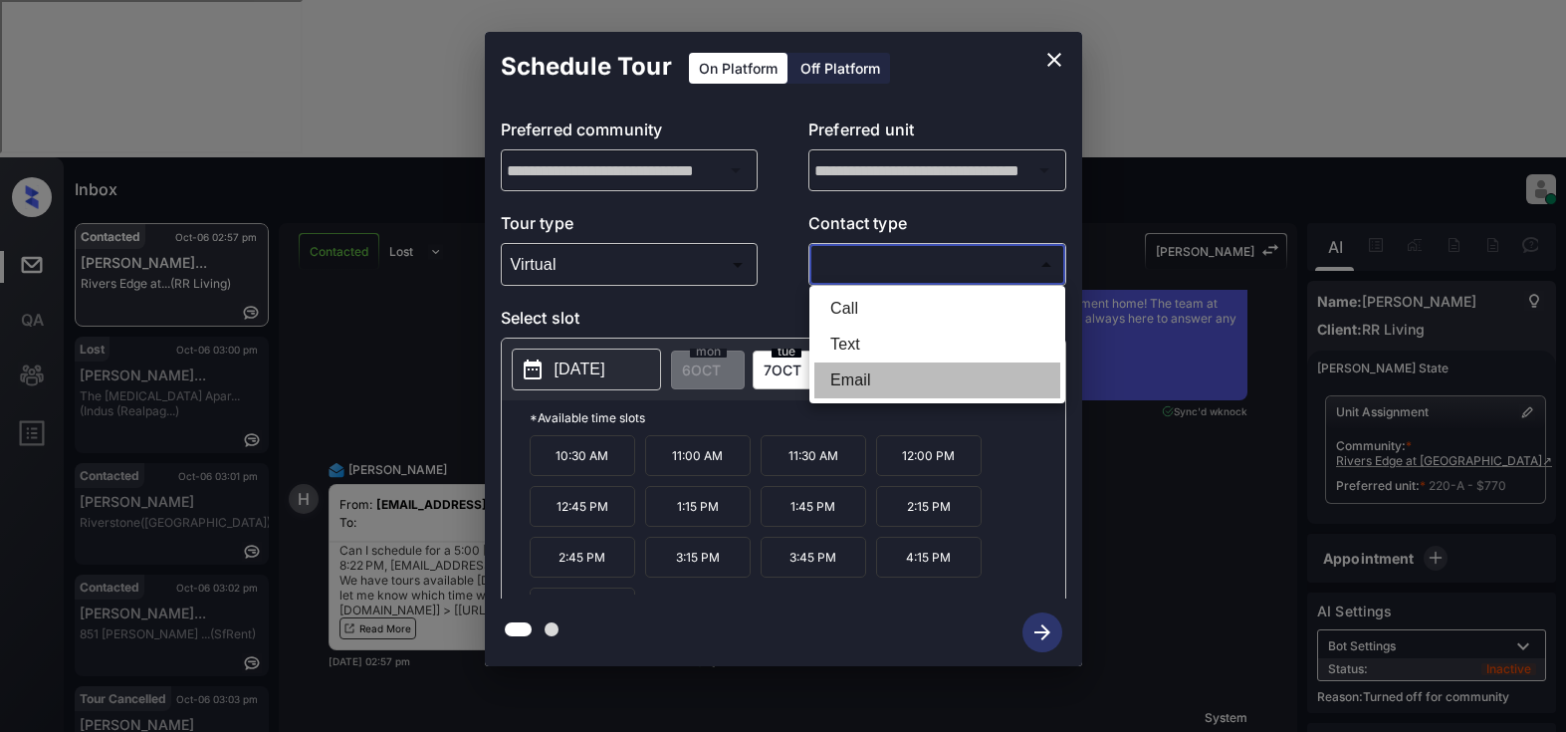
click at [839, 392] on li "Email" at bounding box center [937, 380] width 246 height 36
type input "*****"
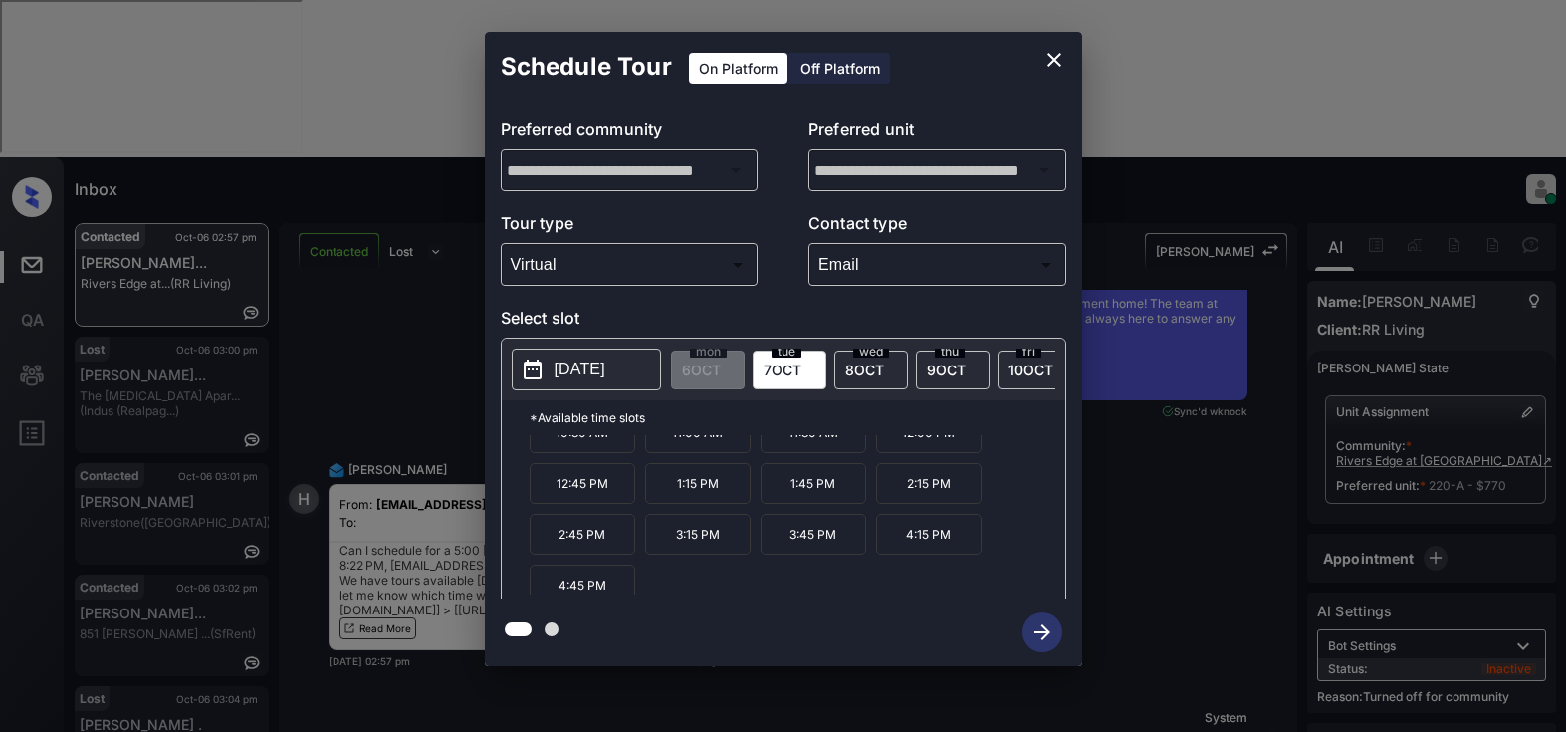
scroll to position [34, 0]
click at [1050, 53] on icon "close" at bounding box center [1054, 60] width 24 height 24
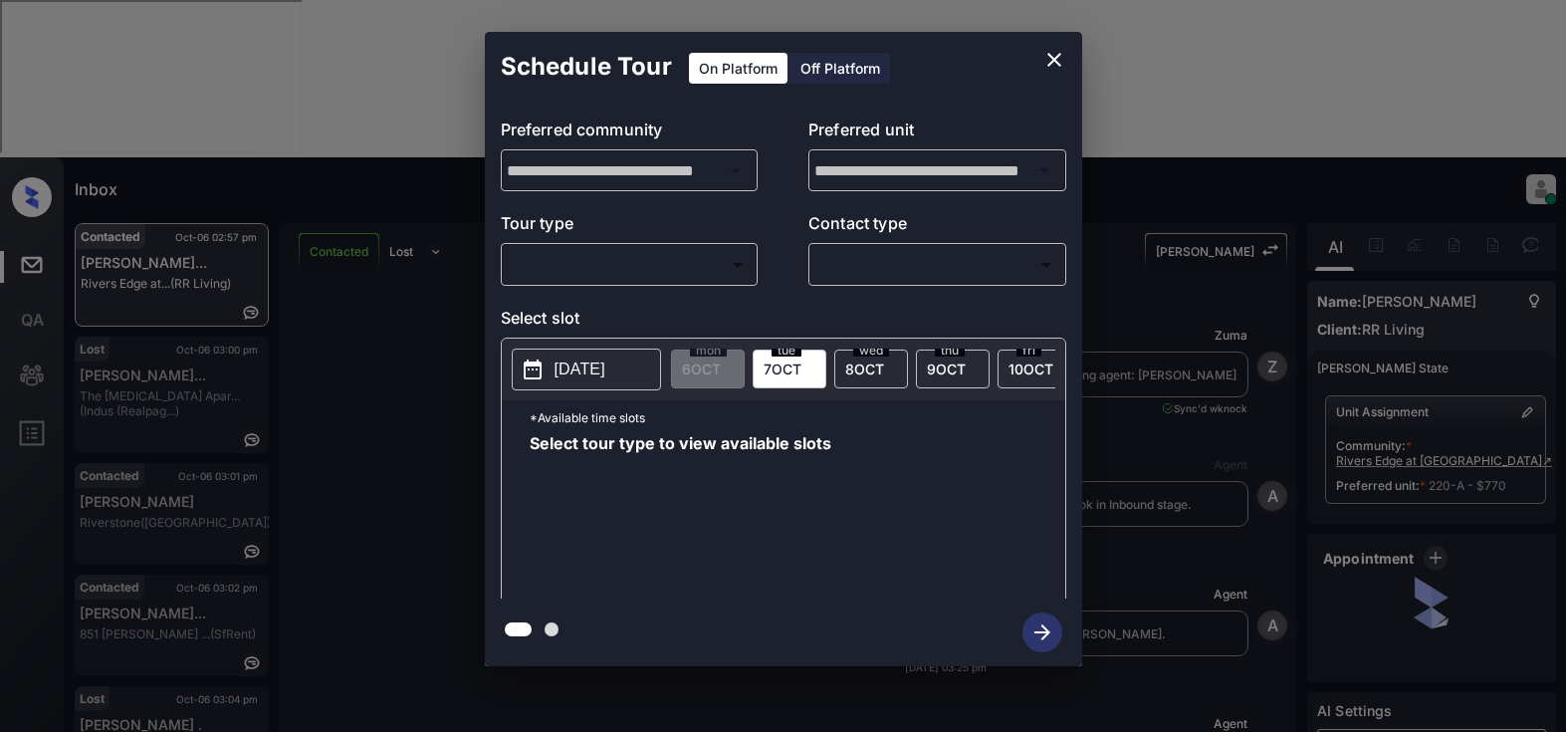
scroll to position [8714, 0]
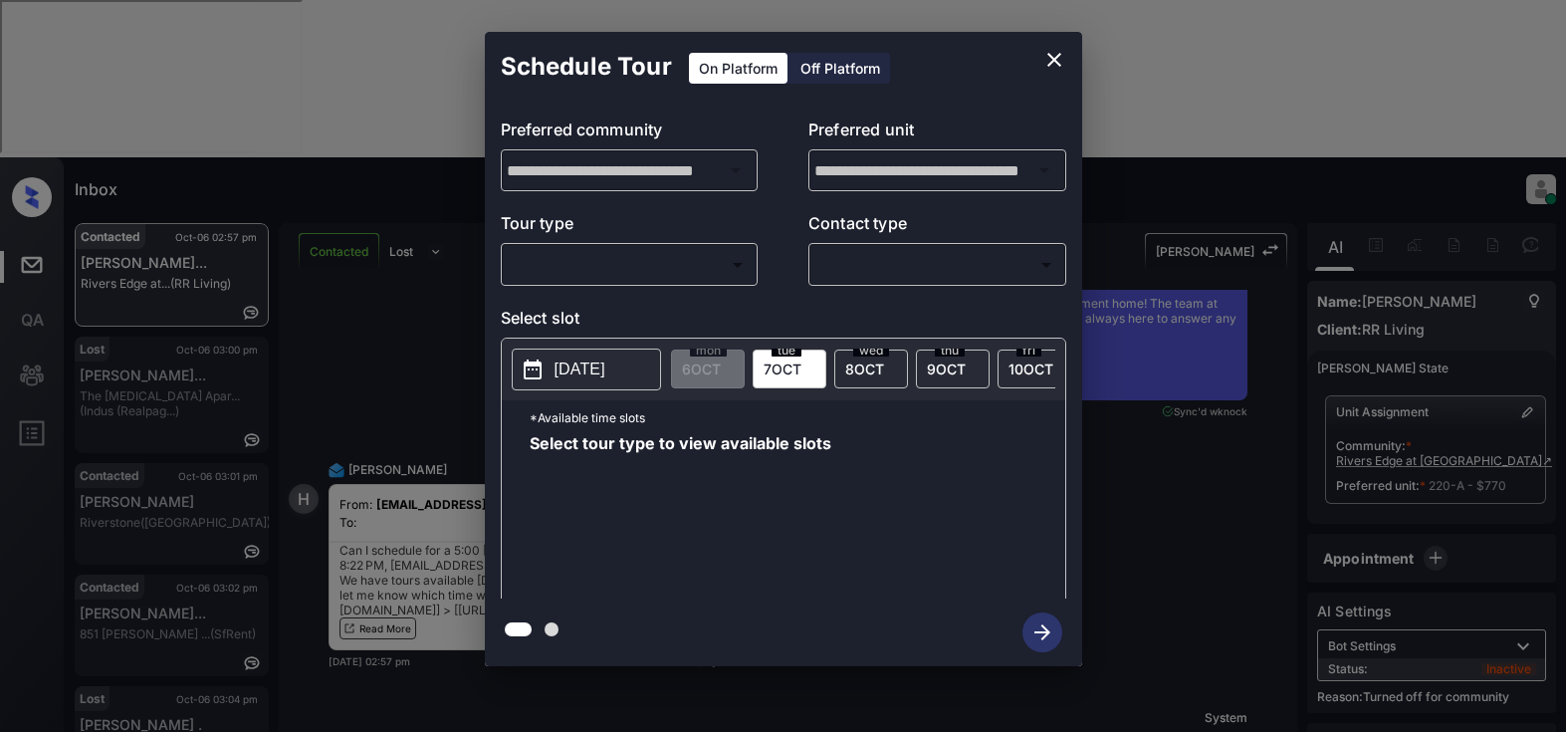
click at [676, 265] on body "Inbox Lyzzelle [PERSON_NAME] Online Set yourself offline Set yourself on break …" at bounding box center [783, 366] width 1566 height 732
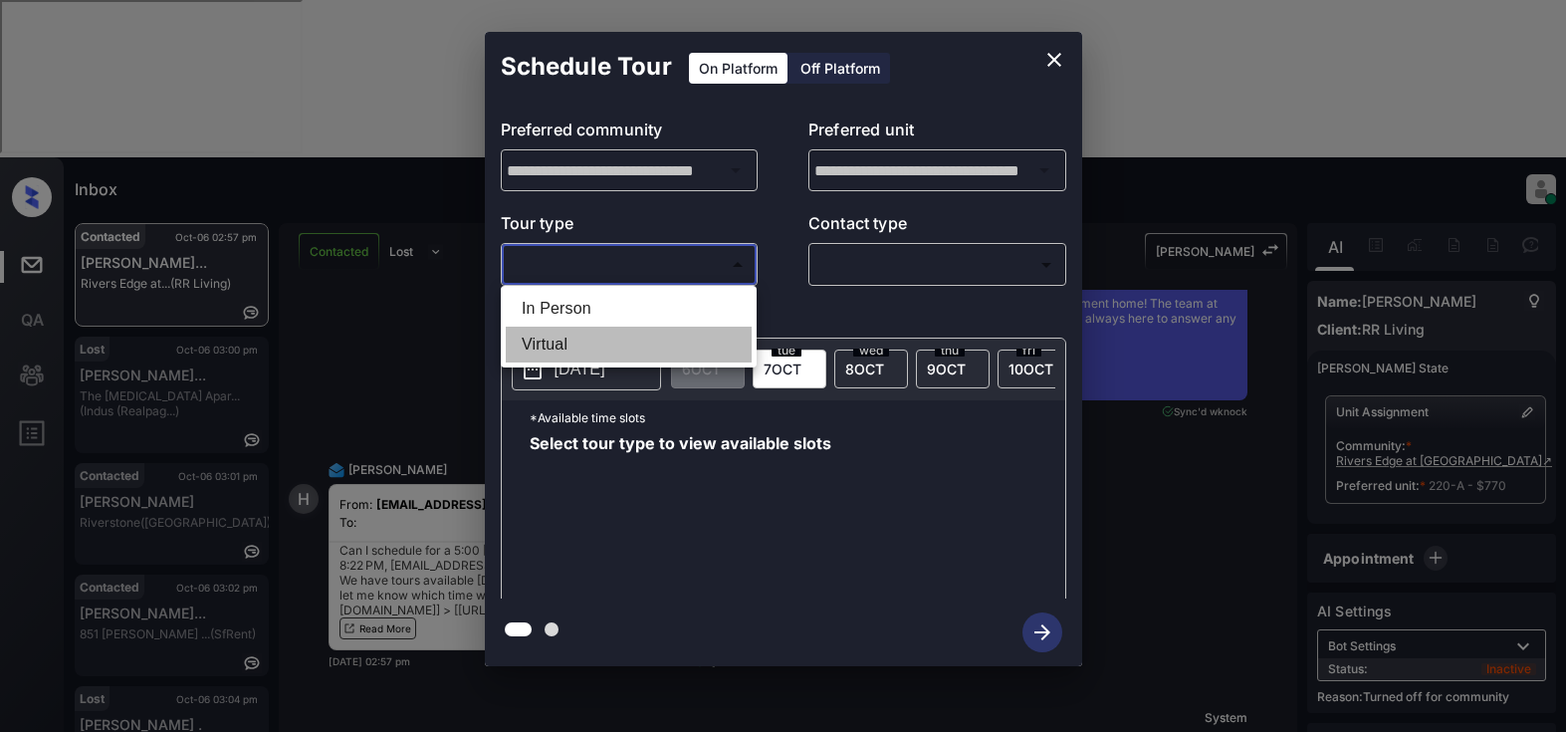
drag, startPoint x: 551, startPoint y: 342, endPoint x: 806, endPoint y: 285, distance: 261.3
click at [572, 340] on li "Virtual" at bounding box center [629, 345] width 246 height 36
type input "*******"
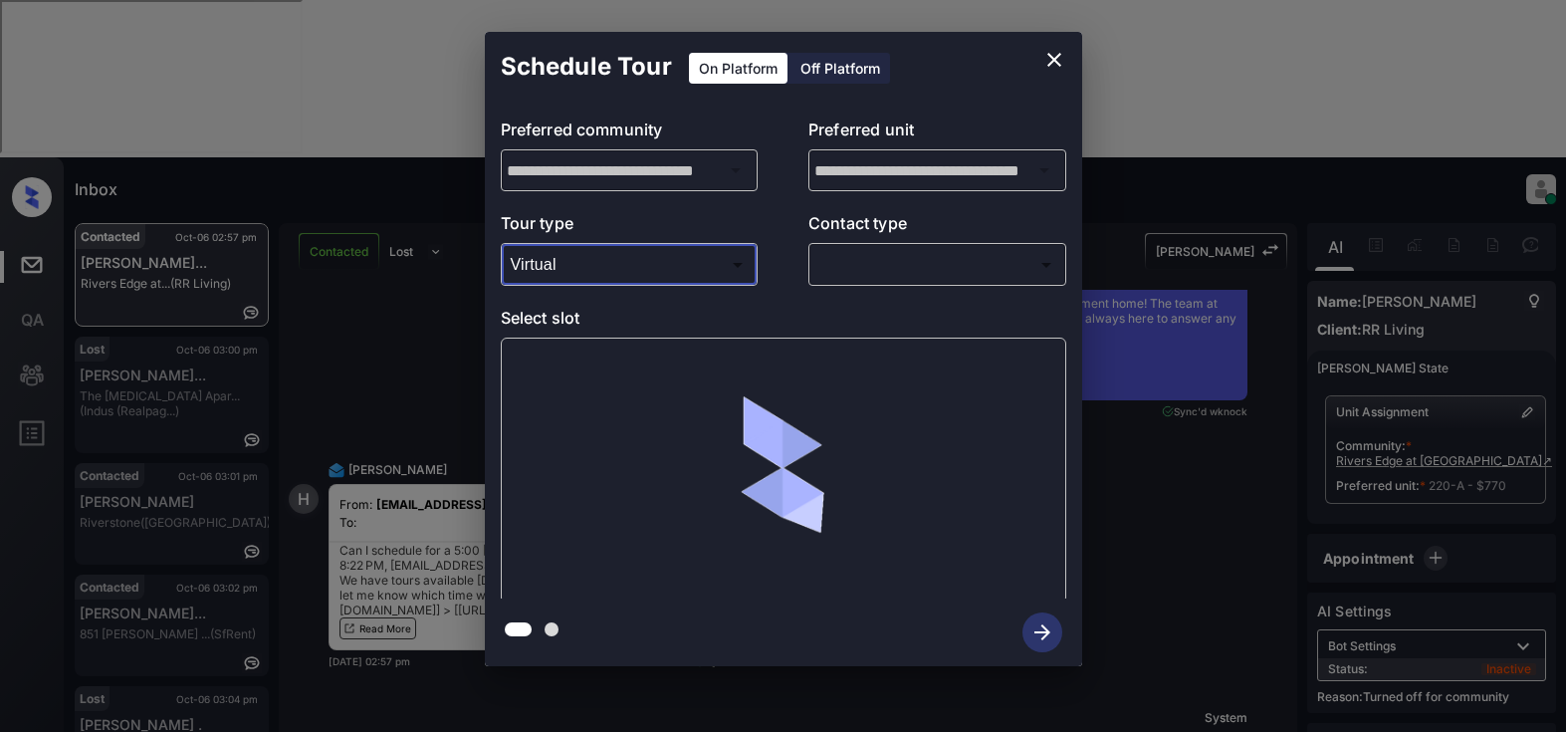
click at [902, 263] on body "Inbox Lyzzelle M. Ceralde Online Set yourself offline Set yourself on break Pro…" at bounding box center [783, 366] width 1566 height 732
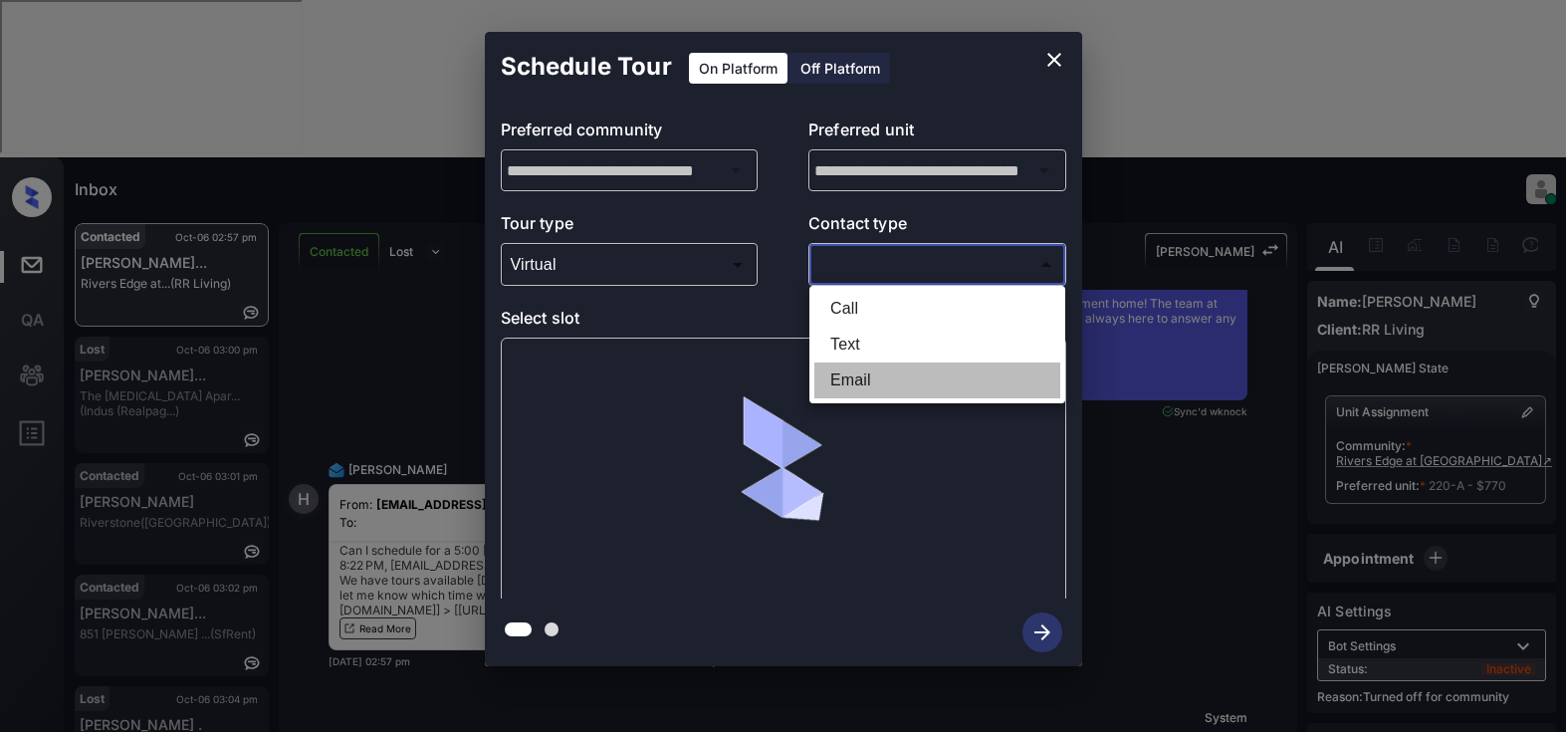
drag, startPoint x: 845, startPoint y: 383, endPoint x: 717, endPoint y: 383, distance: 128.4
click at [849, 383] on li "Email" at bounding box center [937, 380] width 246 height 36
type input "*****"
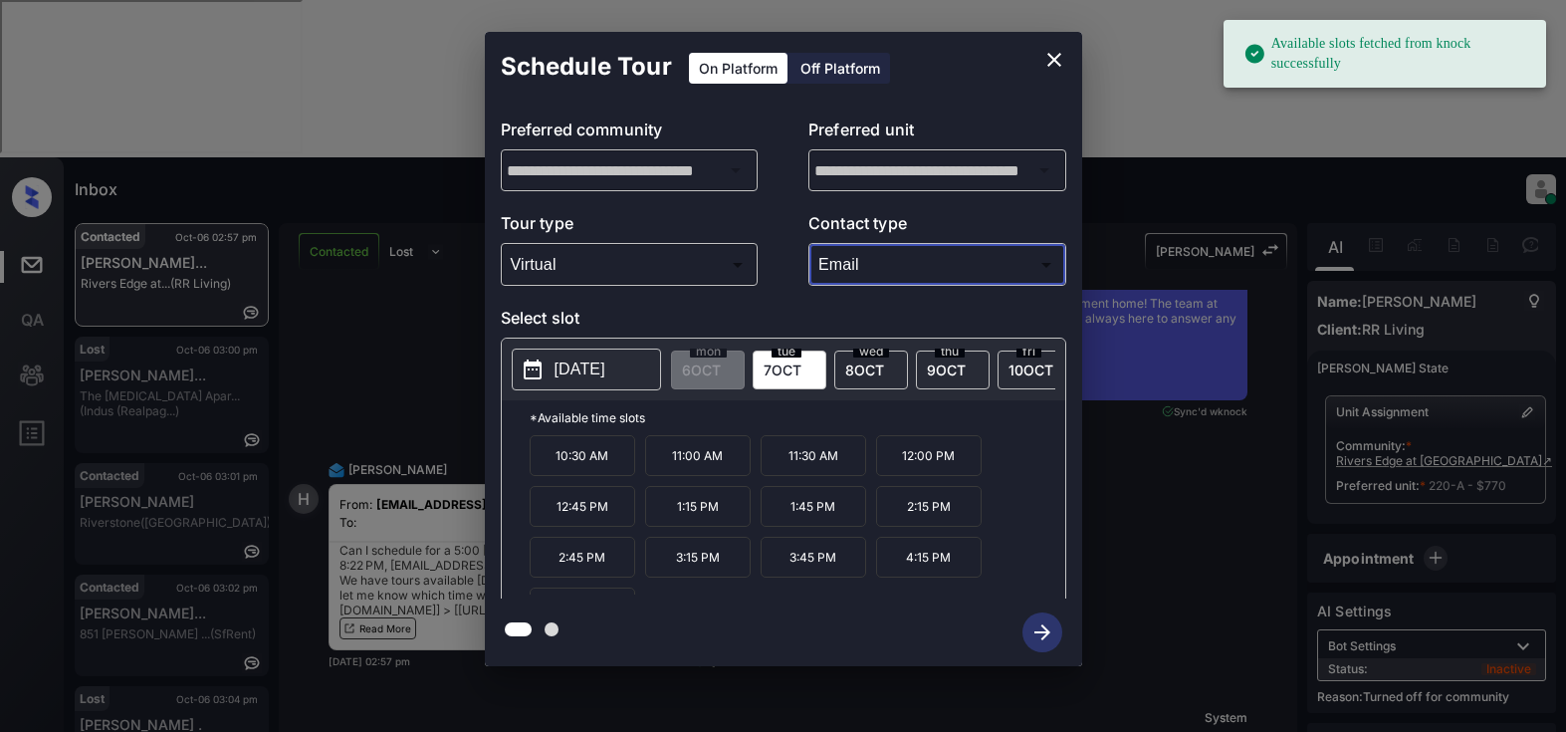
click at [605, 369] on p "2025-10-07" at bounding box center [579, 369] width 51 height 24
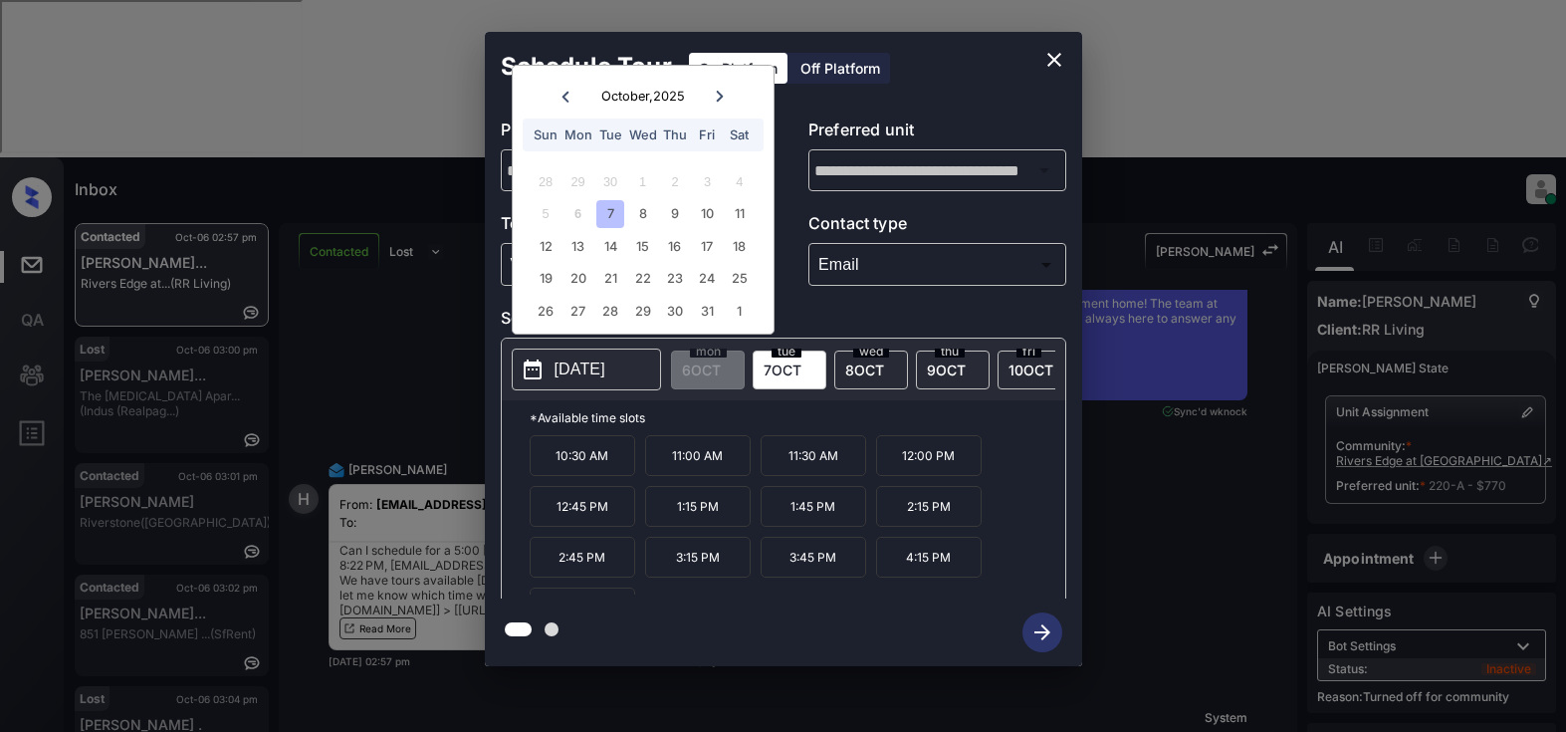
click at [790, 364] on span "7 OCT" at bounding box center [783, 369] width 38 height 17
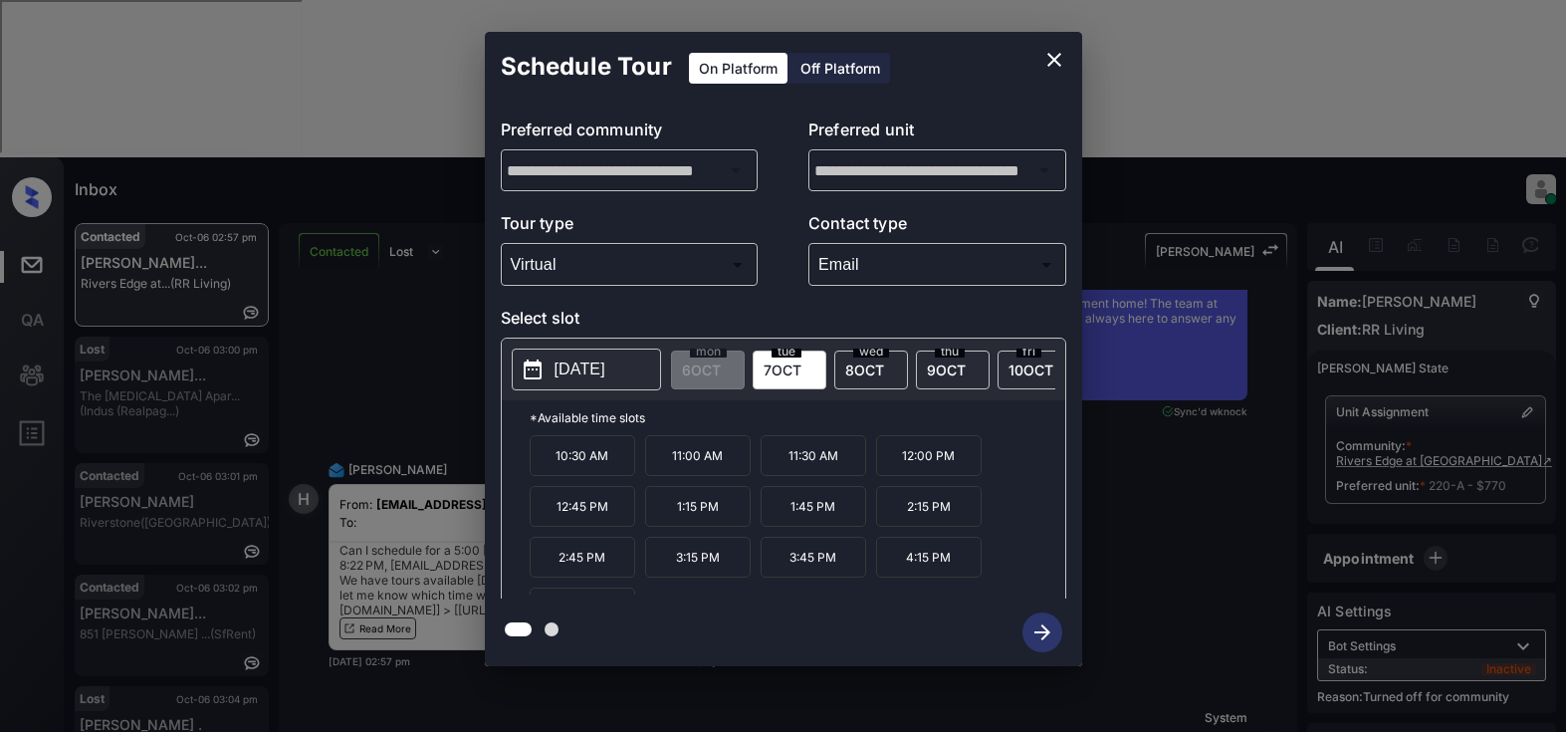
scroll to position [34, 0]
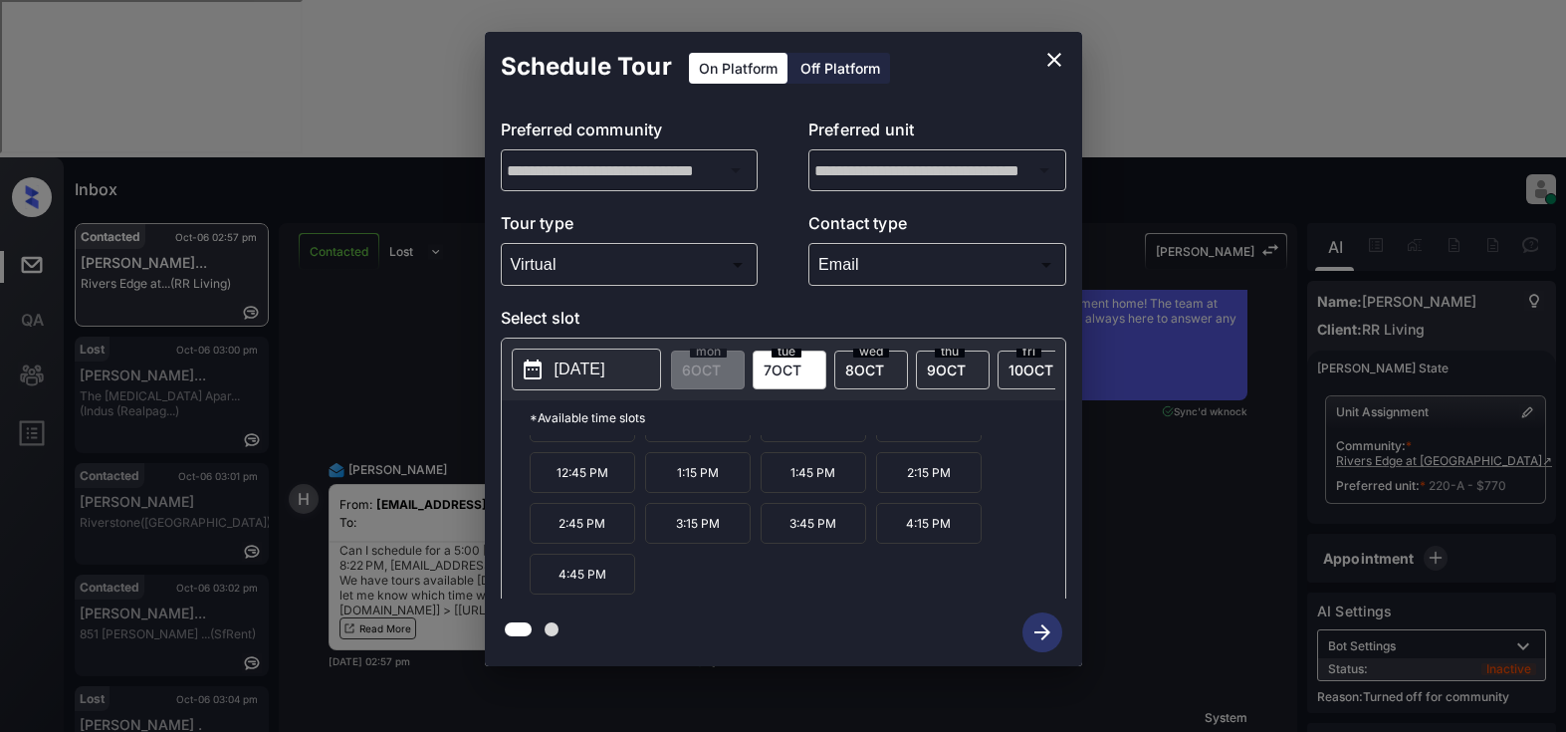
click at [1052, 61] on icon "close" at bounding box center [1054, 60] width 14 height 14
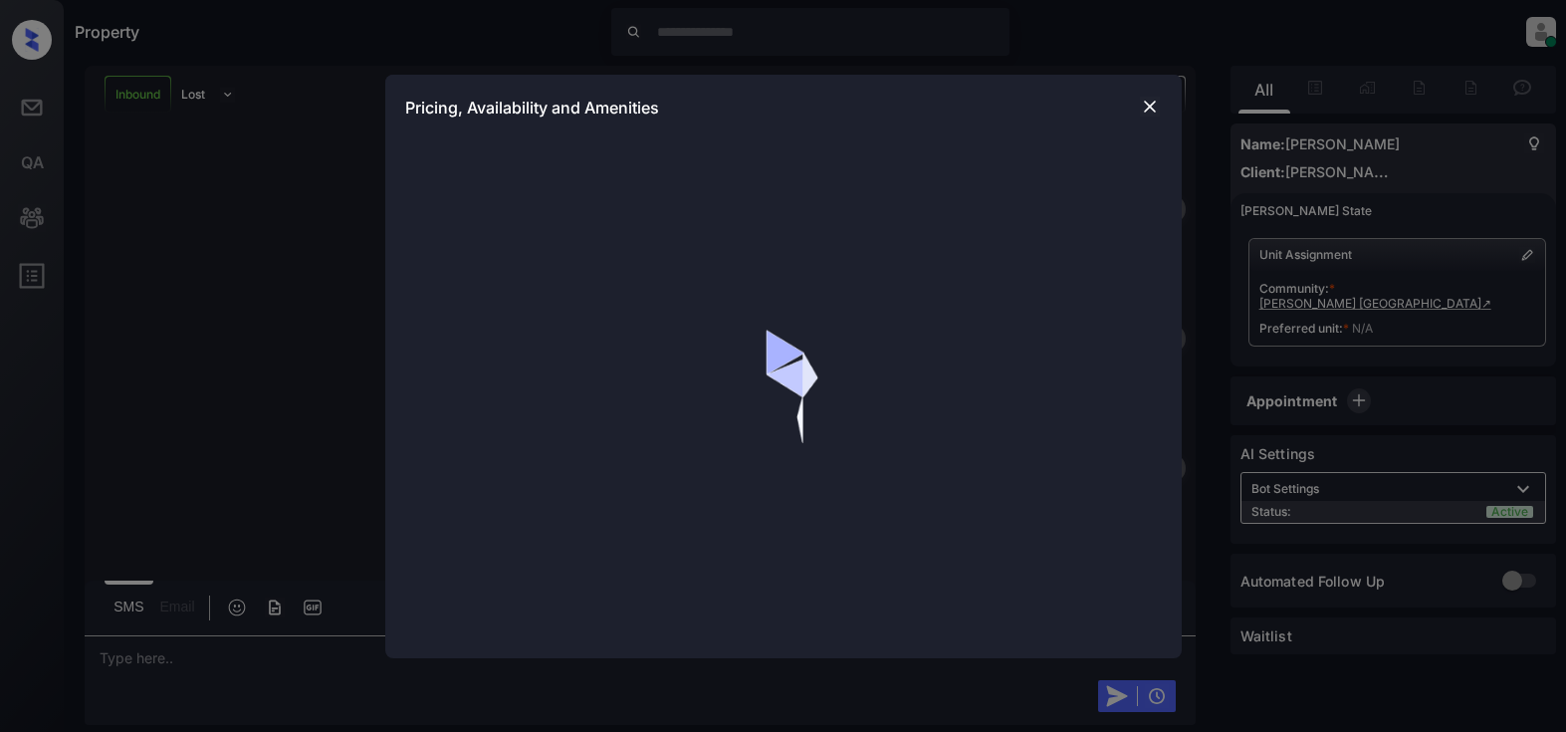
scroll to position [599, 0]
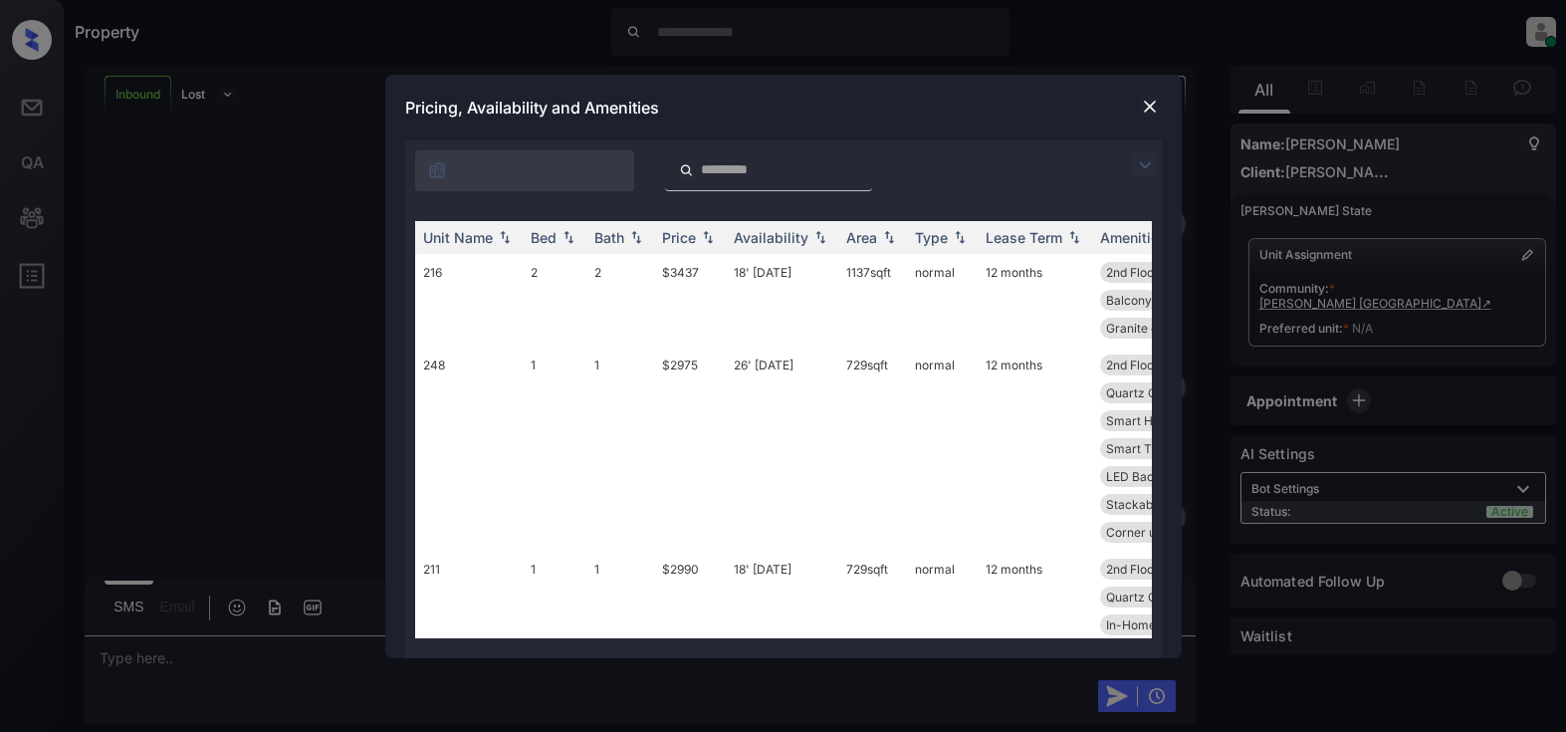
click at [1145, 170] on img at bounding box center [1145, 165] width 24 height 24
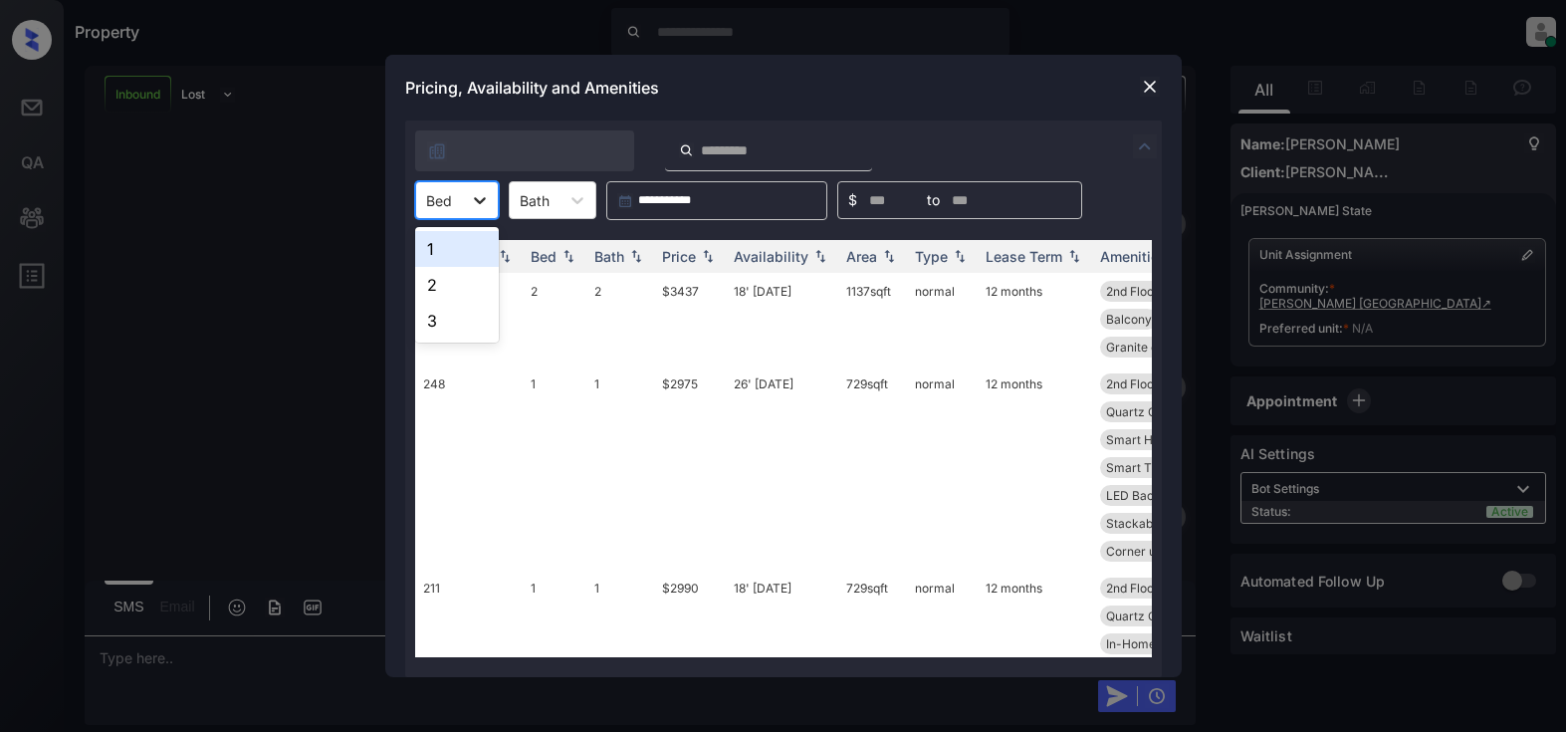
click at [489, 197] on icon at bounding box center [480, 200] width 20 height 20
click at [1152, 82] on img at bounding box center [1150, 87] width 20 height 20
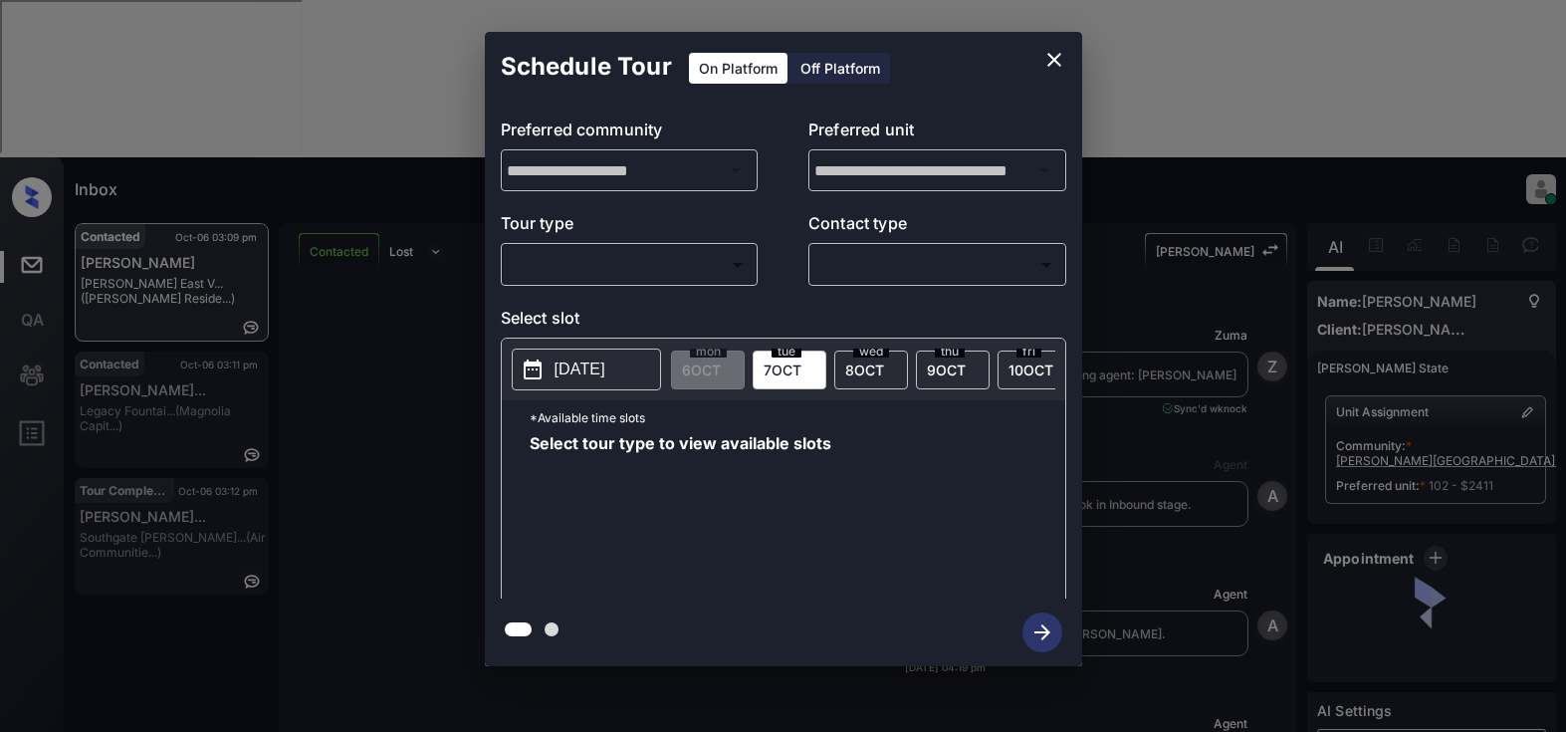
scroll to position [9218, 0]
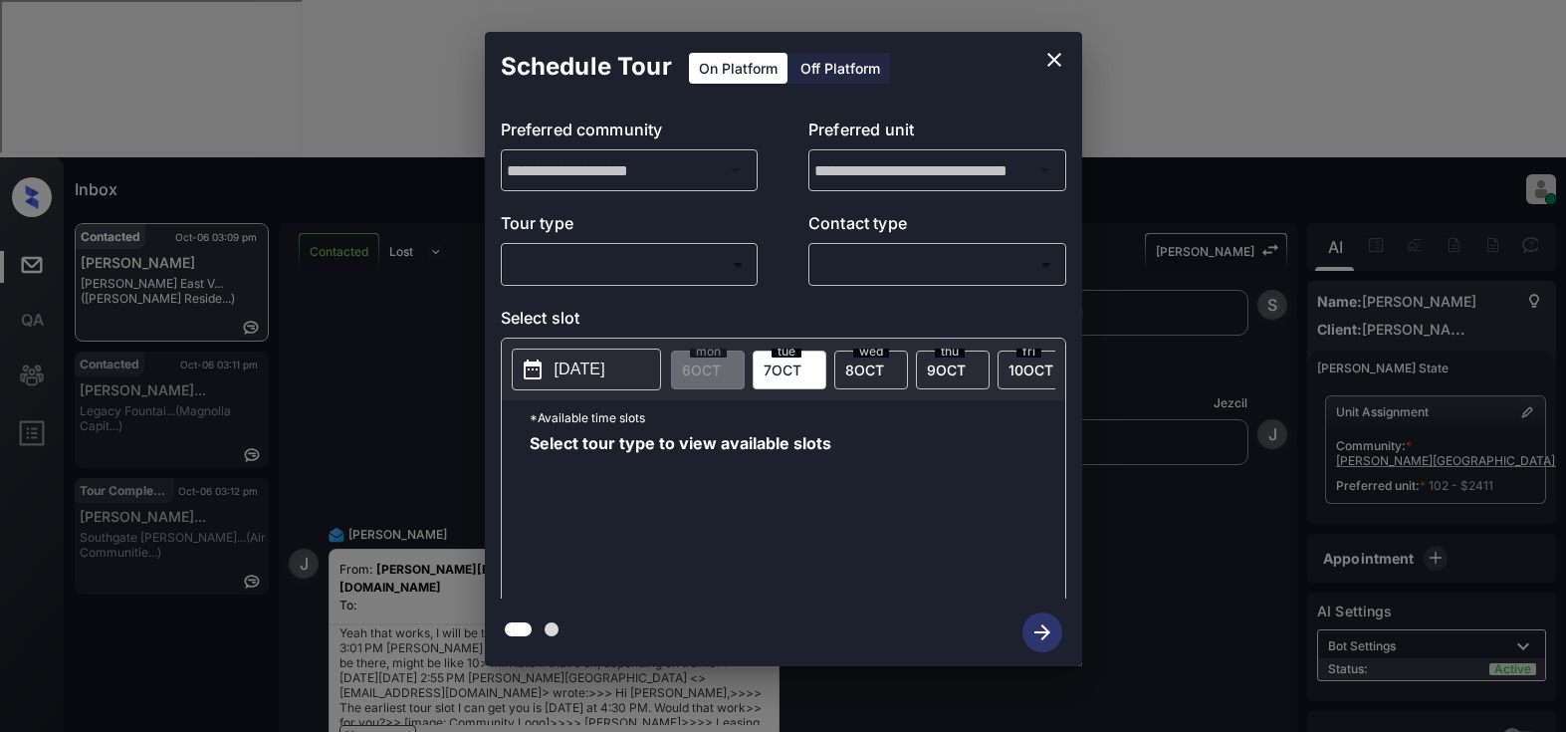
click at [655, 280] on body "Inbox Lyzzelle [PERSON_NAME] Online Set yourself offline Set yourself on break …" at bounding box center [783, 366] width 1566 height 732
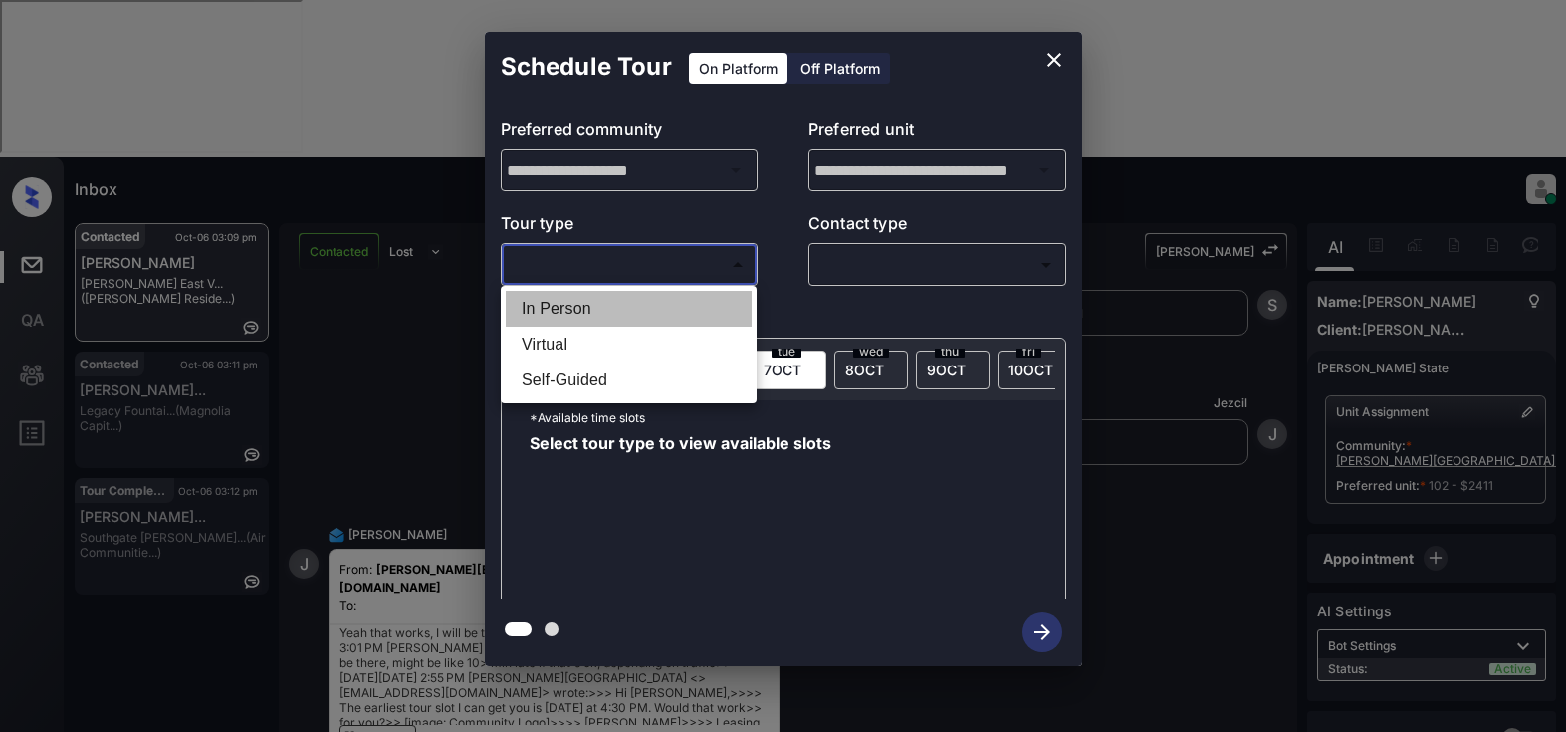
drag, startPoint x: 560, startPoint y: 312, endPoint x: 756, endPoint y: 279, distance: 197.9
click at [567, 312] on li "In Person" at bounding box center [629, 309] width 246 height 36
type input "********"
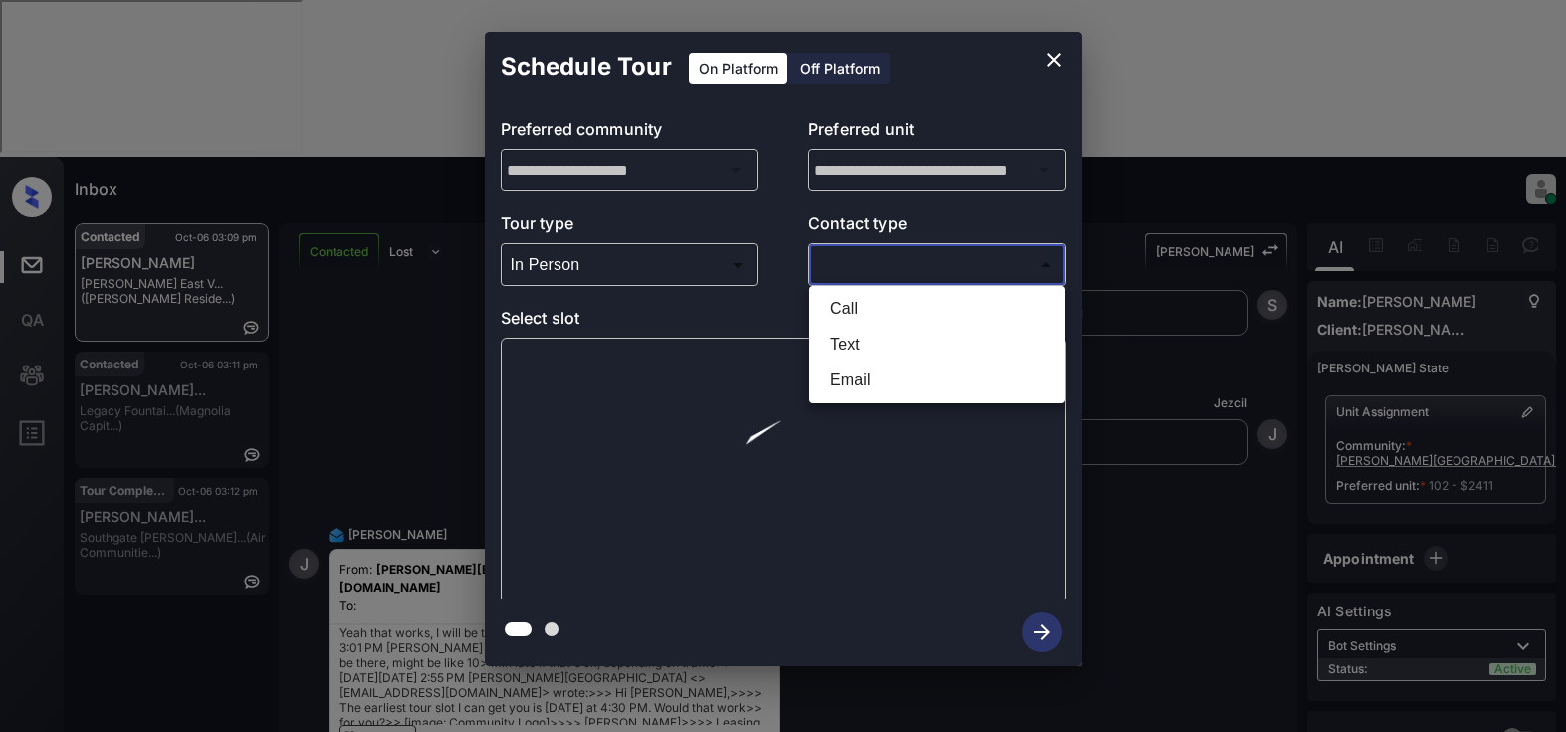
click at [860, 269] on body "Inbox Lyzzelle [PERSON_NAME] Online Set yourself offline Set yourself on break …" at bounding box center [783, 366] width 1566 height 732
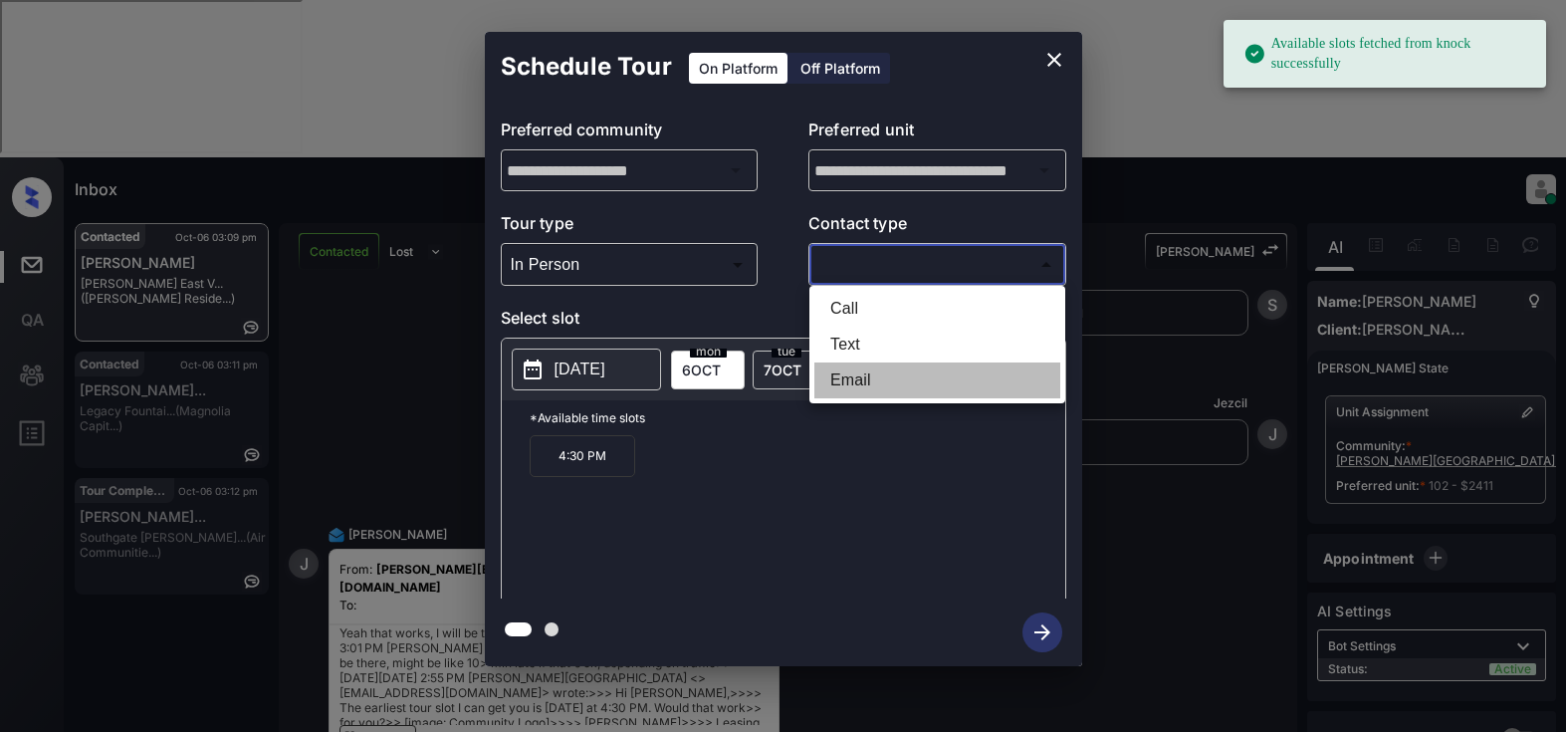
click at [840, 384] on li "Email" at bounding box center [937, 380] width 246 height 36
type input "*****"
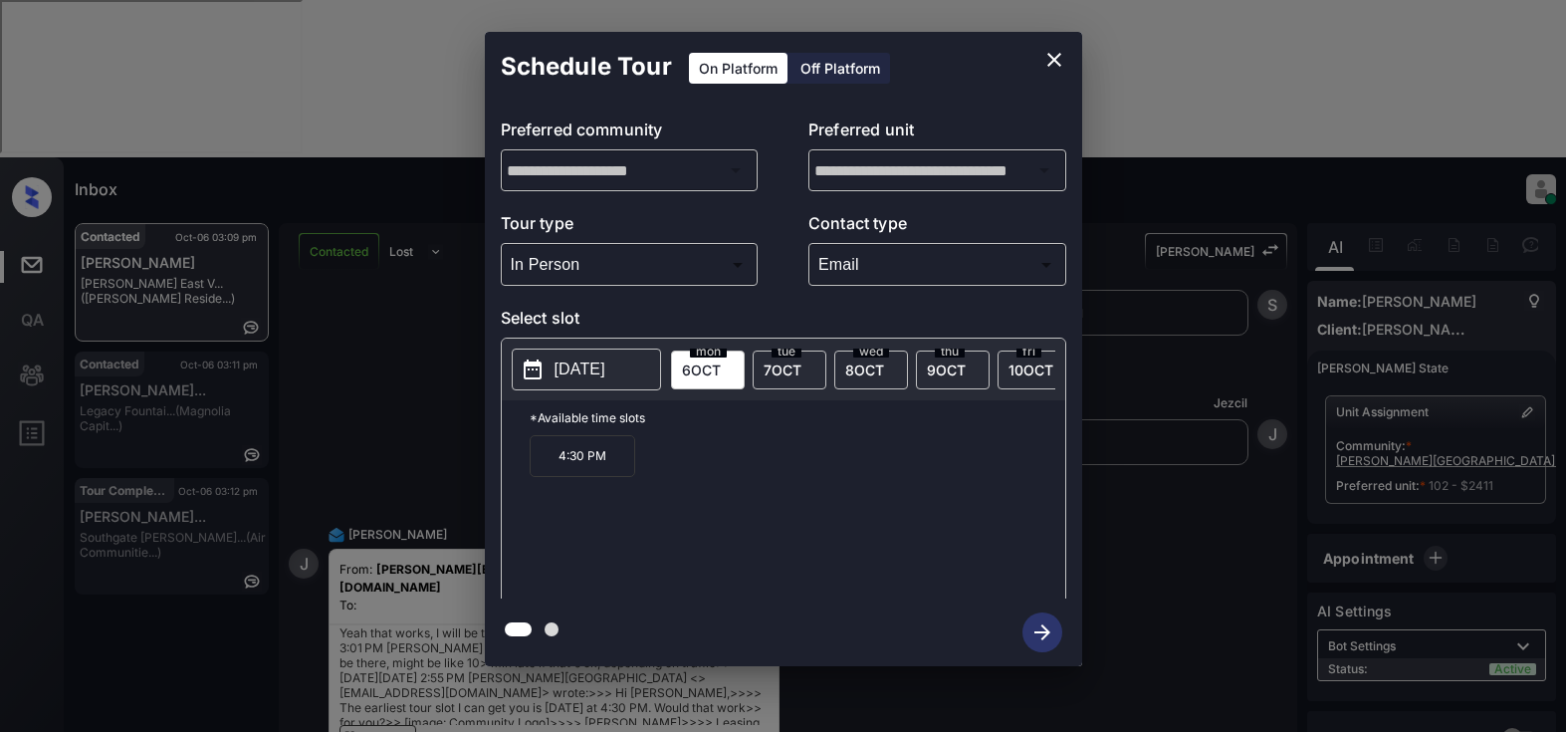
click at [582, 466] on p "4:30 PM" at bounding box center [583, 456] width 106 height 42
click at [1035, 626] on icon "button" at bounding box center [1042, 632] width 40 height 40
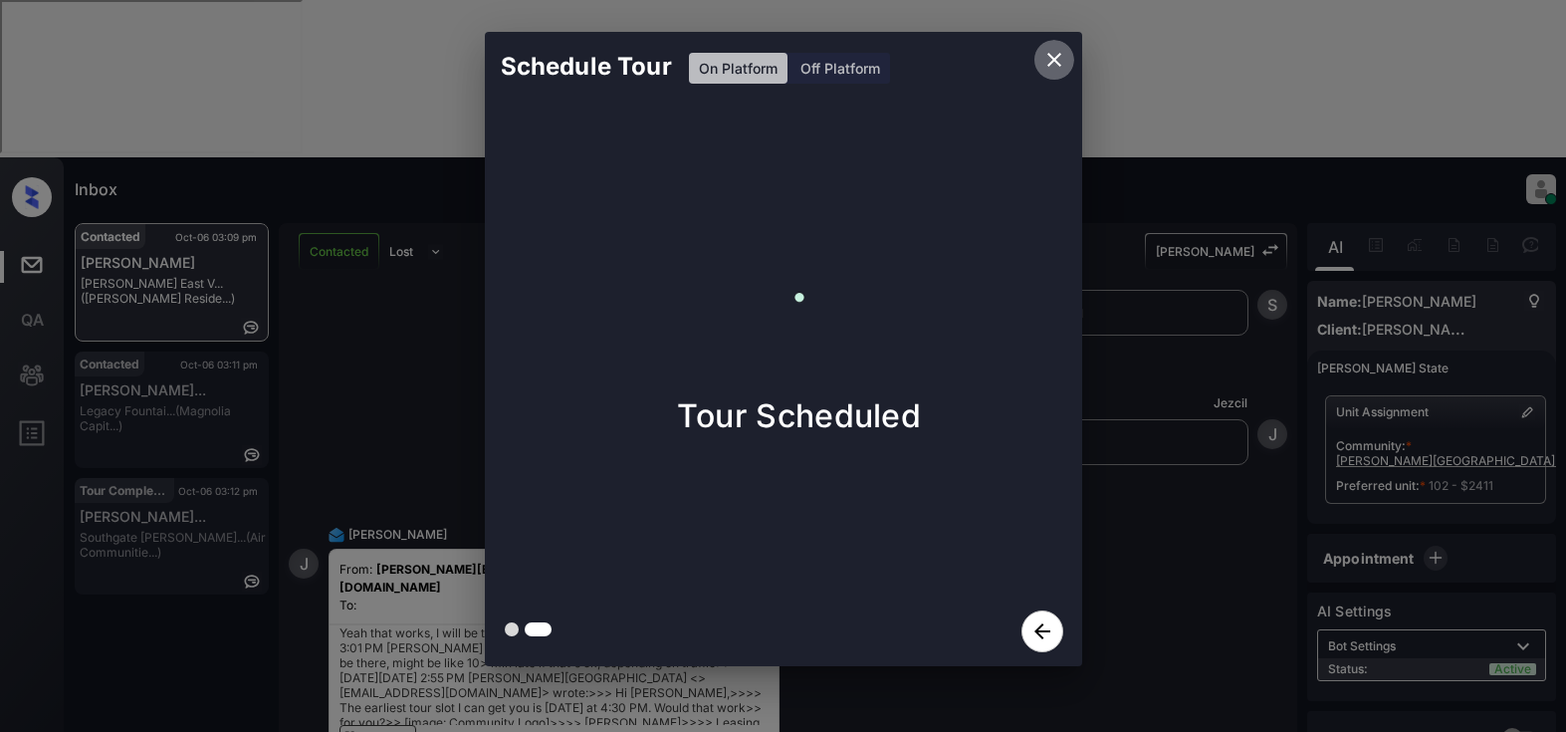
click at [1058, 64] on icon "close" at bounding box center [1054, 60] width 14 height 14
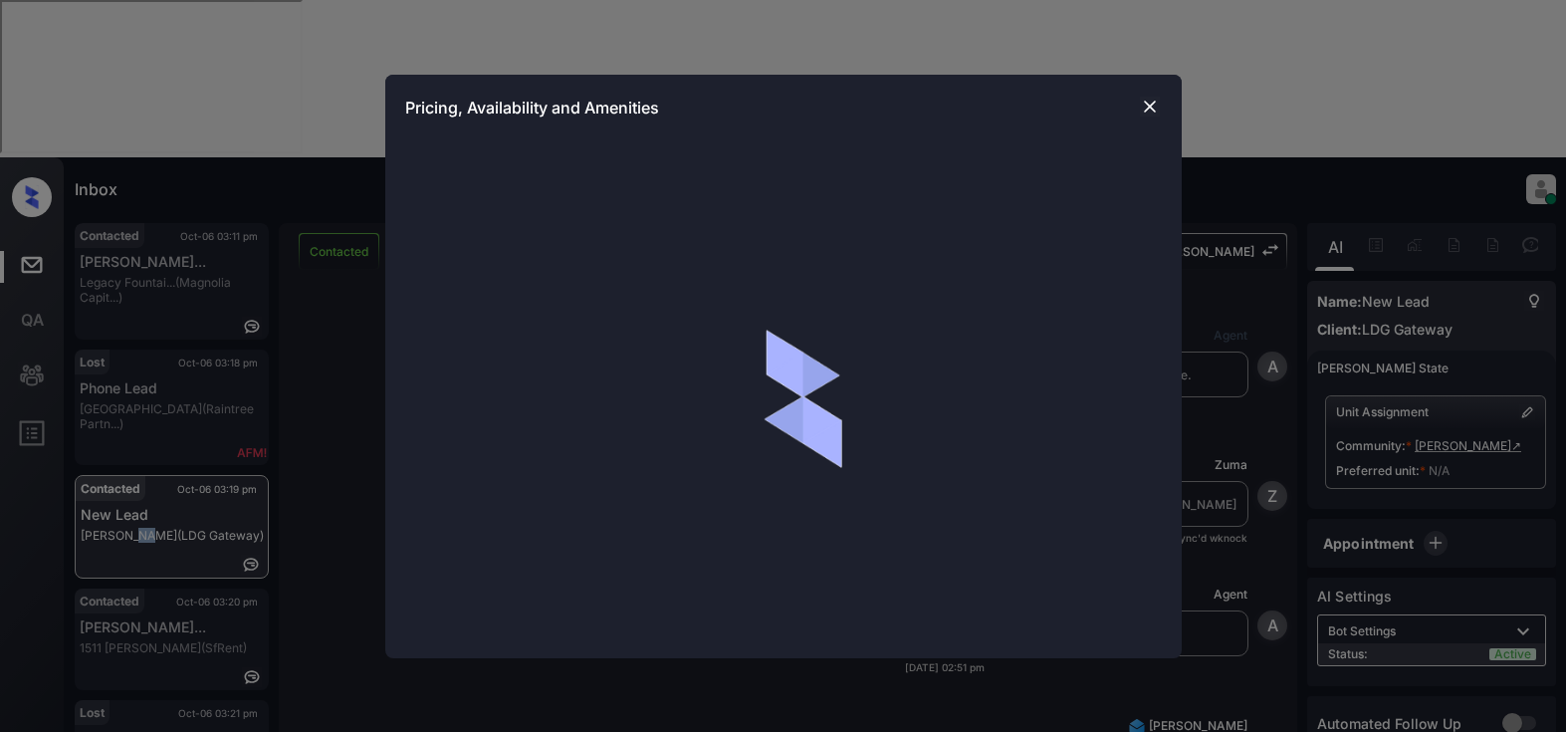
scroll to position [2043, 0]
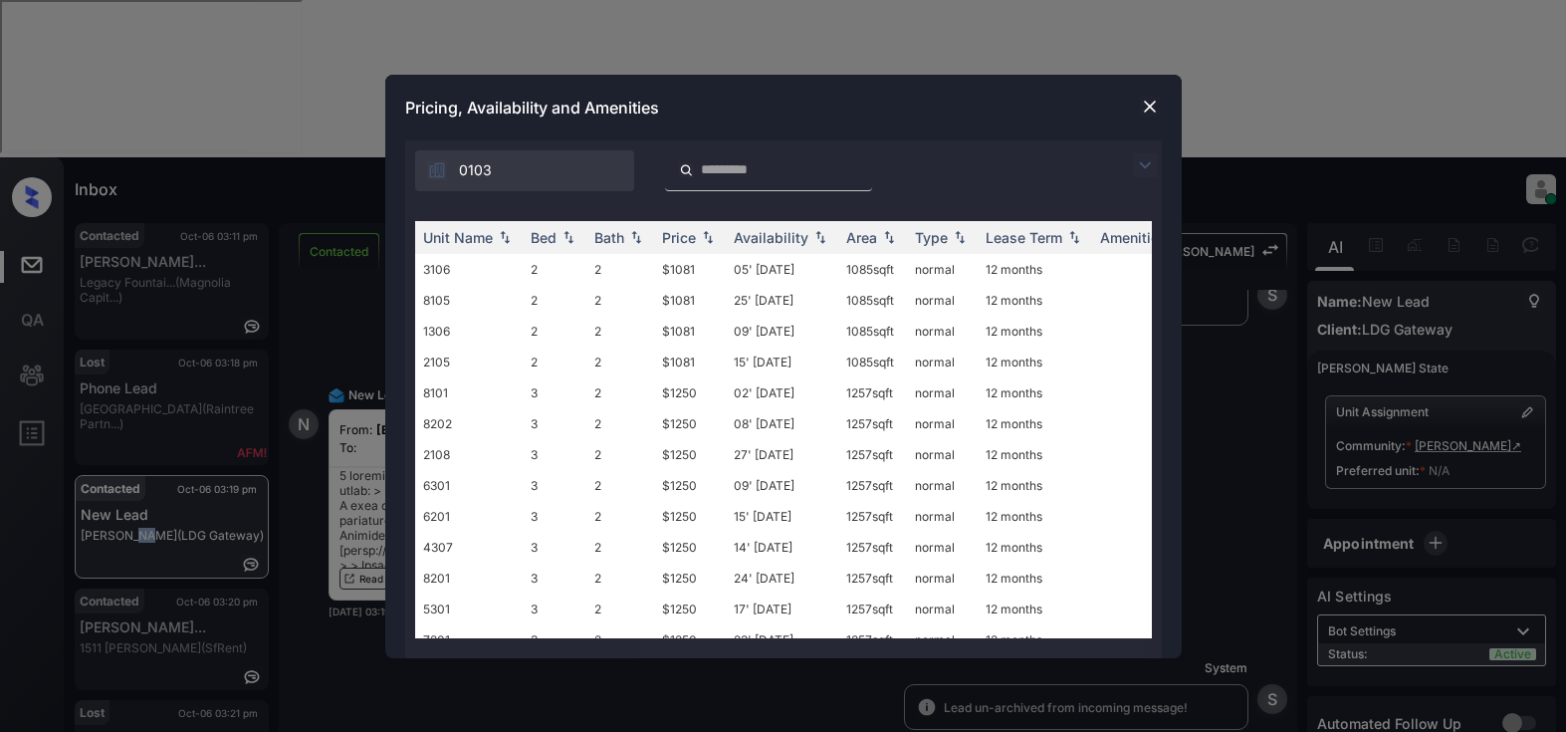
click at [1149, 101] on img at bounding box center [1150, 107] width 20 height 20
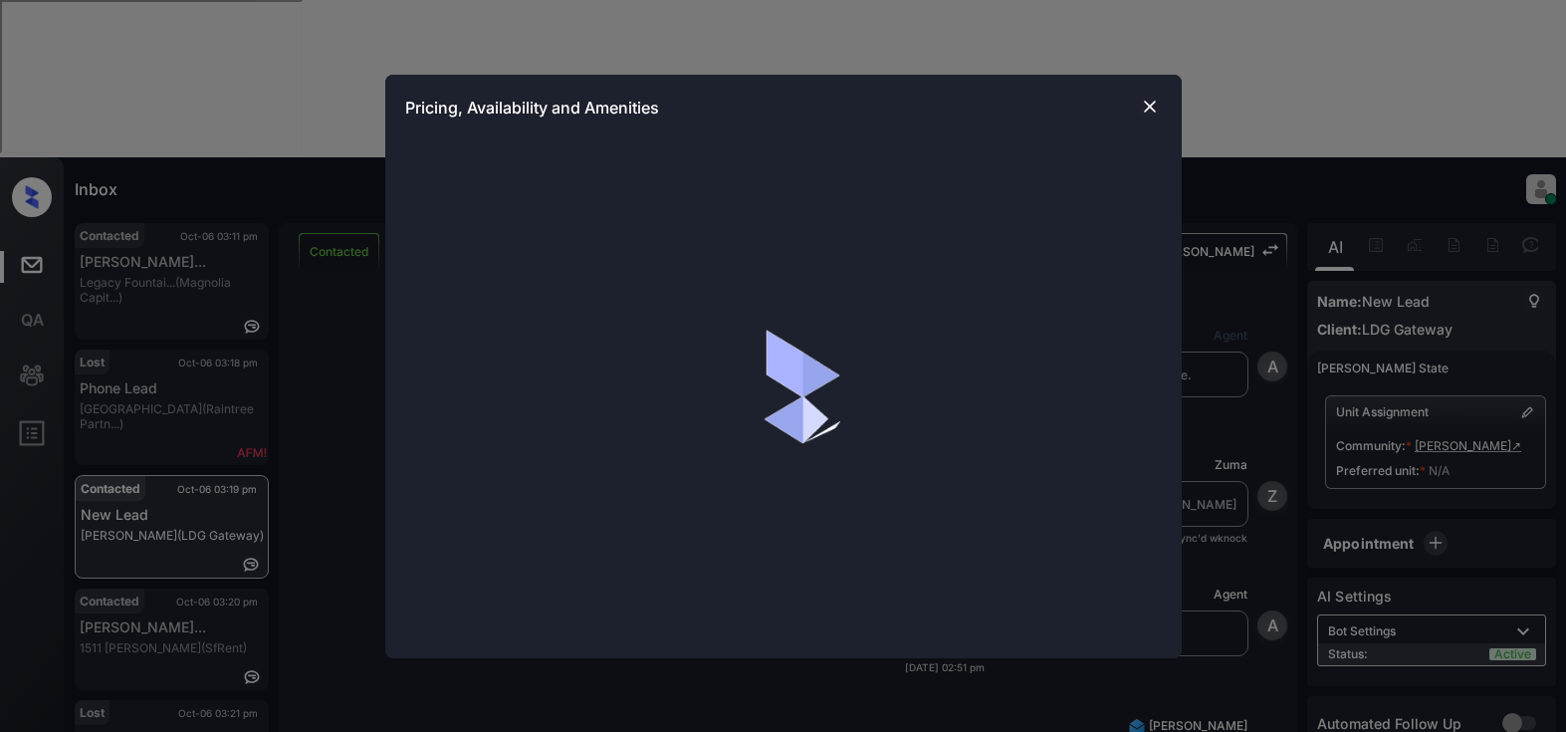
scroll to position [1943, 0]
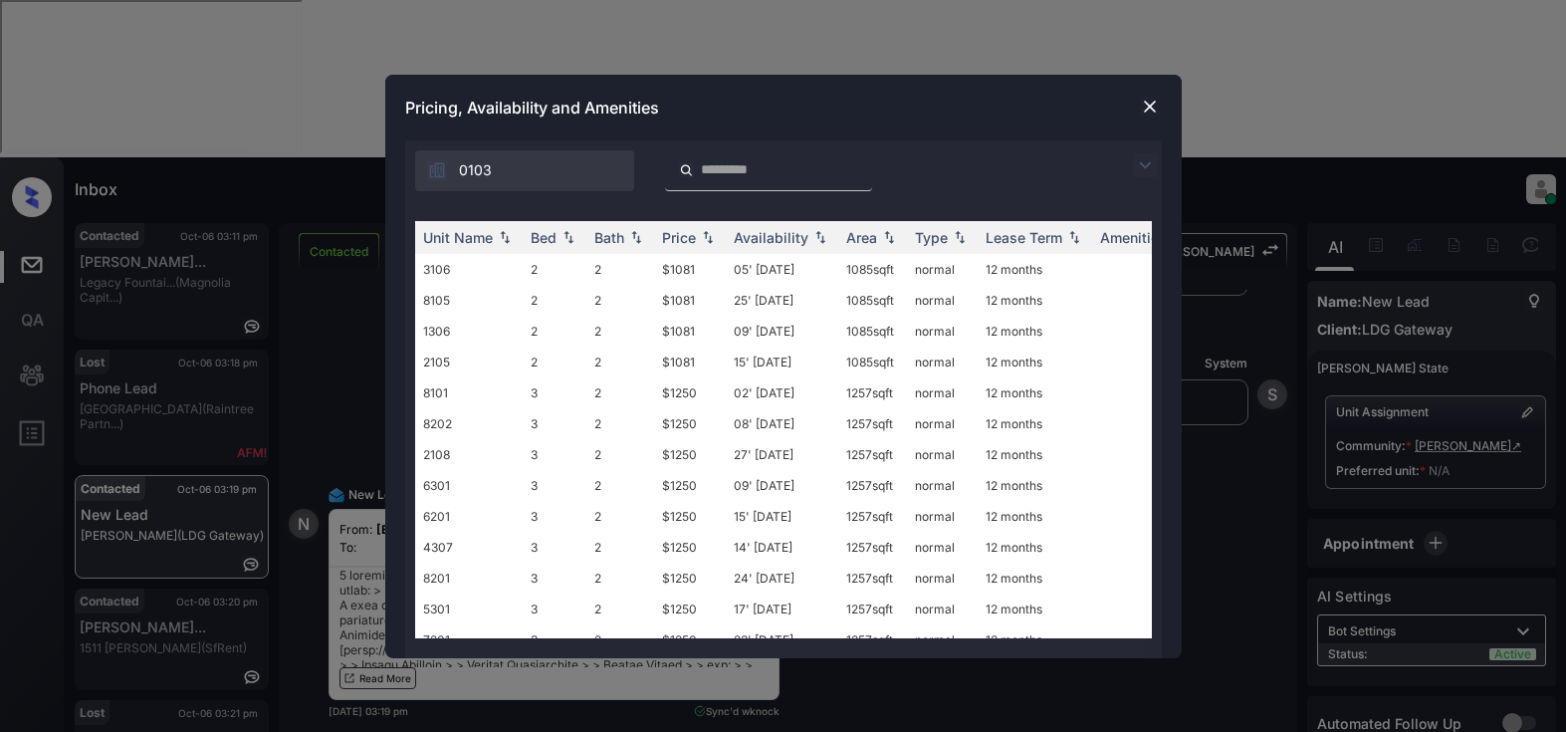
click at [1144, 165] on img at bounding box center [1145, 165] width 24 height 24
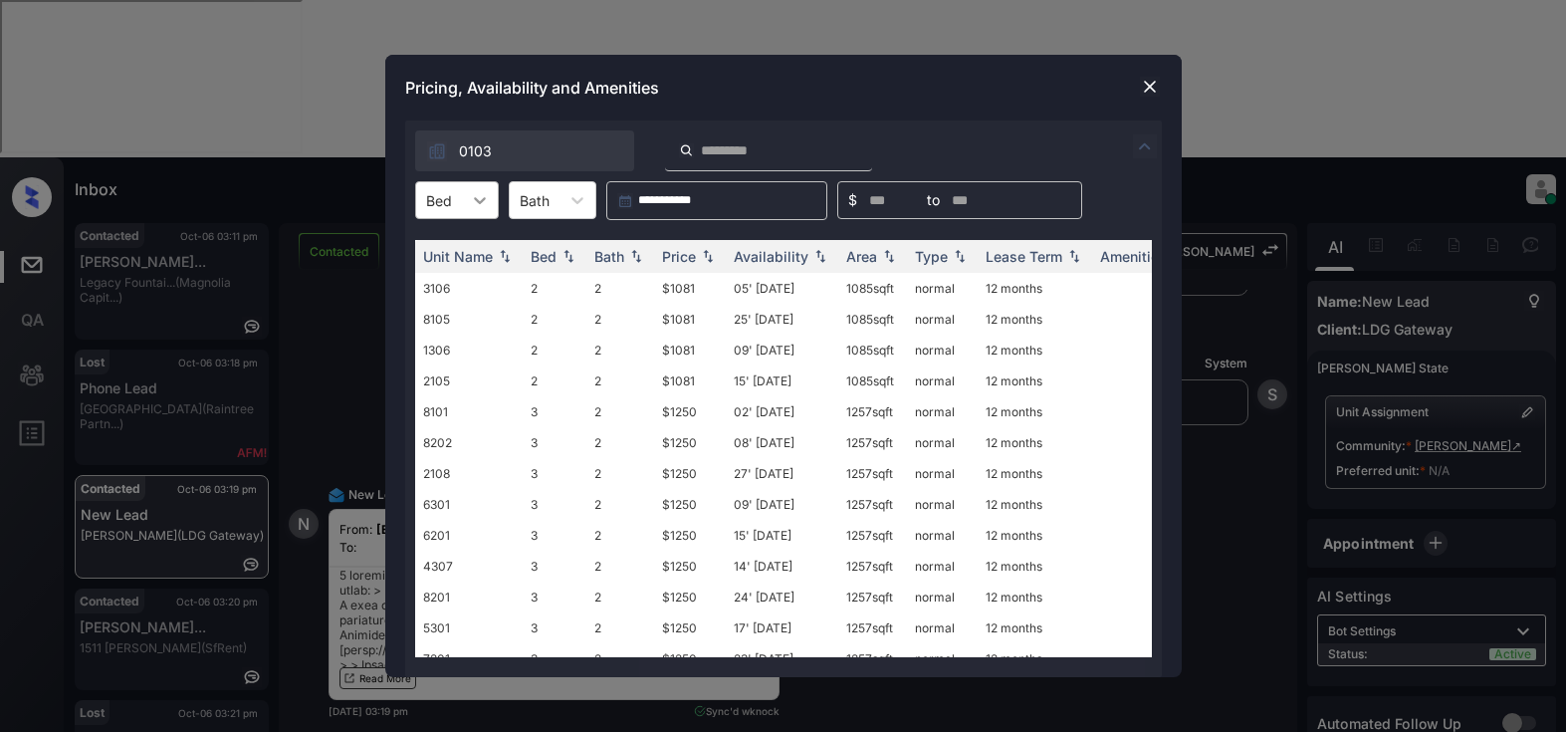
click at [481, 205] on icon at bounding box center [480, 200] width 20 height 20
click at [445, 260] on div "2" at bounding box center [457, 249] width 84 height 36
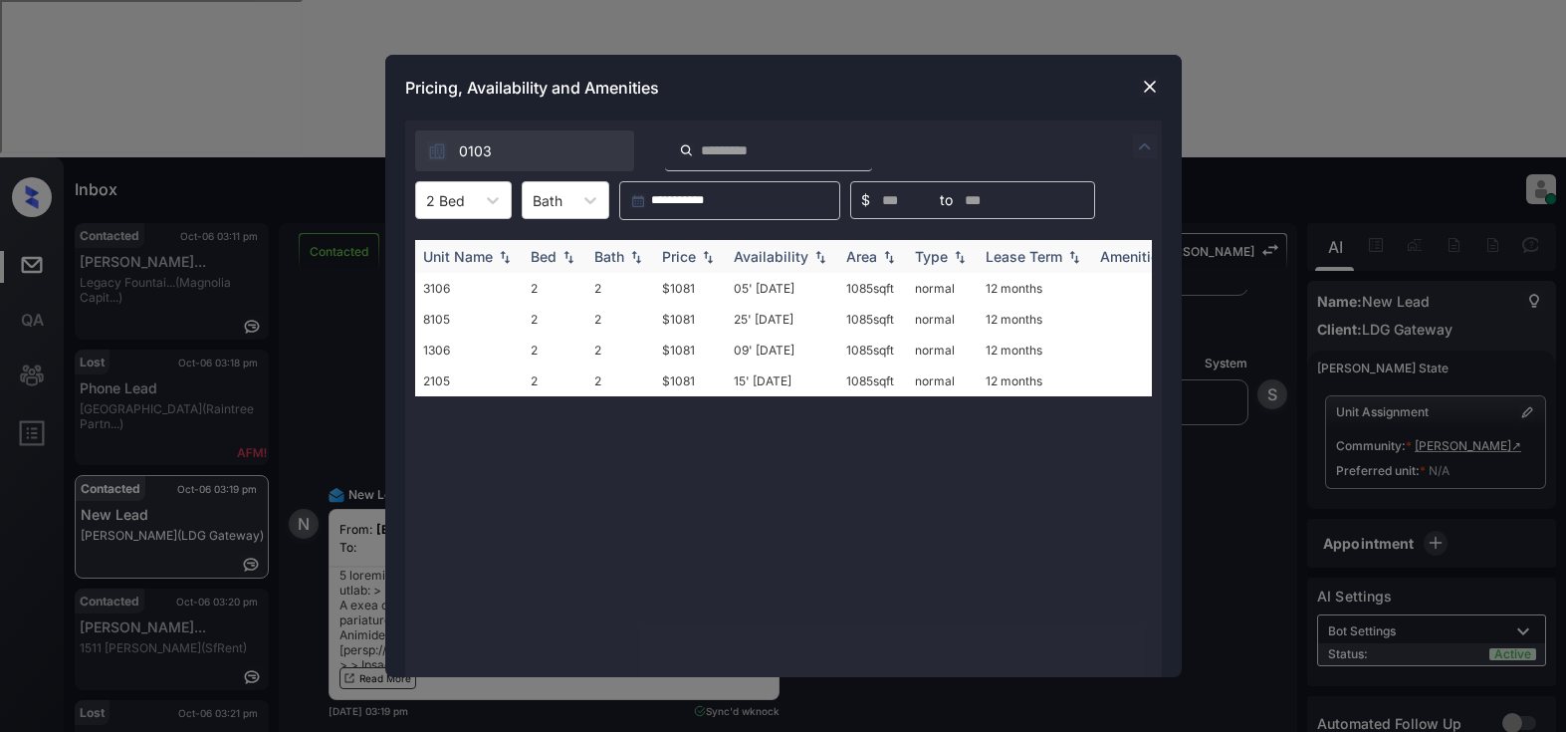
click at [679, 247] on th "Price" at bounding box center [690, 256] width 72 height 33
click at [680, 248] on div "Price" at bounding box center [679, 256] width 34 height 17
click at [691, 289] on td "$1081" at bounding box center [690, 288] width 72 height 31
drag, startPoint x: 691, startPoint y: 289, endPoint x: 716, endPoint y: 284, distance: 25.4
click at [694, 289] on td "$1081" at bounding box center [690, 288] width 72 height 31
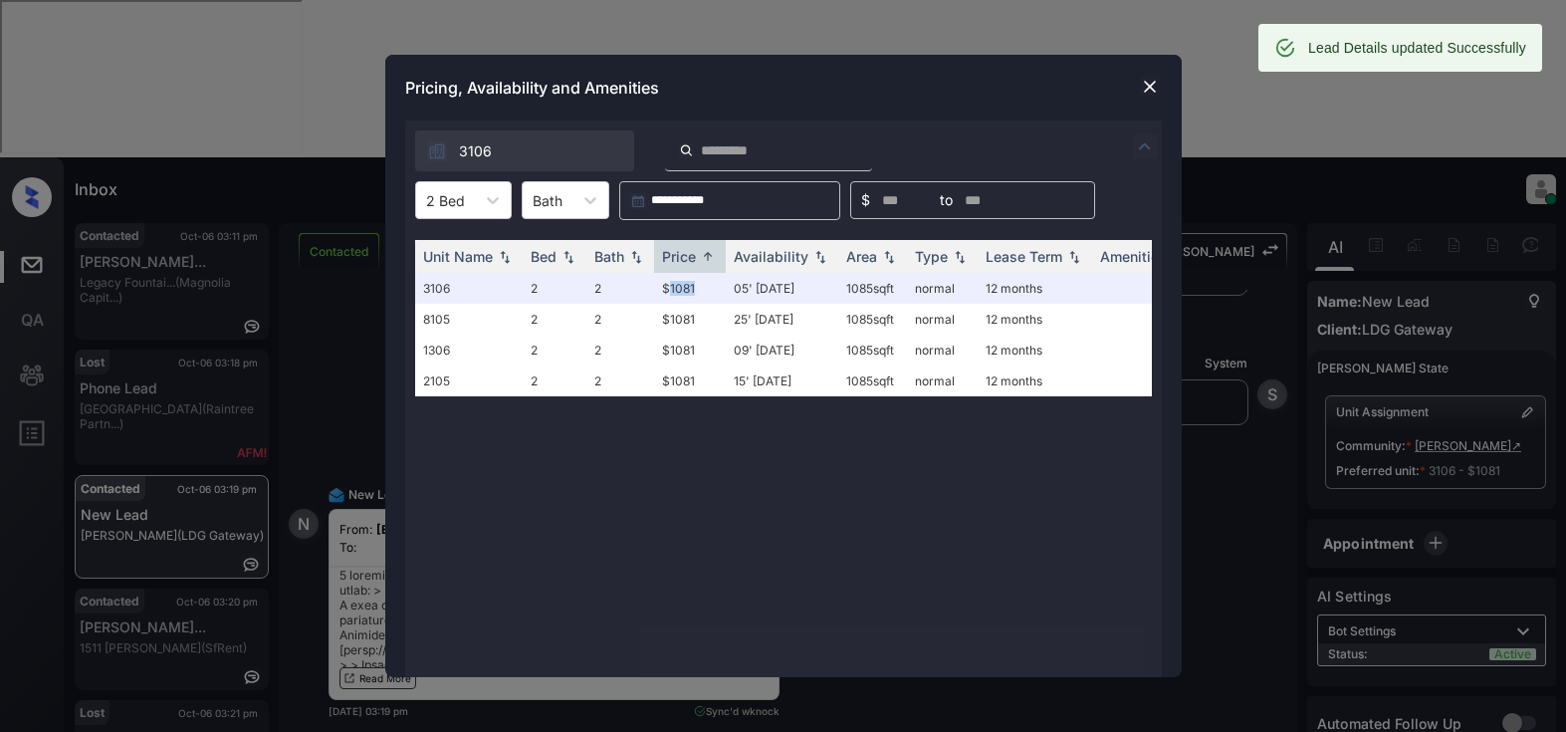
click at [1146, 90] on img at bounding box center [1150, 87] width 20 height 20
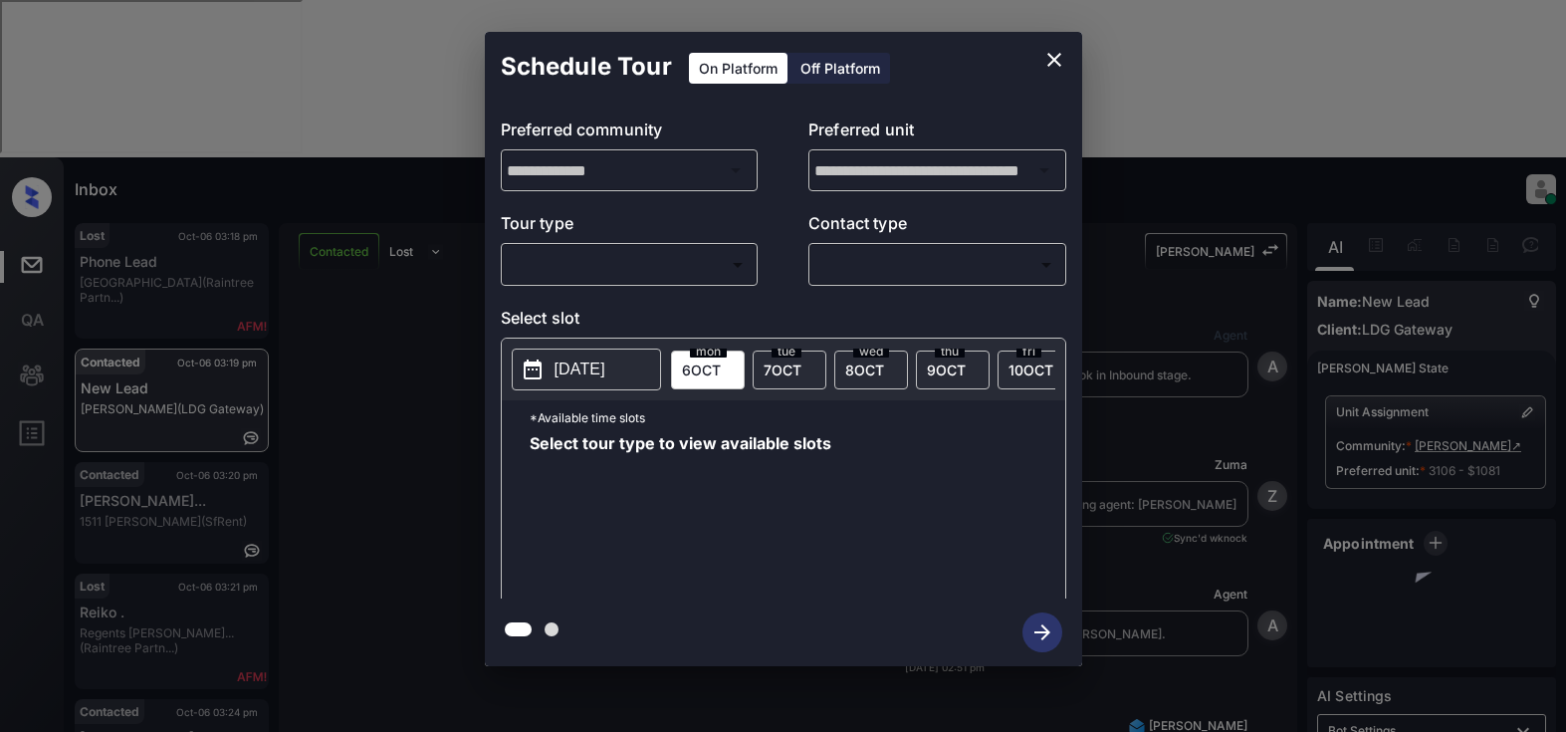
scroll to position [1873, 0]
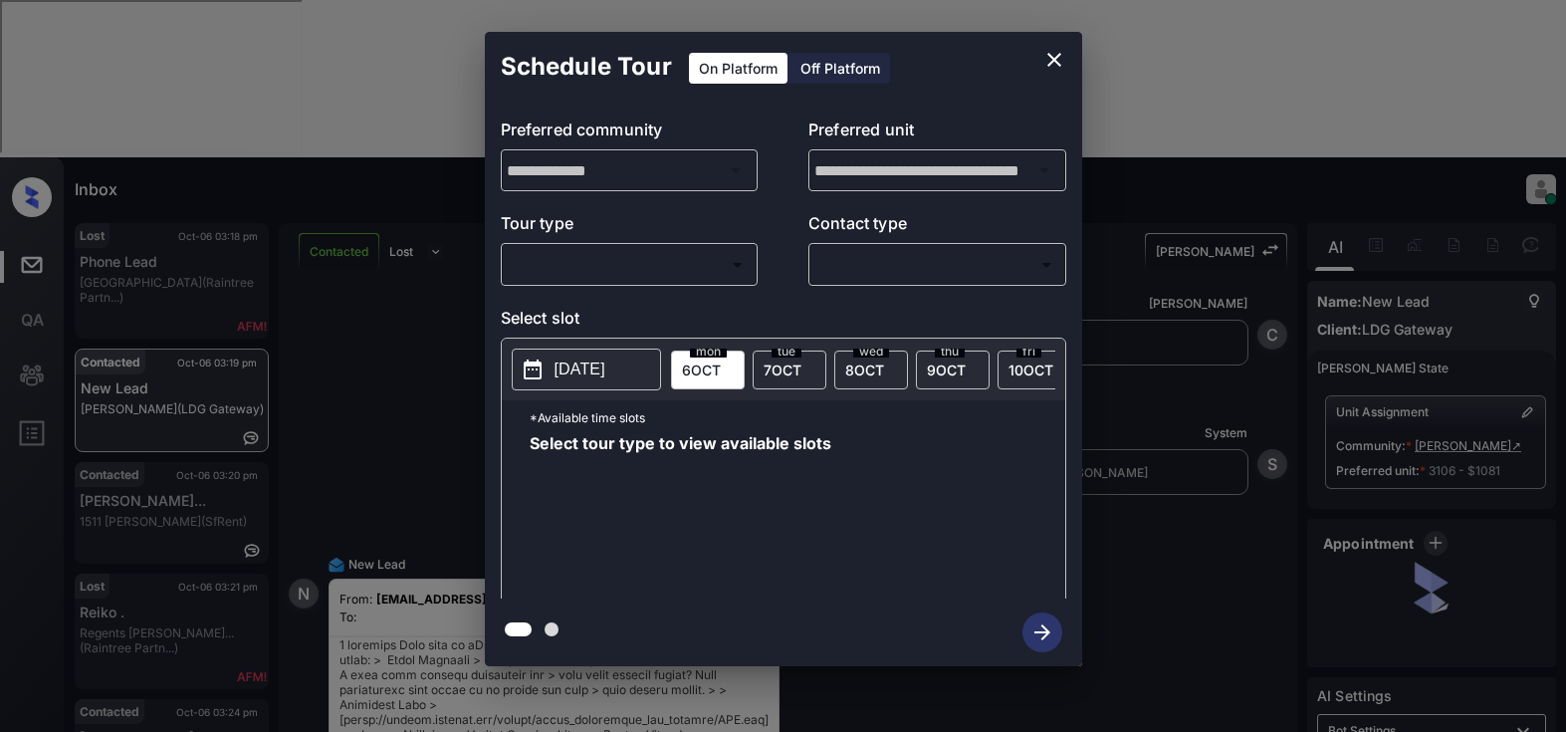
click at [573, 257] on body "Inbox Lyzzelle [PERSON_NAME] Online Set yourself offline Set yourself on break …" at bounding box center [783, 366] width 1566 height 732
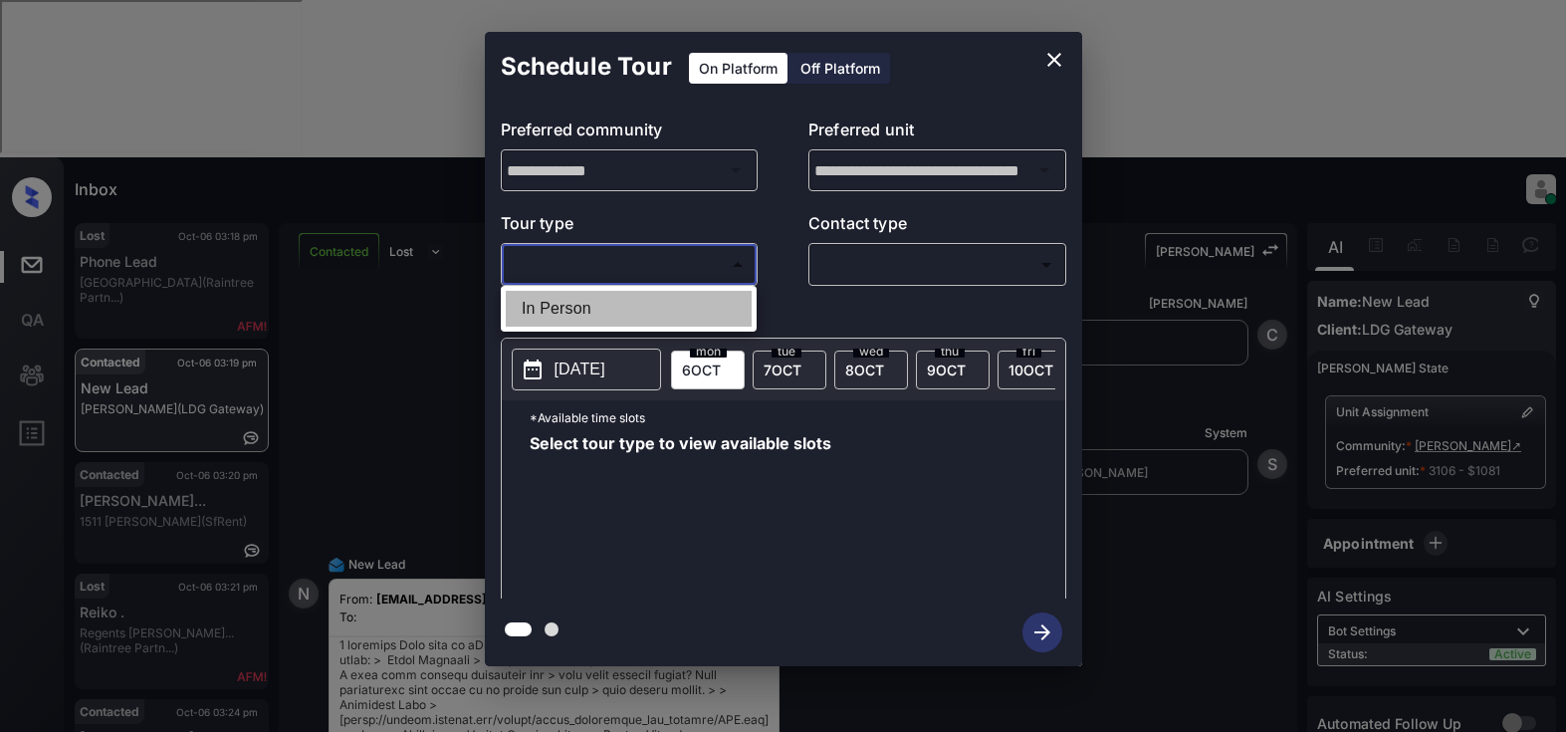
drag, startPoint x: 587, startPoint y: 305, endPoint x: 845, endPoint y: 281, distance: 258.9
click at [592, 305] on li "In Person" at bounding box center [629, 309] width 246 height 36
type input "********"
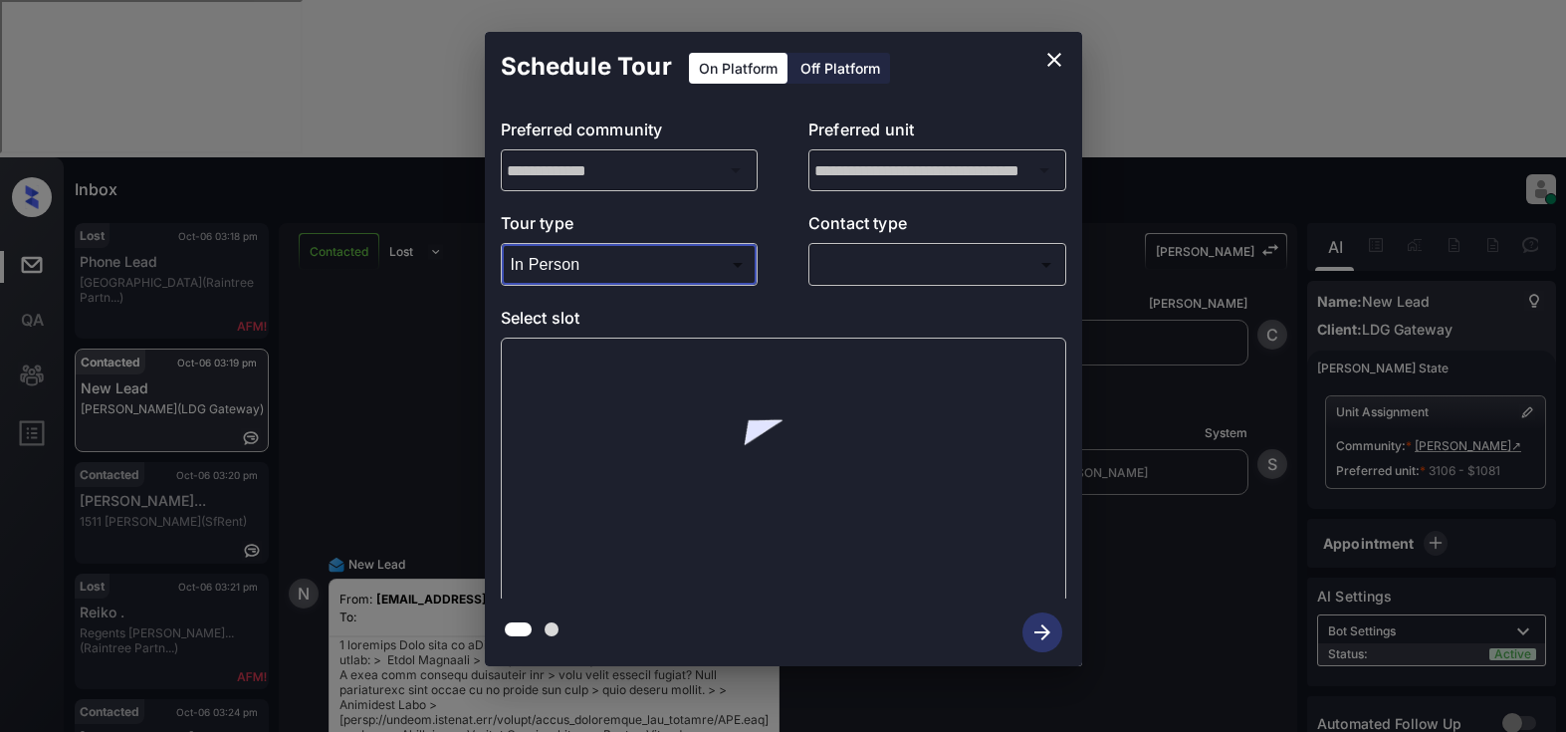
click at [902, 266] on body "Inbox Lyzzelle [PERSON_NAME] Online Set yourself offline Set yourself on break …" at bounding box center [783, 366] width 1566 height 732
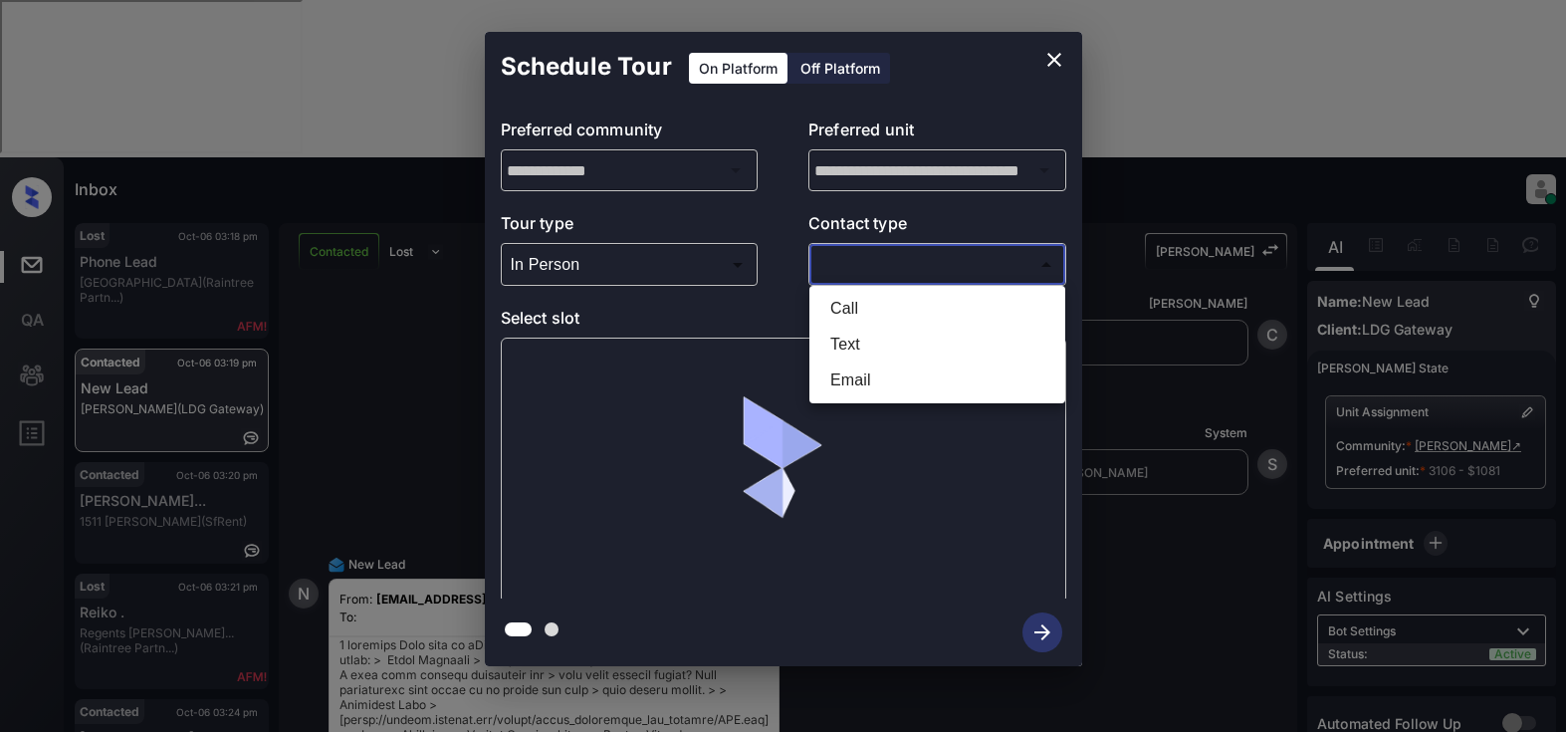
click at [847, 344] on li "Text" at bounding box center [937, 345] width 246 height 36
click at [898, 275] on body "Inbox Lyzzelle [PERSON_NAME] Online Set yourself offline Set yourself on break …" at bounding box center [783, 366] width 1566 height 732
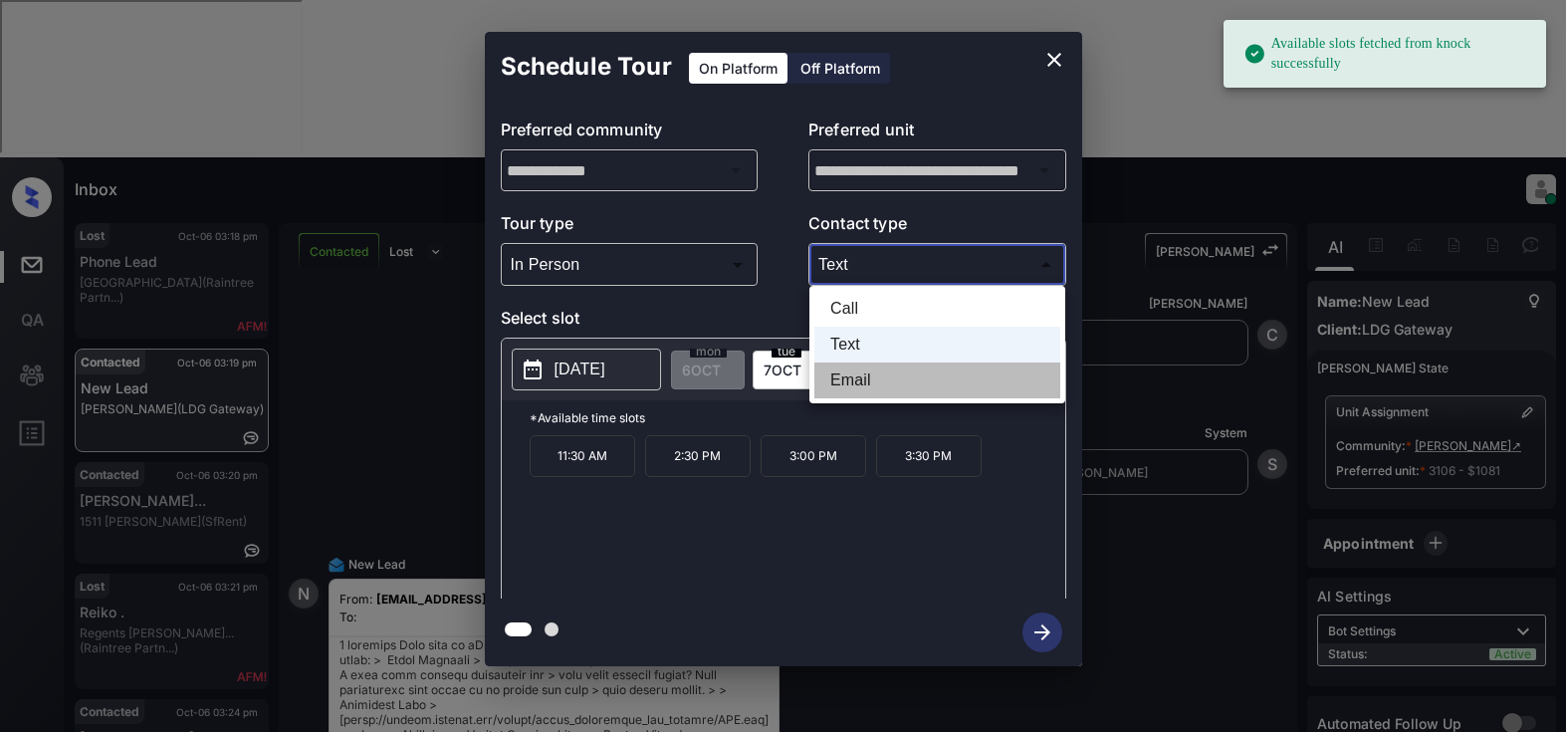
click at [839, 378] on li "Email" at bounding box center [937, 380] width 246 height 36
type input "*****"
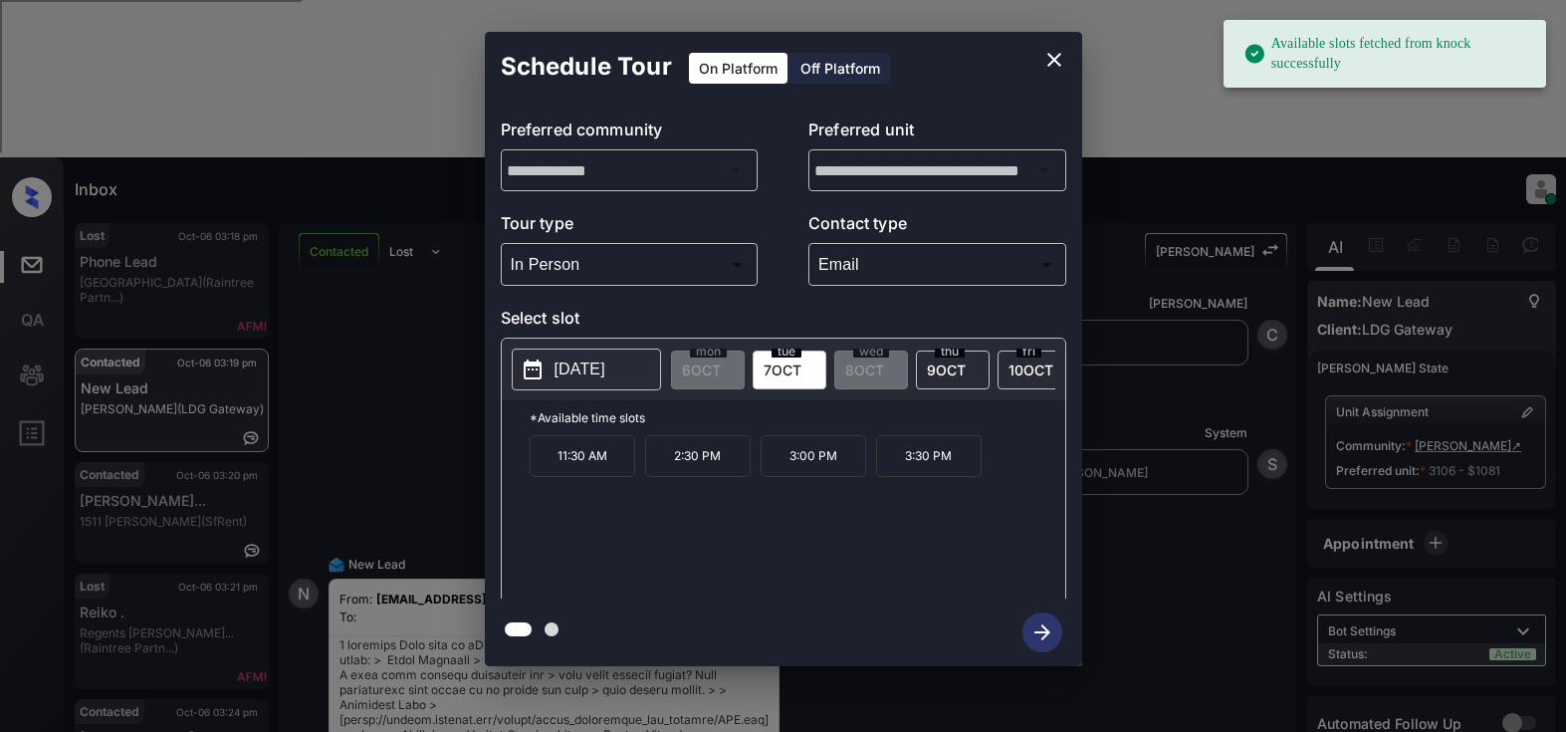
drag, startPoint x: 558, startPoint y: 379, endPoint x: 584, endPoint y: 379, distance: 25.9
click at [561, 379] on p "[DATE]" at bounding box center [579, 369] width 51 height 24
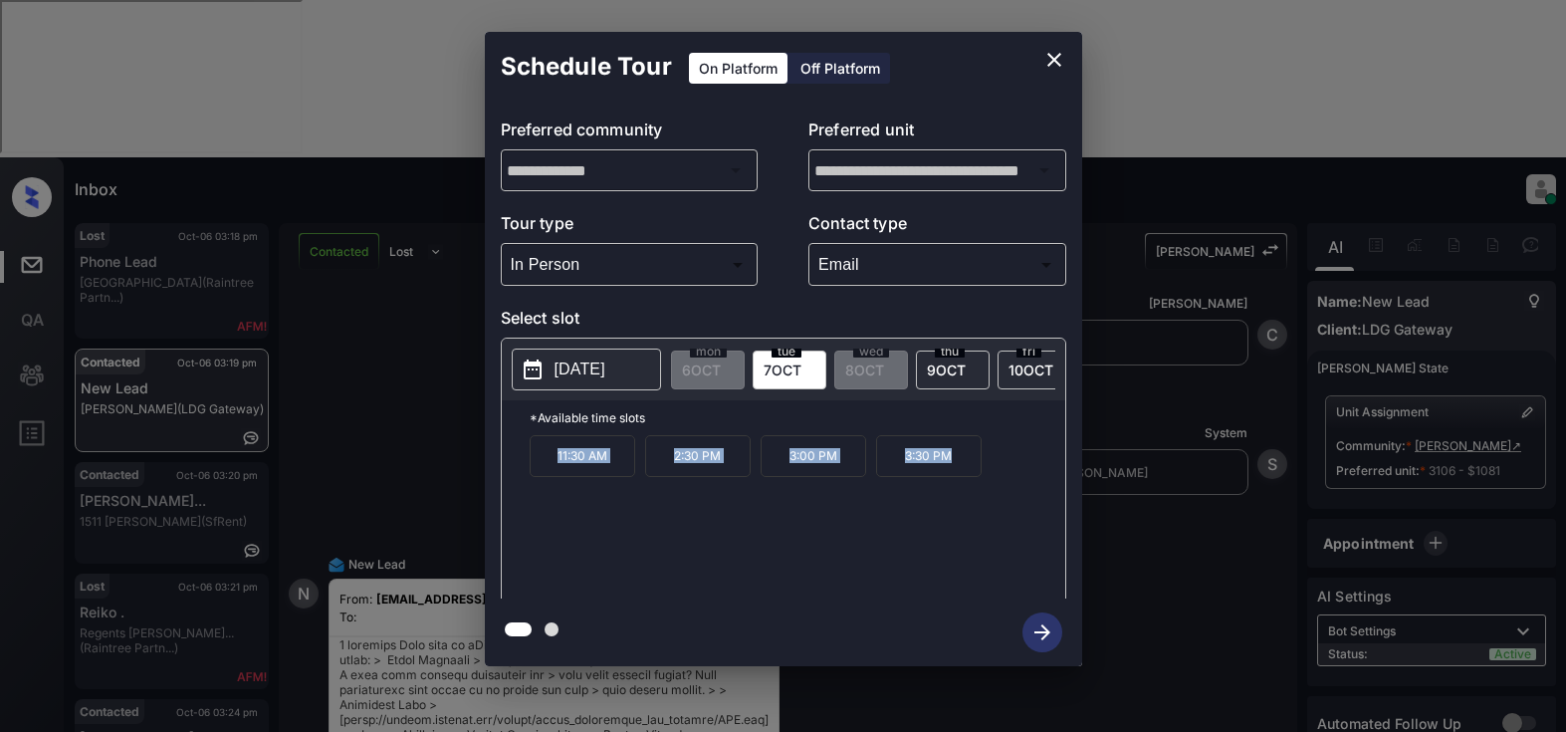
drag, startPoint x: 547, startPoint y: 470, endPoint x: 946, endPoint y: 479, distance: 399.3
click at [1009, 464] on div "11:30 AM 2:30 PM 3:00 PM 3:30 PM" at bounding box center [798, 514] width 536 height 159
copy div "11:30 AM 2:30 PM 3:00 PM 3:30 PM"
click at [737, 685] on div "**********" at bounding box center [783, 349] width 1566 height 698
